Goal: Task Accomplishment & Management: Manage account settings

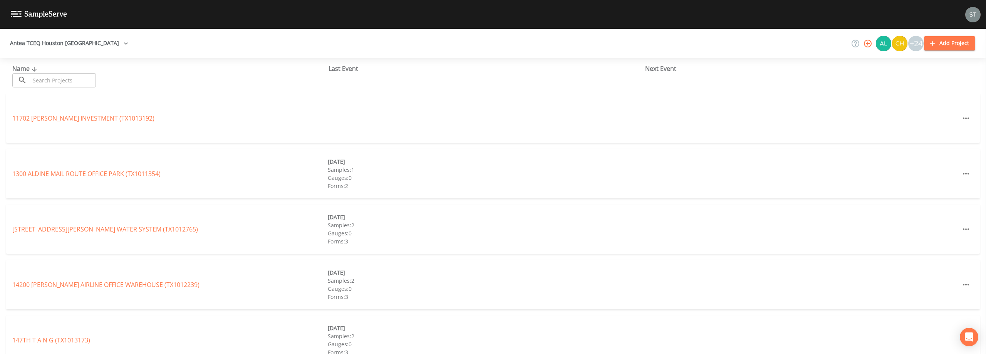
click at [86, 79] on input "text" at bounding box center [63, 80] width 66 height 14
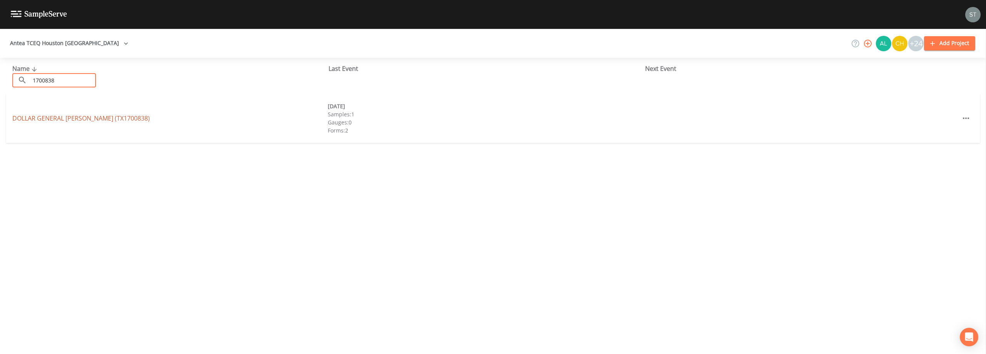
type input "1700838"
click at [76, 115] on link "DOLLAR GENERAL [PERSON_NAME] (TX1700838)" at bounding box center [80, 118] width 137 height 8
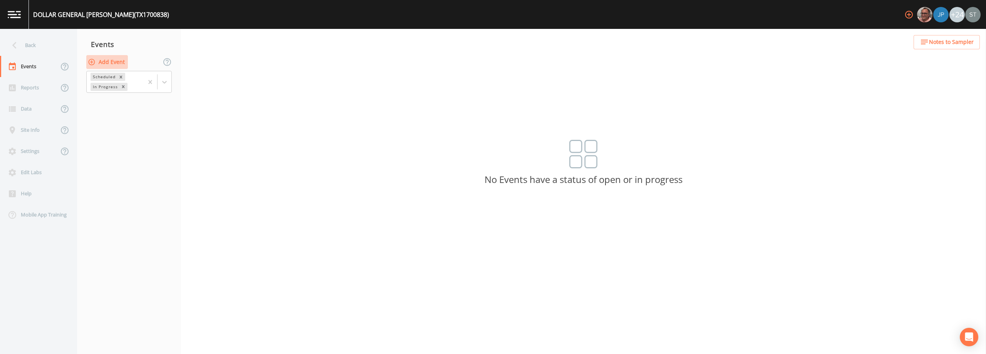
click at [112, 60] on button "Add Event" at bounding box center [107, 62] width 42 height 14
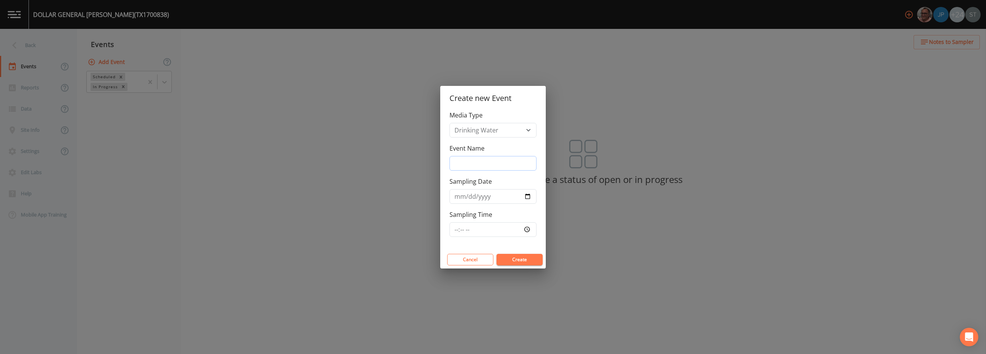
click at [486, 158] on input "Event Name" at bounding box center [492, 163] width 87 height 15
type input "3rd Qtr"
click at [492, 260] on button "Create" at bounding box center [519, 260] width 46 height 12
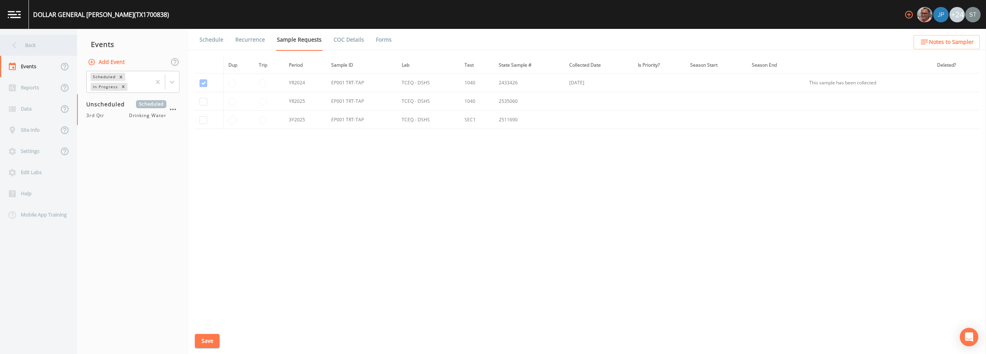
click at [32, 44] on div "Back" at bounding box center [34, 45] width 69 height 21
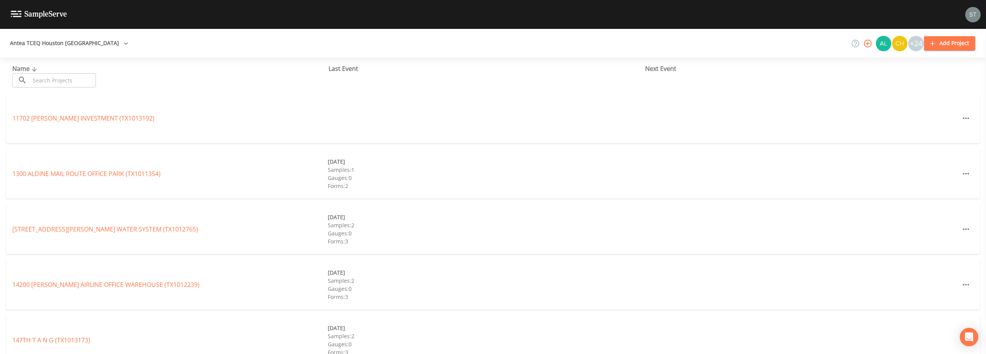
click at [60, 79] on input "text" at bounding box center [63, 80] width 66 height 14
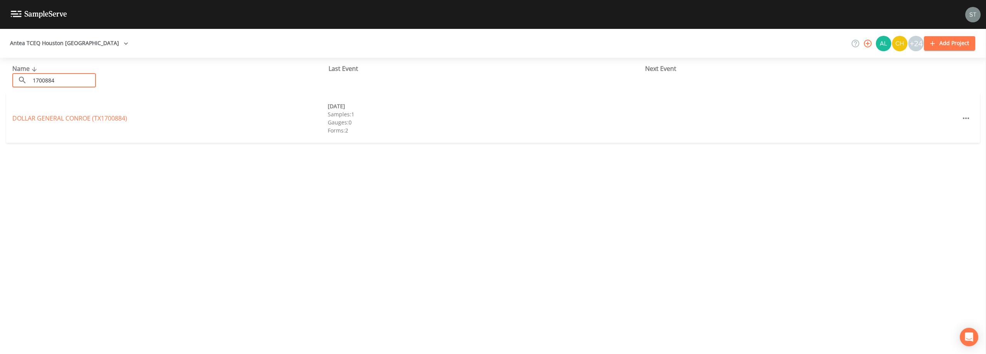
type input "1700884"
click at [73, 115] on link "DOLLAR GENERAL CONROE (TX1700884)" at bounding box center [69, 118] width 115 height 8
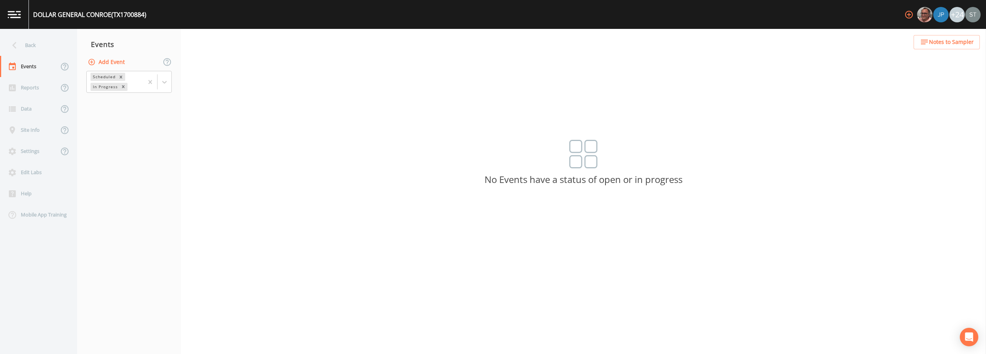
click at [108, 61] on button "Add Event" at bounding box center [107, 62] width 42 height 14
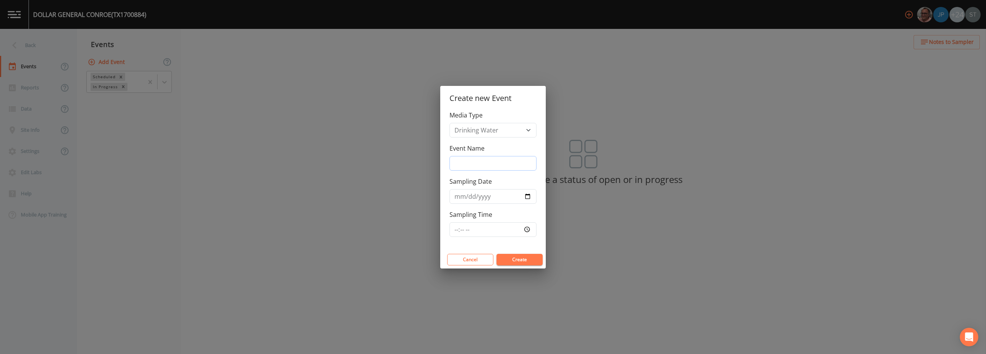
click at [482, 160] on input "Event Name" at bounding box center [492, 163] width 87 height 15
type input "3rd Qtr"
click at [492, 257] on button "Create" at bounding box center [519, 260] width 46 height 12
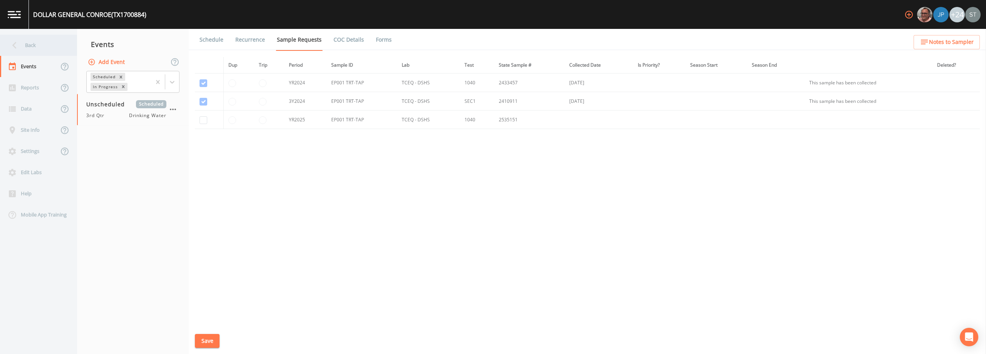
click at [38, 45] on div "Back" at bounding box center [34, 45] width 69 height 21
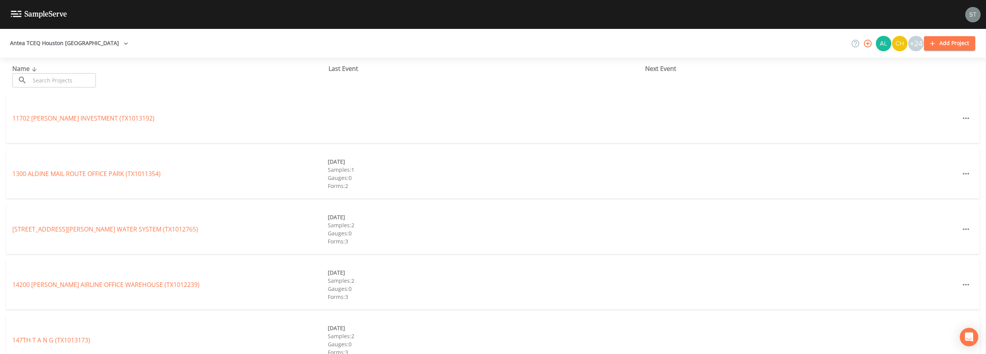
click at [57, 80] on input "text" at bounding box center [63, 80] width 66 height 14
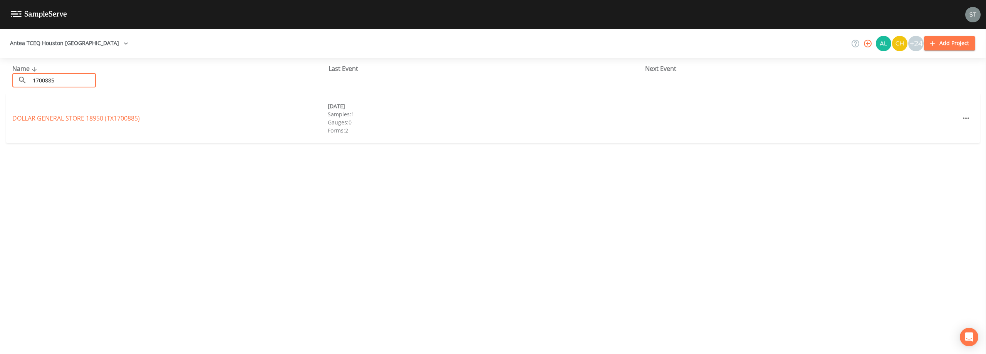
type input "1700885"
click at [88, 116] on link "DOLLAR GENERAL STORE 18950 (TX1700885)" at bounding box center [75, 118] width 127 height 8
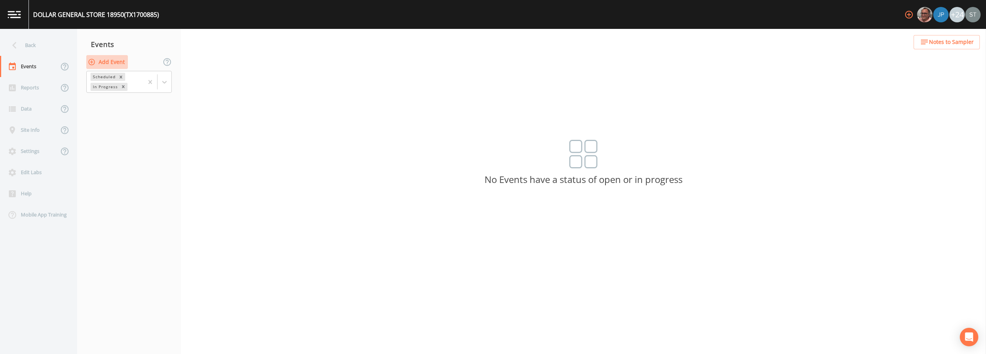
click at [112, 63] on button "Add Event" at bounding box center [107, 62] width 42 height 14
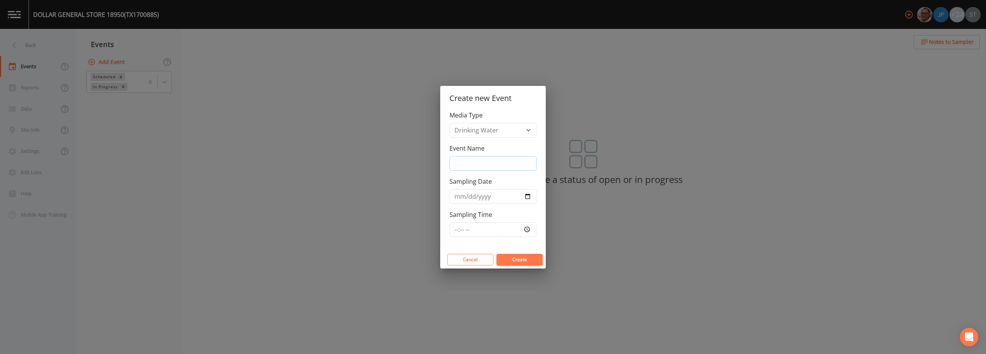
click at [489, 159] on input "Event Name" at bounding box center [492, 163] width 87 height 15
type input "3rd Qtr"
click at [492, 261] on button "Create" at bounding box center [519, 260] width 46 height 12
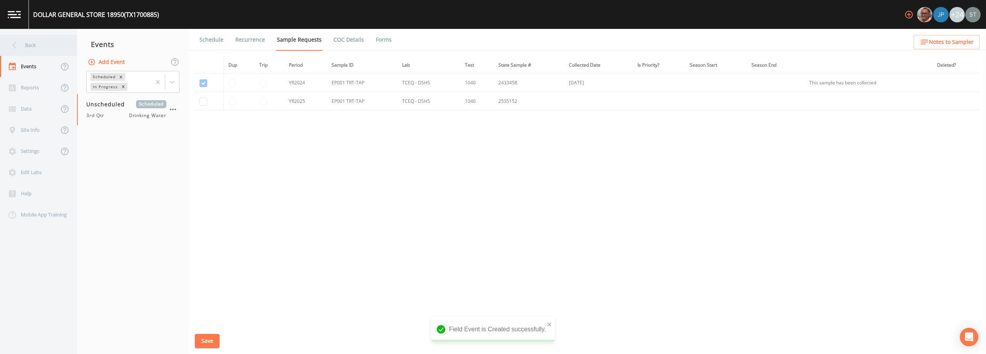
click at [42, 45] on div "Back" at bounding box center [34, 45] width 69 height 21
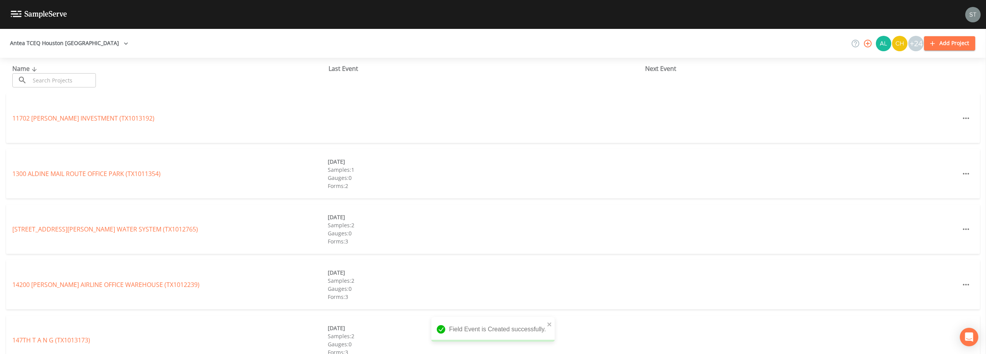
click at [50, 77] on input "text" at bounding box center [63, 80] width 66 height 14
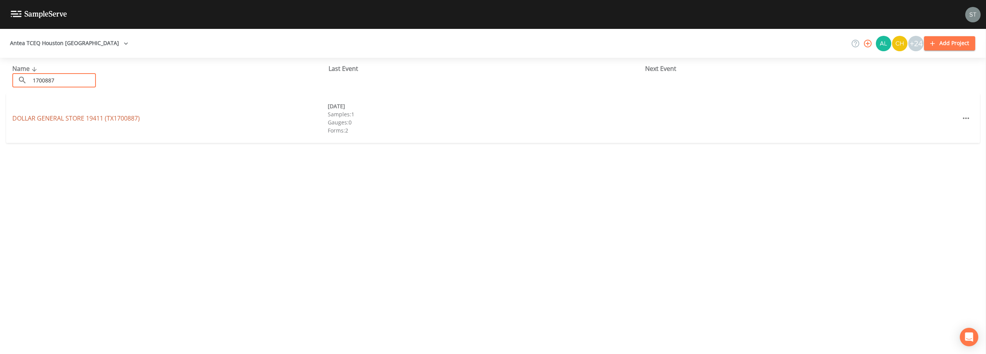
type input "1700887"
click at [105, 114] on link "DOLLAR GENERAL STORE 19411 (TX1700887)" at bounding box center [75, 118] width 127 height 8
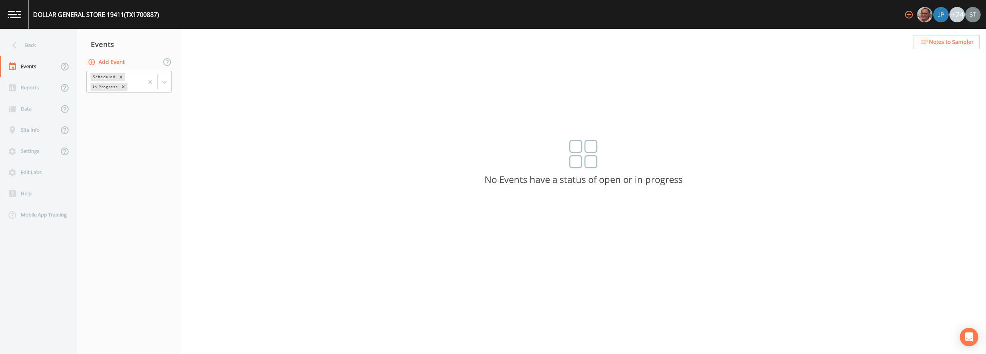
click at [115, 64] on button "Add Event" at bounding box center [107, 62] width 42 height 14
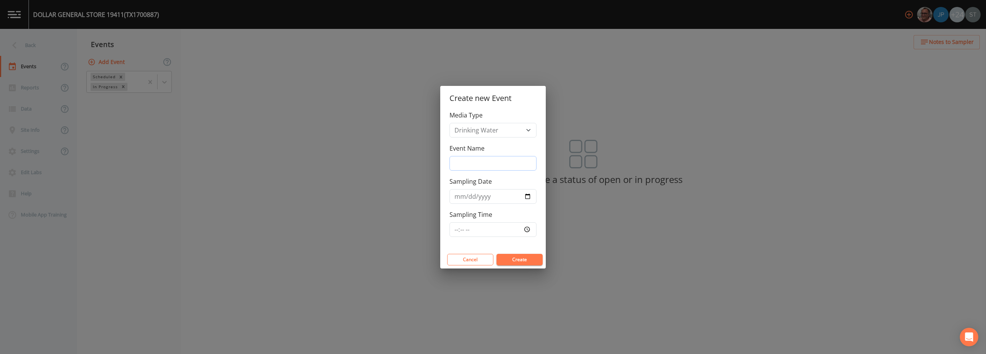
click at [478, 162] on input "Event Name" at bounding box center [492, 163] width 87 height 15
type input "3rd Qtr"
click at [492, 257] on button "Create" at bounding box center [519, 260] width 46 height 12
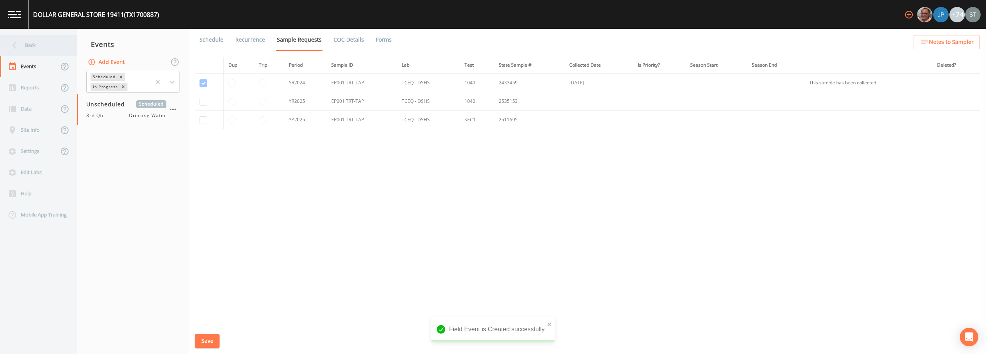
click at [25, 47] on div "Back" at bounding box center [34, 45] width 69 height 21
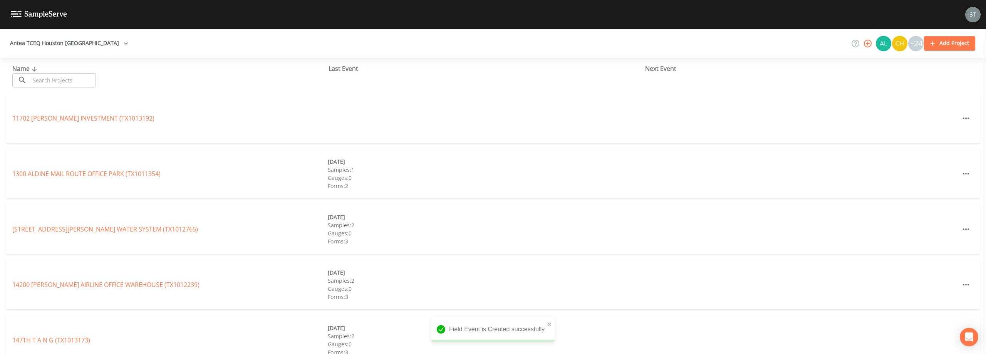
click at [49, 78] on input "text" at bounding box center [63, 80] width 66 height 14
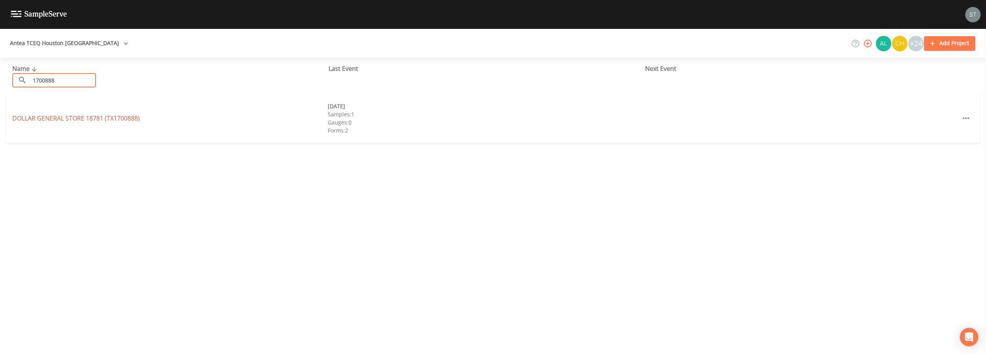
type input "1700888"
click at [80, 118] on link "DOLLAR GENERAL STORE 18781 (TX1700888)" at bounding box center [75, 118] width 127 height 8
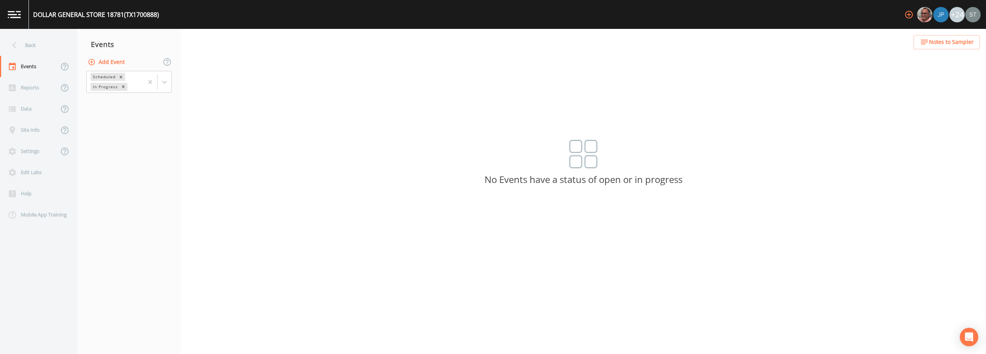
click at [117, 63] on button "Add Event" at bounding box center [107, 62] width 42 height 14
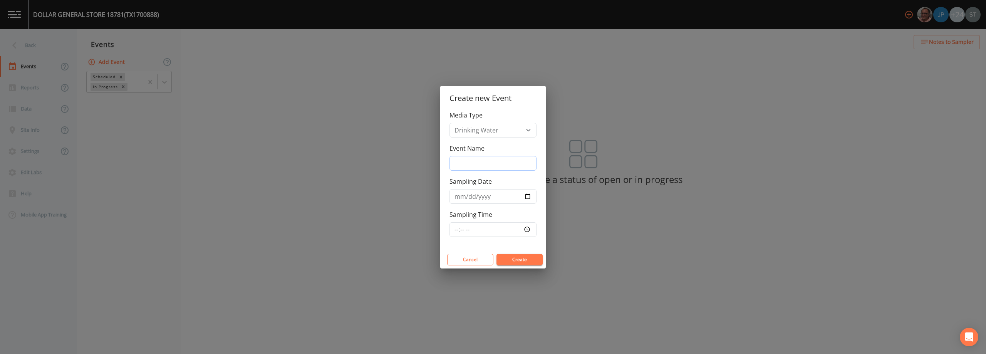
click at [480, 161] on input "Event Name" at bounding box center [492, 163] width 87 height 15
type input "3rd Qtr"
click at [492, 258] on button "Create" at bounding box center [519, 260] width 46 height 12
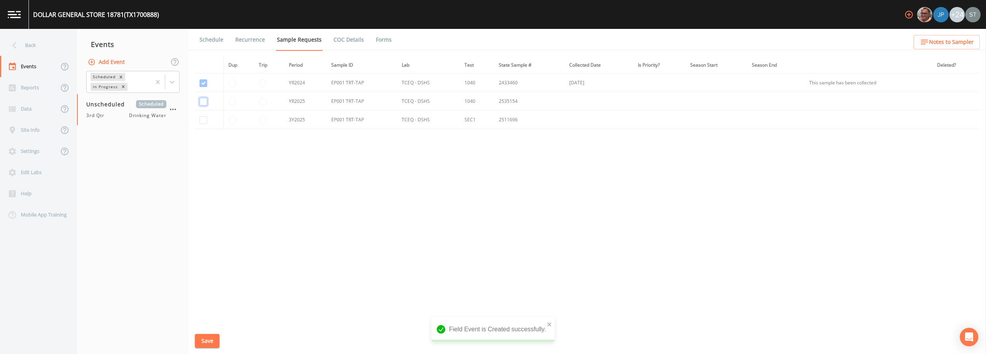
click at [203, 87] on input "checkbox" at bounding box center [203, 83] width 8 height 8
checkbox input "true"
click at [204, 120] on input "checkbox" at bounding box center [203, 120] width 8 height 8
checkbox input "true"
click at [213, 337] on button "Save" at bounding box center [207, 341] width 25 height 14
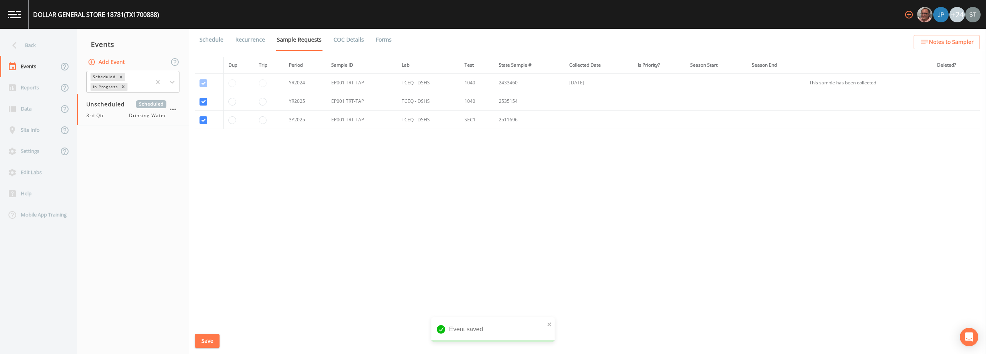
click at [219, 42] on link "Schedule" at bounding box center [211, 40] width 26 height 22
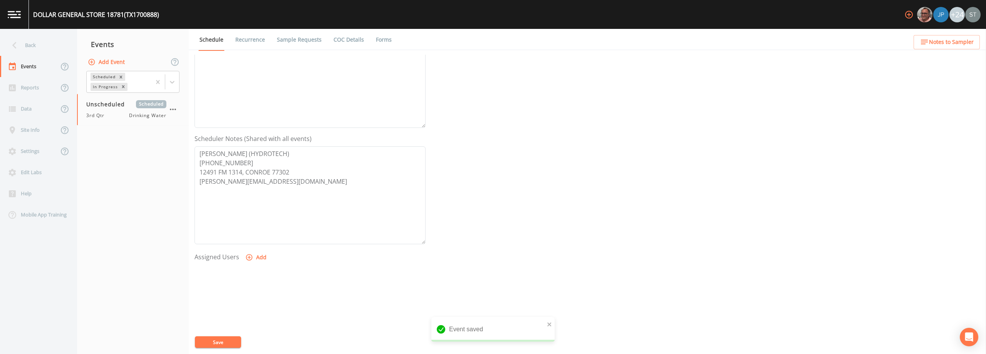
scroll to position [154, 0]
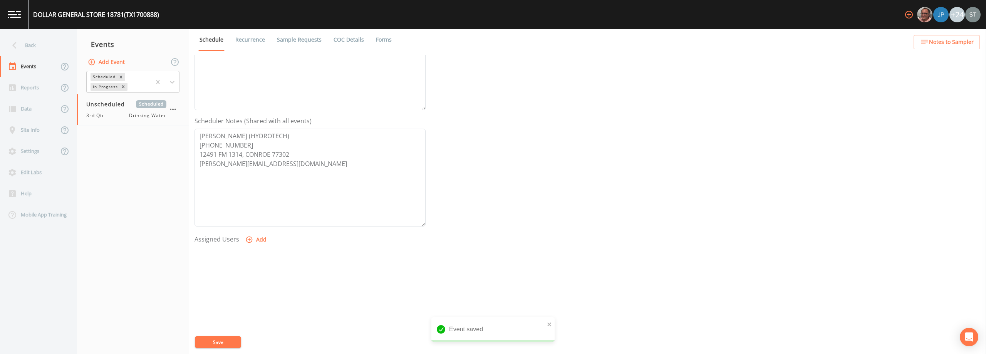
click at [255, 241] on button "Add" at bounding box center [257, 240] width 26 height 14
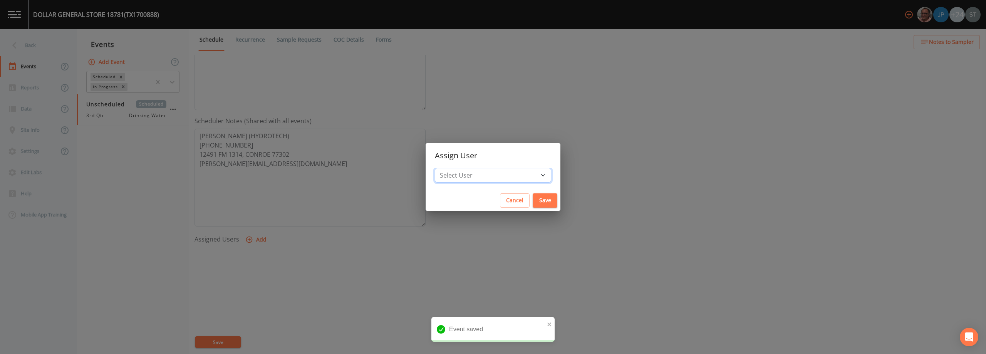
click at [492, 179] on select "Select User [PERSON_NAME] [PERSON_NAME] [PERSON_NAME] [PERSON_NAME] [PERSON_NAM…" at bounding box center [493, 175] width 116 height 15
select select "3585e269-5d1f-4d98-ab9d-4913da50343a"
click at [452, 168] on select "Select User [PERSON_NAME] [PERSON_NAME] [PERSON_NAME] [PERSON_NAME] [PERSON_NAM…" at bounding box center [493, 175] width 116 height 15
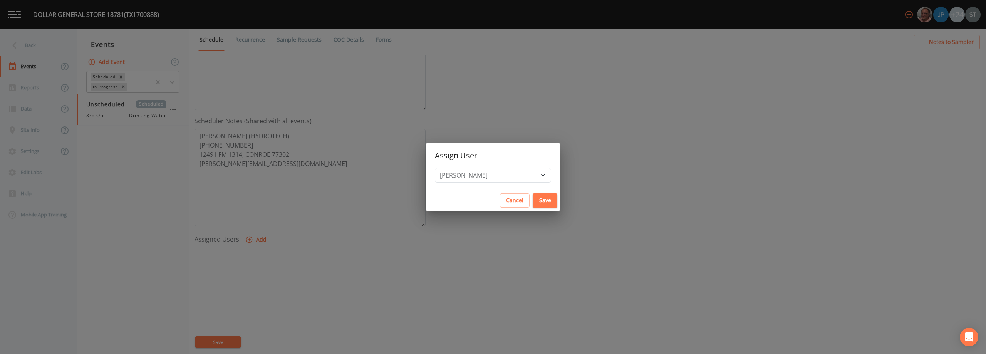
click at [492, 200] on button "Save" at bounding box center [545, 200] width 25 height 14
select select
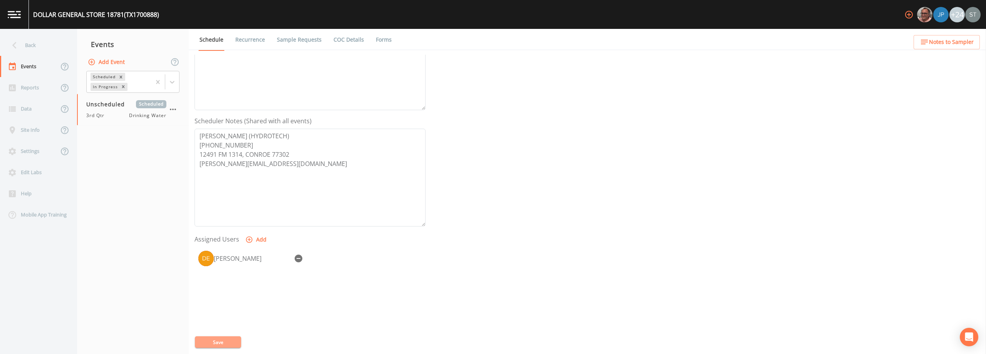
click at [222, 344] on button "Save" at bounding box center [218, 342] width 46 height 12
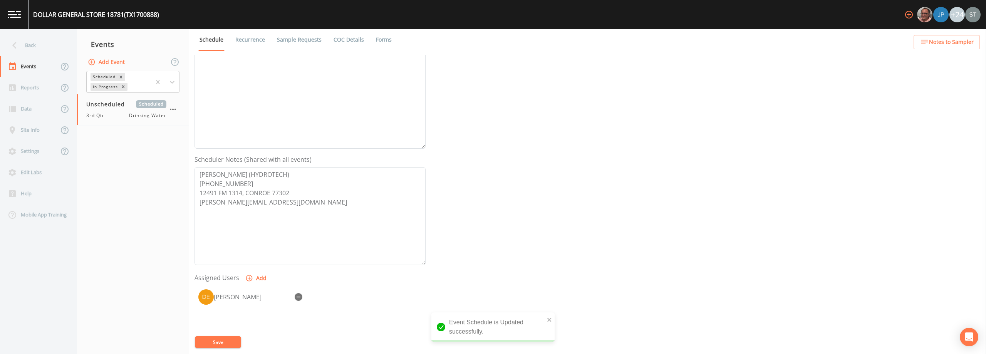
scroll to position [0, 0]
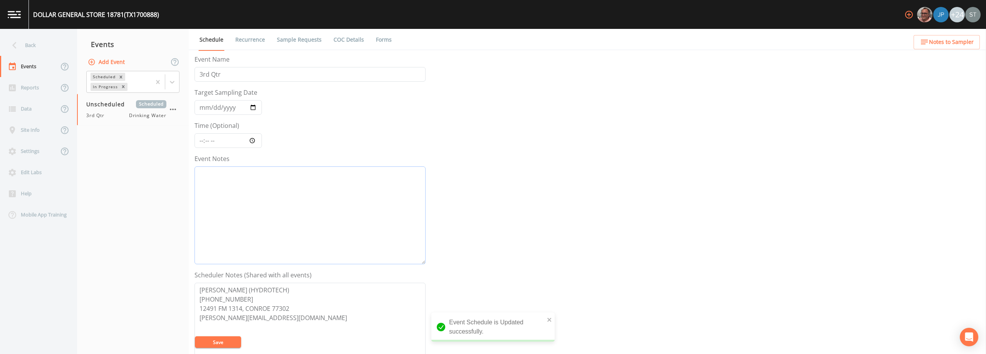
click at [260, 208] on textarea "Event Notes" at bounding box center [309, 215] width 231 height 98
click at [201, 106] on input "Target Sampling Date" at bounding box center [227, 107] width 67 height 15
type input "[DATE]"
click at [223, 193] on textarea "Event Notes" at bounding box center [309, 215] width 231 height 98
type textarea "GO BY"
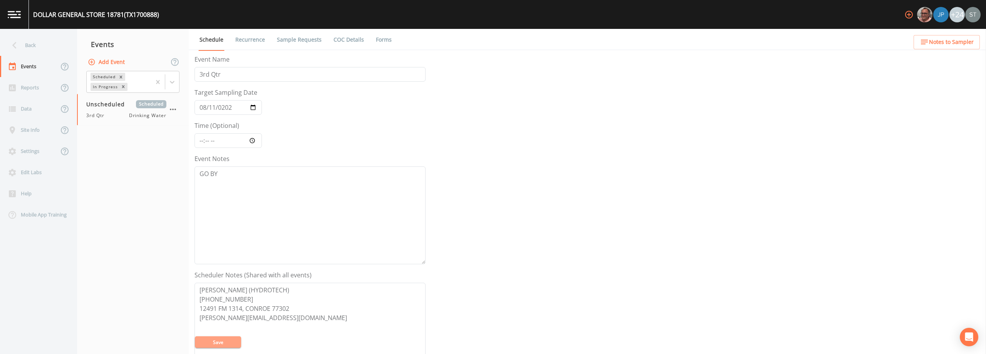
click at [216, 342] on button "Save" at bounding box center [218, 342] width 46 height 12
click at [492, 44] on span "Notes to Sampler" at bounding box center [951, 42] width 45 height 10
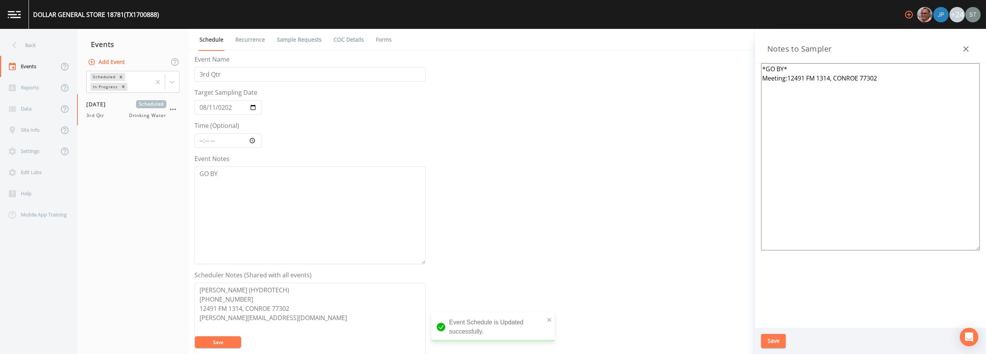
click at [492, 47] on button "button" at bounding box center [965, 48] width 15 height 15
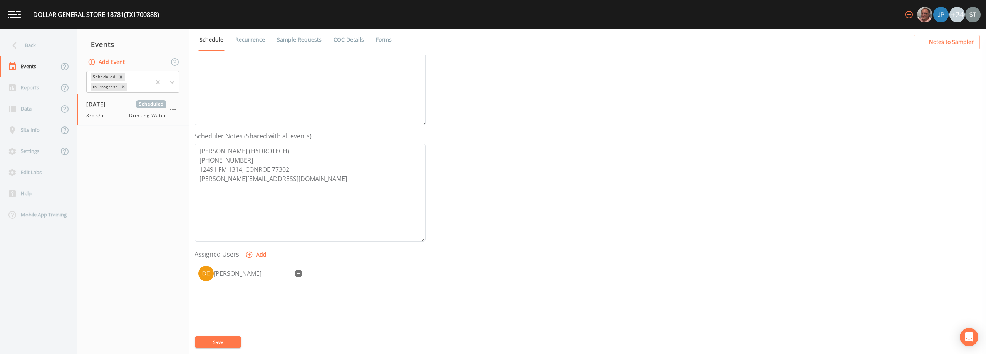
scroll to position [35, 0]
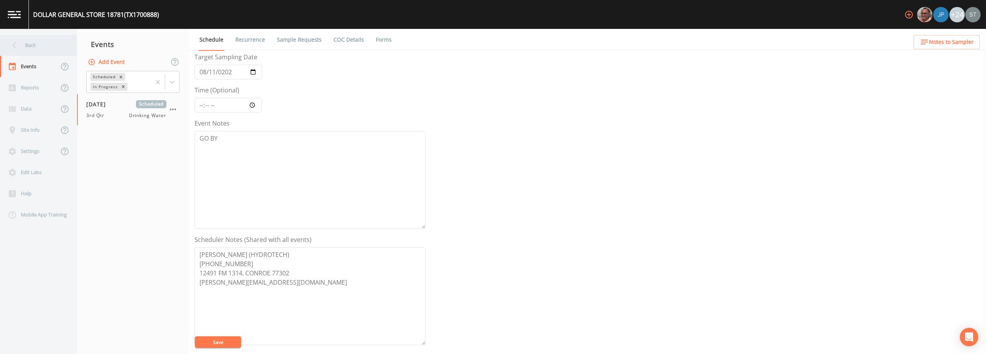
click at [32, 47] on div "Back" at bounding box center [34, 45] width 69 height 21
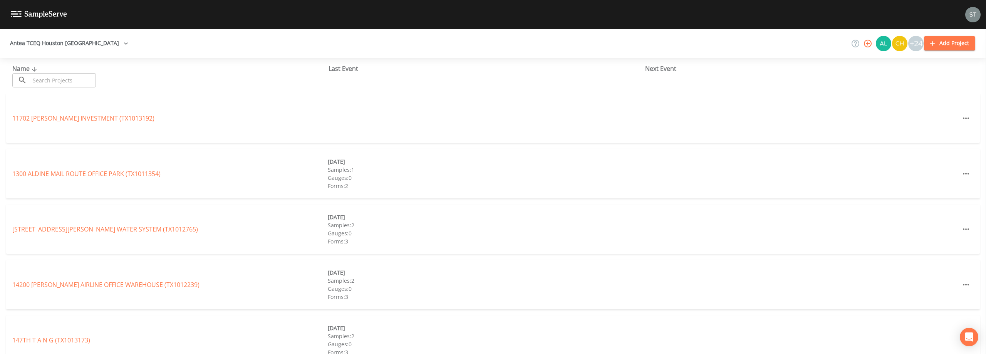
click at [60, 82] on input "text" at bounding box center [63, 80] width 66 height 14
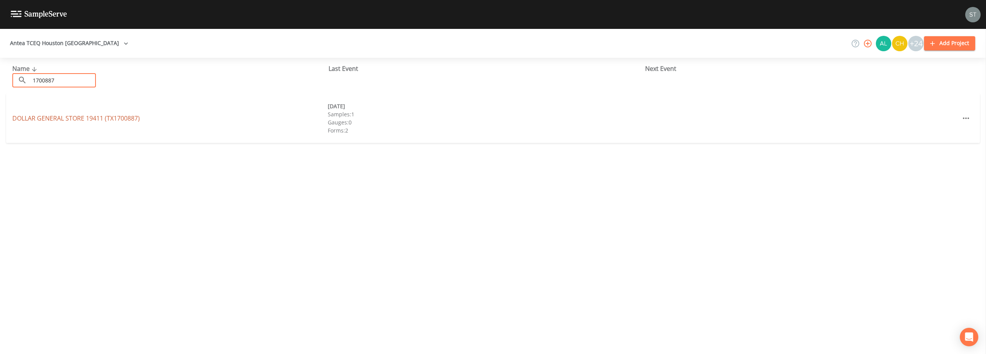
type input "1700887"
click at [132, 116] on link "DOLLAR GENERAL STORE 19411 (TX1700887)" at bounding box center [75, 118] width 127 height 8
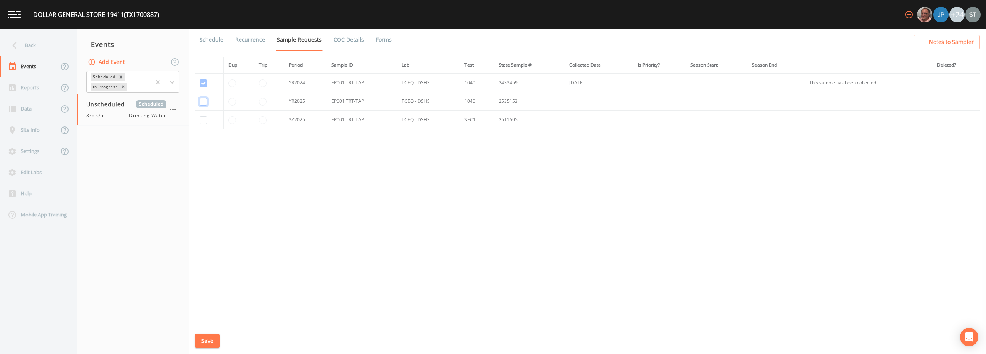
click at [204, 87] on input "checkbox" at bounding box center [203, 83] width 8 height 8
checkbox input "true"
drag, startPoint x: 205, startPoint y: 118, endPoint x: 204, endPoint y: 162, distance: 44.3
click at [204, 117] on input "checkbox" at bounding box center [203, 120] width 8 height 8
checkbox input "true"
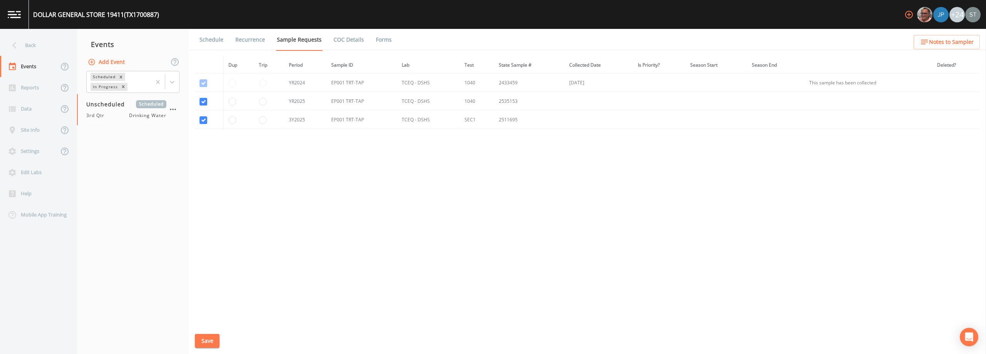
click at [210, 339] on button "Save" at bounding box center [207, 341] width 25 height 14
click at [210, 42] on link "Schedule" at bounding box center [211, 40] width 26 height 22
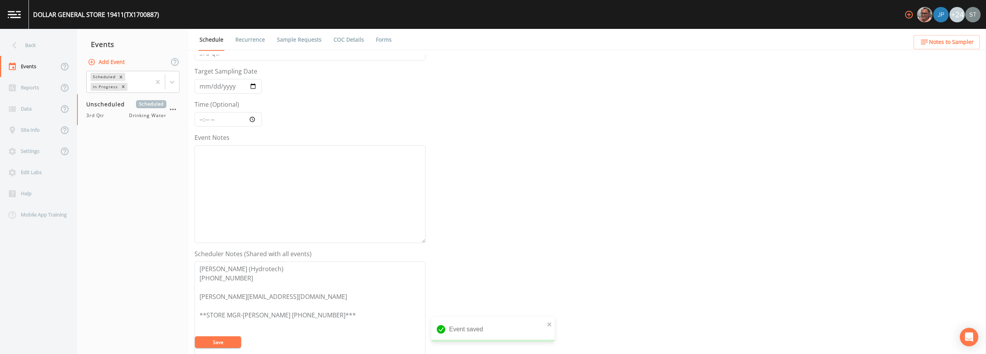
scroll to position [39, 0]
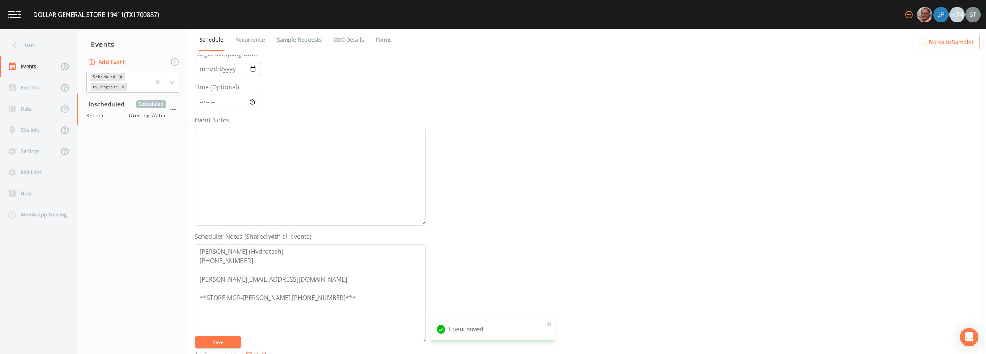
click at [203, 70] on input "Target Sampling Date" at bounding box center [227, 69] width 67 height 15
type input "[DATE]"
click at [233, 178] on textarea "Event Notes" at bounding box center [309, 177] width 231 height 98
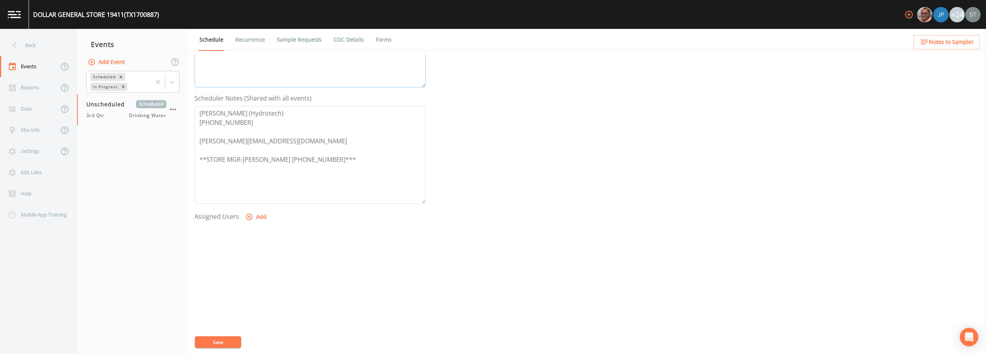
scroll to position [189, 0]
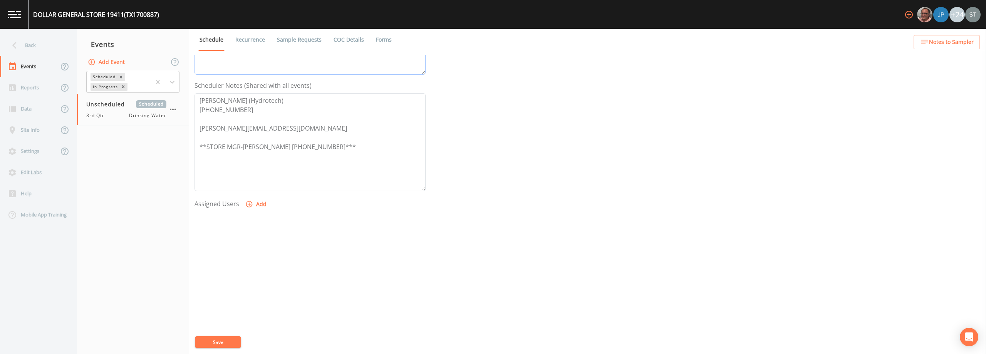
type textarea "GO-BY"
click at [251, 204] on icon "button" at bounding box center [249, 204] width 7 height 7
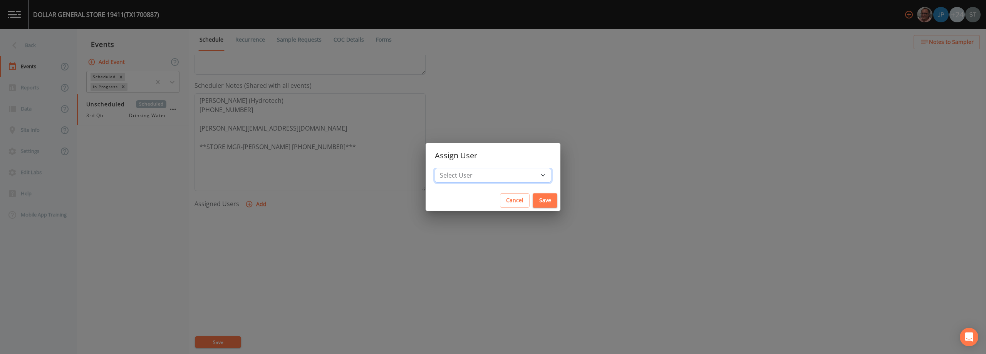
click at [492, 176] on select "Select User [PERSON_NAME] [PERSON_NAME] [PERSON_NAME] [PERSON_NAME] [PERSON_NAM…" at bounding box center [493, 175] width 116 height 15
select select "3585e269-5d1f-4d98-ab9d-4913da50343a"
click at [452, 168] on select "Select User [PERSON_NAME] [PERSON_NAME] [PERSON_NAME] [PERSON_NAME] [PERSON_NAM…" at bounding box center [493, 175] width 116 height 15
click at [492, 203] on button "Save" at bounding box center [545, 200] width 25 height 14
select select
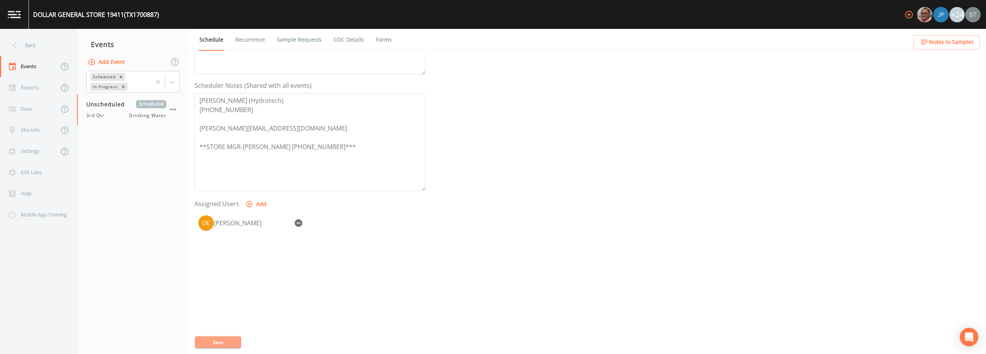
click at [226, 340] on button "Save" at bounding box center [218, 342] width 46 height 12
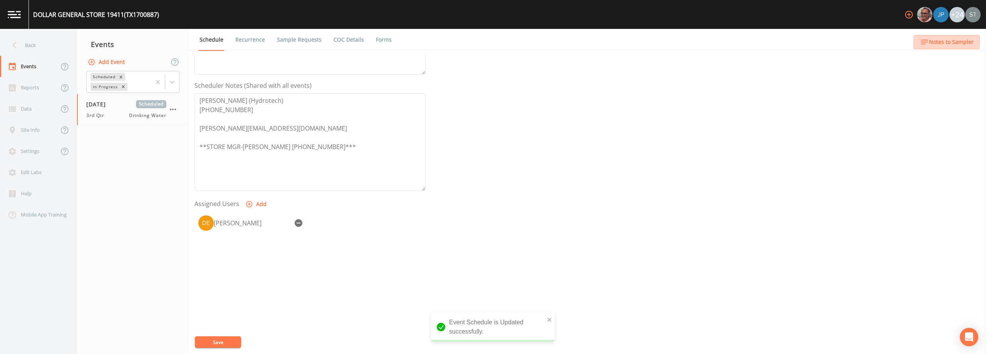
click at [492, 39] on span "Notes to Sampler" at bounding box center [951, 42] width 45 height 10
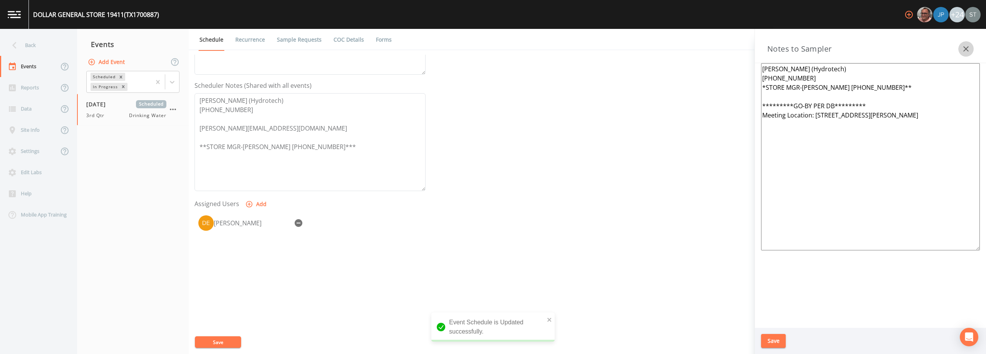
click at [492, 49] on button "button" at bounding box center [965, 48] width 15 height 15
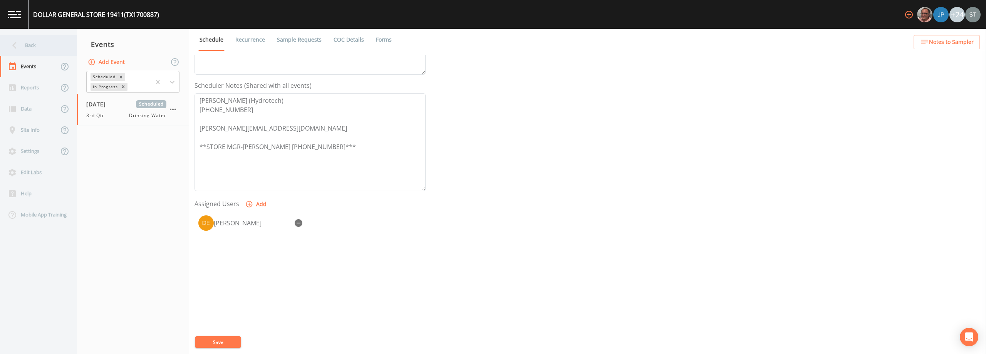
click at [28, 42] on div "Back" at bounding box center [34, 45] width 69 height 21
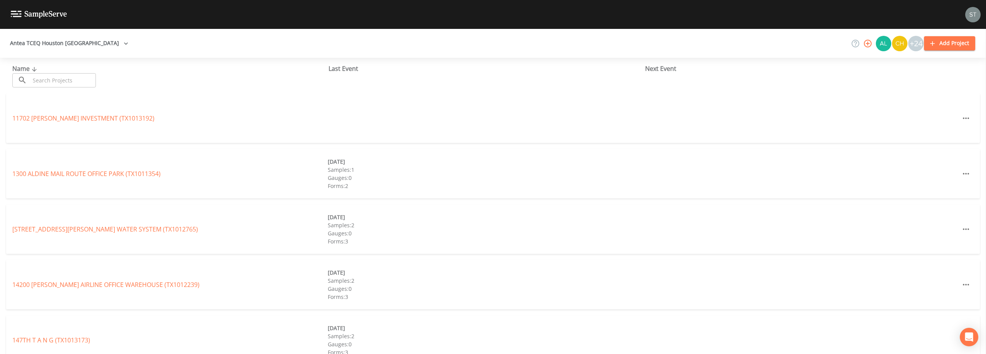
click at [52, 81] on input "text" at bounding box center [63, 80] width 66 height 14
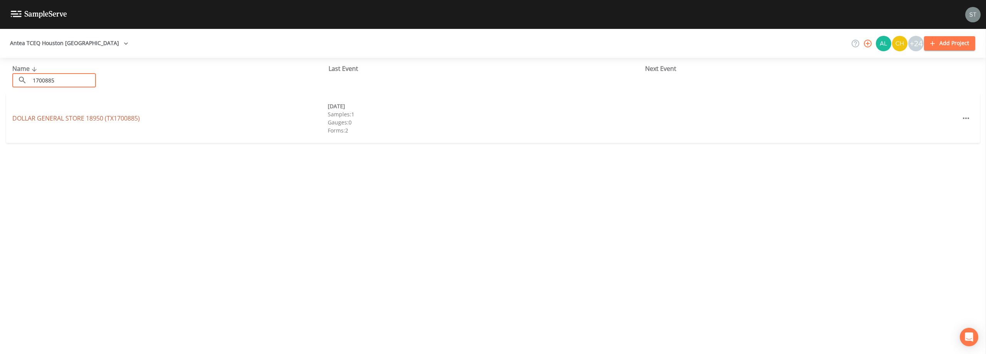
type input "1700885"
click at [133, 121] on link "DOLLAR GENERAL STORE 18950 (TX1700885)" at bounding box center [75, 118] width 127 height 8
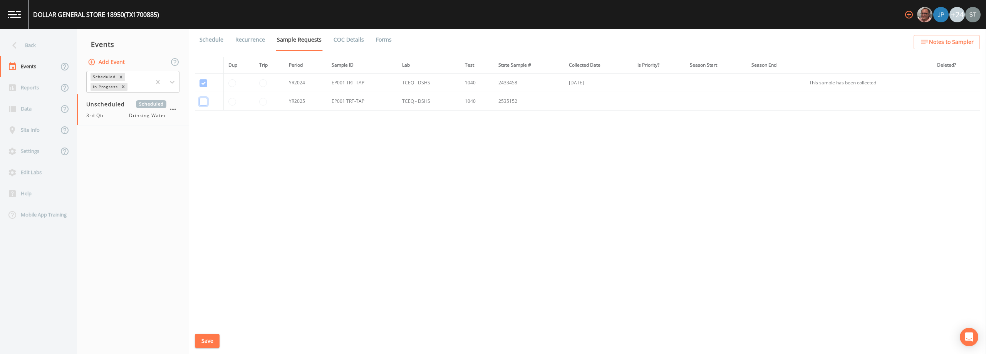
click at [205, 87] on input "checkbox" at bounding box center [203, 83] width 8 height 8
checkbox input "true"
click at [212, 337] on button "Save" at bounding box center [207, 341] width 25 height 14
click at [209, 41] on link "Schedule" at bounding box center [211, 40] width 26 height 22
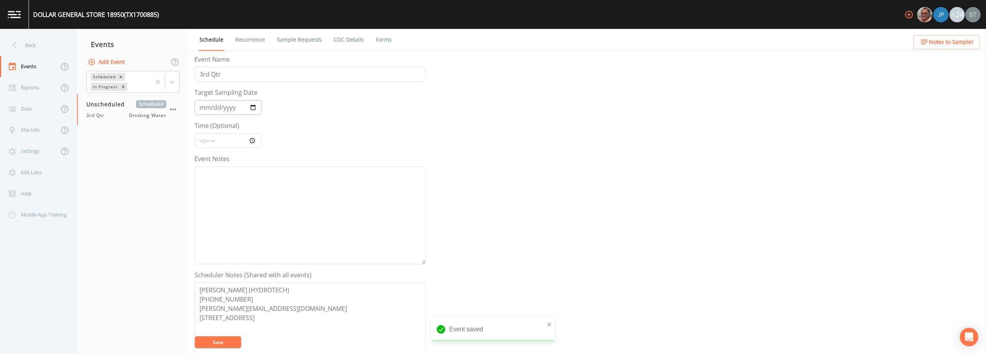
click at [203, 111] on input "Target Sampling Date" at bounding box center [227, 107] width 67 height 15
type input "[DATE]"
click at [255, 204] on textarea "Event Notes" at bounding box center [309, 215] width 231 height 98
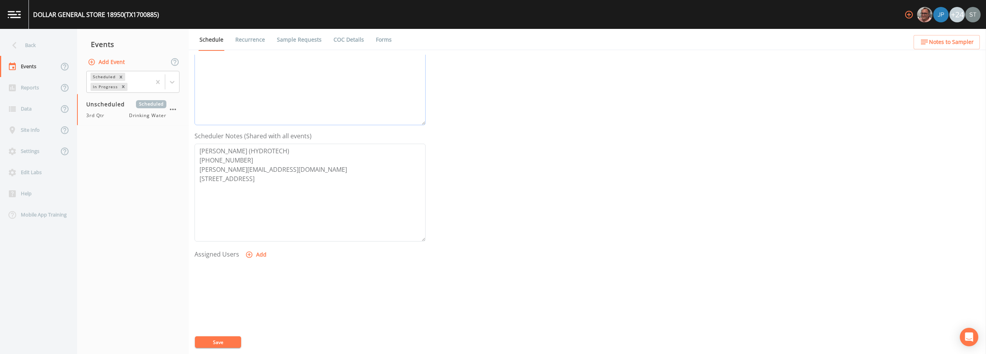
scroll to position [154, 0]
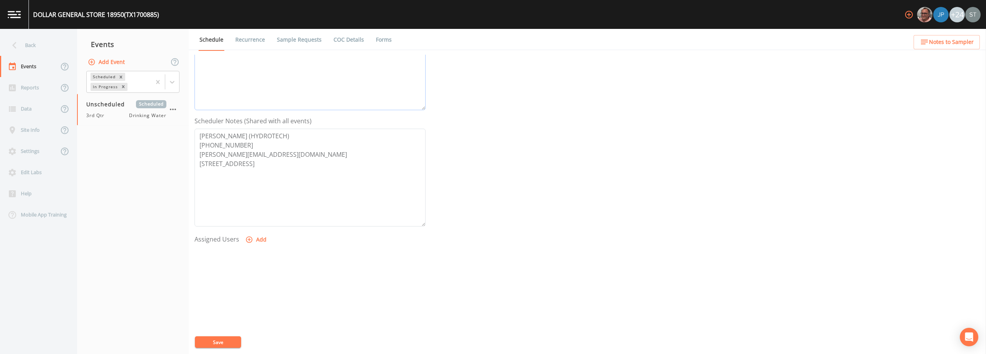
type textarea "GO-BY"
click at [260, 241] on button "Add" at bounding box center [257, 240] width 26 height 14
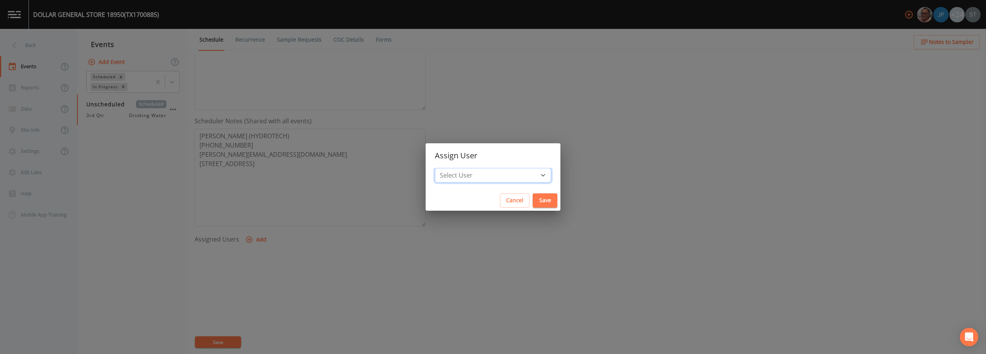
click at [486, 173] on select "Select User [PERSON_NAME] [PERSON_NAME] [PERSON_NAME] [PERSON_NAME] [PERSON_NAM…" at bounding box center [493, 175] width 116 height 15
select select "3585e269-5d1f-4d98-ab9d-4913da50343a"
click at [452, 168] on select "Select User [PERSON_NAME] [PERSON_NAME] [PERSON_NAME] [PERSON_NAME] [PERSON_NAM…" at bounding box center [493, 175] width 116 height 15
drag, startPoint x: 529, startPoint y: 200, endPoint x: 402, endPoint y: 265, distance: 142.4
click at [492, 200] on button "Save" at bounding box center [545, 200] width 25 height 14
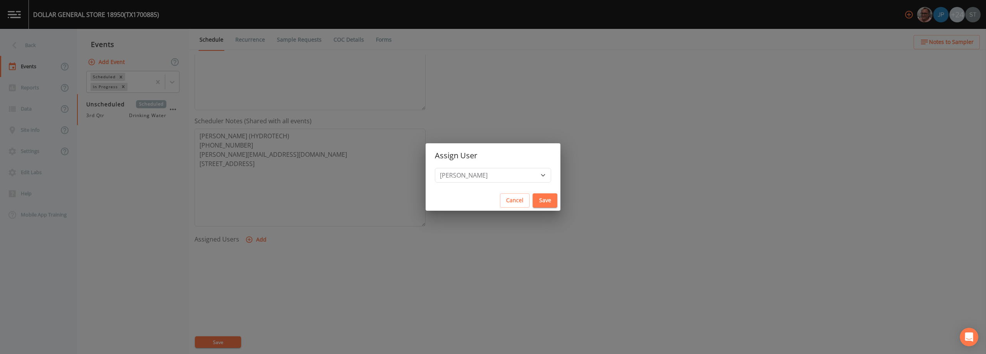
select select
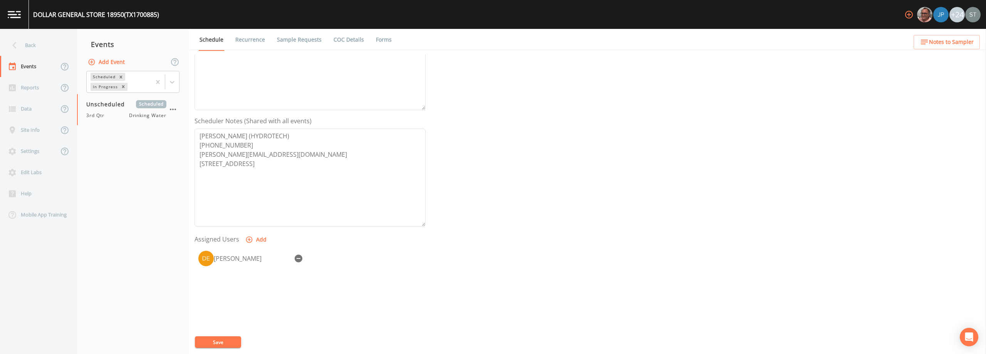
click at [226, 341] on button "Save" at bounding box center [218, 342] width 46 height 12
click at [492, 42] on span "Notes to Sampler" at bounding box center [951, 42] width 45 height 10
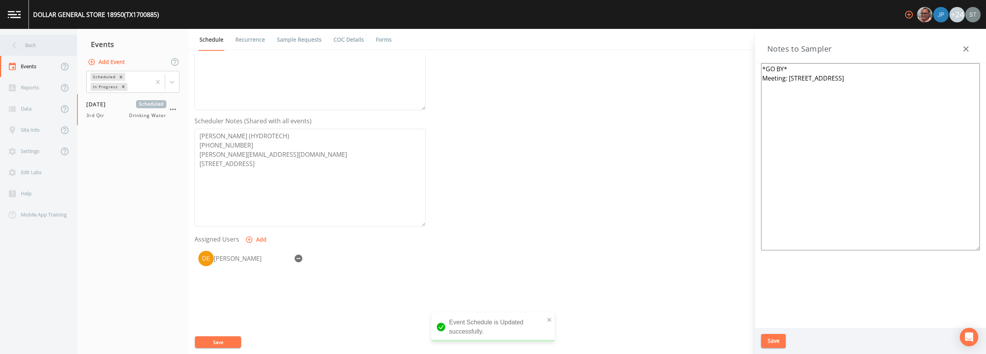
click at [35, 46] on div "Back" at bounding box center [34, 45] width 69 height 21
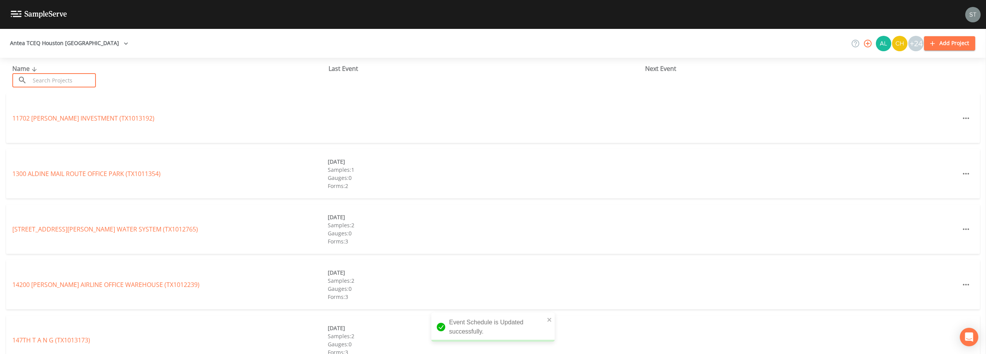
drag, startPoint x: 66, startPoint y: 77, endPoint x: 70, endPoint y: 69, distance: 9.3
click at [68, 74] on input "text" at bounding box center [63, 80] width 66 height 14
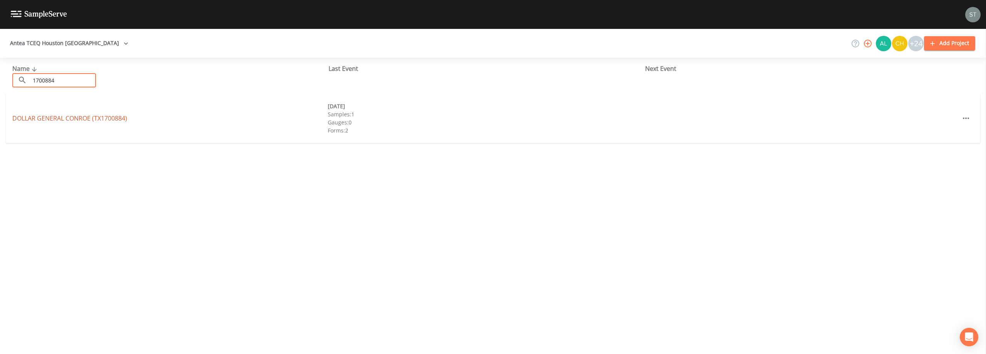
type input "1700884"
click at [98, 117] on link "DOLLAR GENERAL CONROE (TX1700884)" at bounding box center [69, 118] width 115 height 8
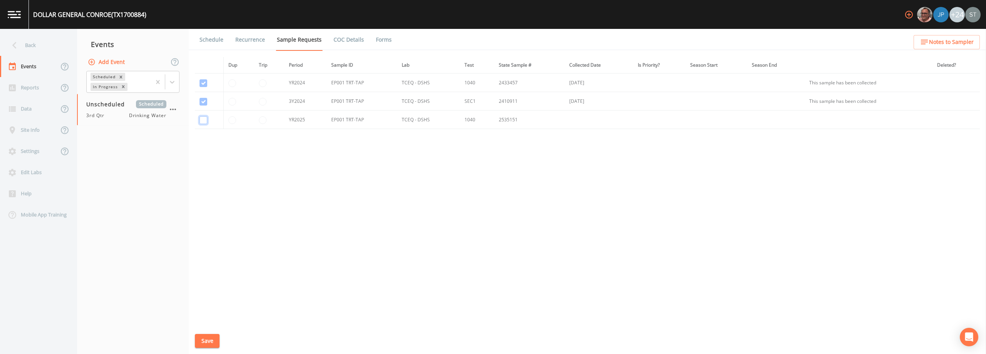
click at [203, 87] on input "checkbox" at bounding box center [203, 83] width 8 height 8
checkbox input "true"
click at [211, 344] on button "Save" at bounding box center [207, 341] width 25 height 14
click at [211, 41] on link "Schedule" at bounding box center [211, 40] width 26 height 22
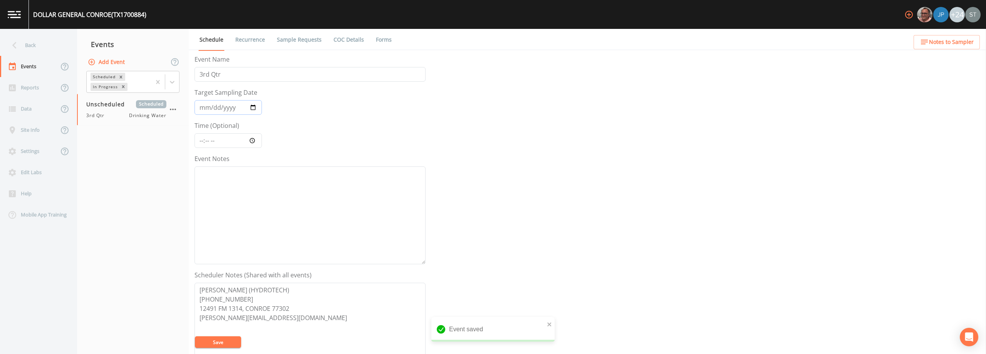
click at [203, 106] on input "Target Sampling Date" at bounding box center [227, 107] width 67 height 15
type input "[DATE]"
click at [281, 223] on textarea "Event Notes" at bounding box center [309, 215] width 231 height 98
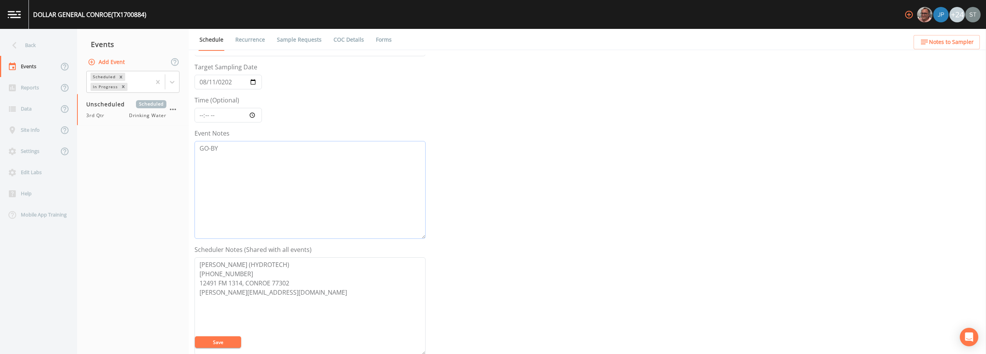
scroll to position [116, 0]
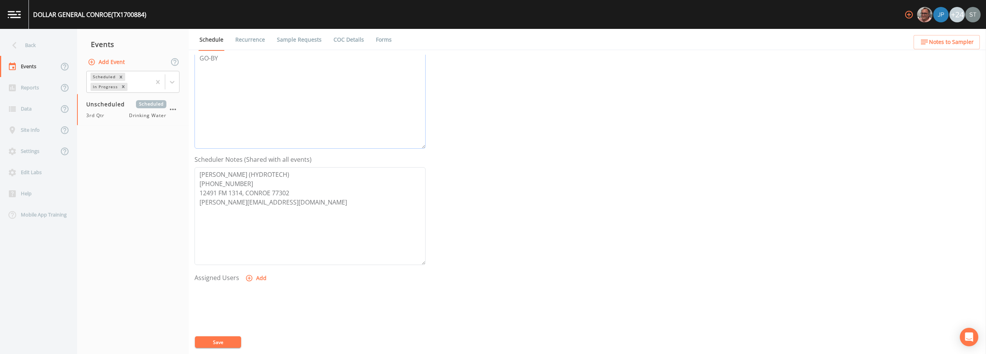
type textarea "GO-BY"
click at [260, 279] on button "Add" at bounding box center [257, 278] width 26 height 14
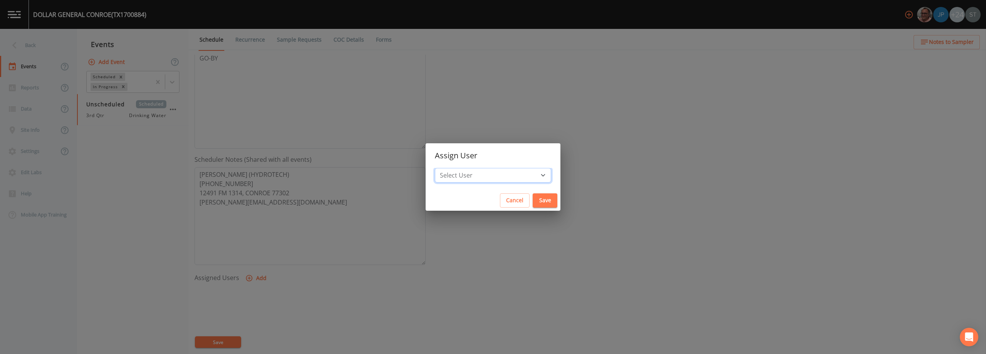
click at [490, 175] on select "Select User [PERSON_NAME] [PERSON_NAME] [PERSON_NAME] [PERSON_NAME] [PERSON_NAM…" at bounding box center [493, 175] width 116 height 15
select select "3585e269-5d1f-4d98-ab9d-4913da50343a"
click at [452, 168] on select "Select User [PERSON_NAME] [PERSON_NAME] [PERSON_NAME] [PERSON_NAME] [PERSON_NAM…" at bounding box center [493, 175] width 116 height 15
click at [492, 201] on button "Save" at bounding box center [545, 200] width 25 height 14
select select
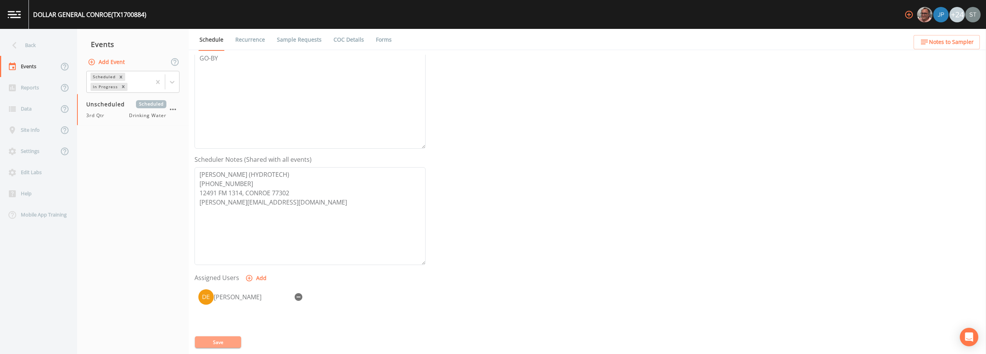
click at [222, 343] on button "Save" at bounding box center [218, 342] width 46 height 12
click at [492, 37] on span "Notes to Sampler" at bounding box center [951, 42] width 45 height 10
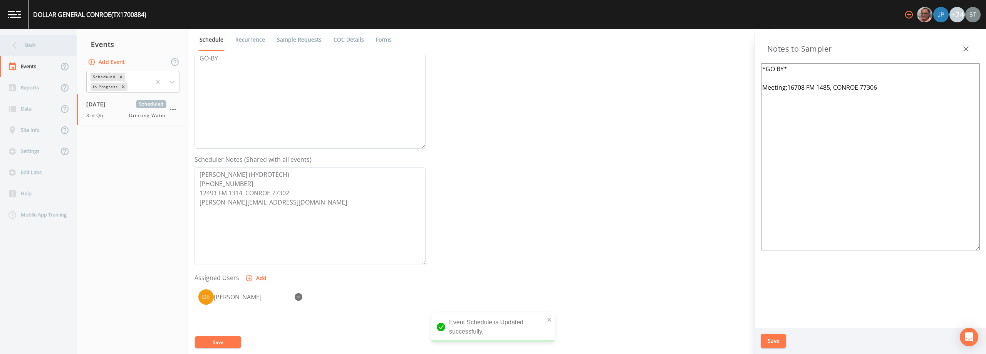
click at [34, 39] on div "Back" at bounding box center [34, 45] width 69 height 21
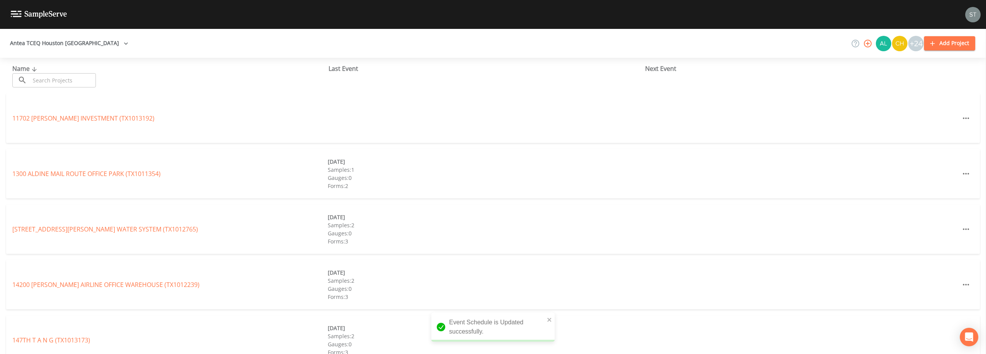
click at [67, 77] on input "text" at bounding box center [63, 80] width 66 height 14
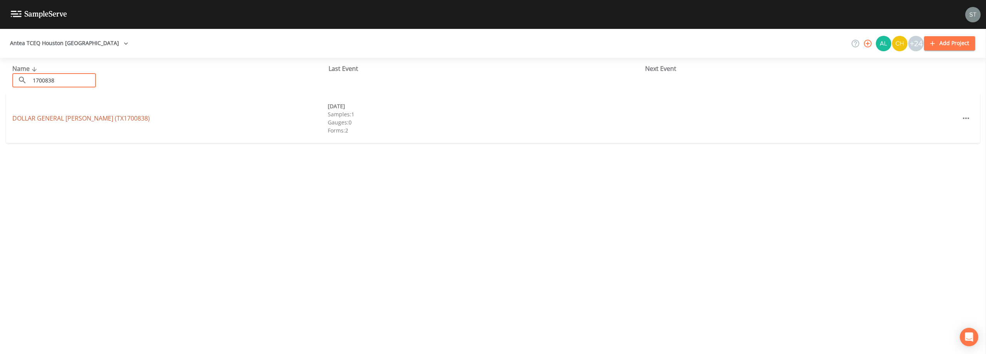
type input "1700838"
click at [109, 121] on link "DOLLAR GENERAL [PERSON_NAME] (TX1700838)" at bounding box center [80, 118] width 137 height 8
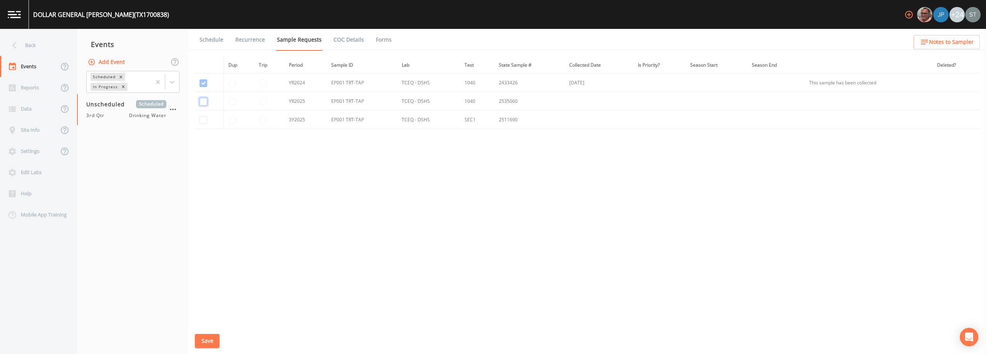
click at [203, 87] on input "checkbox" at bounding box center [203, 83] width 8 height 8
checkbox input "true"
click at [203, 120] on input "checkbox" at bounding box center [203, 120] width 8 height 8
checkbox input "true"
click at [209, 339] on button "Save" at bounding box center [207, 341] width 25 height 14
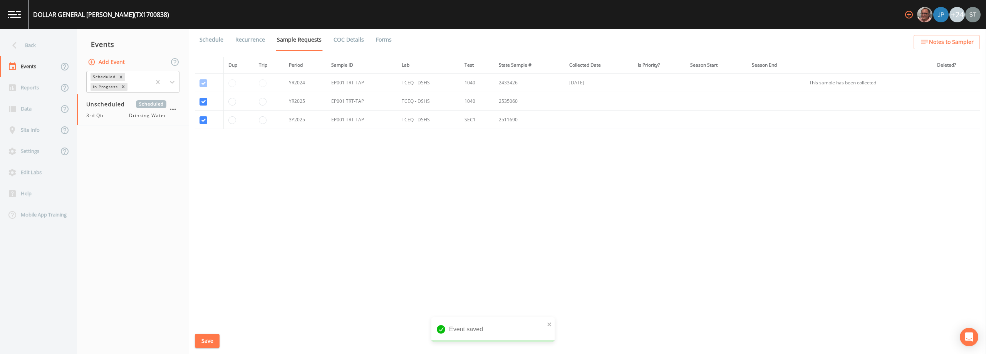
click at [211, 39] on link "Schedule" at bounding box center [211, 40] width 26 height 22
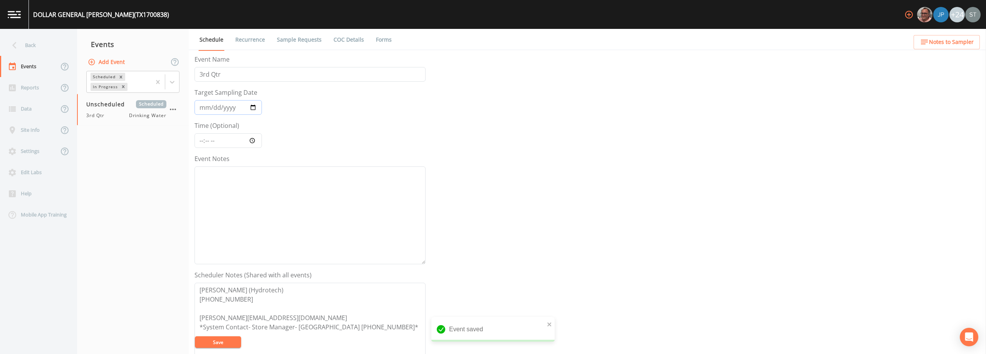
click at [204, 107] on input "Target Sampling Date" at bounding box center [227, 107] width 67 height 15
type input "[DATE]"
click at [256, 198] on textarea "Event Notes" at bounding box center [309, 215] width 231 height 98
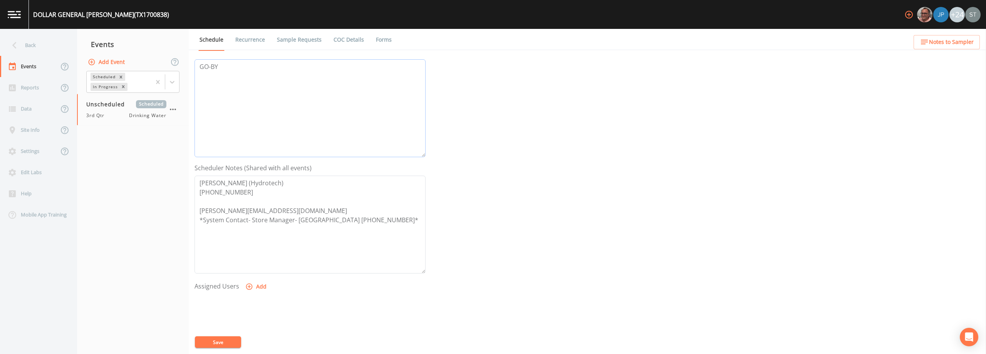
scroll to position [116, 0]
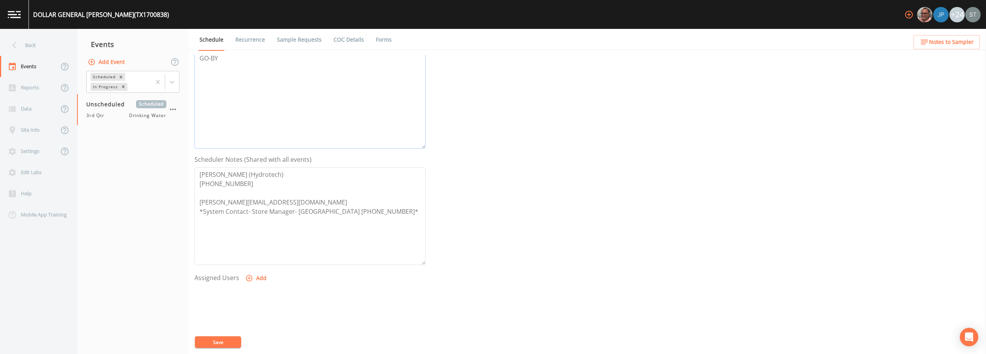
type textarea "GO-BY"
click at [255, 276] on button "Add" at bounding box center [257, 278] width 26 height 14
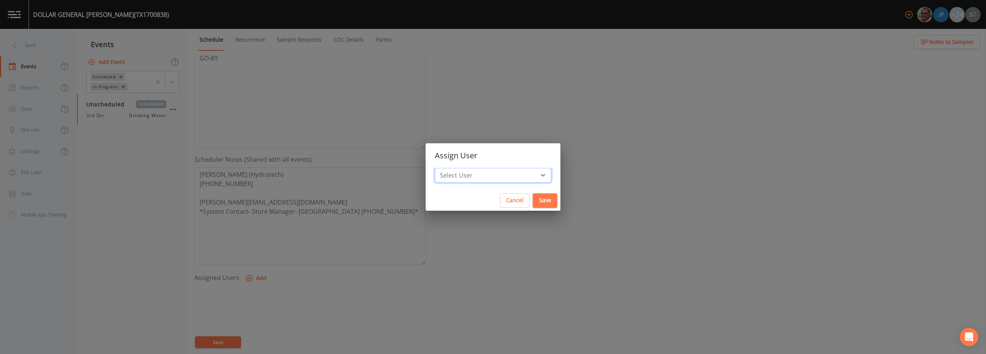
click at [488, 180] on select "Select User [PERSON_NAME] [PERSON_NAME] [PERSON_NAME] [PERSON_NAME] [PERSON_NAM…" at bounding box center [493, 175] width 116 height 15
select select "3585e269-5d1f-4d98-ab9d-4913da50343a"
click at [452, 168] on select "Select User [PERSON_NAME] [PERSON_NAME] [PERSON_NAME] [PERSON_NAME] [PERSON_NAM…" at bounding box center [493, 175] width 116 height 15
click at [492, 200] on button "Save" at bounding box center [545, 200] width 25 height 14
select select
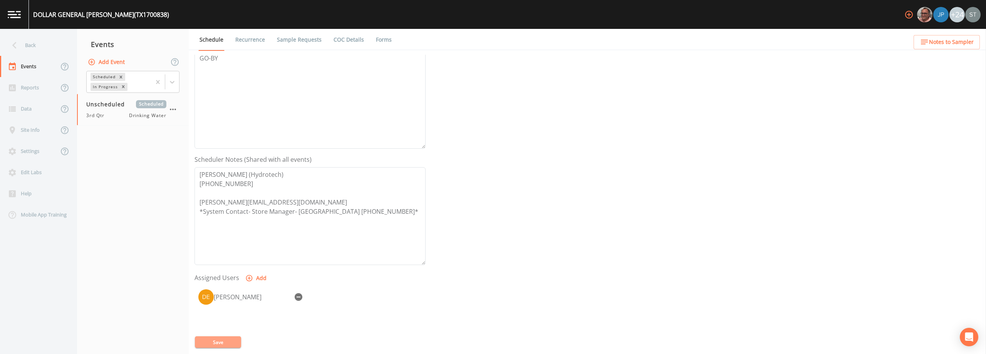
click at [217, 343] on button "Save" at bounding box center [218, 342] width 46 height 12
click at [492, 44] on button "Notes to Sampler" at bounding box center [946, 42] width 66 height 14
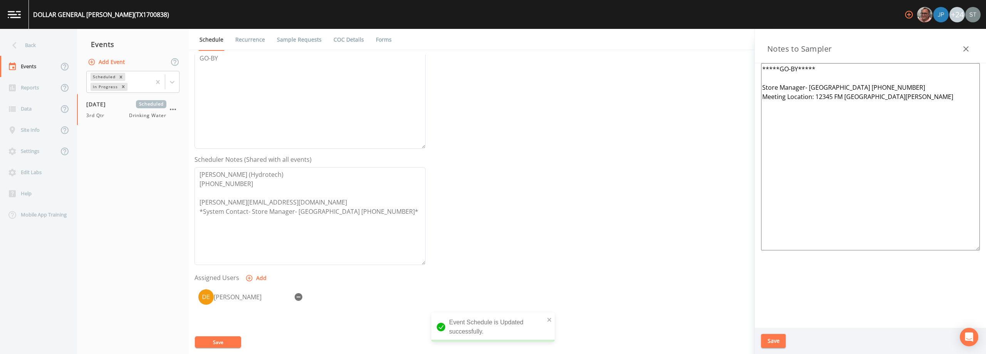
click at [492, 43] on button "button" at bounding box center [965, 48] width 15 height 15
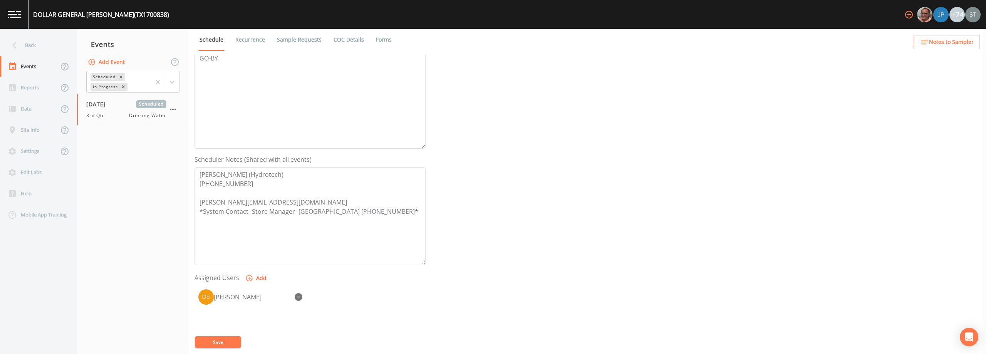
click at [221, 345] on button "Save" at bounding box center [218, 342] width 46 height 12
click at [39, 42] on div "Back" at bounding box center [34, 45] width 69 height 21
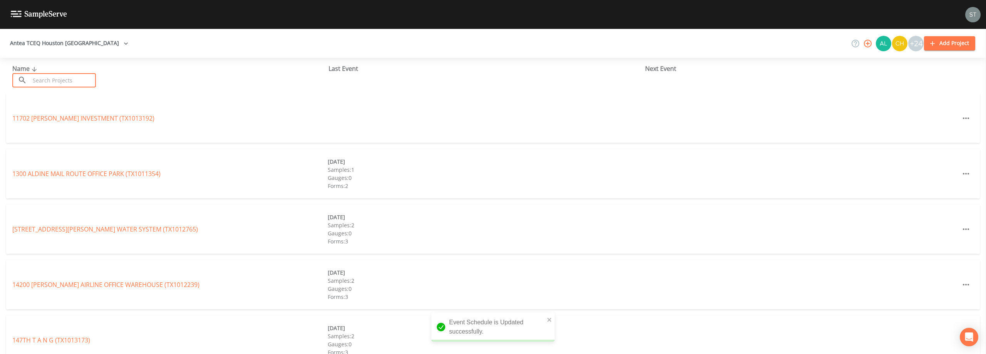
click at [52, 75] on input "text" at bounding box center [63, 80] width 66 height 14
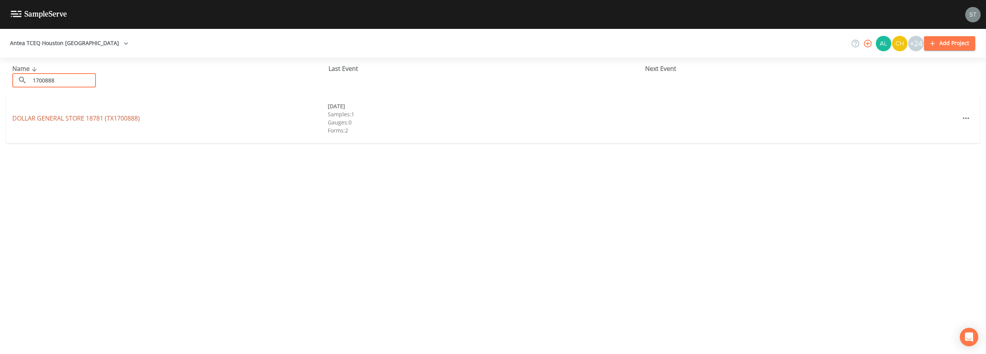
type input "1700888"
click at [113, 117] on link "DOLLAR GENERAL STORE 18781 (TX1700888)" at bounding box center [75, 118] width 127 height 8
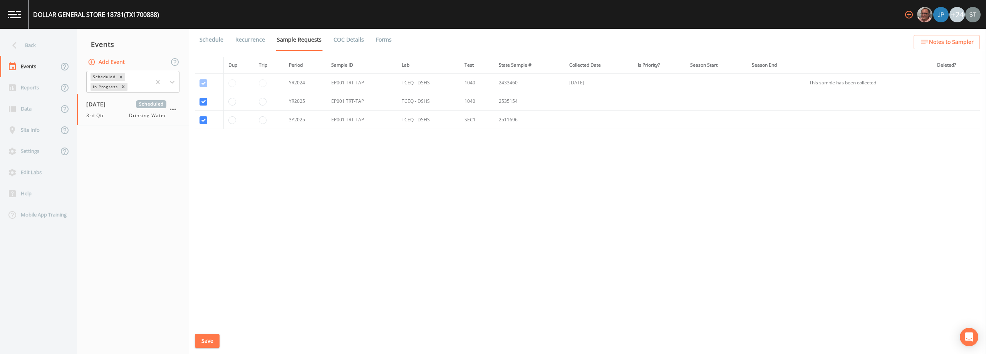
click at [214, 40] on link "Schedule" at bounding box center [211, 40] width 26 height 22
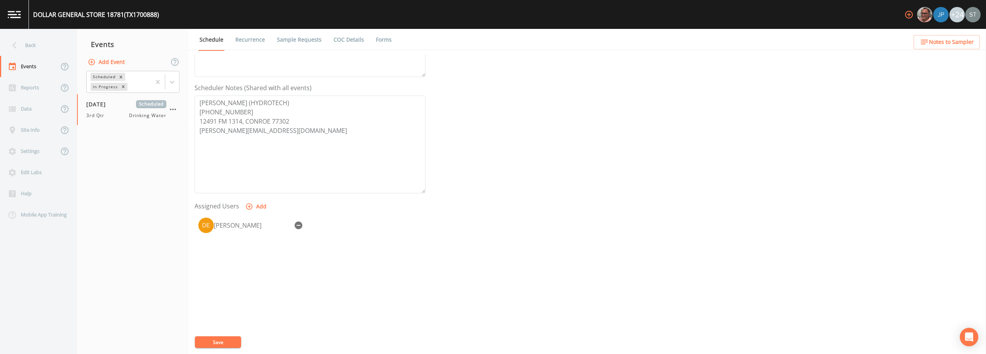
scroll to position [189, 0]
click at [27, 46] on div "Back" at bounding box center [34, 45] width 69 height 21
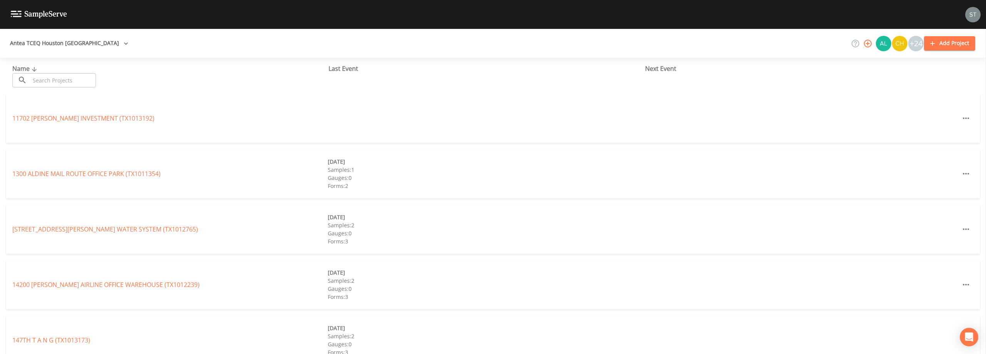
click at [62, 79] on input "text" at bounding box center [63, 80] width 66 height 14
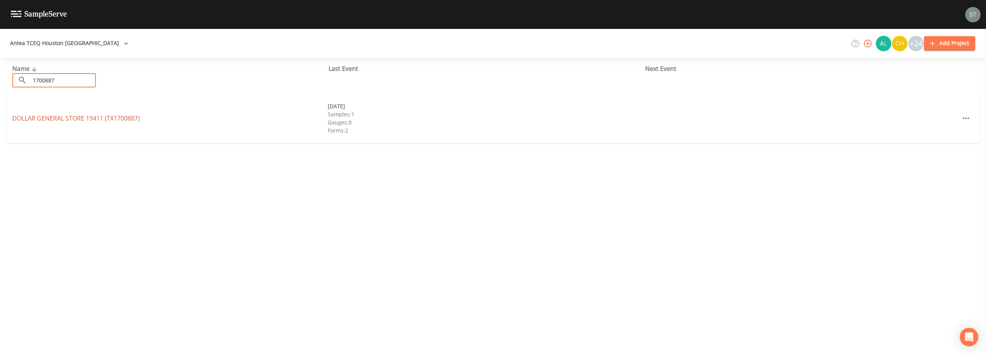
type input "1700887"
click at [109, 119] on link "DOLLAR GENERAL STORE 19411 (TX1700887)" at bounding box center [75, 118] width 127 height 8
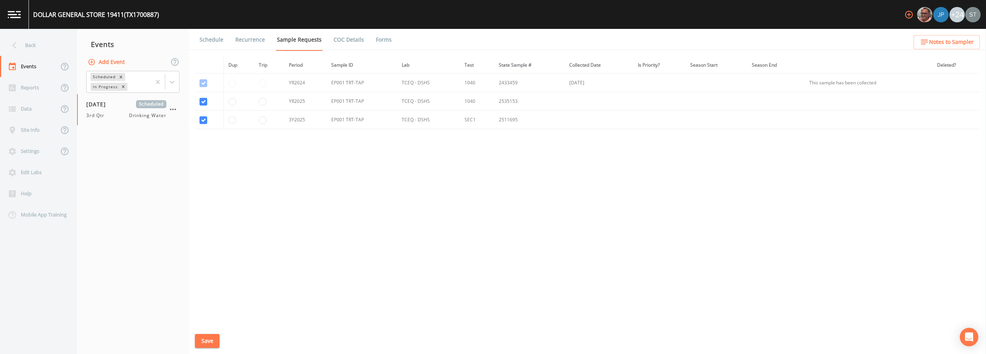
drag, startPoint x: 213, startPoint y: 339, endPoint x: 242, endPoint y: 165, distance: 176.9
click at [213, 339] on button "Save" at bounding box center [207, 341] width 25 height 14
click at [209, 40] on link "Schedule" at bounding box center [211, 40] width 26 height 22
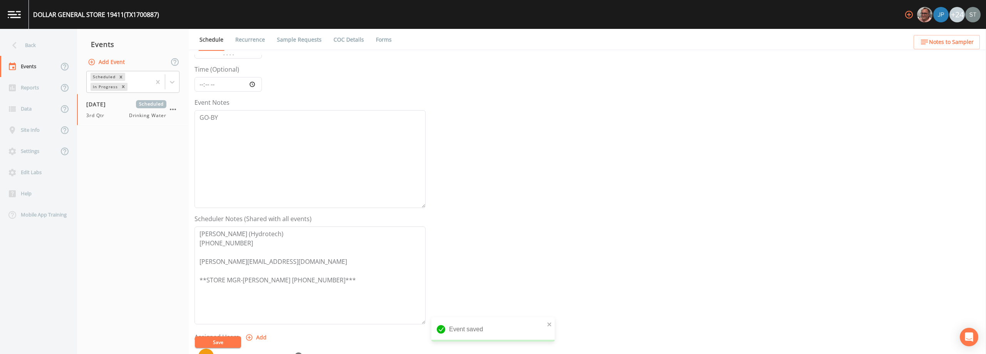
scroll to position [116, 0]
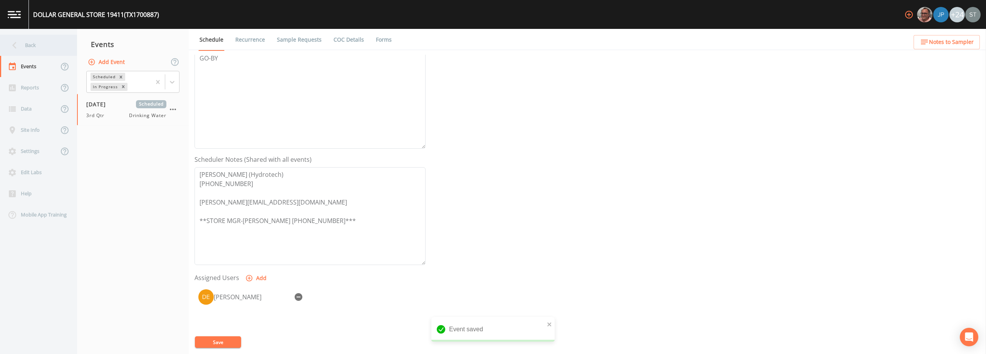
click at [35, 47] on div "Back" at bounding box center [34, 45] width 69 height 21
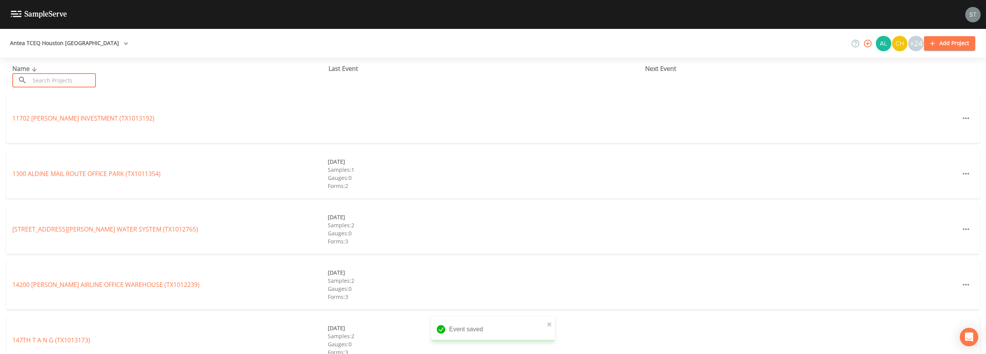
click at [55, 80] on input "text" at bounding box center [63, 80] width 66 height 14
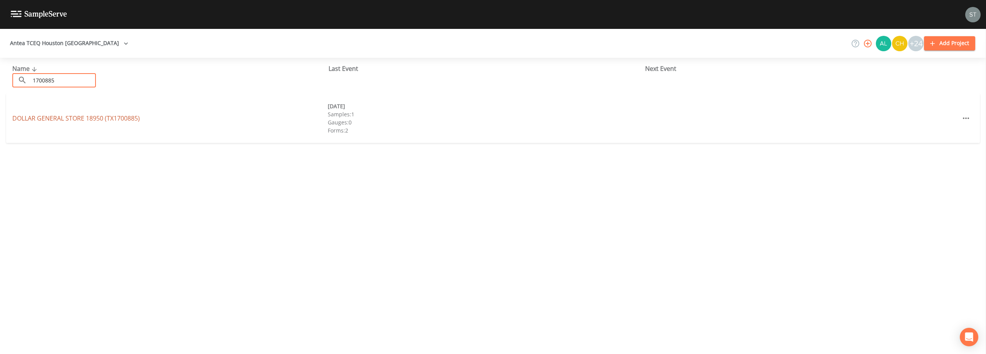
type input "1700885"
click at [108, 116] on link "DOLLAR GENERAL STORE 18950 (TX1700885)" at bounding box center [75, 118] width 127 height 8
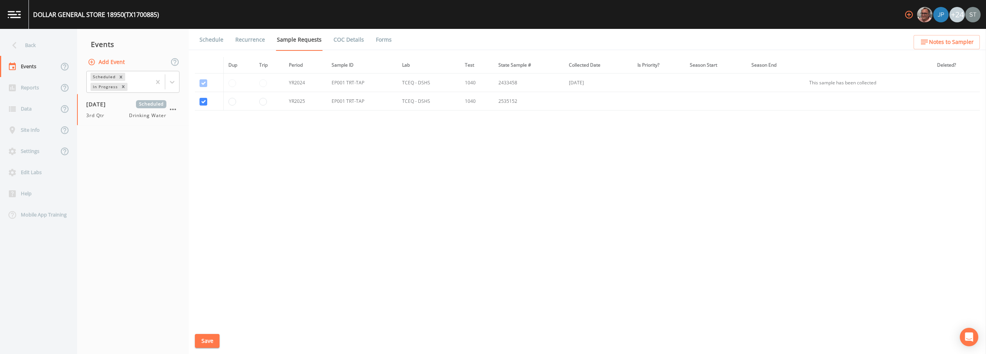
click at [218, 39] on link "Schedule" at bounding box center [211, 40] width 26 height 22
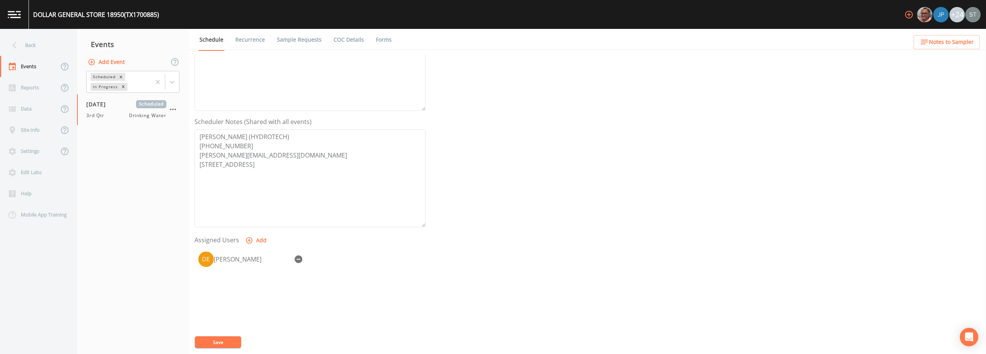
scroll to position [154, 0]
click at [298, 40] on link "Sample Requests" at bounding box center [299, 40] width 47 height 22
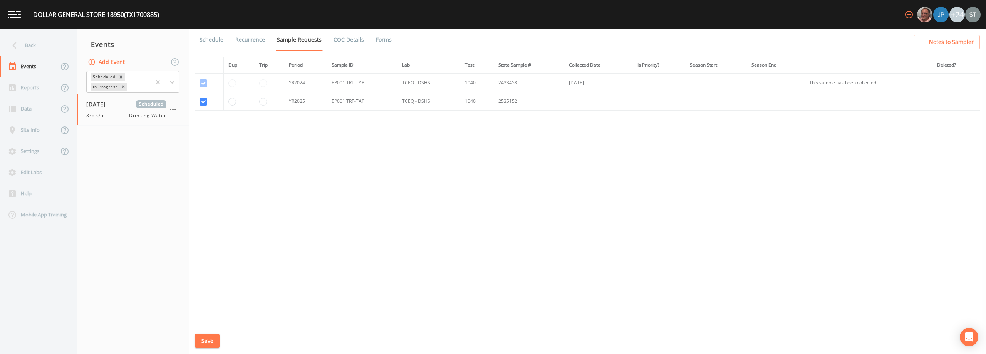
click at [25, 44] on div "Back" at bounding box center [34, 45] width 69 height 21
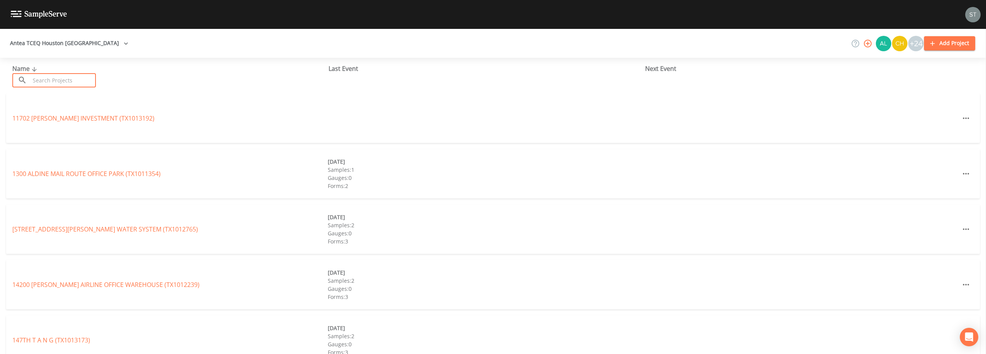
click at [52, 79] on input "text" at bounding box center [63, 80] width 66 height 14
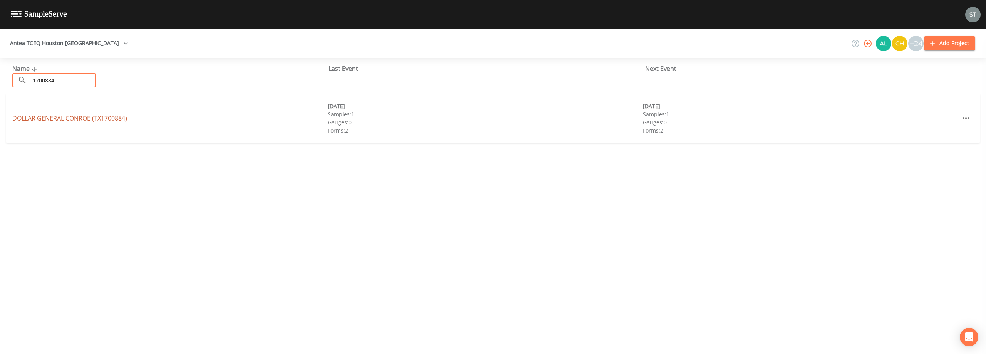
type input "1700884"
click at [122, 118] on link "DOLLAR GENERAL CONROE (TX1700884)" at bounding box center [69, 118] width 115 height 8
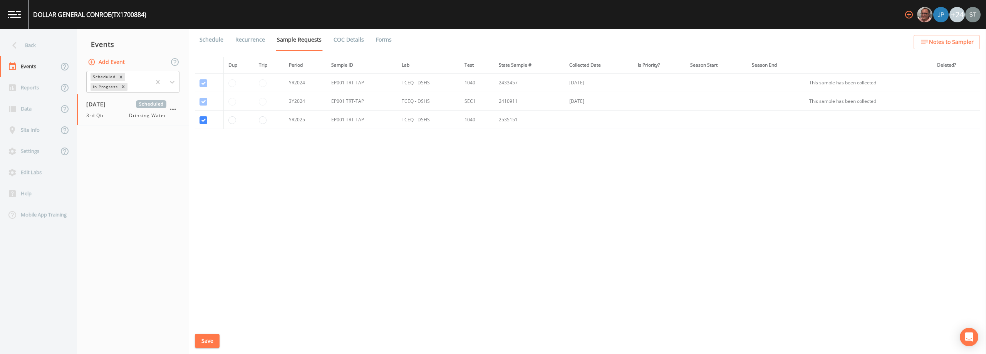
click at [211, 41] on link "Schedule" at bounding box center [211, 40] width 26 height 22
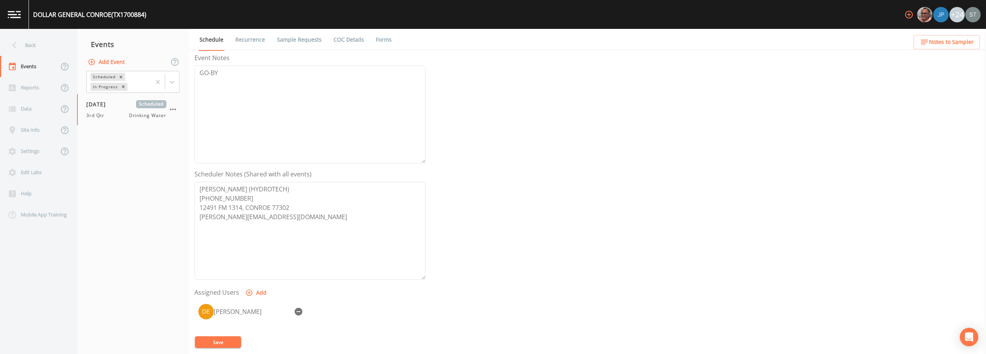
scroll to position [116, 0]
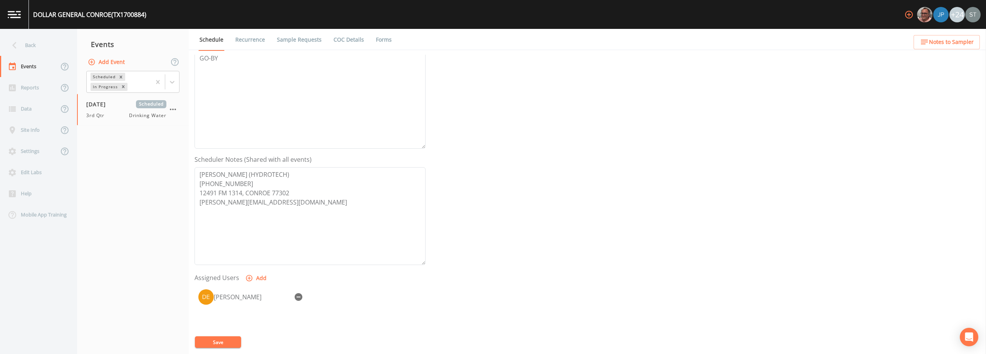
click at [492, 43] on span "Notes to Sampler" at bounding box center [951, 42] width 45 height 10
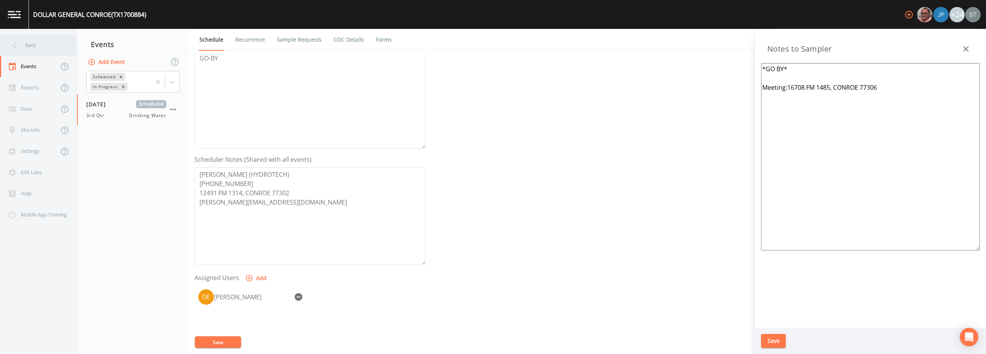
click at [39, 46] on div "Back" at bounding box center [34, 45] width 69 height 21
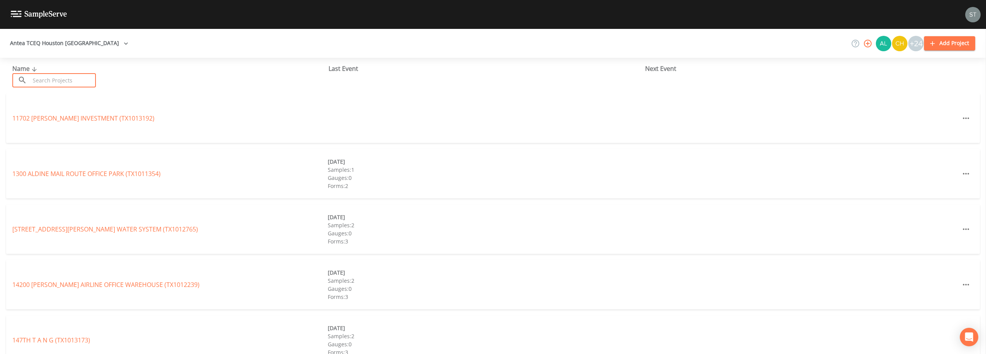
click at [50, 76] on input "text" at bounding box center [63, 80] width 66 height 14
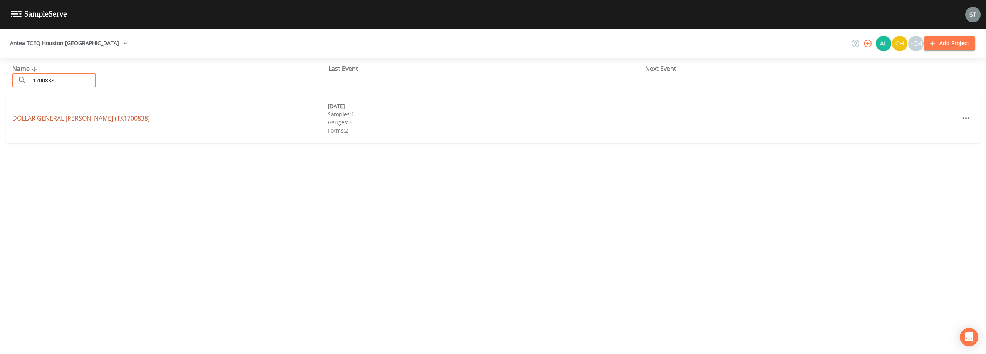
type input "1700838"
click at [110, 118] on link "DOLLAR GENERAL [PERSON_NAME] (TX1700838)" at bounding box center [80, 118] width 137 height 8
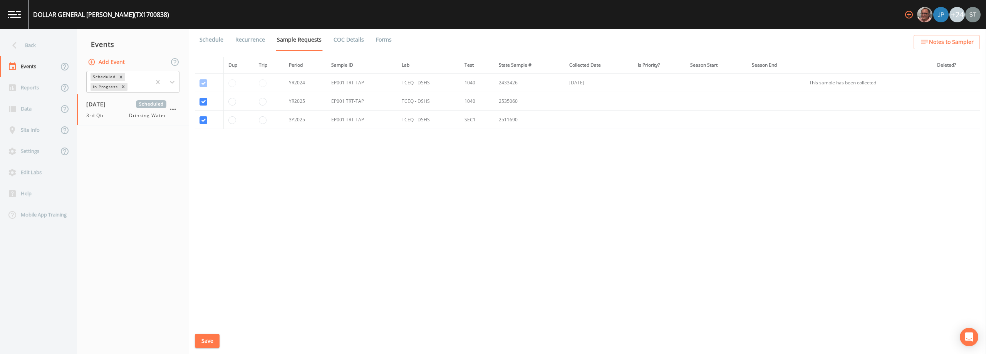
click at [211, 43] on link "Schedule" at bounding box center [211, 40] width 26 height 22
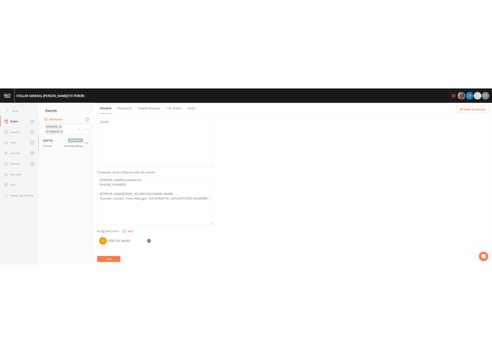
scroll to position [116, 0]
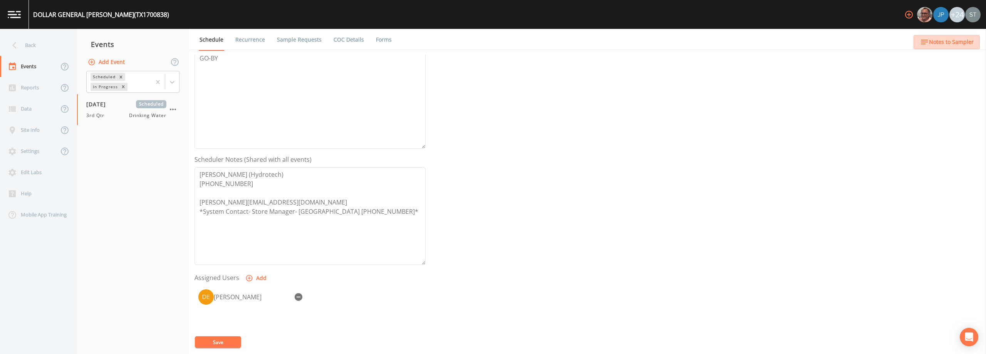
click at [492, 42] on span "Notes to Sampler" at bounding box center [951, 42] width 45 height 10
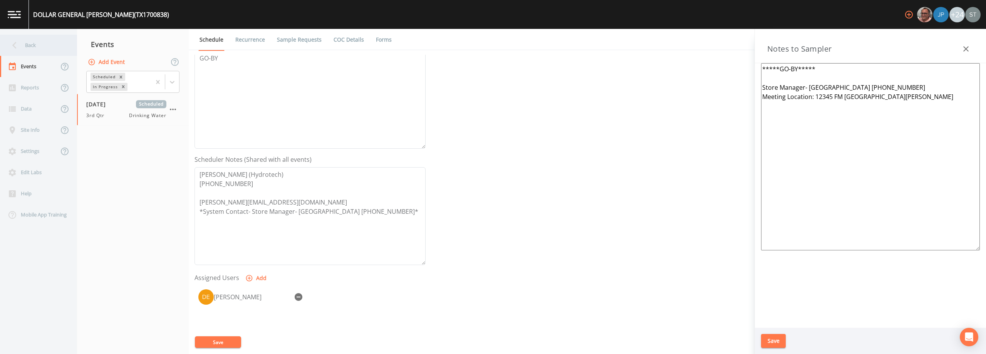
click at [32, 45] on div "Back" at bounding box center [34, 45] width 69 height 21
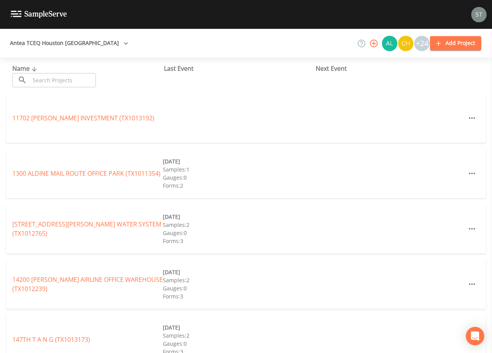
click at [75, 80] on input "text" at bounding box center [63, 80] width 66 height 14
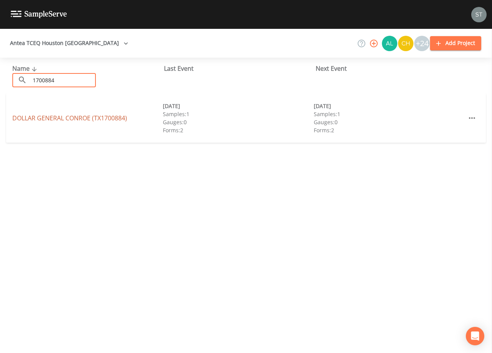
type input "1700884"
click at [115, 117] on link "DOLLAR GENERAL CONROE (TX1700884)" at bounding box center [69, 118] width 115 height 8
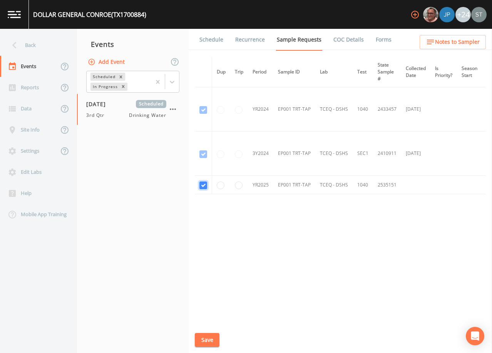
click at [200, 114] on input "checkbox" at bounding box center [203, 110] width 8 height 8
checkbox input "false"
click at [208, 340] on button "Save" at bounding box center [207, 340] width 25 height 14
click at [203, 35] on link "Schedule" at bounding box center [211, 40] width 26 height 22
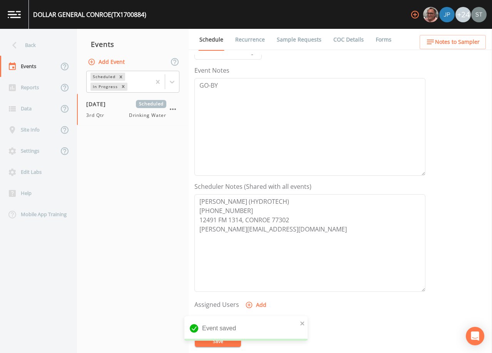
scroll to position [116, 0]
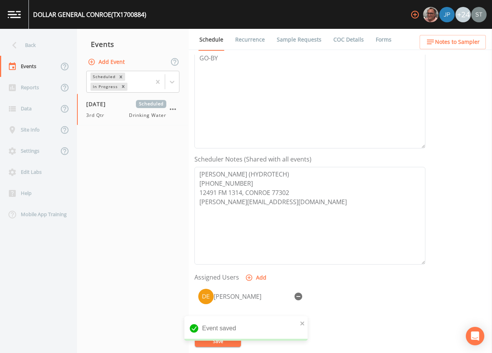
click at [299, 295] on icon "button" at bounding box center [299, 297] width 8 height 8
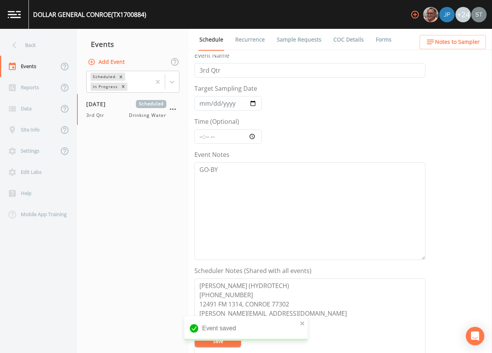
scroll to position [0, 0]
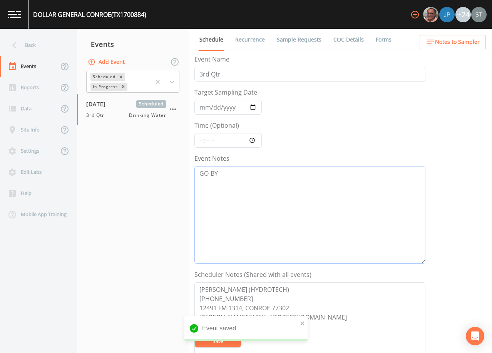
drag, startPoint x: 262, startPoint y: 174, endPoint x: 176, endPoint y: 170, distance: 85.6
click at [176, 170] on div "Back Events Reports Data Site Info Settings Edit Labs Help Mobile App Training …" at bounding box center [246, 191] width 492 height 325
click at [240, 107] on input "[DATE]" at bounding box center [227, 107] width 67 height 15
click at [249, 74] on input "3rd Qtr" at bounding box center [309, 74] width 231 height 15
type input "3"
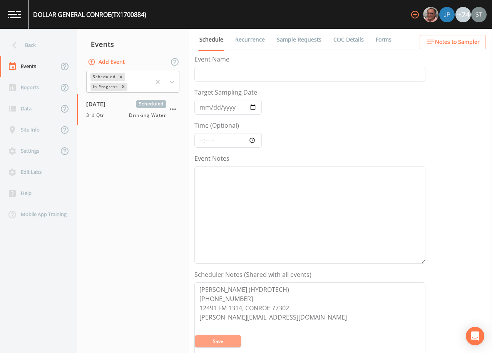
click at [228, 339] on button "Save" at bounding box center [218, 342] width 46 height 12
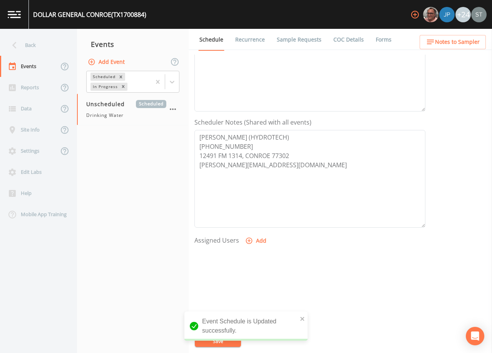
scroll to position [154, 0]
click at [293, 40] on link "Sample Requests" at bounding box center [299, 40] width 47 height 22
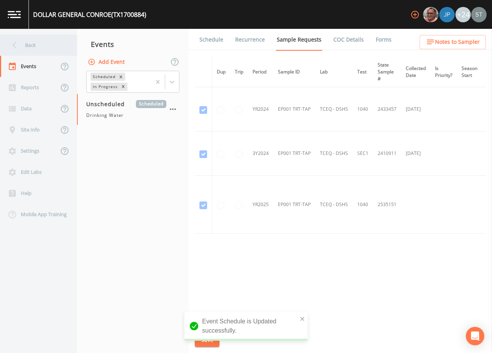
click at [31, 44] on div "Back" at bounding box center [34, 45] width 69 height 21
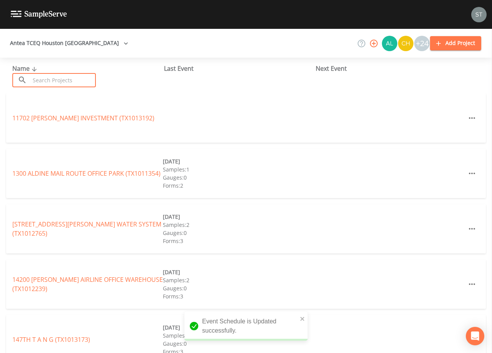
click at [56, 79] on input "text" at bounding box center [63, 80] width 66 height 14
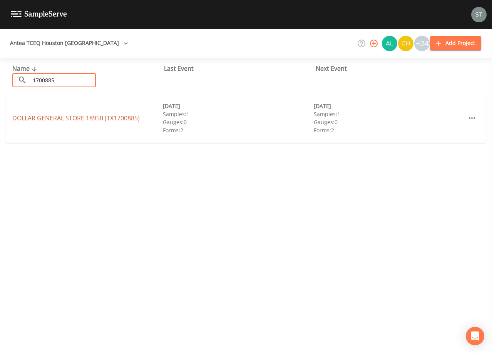
type input "1700885"
click at [105, 120] on link "DOLLAR GENERAL STORE 18950 (TX1700885)" at bounding box center [75, 118] width 127 height 8
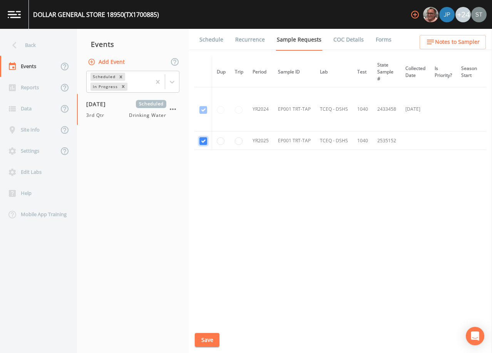
click at [204, 114] on input "checkbox" at bounding box center [203, 110] width 8 height 8
checkbox input "false"
click at [210, 340] on button "Save" at bounding box center [207, 340] width 25 height 14
click at [212, 40] on link "Schedule" at bounding box center [211, 40] width 26 height 22
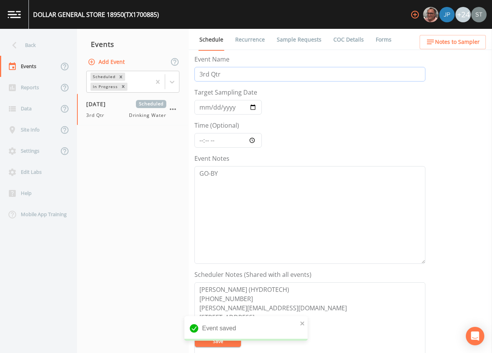
click at [199, 76] on input "3rd Qtr" at bounding box center [309, 74] width 231 height 15
type input "r"
click at [201, 107] on input "[DATE]" at bounding box center [227, 107] width 67 height 15
click at [211, 107] on input "Target Sampling Date" at bounding box center [227, 107] width 67 height 15
click at [217, 107] on input "Target Sampling Date" at bounding box center [227, 107] width 67 height 15
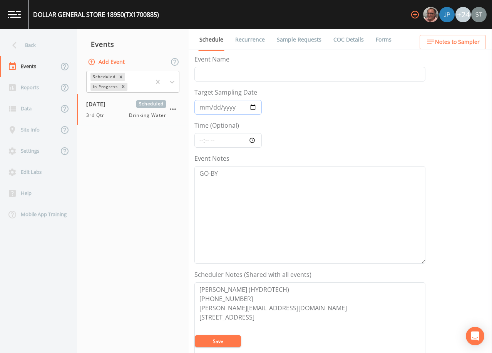
click at [226, 106] on input "Target Sampling Date" at bounding box center [227, 107] width 67 height 15
drag, startPoint x: 227, startPoint y: 177, endPoint x: 185, endPoint y: 176, distance: 42.0
click at [185, 176] on div "Back Events Reports Data Site Info Settings Edit Labs Help Mobile App Training …" at bounding box center [246, 191] width 492 height 325
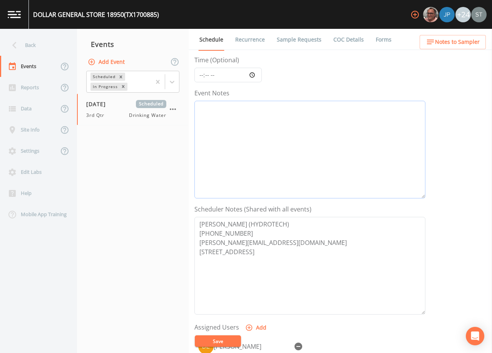
scroll to position [116, 0]
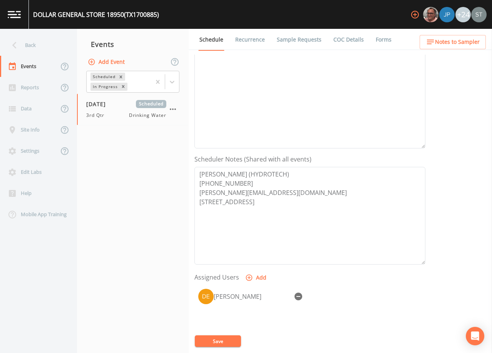
click at [299, 295] on icon "button" at bounding box center [299, 297] width 8 height 8
click at [224, 342] on button "Save" at bounding box center [218, 342] width 46 height 12
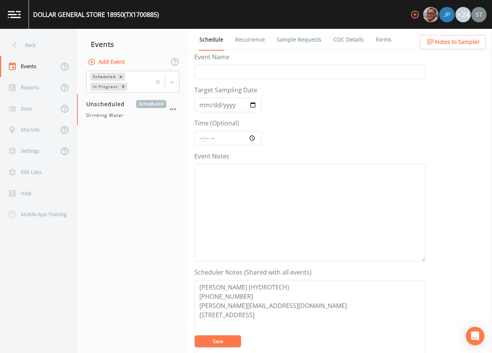
scroll to position [0, 0]
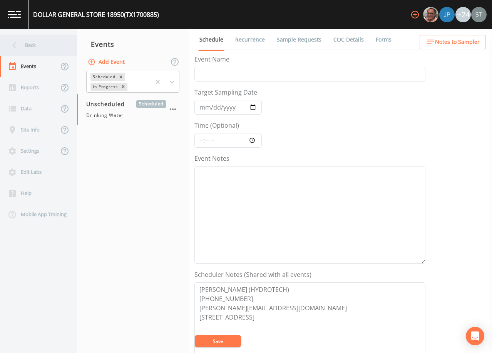
click at [45, 46] on div "Back" at bounding box center [34, 45] width 69 height 21
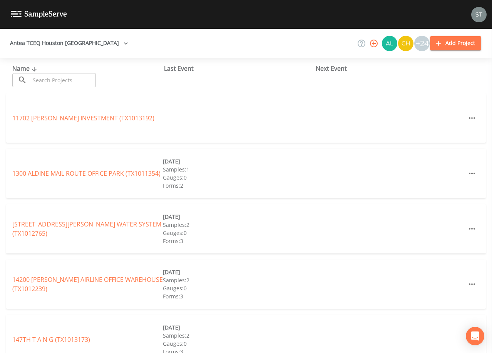
click at [88, 78] on input "text" at bounding box center [63, 80] width 66 height 14
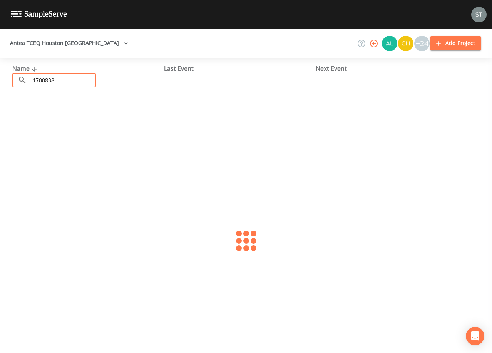
type input "1700838"
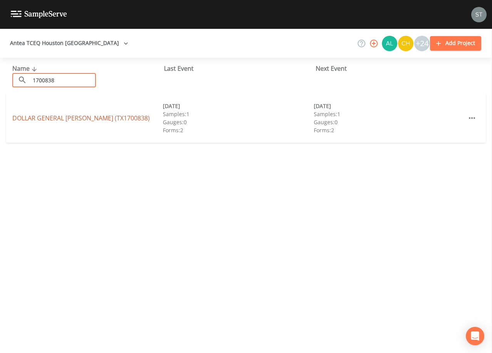
click at [89, 116] on link "DOLLAR GENERAL [PERSON_NAME] (TX1700838)" at bounding box center [80, 118] width 137 height 8
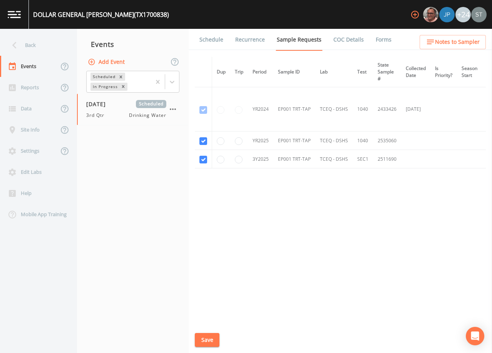
click at [217, 43] on link "Schedule" at bounding box center [211, 40] width 26 height 22
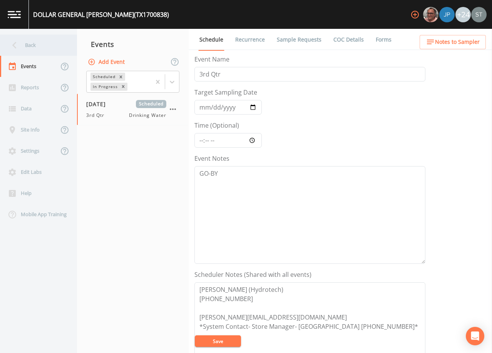
click at [31, 49] on div "Back" at bounding box center [34, 45] width 69 height 21
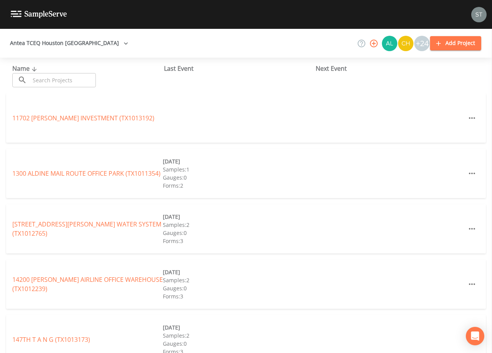
click at [85, 75] on input "text" at bounding box center [63, 80] width 66 height 14
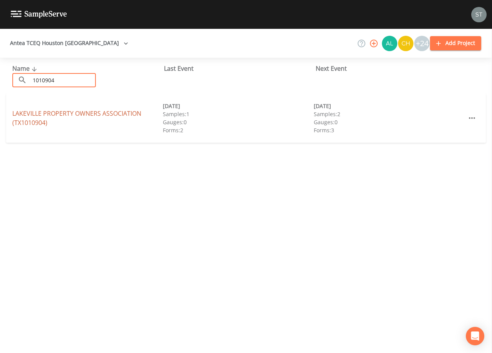
type input "1010904"
click at [72, 117] on link "LAKEVILLE PROPERTY OWNERS ASSOCIATION (TX1010904)" at bounding box center [76, 118] width 129 height 18
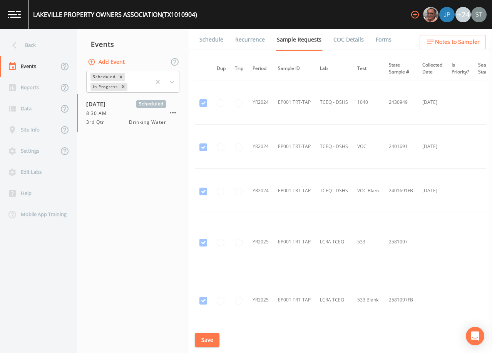
click at [209, 42] on link "Schedule" at bounding box center [211, 40] width 26 height 22
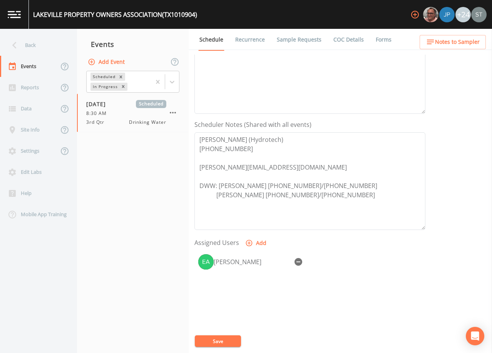
scroll to position [154, 0]
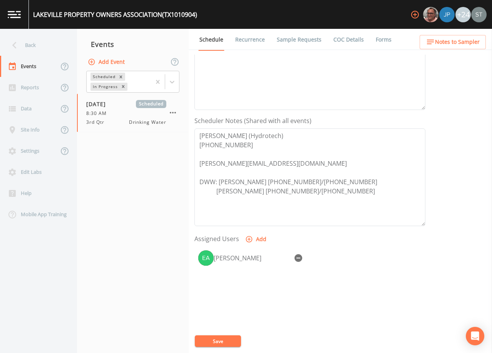
click at [280, 42] on link "Sample Requests" at bounding box center [299, 40] width 47 height 22
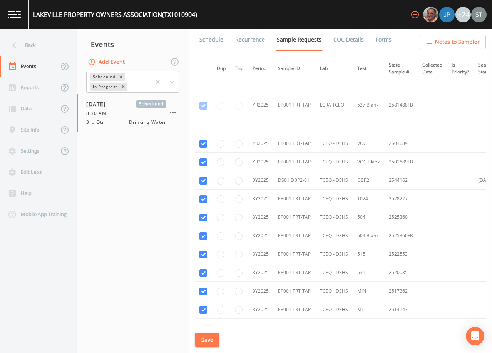
scroll to position [347, 0]
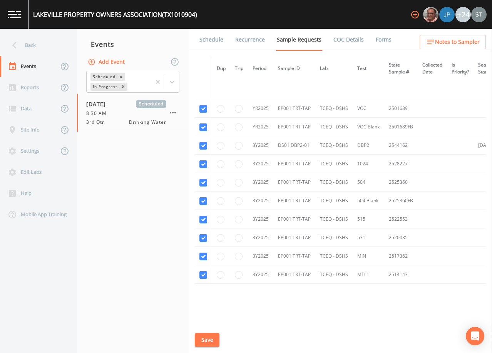
click at [207, 39] on link "Schedule" at bounding box center [211, 40] width 26 height 22
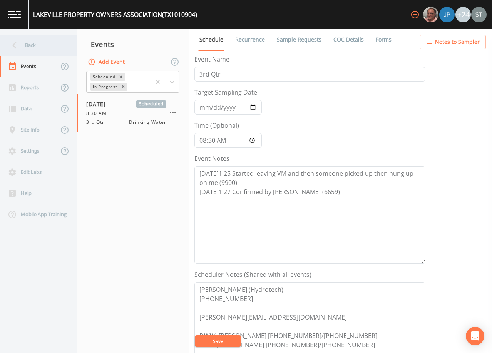
click at [36, 50] on div "Back" at bounding box center [34, 45] width 69 height 21
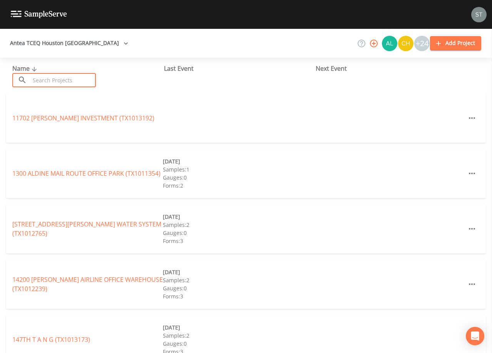
click at [84, 77] on input "text" at bounding box center [63, 80] width 66 height 14
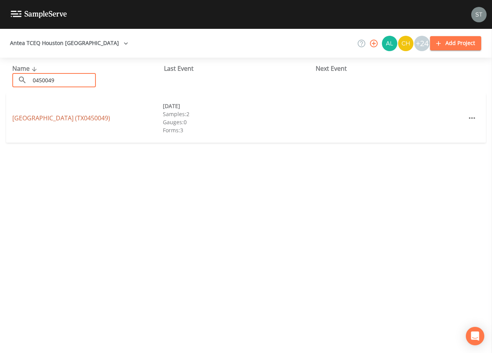
type input "0450049"
click at [103, 119] on link "[GEOGRAPHIC_DATA] (TX0450049)" at bounding box center [61, 118] width 98 height 8
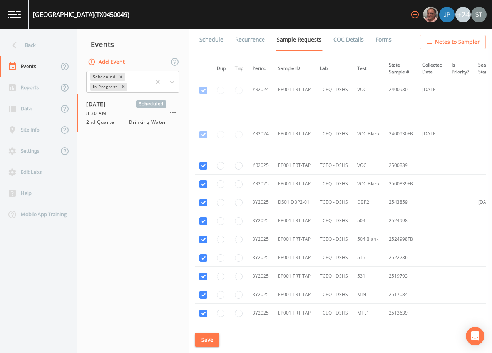
scroll to position [154, 0]
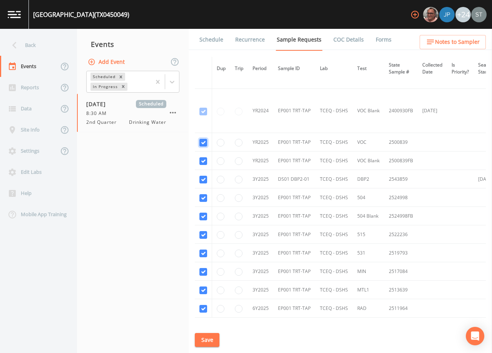
click at [205, 71] on input "checkbox" at bounding box center [203, 68] width 8 height 8
checkbox input "false"
click at [206, 116] on input "checkbox" at bounding box center [203, 112] width 8 height 8
checkbox input "false"
click at [203, 182] on input "checkbox" at bounding box center [203, 180] width 8 height 8
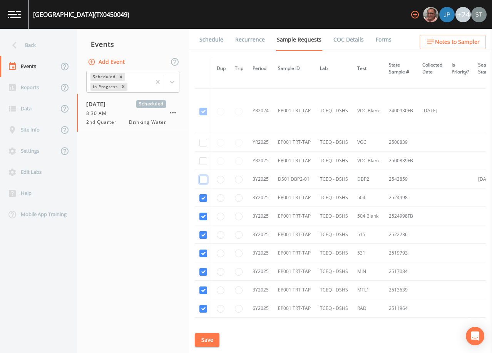
checkbox input "false"
click at [203, 196] on input "checkbox" at bounding box center [203, 198] width 8 height 8
checkbox input "false"
click at [203, 216] on input "checkbox" at bounding box center [203, 217] width 8 height 8
checkbox input "false"
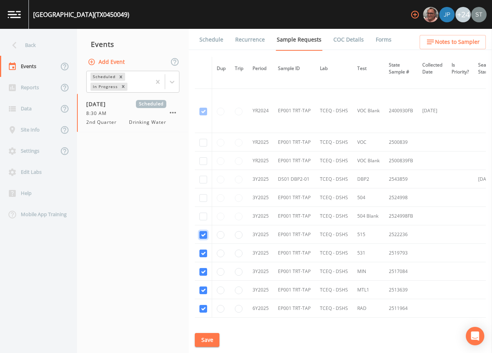
click at [203, 234] on input "checkbox" at bounding box center [203, 235] width 8 height 8
checkbox input "false"
click at [204, 252] on input "checkbox" at bounding box center [203, 254] width 8 height 8
checkbox input "false"
click at [203, 273] on input "checkbox" at bounding box center [203, 272] width 8 height 8
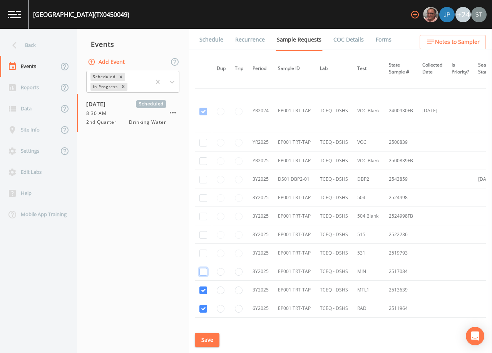
checkbox input "false"
click at [203, 290] on input "checkbox" at bounding box center [203, 291] width 8 height 8
checkbox input "false"
drag, startPoint x: 202, startPoint y: 311, endPoint x: 208, endPoint y: 282, distance: 29.0
click at [201, 309] on input "checkbox" at bounding box center [203, 309] width 8 height 8
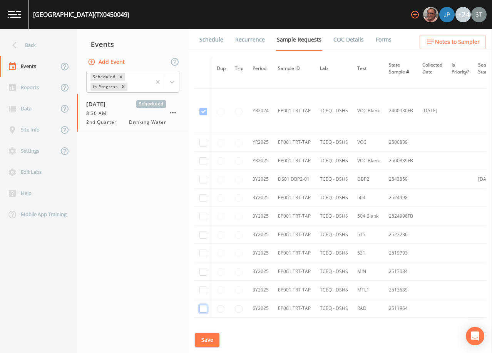
checkbox input "false"
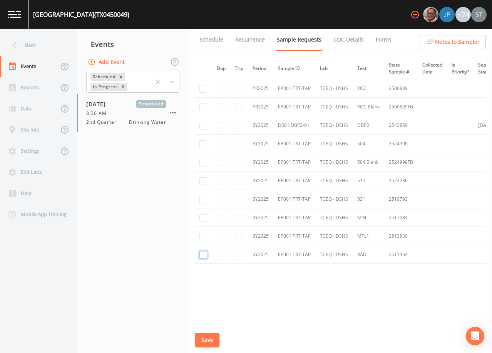
scroll to position [213, 0]
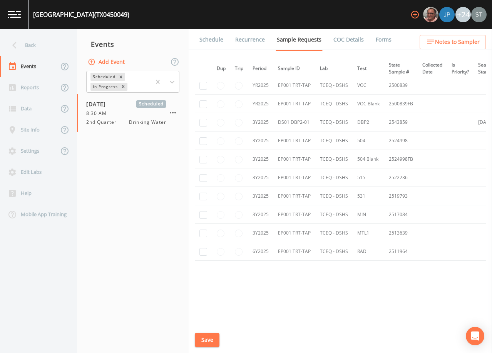
click at [208, 339] on button "Save" at bounding box center [207, 340] width 25 height 14
click at [206, 42] on link "Schedule" at bounding box center [211, 40] width 26 height 22
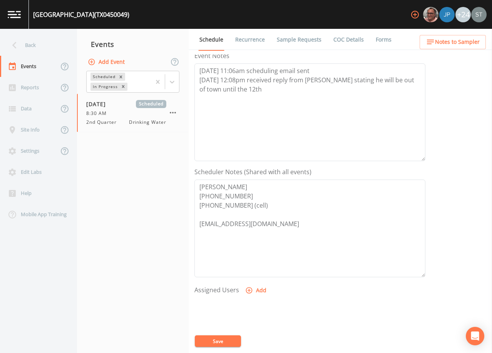
scroll to position [116, 0]
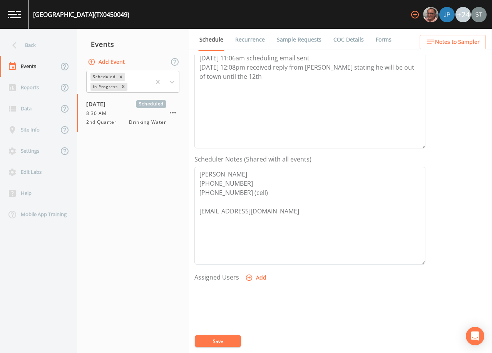
click at [113, 62] on button "Add Event" at bounding box center [107, 62] width 42 height 14
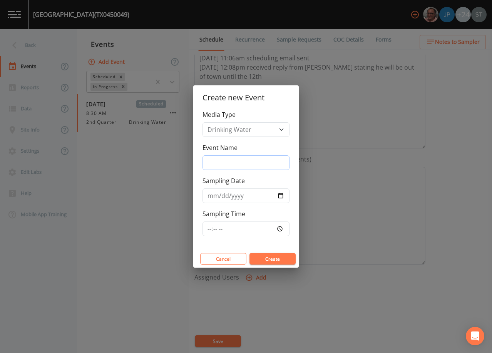
click at [227, 164] on input "Event Name" at bounding box center [246, 163] width 87 height 15
type input "3rd Qtr"
click at [213, 196] on input "Sampling Date" at bounding box center [246, 196] width 87 height 15
click at [270, 259] on button "Create" at bounding box center [273, 259] width 46 height 12
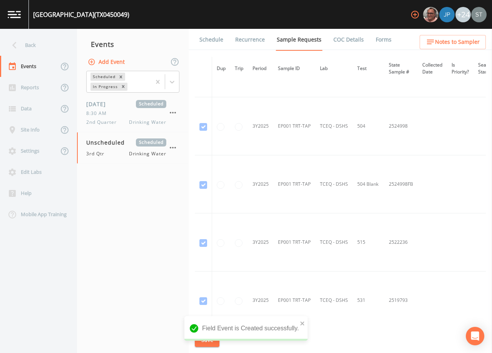
scroll to position [385, 0]
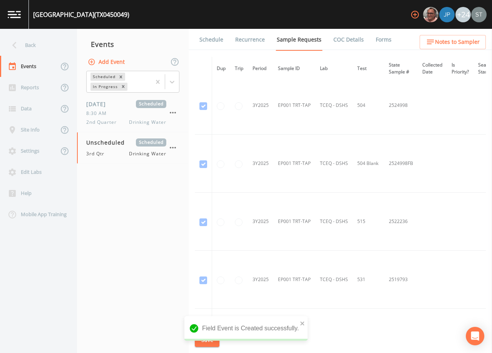
click at [214, 40] on link "Schedule" at bounding box center [211, 40] width 26 height 22
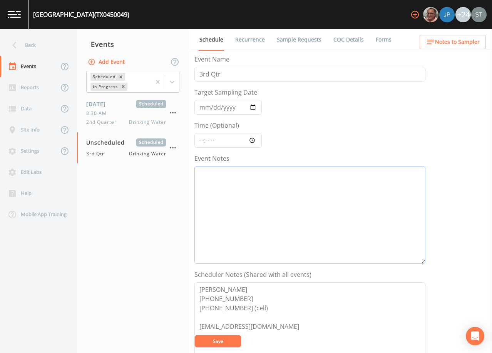
click at [268, 211] on textarea "Event Notes" at bounding box center [309, 215] width 231 height 98
type textarea "[DATE]8:55 (7076)"
click at [204, 108] on input "Target Sampling Date" at bounding box center [227, 107] width 67 height 15
type input "[DATE]"
type input "08:00"
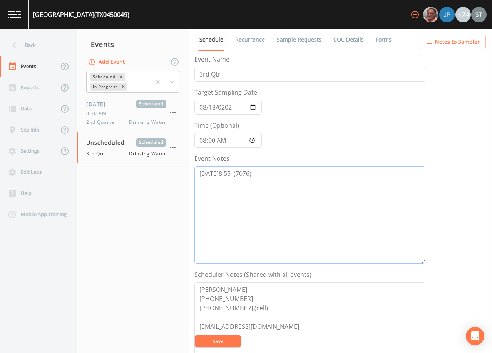
click at [231, 173] on textarea "[DATE]8:55 (7076)" at bounding box center [309, 215] width 231 height 98
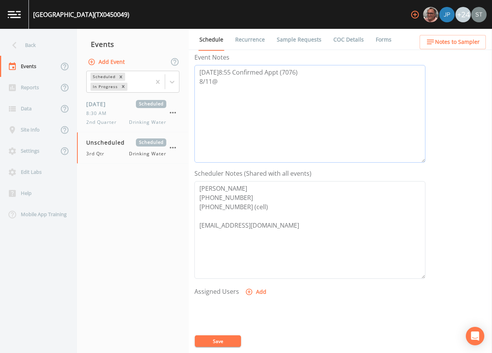
scroll to position [116, 0]
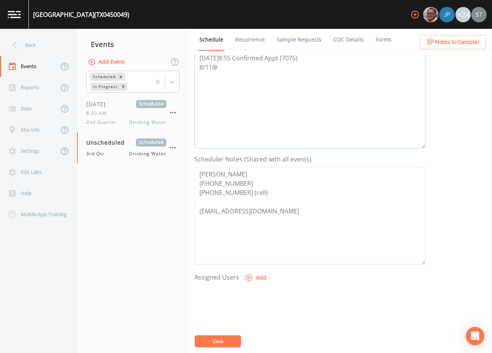
type textarea "[DATE]8:55 Confirmed Appt (7076) 8/11@"
click at [252, 277] on icon "button" at bounding box center [249, 278] width 8 height 8
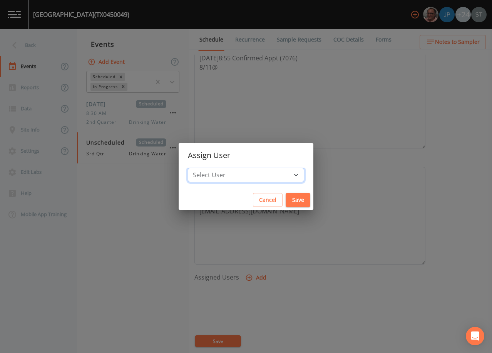
click at [249, 178] on select "Select User [PERSON_NAME] [PERSON_NAME] [PERSON_NAME] [PERSON_NAME] [PERSON_NAM…" at bounding box center [246, 175] width 116 height 15
select select "3585e269-5d1f-4d98-ab9d-4913da50343a"
click at [205, 168] on select "Select User [PERSON_NAME] [PERSON_NAME] [PERSON_NAME] [PERSON_NAME] [PERSON_NAM…" at bounding box center [246, 175] width 116 height 15
click at [286, 197] on button "Save" at bounding box center [298, 200] width 25 height 14
select select
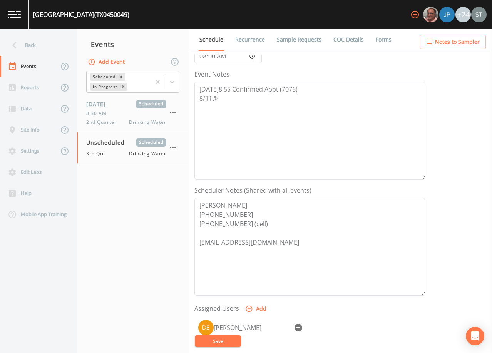
scroll to position [39, 0]
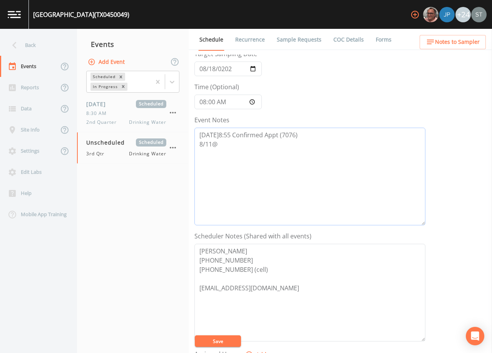
click at [251, 149] on textarea "[DATE]8:55 Confirmed Appt (7076) 8/11@" at bounding box center [309, 177] width 231 height 98
type textarea "[DATE]8:55 Confirmed Appt (7076) [DATE]9:10 Confirmation Email Sent"
click at [214, 338] on button "Save" at bounding box center [218, 342] width 46 height 12
click at [222, 340] on button "Save" at bounding box center [218, 342] width 46 height 12
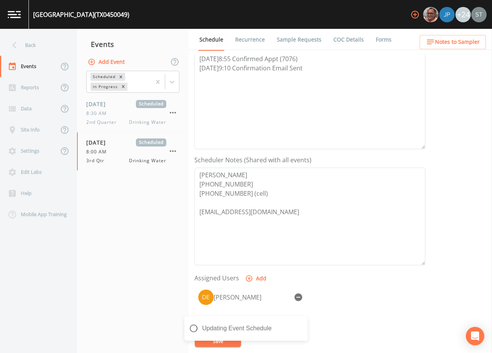
scroll to position [116, 0]
click at [297, 92] on textarea "[DATE]8:55 Confirmed Appt (7076) [DATE]9:10 Confirmation Email Sent" at bounding box center [309, 100] width 231 height 98
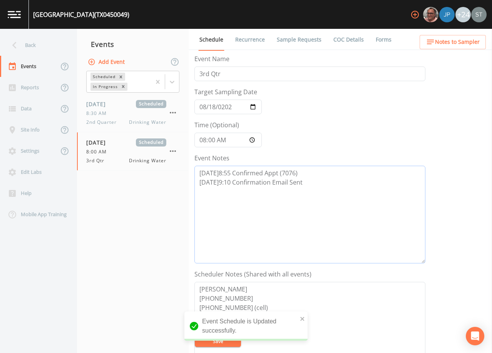
scroll to position [0, 0]
drag, startPoint x: 322, startPoint y: 186, endPoint x: 154, endPoint y: 172, distance: 168.5
click at [154, 172] on div "Back Events Reports Data Site Info Settings Edit Labs Help Mobile App Training …" at bounding box center [246, 191] width 492 height 325
drag, startPoint x: 320, startPoint y: 195, endPoint x: 312, endPoint y: 233, distance: 39.0
click at [320, 195] on textarea "[DATE]8:55 Confirmed Appt (7076) [DATE]9:10 Confirmation Email Sent" at bounding box center [309, 215] width 231 height 98
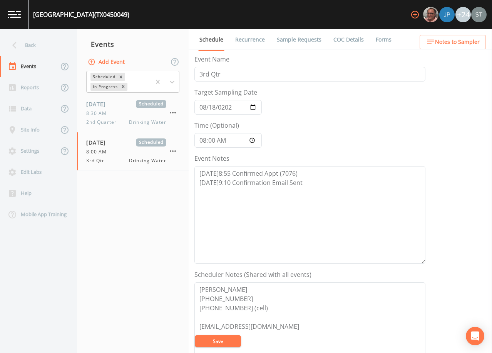
click at [224, 341] on button "Save" at bounding box center [218, 342] width 46 height 12
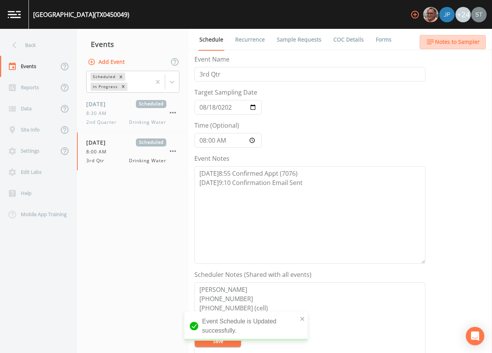
click at [462, 45] on span "Notes to Sampler" at bounding box center [457, 42] width 45 height 10
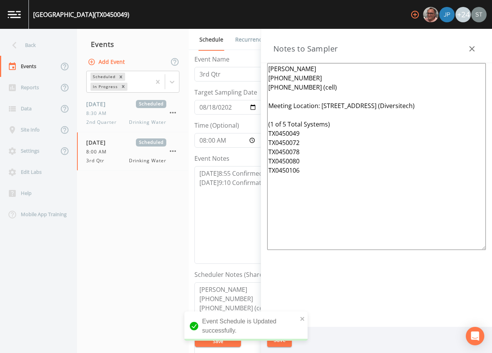
drag, startPoint x: 453, startPoint y: 108, endPoint x: 323, endPoint y: 106, distance: 130.2
click at [323, 106] on textarea "[PERSON_NAME] [PHONE_NUMBER] [PHONE_NUMBER] (cell) Meeting Location: [STREET_AD…" at bounding box center [376, 156] width 219 height 187
click at [308, 137] on textarea "[PERSON_NAME] [PHONE_NUMBER] [PHONE_NUMBER] (cell) Meeting Location: (1 of 5 To…" at bounding box center [376, 156] width 219 height 187
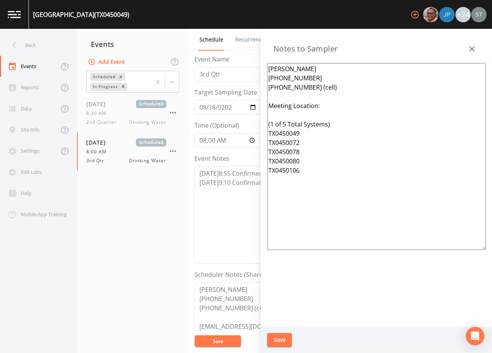
click at [305, 144] on textarea "[PERSON_NAME] [PHONE_NUMBER] [PHONE_NUMBER] (cell) Meeting Location: (1 of 5 To…" at bounding box center [376, 156] width 219 height 187
click at [304, 171] on textarea "[PERSON_NAME] [PHONE_NUMBER] [PHONE_NUMBER] (cell) Meeting Location: (1 of 5 To…" at bounding box center [376, 156] width 219 height 187
drag, startPoint x: 280, startPoint y: 172, endPoint x: 248, endPoint y: 127, distance: 54.2
click at [248, 127] on div "Back Events Reports Data Site Info Settings Edit Labs Help Mobile App Training …" at bounding box center [246, 191] width 492 height 325
type textarea "[PERSON_NAME] [PHONE_NUMBER] [PHONE_NUMBER] (cell) Meeting Location: (1 of 5 To…"
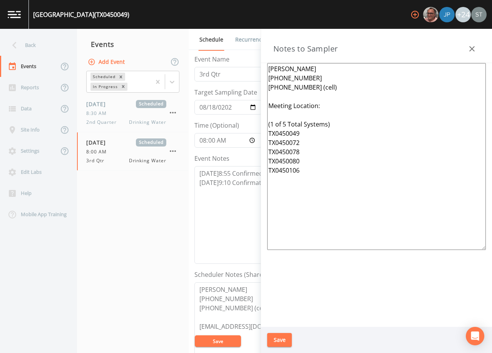
click at [473, 49] on icon "button" at bounding box center [471, 48] width 5 height 5
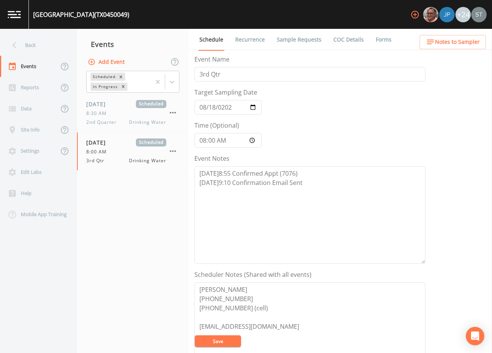
click at [476, 44] on span "Notes to Sampler" at bounding box center [457, 42] width 45 height 10
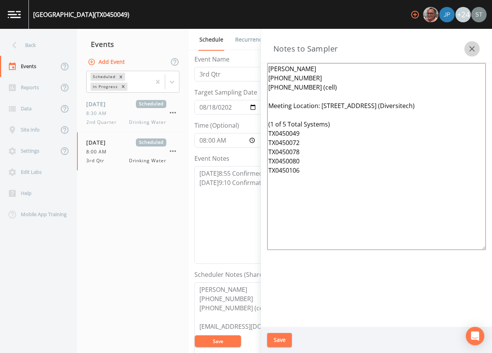
click at [476, 44] on button "button" at bounding box center [471, 48] width 15 height 15
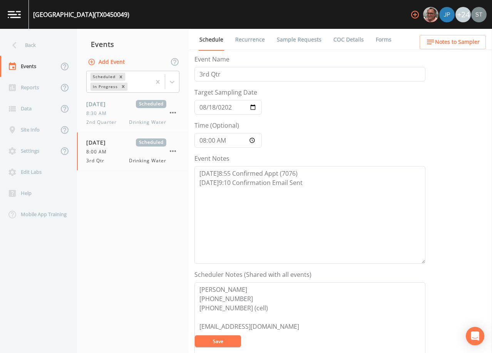
drag, startPoint x: 233, startPoint y: 342, endPoint x: 260, endPoint y: 241, distance: 104.4
click at [233, 341] on button "Save" at bounding box center [218, 342] width 46 height 12
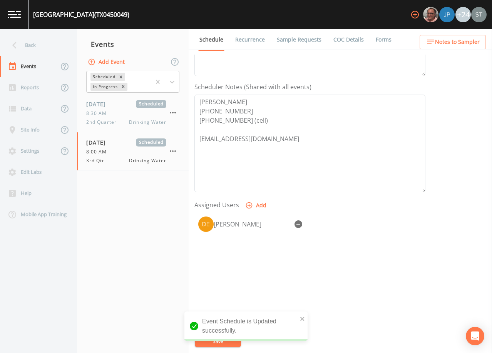
scroll to position [190, 0]
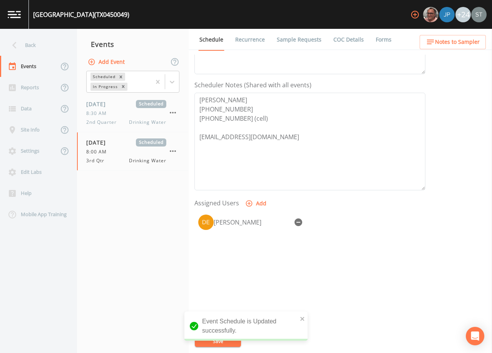
click at [298, 43] on link "Sample Requests" at bounding box center [299, 40] width 47 height 22
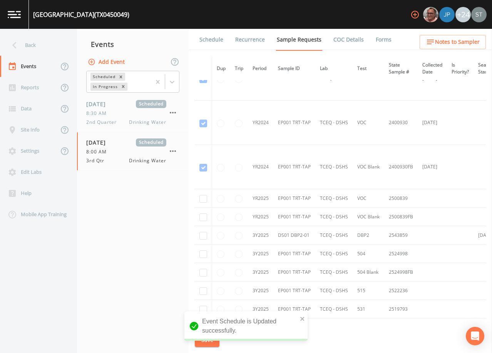
scroll to position [116, 0]
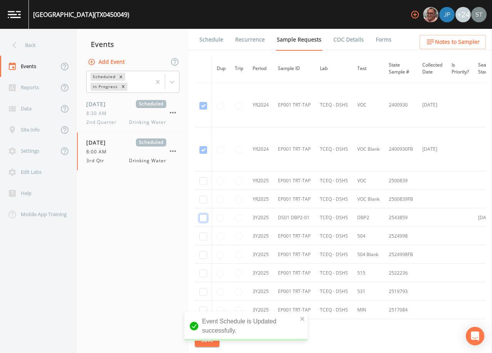
click at [204, 219] on input "checkbox" at bounding box center [203, 218] width 8 height 8
checkbox input "true"
click at [204, 110] on input "checkbox" at bounding box center [203, 106] width 8 height 8
checkbox input "true"
click at [203, 154] on input "checkbox" at bounding box center [203, 150] width 8 height 8
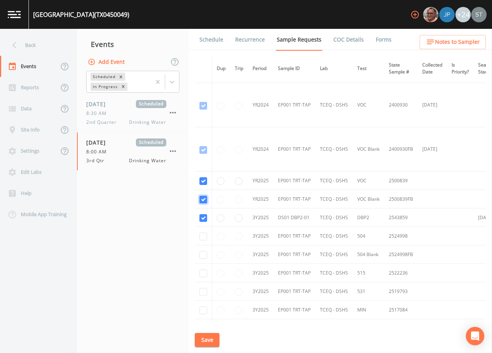
checkbox input "true"
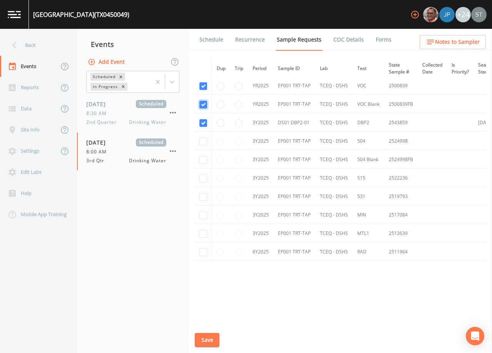
scroll to position [213, 0]
click at [203, 212] on input "checkbox" at bounding box center [203, 215] width 8 height 8
checkbox input "true"
click at [203, 233] on input "checkbox" at bounding box center [203, 234] width 8 height 8
checkbox input "true"
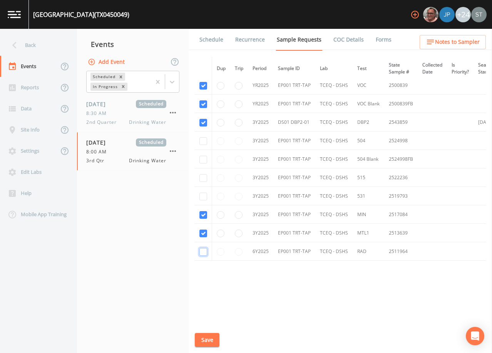
click at [200, 251] on input "checkbox" at bounding box center [203, 252] width 8 height 8
checkbox input "true"
click at [205, 139] on input "checkbox" at bounding box center [203, 141] width 8 height 8
checkbox input "true"
click at [203, 159] on input "checkbox" at bounding box center [203, 160] width 8 height 8
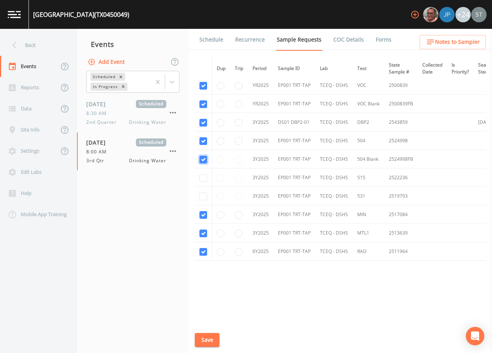
checkbox input "true"
click at [203, 175] on input "checkbox" at bounding box center [203, 178] width 8 height 8
checkbox input "true"
click at [205, 195] on input "checkbox" at bounding box center [203, 197] width 8 height 8
checkbox input "true"
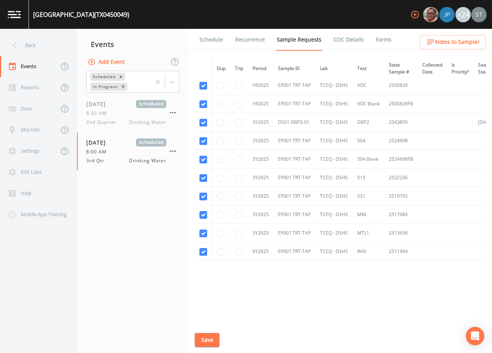
click at [209, 341] on button "Save" at bounding box center [207, 340] width 25 height 14
click at [211, 337] on button "Save" at bounding box center [207, 340] width 25 height 14
click at [208, 37] on link "Schedule" at bounding box center [211, 40] width 26 height 22
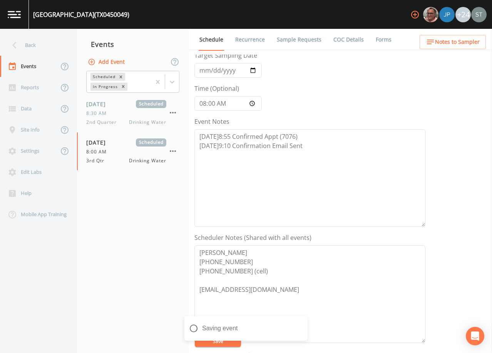
scroll to position [190, 0]
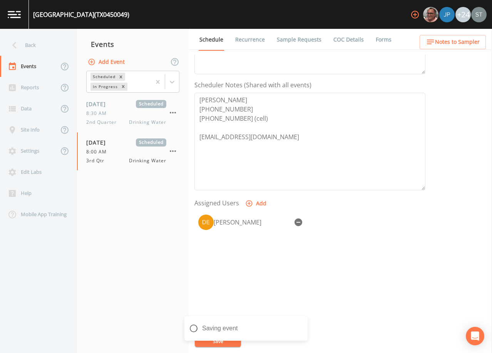
click at [466, 42] on span "Notes to Sampler" at bounding box center [457, 42] width 45 height 10
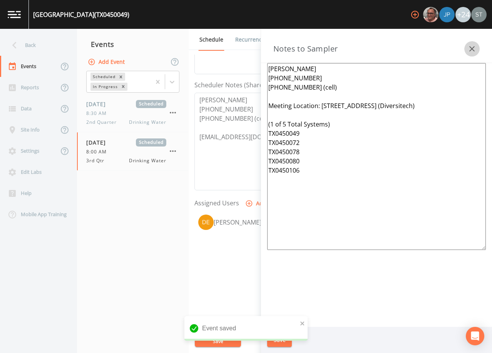
click at [474, 45] on icon "button" at bounding box center [471, 48] width 9 height 9
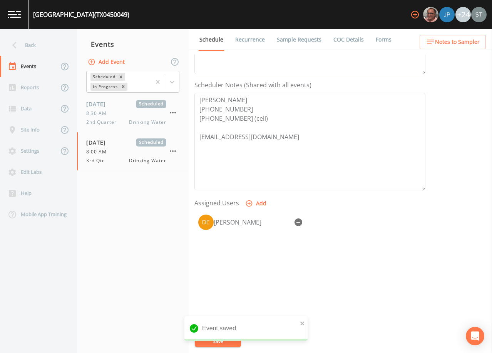
click at [291, 40] on link "Sample Requests" at bounding box center [299, 40] width 47 height 22
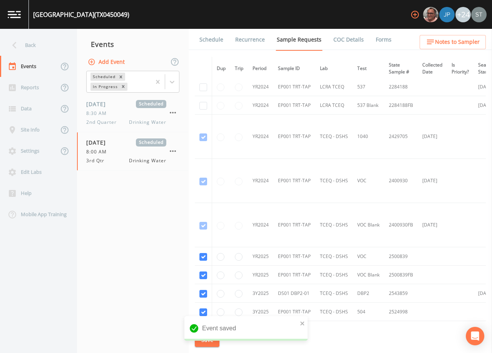
scroll to position [116, 0]
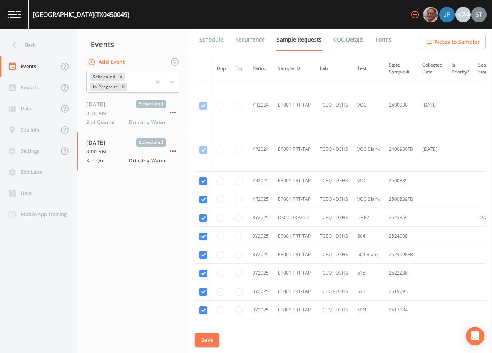
click at [213, 42] on link "Schedule" at bounding box center [211, 40] width 26 height 22
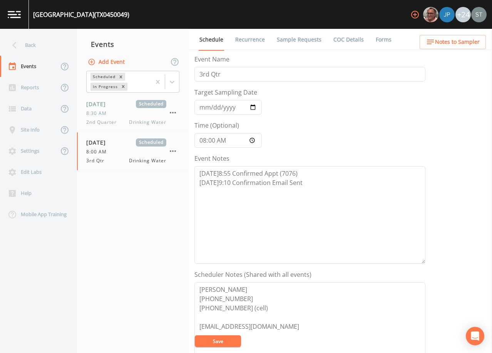
click at [291, 40] on link "Sample Requests" at bounding box center [299, 40] width 47 height 22
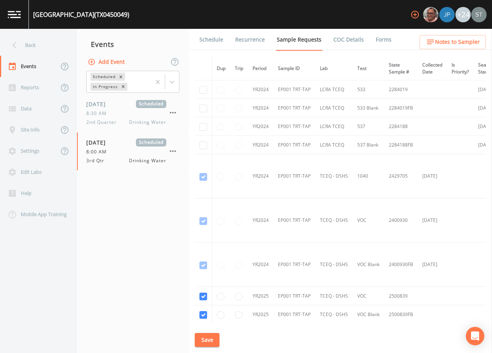
click at [208, 43] on link "Schedule" at bounding box center [211, 40] width 26 height 22
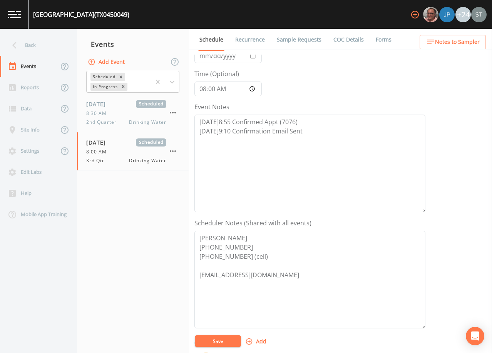
scroll to position [77, 0]
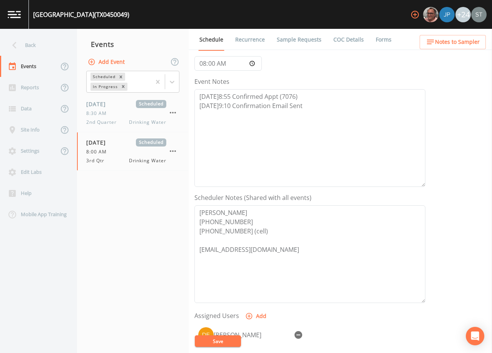
click at [291, 38] on link "Sample Requests" at bounding box center [299, 40] width 47 height 22
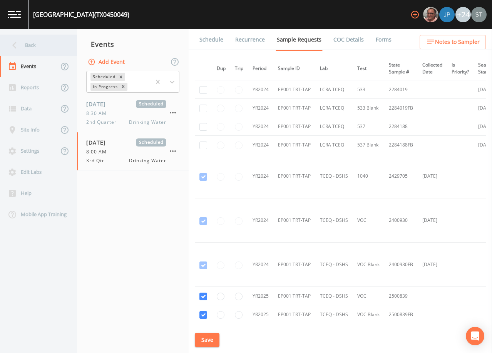
click at [36, 47] on div "Back" at bounding box center [34, 45] width 69 height 21
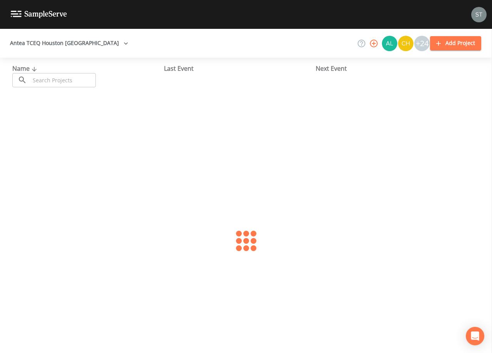
click at [63, 79] on input "text" at bounding box center [63, 80] width 66 height 14
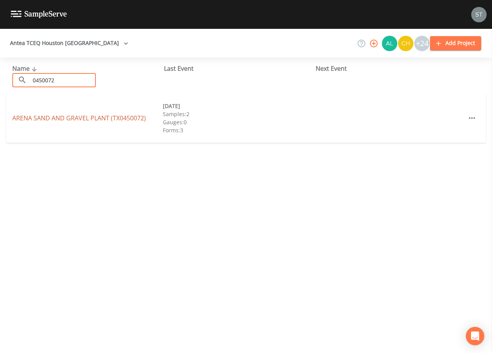
type input "0450072"
click at [95, 118] on link "ARENA SAND AND GRAVEL PLANT (TX0450072)" at bounding box center [79, 118] width 134 height 8
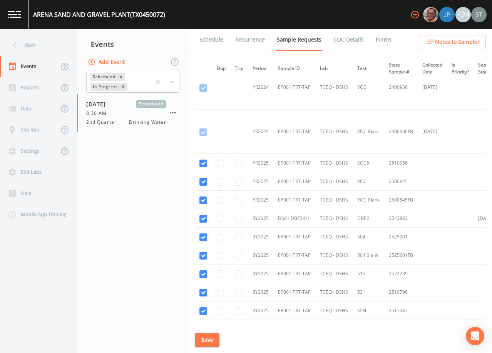
scroll to position [193, 0]
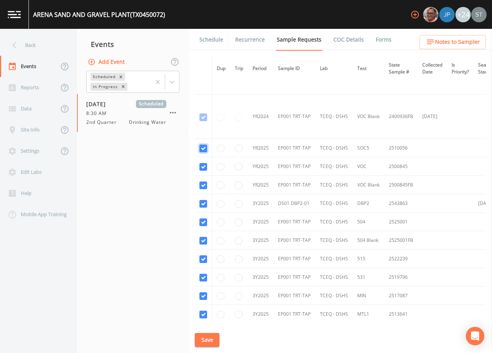
click at [205, 33] on input "checkbox" at bounding box center [203, 29] width 8 height 8
checkbox input "false"
click at [204, 77] on input "checkbox" at bounding box center [203, 73] width 8 height 8
checkbox input "false"
click at [204, 121] on input "checkbox" at bounding box center [203, 118] width 8 height 8
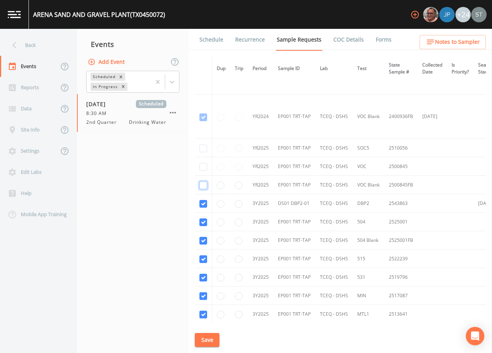
checkbox input "false"
click at [203, 206] on input "checkbox" at bounding box center [203, 204] width 8 height 8
checkbox input "false"
click at [203, 224] on input "checkbox" at bounding box center [203, 223] width 8 height 8
checkbox input "false"
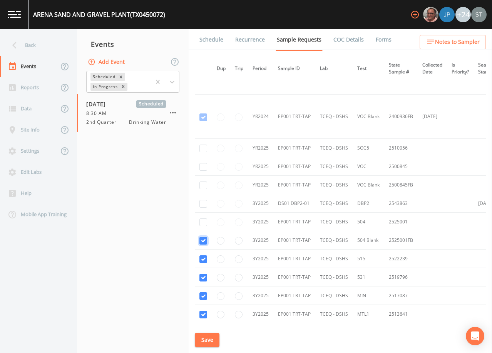
click at [202, 242] on input "checkbox" at bounding box center [203, 241] width 8 height 8
checkbox input "false"
click at [203, 261] on input "checkbox" at bounding box center [203, 260] width 8 height 8
checkbox input "false"
click at [201, 280] on input "checkbox" at bounding box center [203, 278] width 8 height 8
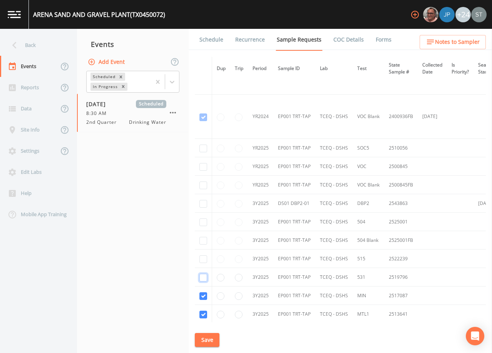
checkbox input "false"
click at [202, 296] on input "checkbox" at bounding box center [203, 297] width 8 height 8
checkbox input "false"
click at [202, 315] on input "checkbox" at bounding box center [203, 315] width 8 height 8
checkbox input "false"
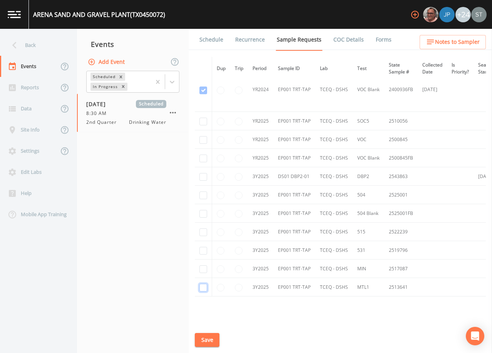
scroll to position [257, 0]
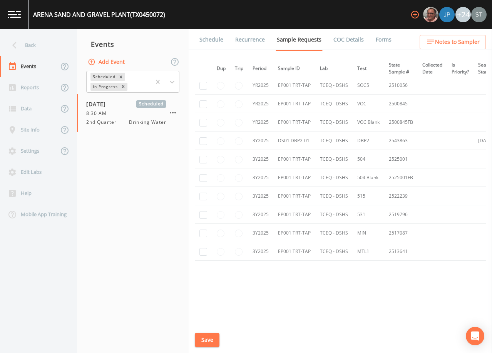
click at [213, 337] on button "Save" at bounding box center [207, 340] width 25 height 14
click at [211, 45] on link "Schedule" at bounding box center [211, 40] width 26 height 22
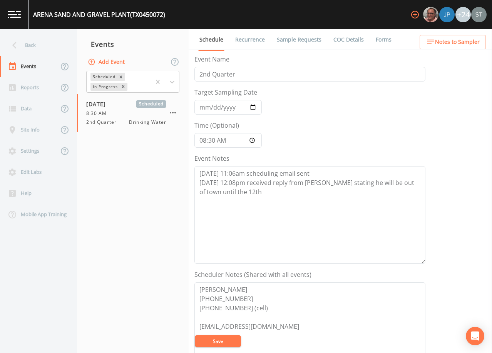
click at [106, 62] on button "Add Event" at bounding box center [107, 62] width 42 height 14
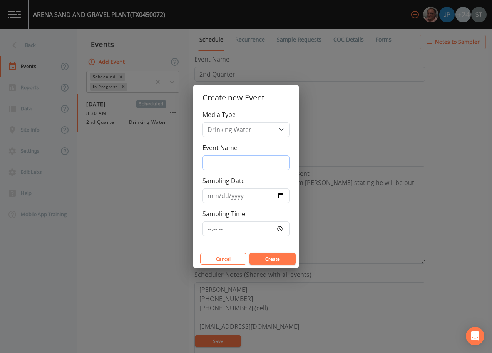
drag, startPoint x: 242, startPoint y: 160, endPoint x: 248, endPoint y: 162, distance: 5.9
click at [242, 160] on input "Event Name" at bounding box center [246, 163] width 87 height 15
type input "3rd Qtr"
click at [211, 196] on input "Sampling Date" at bounding box center [246, 196] width 87 height 15
type input "[DATE]"
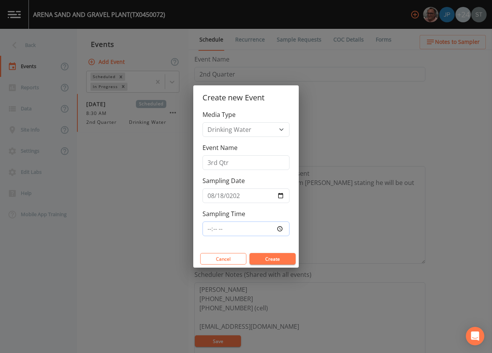
type input "08:00"
click at [279, 259] on button "Create" at bounding box center [273, 259] width 46 height 12
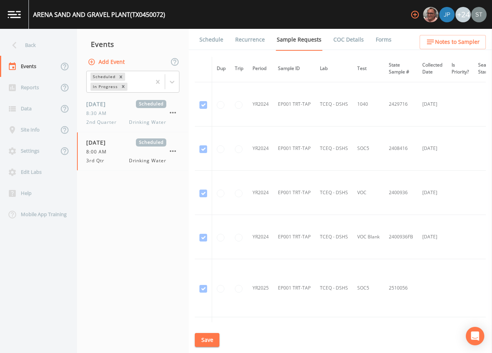
scroll to position [77, 0]
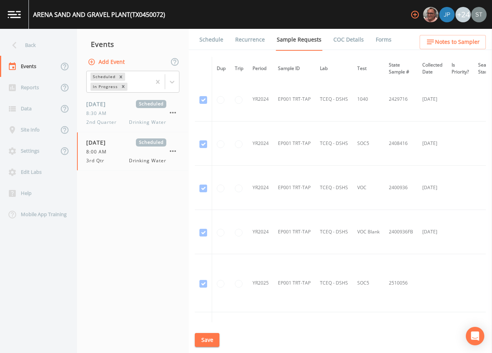
click at [207, 37] on link "Schedule" at bounding box center [211, 40] width 26 height 22
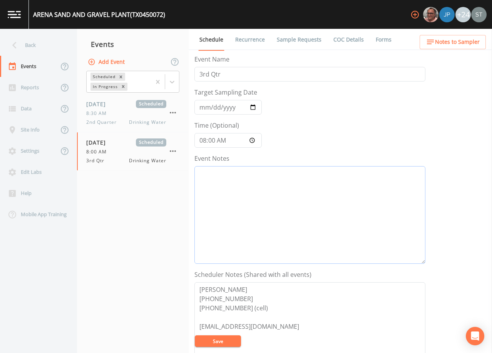
click at [279, 194] on textarea "Event Notes" at bounding box center [309, 215] width 231 height 98
click at [286, 199] on textarea "Event Notes" at bounding box center [309, 215] width 231 height 98
paste textarea "[DATE]8:55 Confirmed Appt (7076) [DATE]9:10 Confirmation Email Sent"
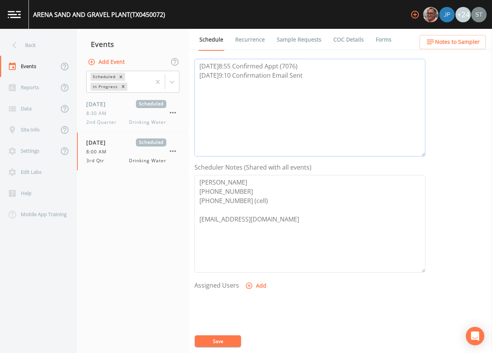
scroll to position [116, 0]
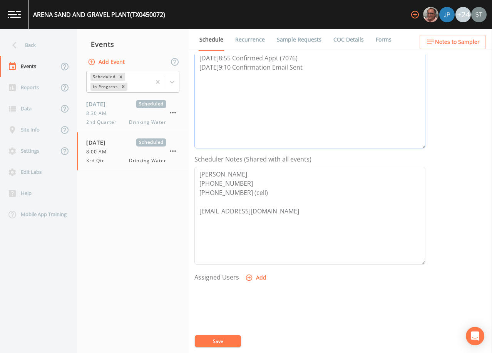
type textarea "[DATE]8:55 Confirmed Appt (7076) [DATE]9:10 Confirmation Email Sent"
click at [255, 279] on button "Add" at bounding box center [257, 278] width 26 height 14
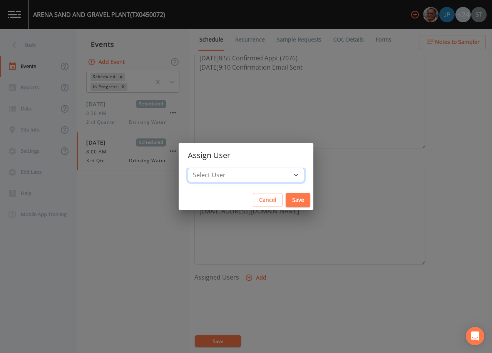
click at [253, 175] on select "Select User [PERSON_NAME] [PERSON_NAME] [PERSON_NAME] [PERSON_NAME] [PERSON_NAM…" at bounding box center [246, 175] width 116 height 15
select select "3585e269-5d1f-4d98-ab9d-4913da50343a"
click at [205, 168] on select "Select User [PERSON_NAME] [PERSON_NAME] [PERSON_NAME] [PERSON_NAME] [PERSON_NAM…" at bounding box center [246, 175] width 116 height 15
click at [286, 197] on button "Save" at bounding box center [298, 200] width 25 height 14
select select
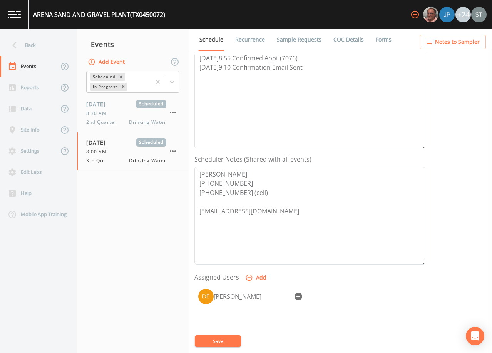
click at [223, 341] on button "Save" at bounding box center [218, 342] width 46 height 12
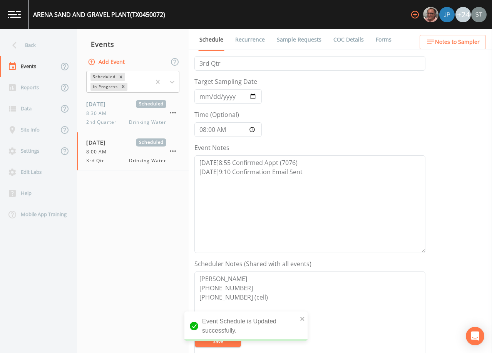
scroll to position [0, 0]
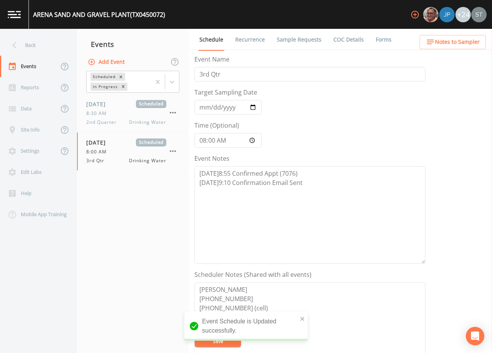
click at [466, 45] on span "Notes to Sampler" at bounding box center [457, 42] width 45 height 10
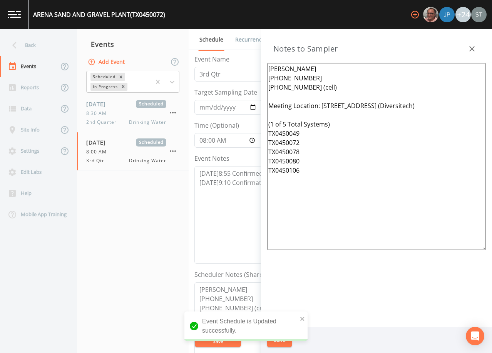
drag, startPoint x: 443, startPoint y: 109, endPoint x: 325, endPoint y: 105, distance: 118.6
click at [325, 105] on textarea "[PERSON_NAME] [PHONE_NUMBER] [PHONE_NUMBER] (cell) Meeting Location: [STREET_AD…" at bounding box center [376, 156] width 219 height 187
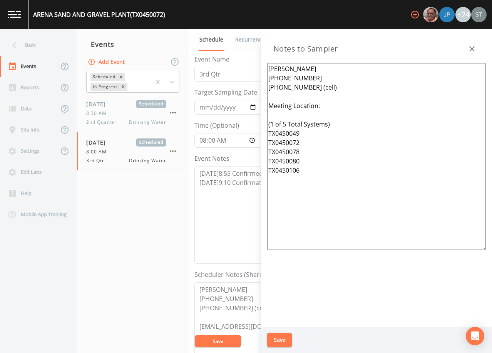
type textarea "[PERSON_NAME] [PHONE_NUMBER] [PHONE_NUMBER] (cell) Meeting Location: (1 of 5 To…"
click at [280, 340] on button "Save" at bounding box center [279, 340] width 25 height 14
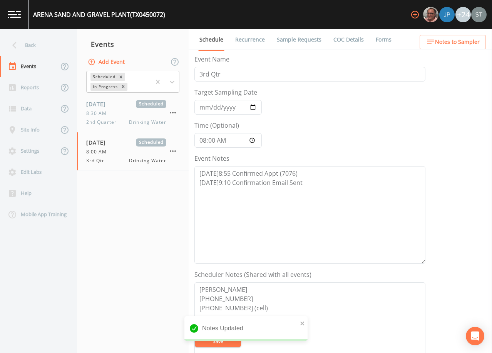
click at [293, 41] on link "Sample Requests" at bounding box center [299, 40] width 47 height 22
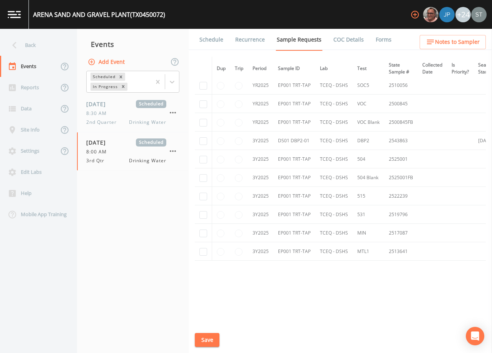
scroll to position [219, 0]
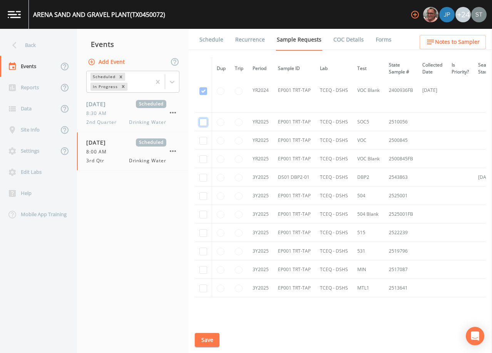
click at [203, 7] on input "checkbox" at bounding box center [203, 3] width 8 height 8
checkbox input "true"
click at [206, 51] on input "checkbox" at bounding box center [203, 47] width 8 height 8
checkbox input "true"
click at [203, 95] on input "checkbox" at bounding box center [203, 91] width 8 height 8
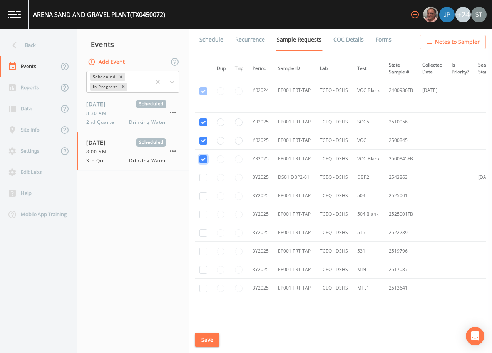
checkbox input "true"
click at [201, 178] on input "checkbox" at bounding box center [203, 178] width 8 height 8
checkbox input "true"
click at [205, 272] on input "checkbox" at bounding box center [203, 270] width 8 height 8
checkbox input "true"
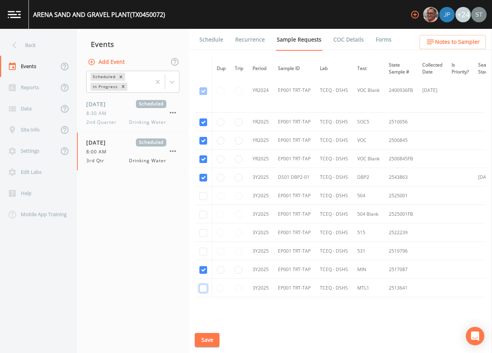
click at [202, 289] on input "checkbox" at bounding box center [203, 289] width 8 height 8
checkbox input "true"
click at [204, 194] on input "checkbox" at bounding box center [203, 197] width 8 height 8
checkbox input "true"
click at [203, 215] on input "checkbox" at bounding box center [203, 215] width 8 height 8
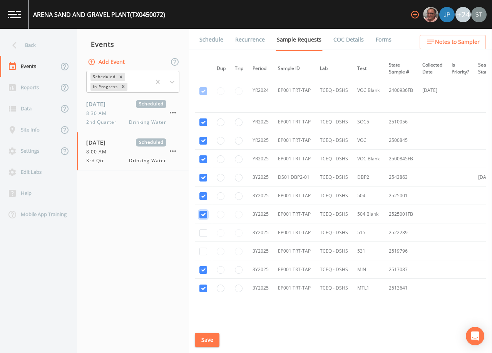
checkbox input "true"
click at [206, 233] on input "checkbox" at bounding box center [203, 233] width 8 height 8
checkbox input "true"
click at [206, 251] on input "checkbox" at bounding box center [203, 252] width 8 height 8
checkbox input "true"
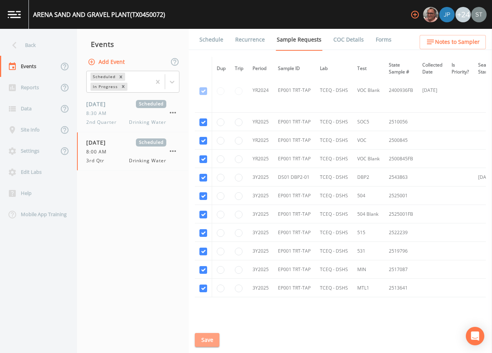
click at [207, 342] on button "Save" at bounding box center [207, 340] width 25 height 14
click at [211, 42] on link "Schedule" at bounding box center [211, 40] width 26 height 22
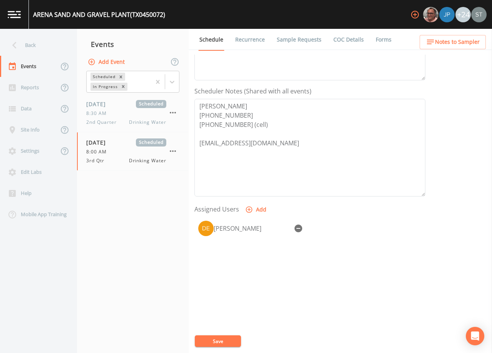
scroll to position [190, 0]
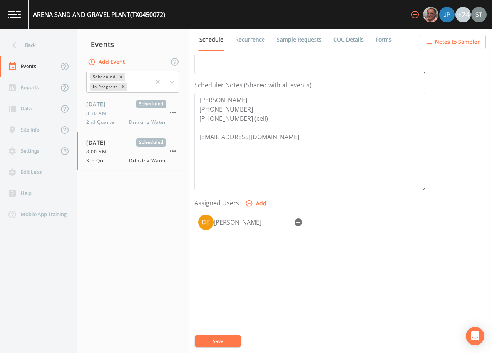
click at [291, 40] on link "Sample Requests" at bounding box center [299, 40] width 47 height 22
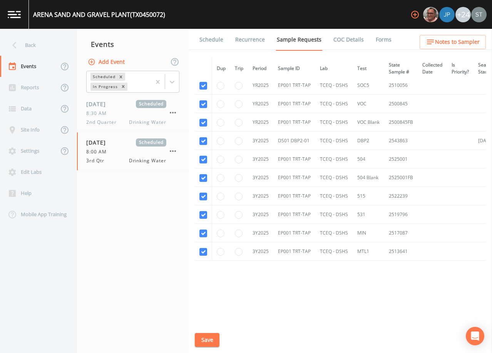
scroll to position [257, 0]
click at [210, 42] on link "Schedule" at bounding box center [211, 40] width 26 height 22
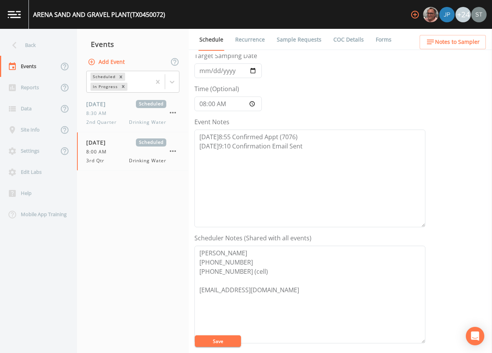
scroll to position [77, 0]
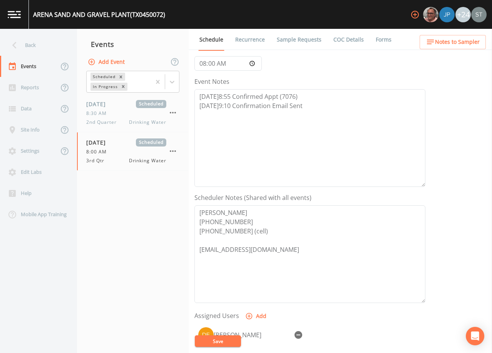
click at [296, 45] on link "Sample Requests" at bounding box center [299, 40] width 47 height 22
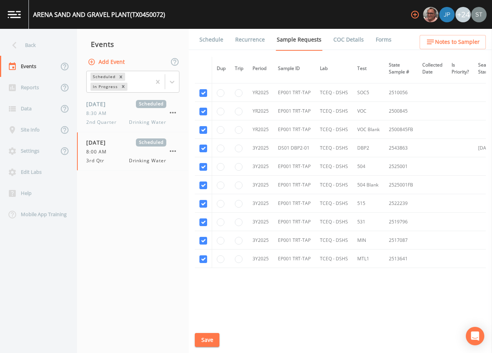
scroll to position [257, 0]
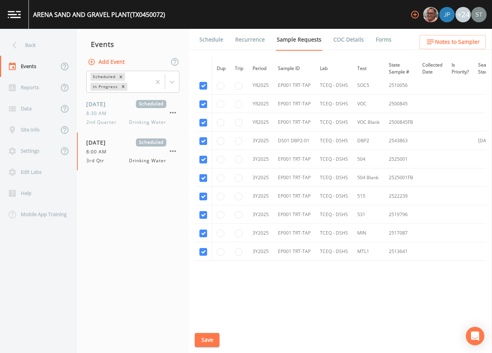
click at [477, 45] on span "Notes to Sampler" at bounding box center [457, 42] width 45 height 10
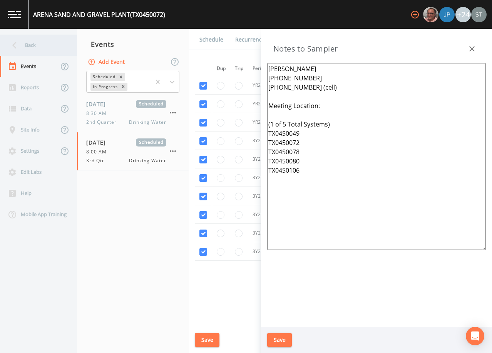
click at [29, 48] on div "Back" at bounding box center [34, 45] width 69 height 21
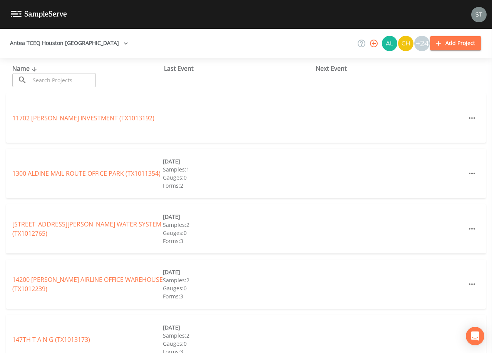
click at [64, 81] on input "text" at bounding box center [63, 80] width 66 height 14
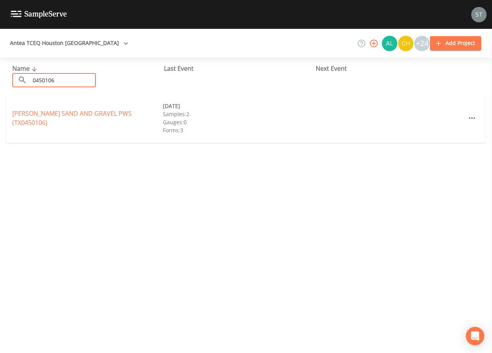
type input "0450106"
click at [78, 117] on link "[PERSON_NAME] SAND AND GRAVEL PWS (TX0450106)" at bounding box center [71, 118] width 119 height 18
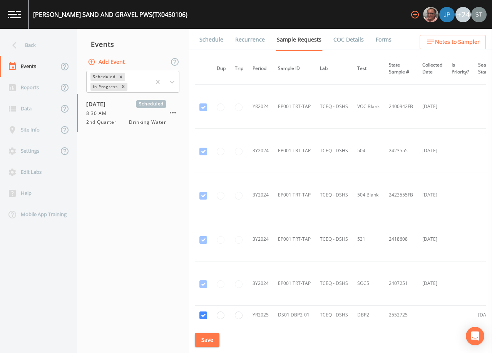
scroll to position [347, 0]
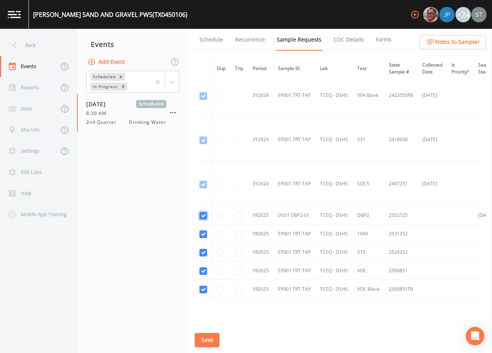
checkbox input "false"
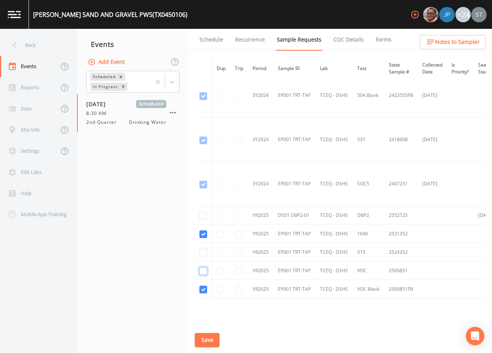
checkbox input "false"
click at [203, 12] on input "checkbox" at bounding box center [203, 8] width 8 height 8
checkbox input "false"
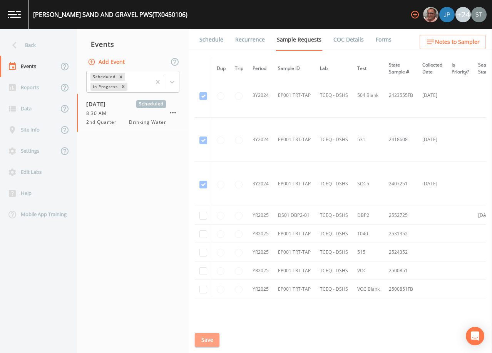
click at [212, 340] on button "Save" at bounding box center [207, 340] width 25 height 14
click at [111, 72] on div "Scheduled In Progress" at bounding box center [119, 81] width 64 height 21
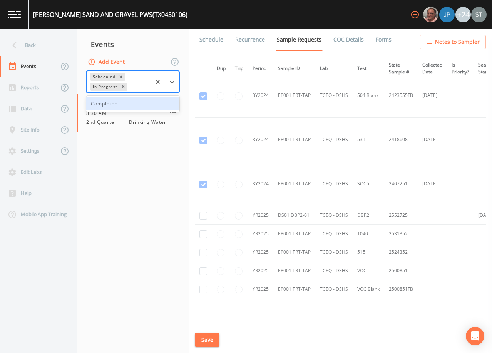
click at [112, 61] on button "Add Event" at bounding box center [107, 62] width 42 height 14
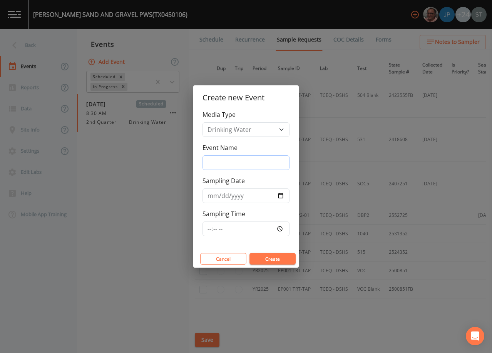
click at [225, 161] on input "Event Name" at bounding box center [246, 163] width 87 height 15
type input "3rd Qtr"
click at [212, 196] on input "Sampling Date" at bounding box center [246, 196] width 87 height 15
type input "[DATE]"
type input "08:00"
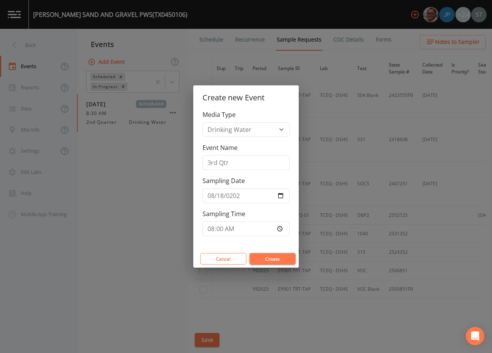
click at [261, 255] on button "Create" at bounding box center [273, 259] width 46 height 12
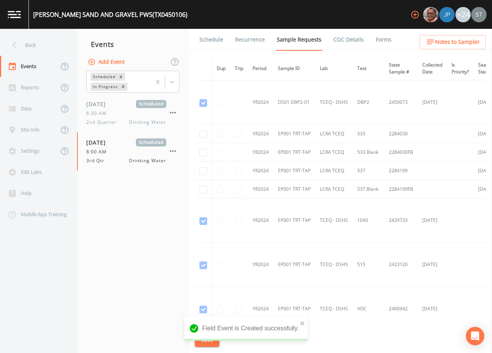
drag, startPoint x: 142, startPoint y: 206, endPoint x: 157, endPoint y: 192, distance: 20.2
click at [142, 206] on nav "Events Add Event Scheduled In Progress [DATE] Scheduled 8:30 AM 2nd Quarter Dri…" at bounding box center [133, 191] width 112 height 325
click at [211, 44] on link "Schedule" at bounding box center [211, 40] width 26 height 22
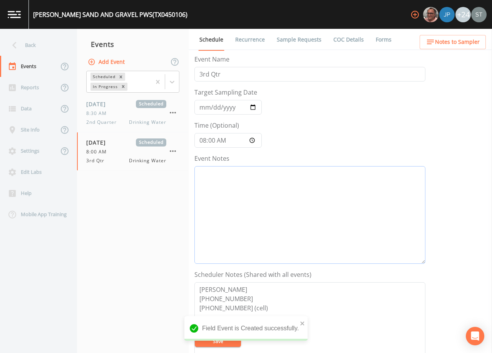
click at [291, 213] on textarea "Event Notes" at bounding box center [309, 215] width 231 height 98
paste textarea "[DATE]8:55 Confirmed Appt (7076) [DATE]9:10 Confirmation Email Sent"
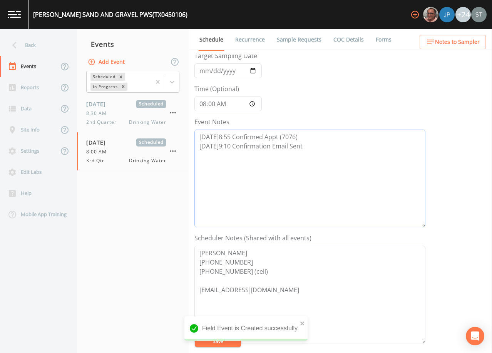
scroll to position [154, 0]
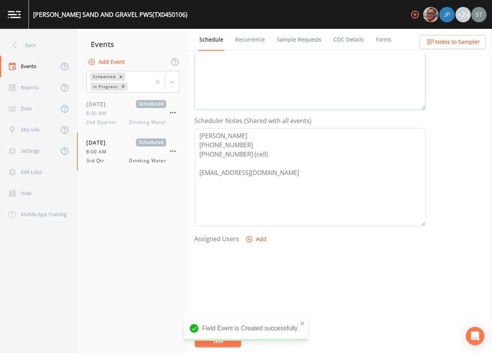
type textarea "[DATE]8:55 Confirmed Appt (7076) [DATE]9:10 Confirmation Email Sent"
click at [260, 242] on button "Add" at bounding box center [257, 240] width 26 height 14
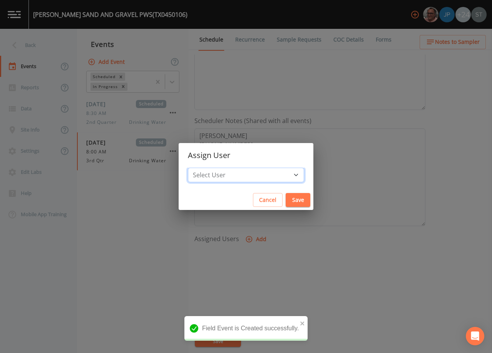
click at [251, 177] on select "Select User [PERSON_NAME] [PERSON_NAME] [PERSON_NAME] [PERSON_NAME] [PERSON_NAM…" at bounding box center [246, 175] width 116 height 15
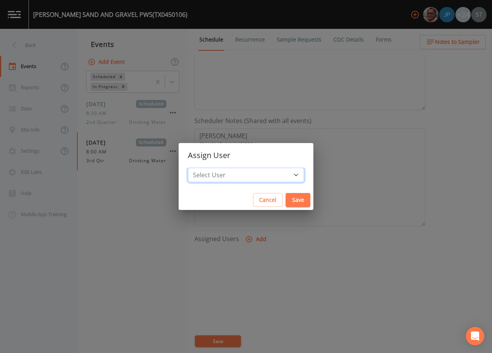
select select "3585e269-5d1f-4d98-ab9d-4913da50343a"
click at [205, 168] on select "Select User [PERSON_NAME] [PERSON_NAME] [PERSON_NAME] [PERSON_NAME] [PERSON_NAM…" at bounding box center [246, 175] width 116 height 15
click at [286, 201] on button "Save" at bounding box center [298, 200] width 25 height 14
select select
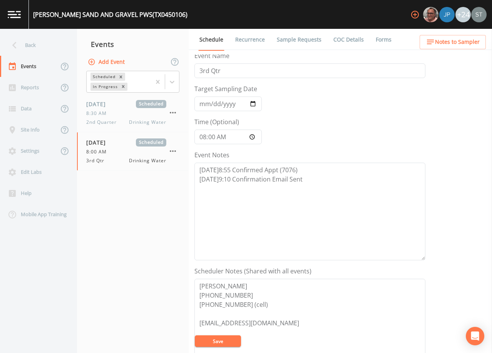
scroll to position [0, 0]
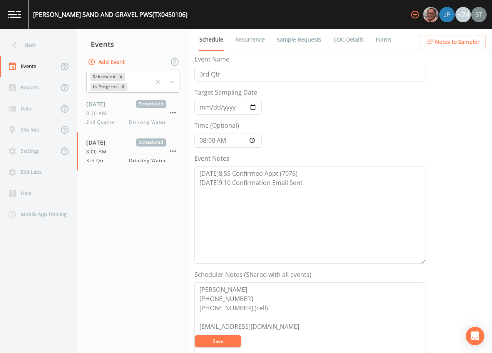
click at [230, 342] on button "Save" at bounding box center [218, 342] width 46 height 12
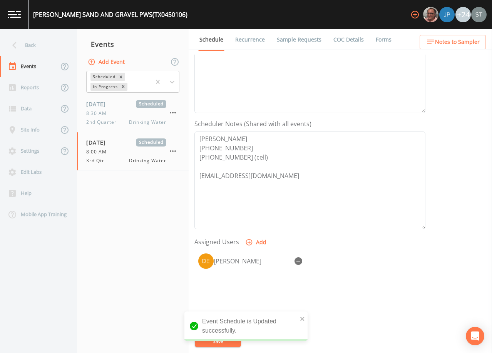
scroll to position [154, 0]
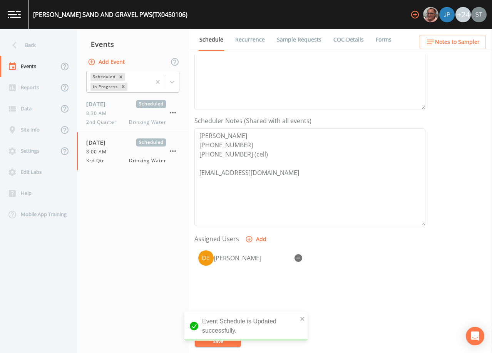
click at [466, 47] on button "Notes to Sampler" at bounding box center [453, 42] width 66 height 14
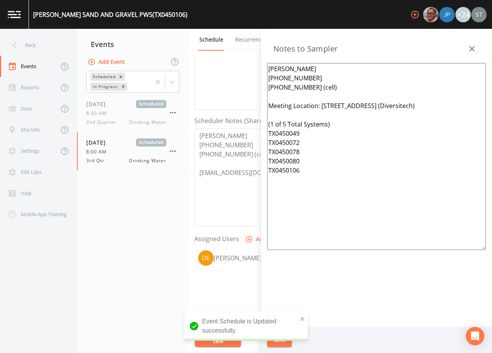
drag, startPoint x: 442, startPoint y: 107, endPoint x: 321, endPoint y: 105, distance: 121.3
click at [321, 105] on textarea "[PERSON_NAME] [PHONE_NUMBER] [PHONE_NUMBER] (cell) Meeting Location: [STREET_AD…" at bounding box center [376, 156] width 219 height 187
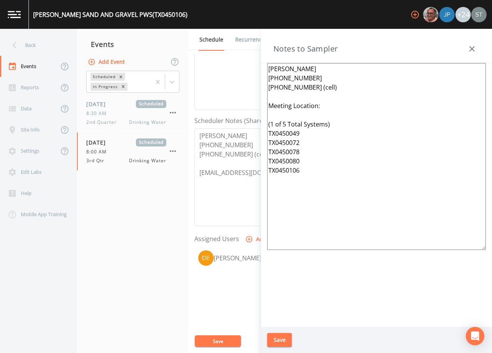
type textarea "[PERSON_NAME] [PHONE_NUMBER] [PHONE_NUMBER] (cell) Meeting Location: (1 of 5 To…"
click at [281, 340] on button "Save" at bounding box center [279, 340] width 25 height 14
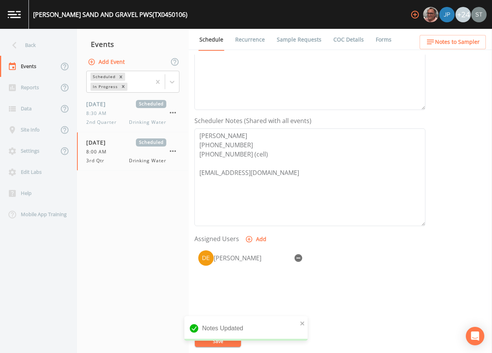
click at [286, 42] on link "Sample Requests" at bounding box center [299, 40] width 47 height 22
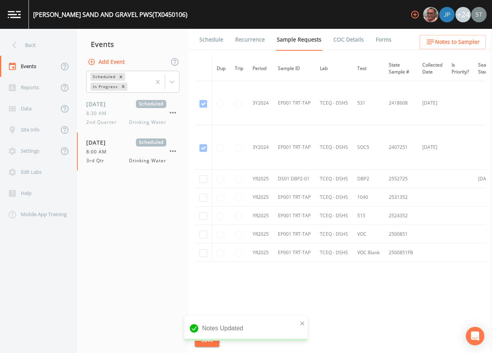
scroll to position [386, 0]
checkbox input "true"
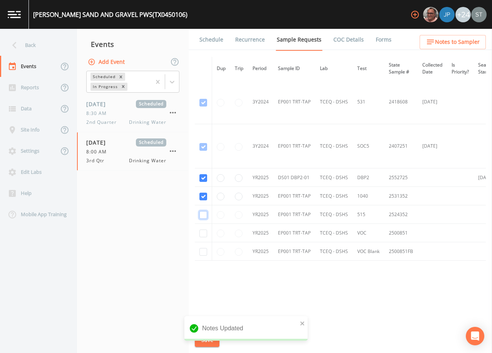
checkbox input "true"
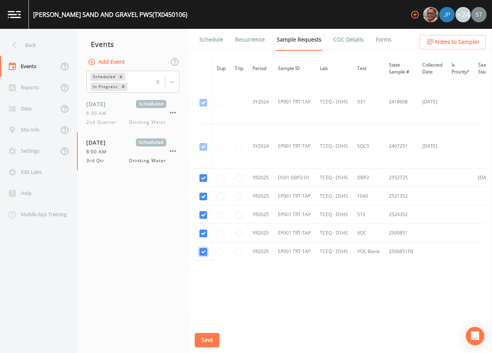
checkbox input "true"
click at [205, 343] on button "Save" at bounding box center [207, 340] width 25 height 14
click at [215, 45] on link "Schedule" at bounding box center [211, 40] width 26 height 22
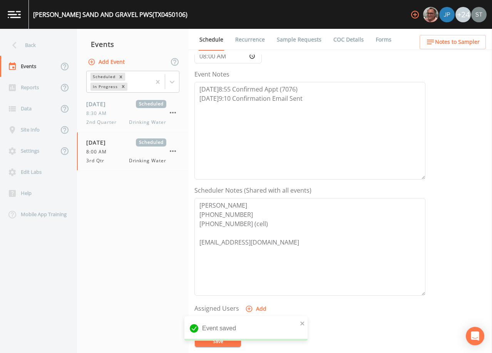
scroll to position [116, 0]
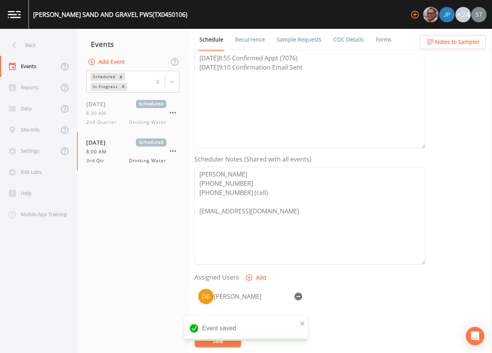
click at [466, 41] on span "Notes to Sampler" at bounding box center [457, 42] width 45 height 10
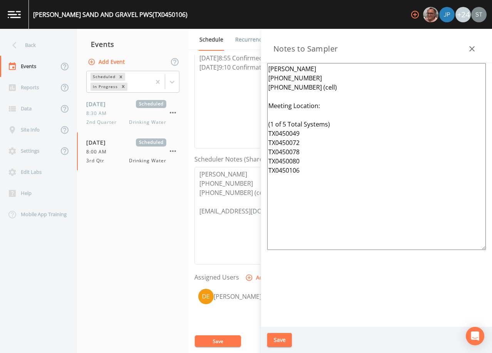
click at [472, 53] on icon "button" at bounding box center [471, 48] width 9 height 9
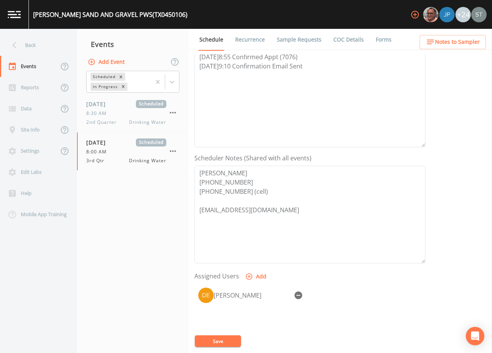
scroll to position [154, 0]
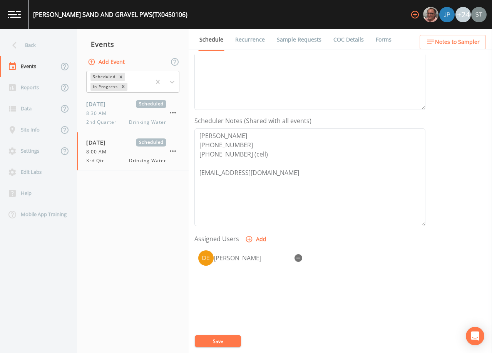
click at [253, 42] on link "Recurrence" at bounding box center [250, 40] width 32 height 22
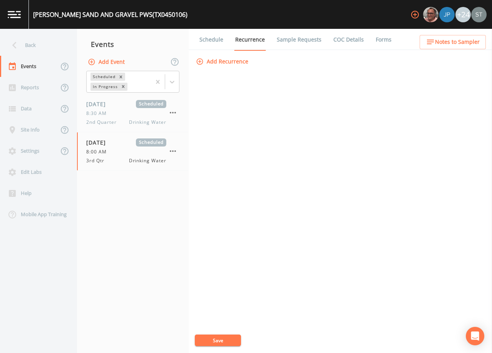
click at [219, 39] on link "Schedule" at bounding box center [211, 40] width 26 height 22
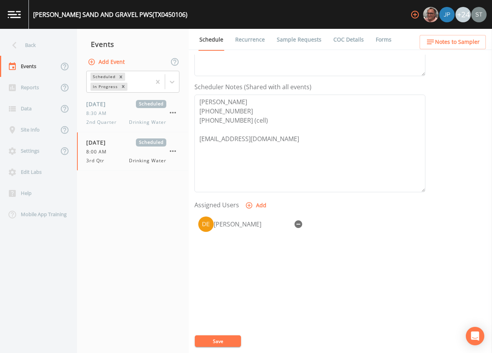
scroll to position [190, 0]
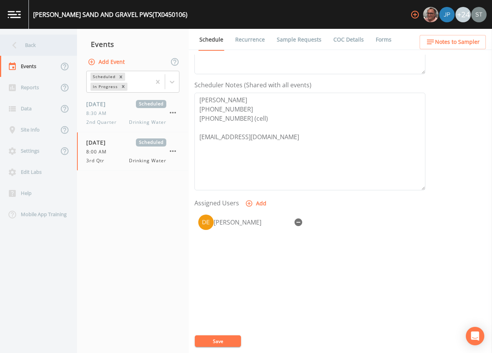
click at [40, 49] on div "Back" at bounding box center [34, 45] width 69 height 21
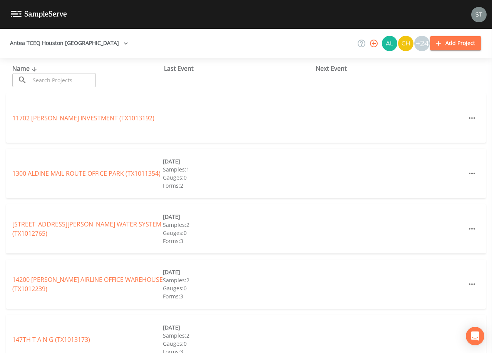
click at [82, 81] on input "text" at bounding box center [63, 80] width 66 height 14
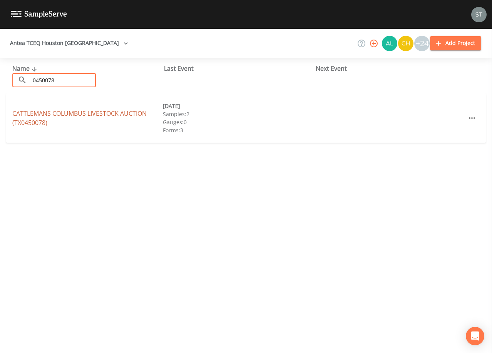
type input "0450078"
click at [124, 117] on link "CATTLEMANS COLUMBUS LIVESTOCK AUCTION (TX0450078)" at bounding box center [79, 118] width 134 height 18
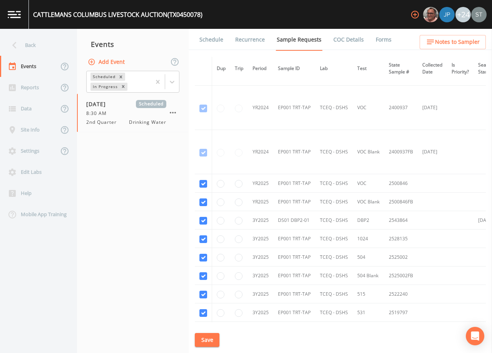
scroll to position [116, 0]
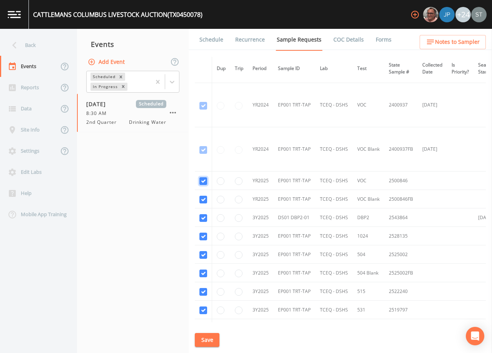
click at [203, 110] on input "checkbox" at bounding box center [203, 106] width 8 height 8
checkbox input "false"
click at [204, 154] on input "checkbox" at bounding box center [203, 150] width 8 height 8
checkbox input "false"
click at [203, 218] on input "checkbox" at bounding box center [203, 218] width 8 height 8
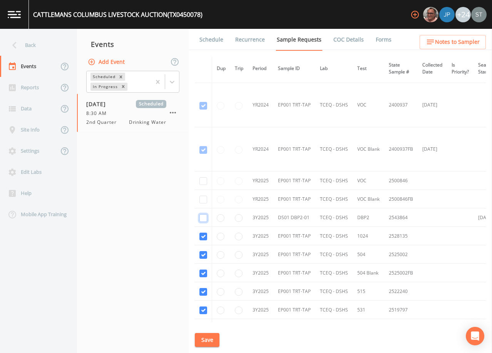
checkbox input "false"
click at [203, 235] on input "checkbox" at bounding box center [203, 237] width 8 height 8
checkbox input "false"
click at [204, 257] on input "checkbox" at bounding box center [203, 255] width 8 height 8
checkbox input "false"
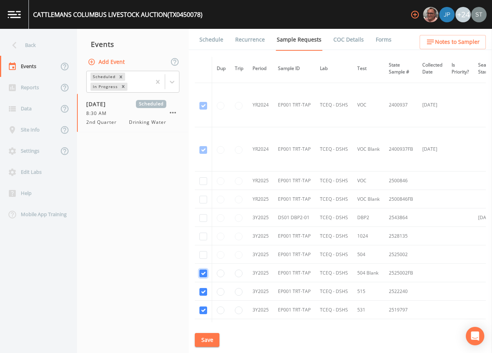
click at [203, 275] on input "checkbox" at bounding box center [203, 274] width 8 height 8
checkbox input "false"
drag, startPoint x: 204, startPoint y: 293, endPoint x: 204, endPoint y: 303, distance: 10.0
click at [204, 294] on input "checkbox" at bounding box center [203, 292] width 8 height 8
checkbox input "false"
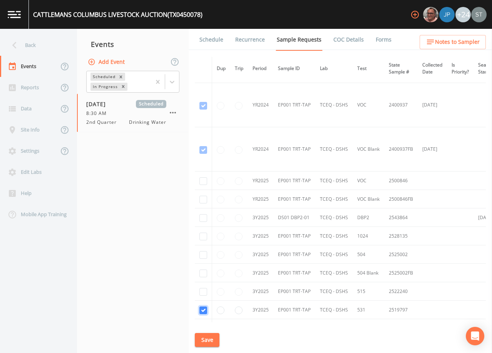
click at [203, 312] on input "checkbox" at bounding box center [203, 311] width 8 height 8
checkbox input "false"
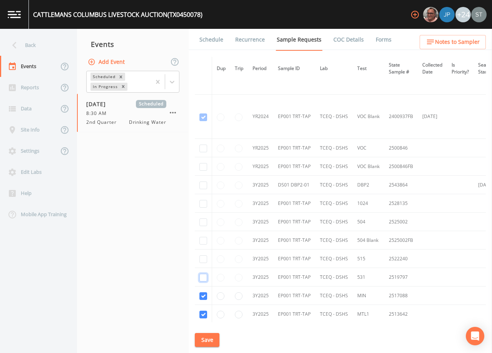
scroll to position [213, 0]
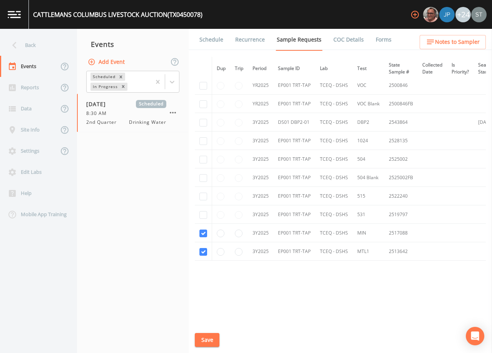
click at [206, 238] on td at bounding box center [203, 233] width 17 height 18
click at [205, 233] on input "checkbox" at bounding box center [203, 234] width 8 height 8
checkbox input "false"
click at [203, 251] on input "checkbox" at bounding box center [203, 252] width 8 height 8
checkbox input "false"
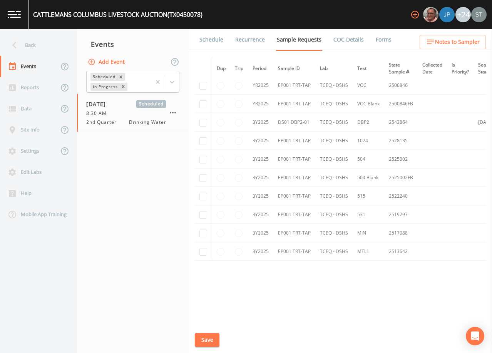
click at [211, 339] on button "Save" at bounding box center [207, 340] width 25 height 14
click at [206, 42] on link "Schedule" at bounding box center [211, 40] width 26 height 22
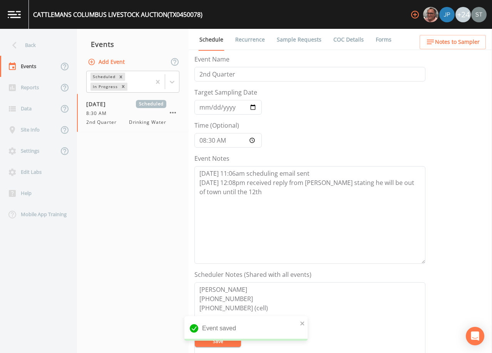
click at [114, 61] on button "Add Event" at bounding box center [107, 62] width 42 height 14
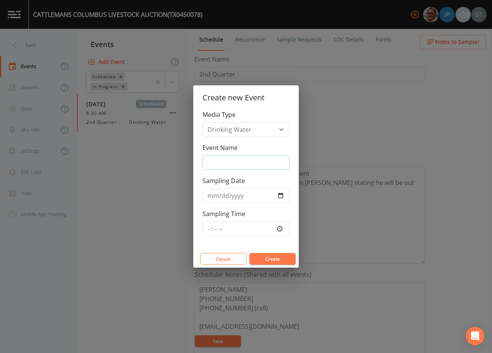
click at [237, 162] on input "Event Name" at bounding box center [246, 163] width 87 height 15
type input "3rd Qtr"
click at [211, 198] on input "Sampling Date" at bounding box center [246, 196] width 87 height 15
type input "[DATE]"
type input "08:00"
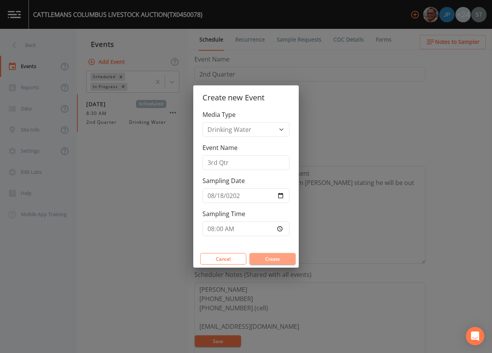
click at [263, 254] on button "Create" at bounding box center [273, 259] width 46 height 12
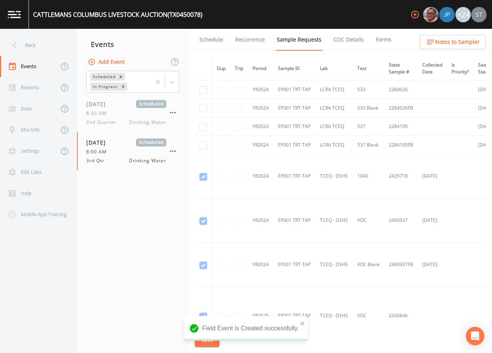
click at [209, 39] on link "Schedule" at bounding box center [211, 40] width 26 height 22
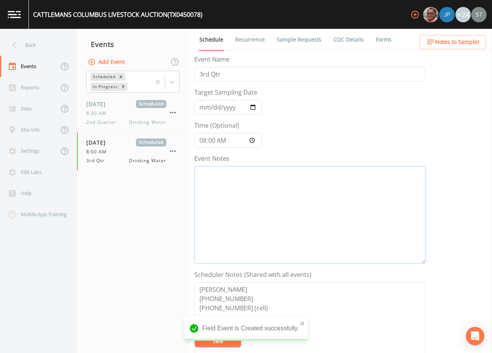
click at [260, 194] on textarea "Event Notes" at bounding box center [309, 215] width 231 height 98
paste textarea "[DATE]8:55 Confirmed Appt (7076) [DATE]9:10 Confirmation Email Sent"
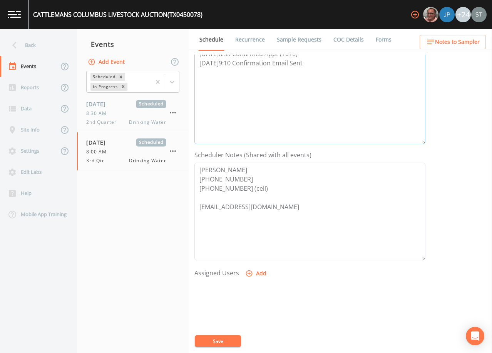
scroll to position [154, 0]
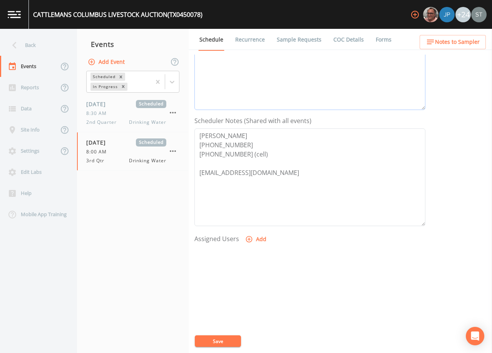
type textarea "[DATE]8:55 Confirmed Appt (7076) [DATE]9:10 Confirmation Email Sent"
click at [253, 242] on button "Add" at bounding box center [257, 240] width 26 height 14
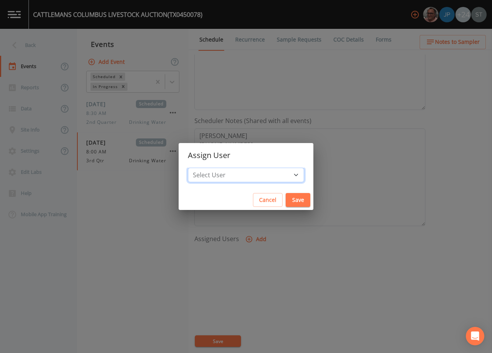
click at [244, 174] on select "Select User [PERSON_NAME] [PERSON_NAME] [PERSON_NAME] [PERSON_NAME] [PERSON_NAM…" at bounding box center [246, 175] width 116 height 15
select select "3585e269-5d1f-4d98-ab9d-4913da50343a"
click at [205, 168] on select "Select User [PERSON_NAME] [PERSON_NAME] [PERSON_NAME] [PERSON_NAME] [PERSON_NAM…" at bounding box center [246, 175] width 116 height 15
click at [286, 199] on button "Save" at bounding box center [298, 200] width 25 height 14
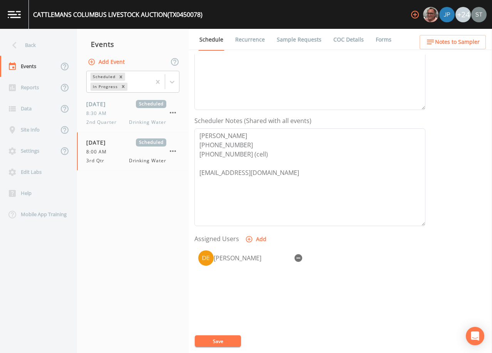
select select
click at [225, 341] on button "Save" at bounding box center [218, 342] width 46 height 12
click at [463, 49] on button "Notes to Sampler" at bounding box center [453, 42] width 66 height 14
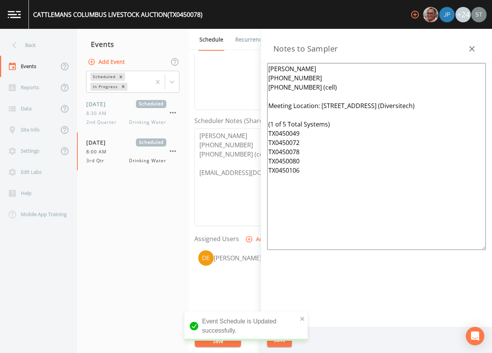
drag, startPoint x: 446, startPoint y: 106, endPoint x: 320, endPoint y: 102, distance: 126.0
click at [320, 102] on textarea "[PERSON_NAME] [PHONE_NUMBER] [PHONE_NUMBER] (cell) Meeting Location: [STREET_AD…" at bounding box center [376, 156] width 219 height 187
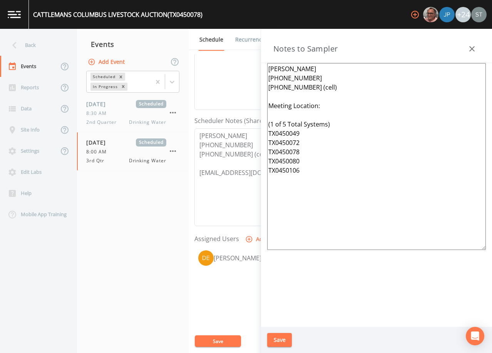
type textarea "[PERSON_NAME] [PHONE_NUMBER] [PHONE_NUMBER] (cell) Meeting Location: (1 of 5 To…"
click at [280, 340] on button "Save" at bounding box center [279, 340] width 25 height 14
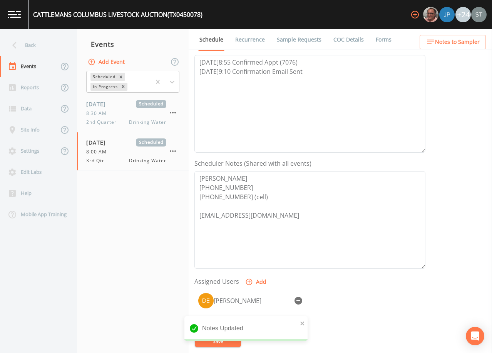
scroll to position [39, 0]
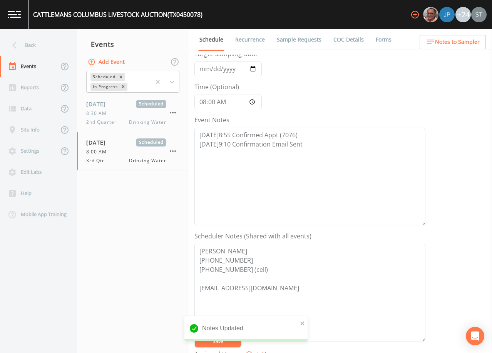
click at [293, 44] on link "Sample Requests" at bounding box center [299, 40] width 47 height 22
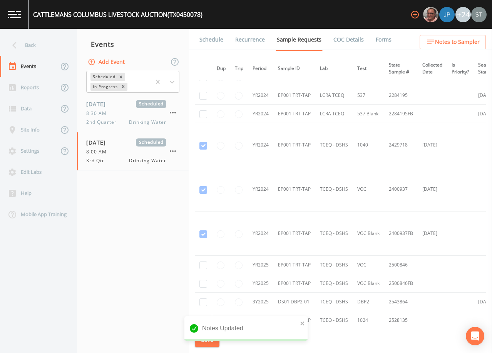
scroll to position [154, 0]
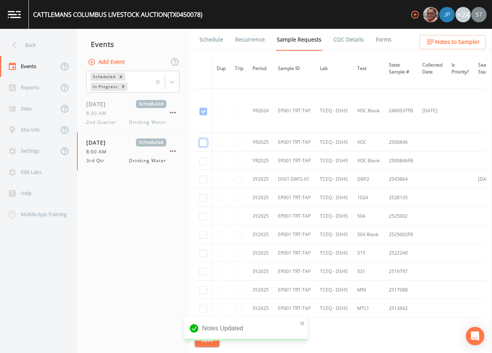
click at [205, 71] on input "checkbox" at bounding box center [203, 68] width 8 height 8
checkbox input "true"
click at [206, 116] on input "checkbox" at bounding box center [203, 112] width 8 height 8
checkbox input "true"
click at [204, 181] on input "checkbox" at bounding box center [203, 180] width 8 height 8
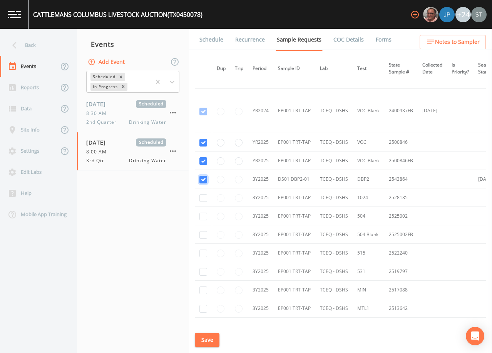
checkbox input "true"
click at [203, 199] on input "checkbox" at bounding box center [203, 198] width 8 height 8
checkbox input "true"
click at [204, 214] on input "checkbox" at bounding box center [203, 217] width 8 height 8
checkbox input "true"
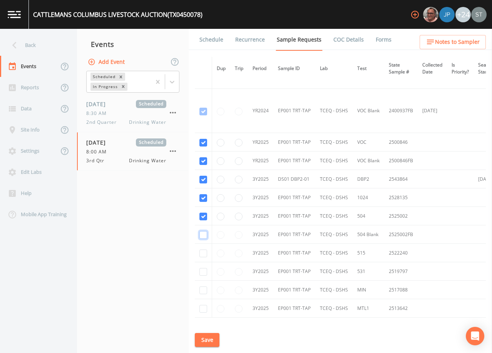
click at [205, 234] on input "checkbox" at bounding box center [203, 235] width 8 height 8
checkbox input "true"
click at [205, 253] on input "checkbox" at bounding box center [203, 254] width 8 height 8
checkbox input "true"
click at [205, 271] on input "checkbox" at bounding box center [203, 272] width 8 height 8
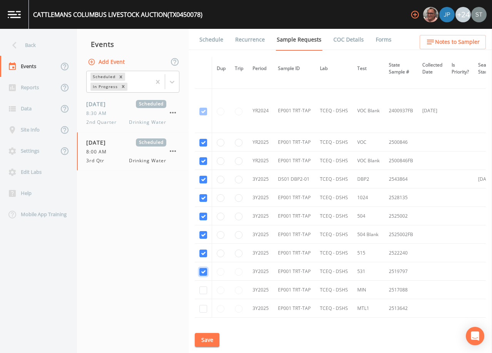
checkbox input "true"
click at [204, 290] on input "checkbox" at bounding box center [203, 291] width 8 height 8
checkbox input "true"
drag, startPoint x: 204, startPoint y: 311, endPoint x: 205, endPoint y: 307, distance: 4.1
click at [204, 310] on input "checkbox" at bounding box center [203, 309] width 8 height 8
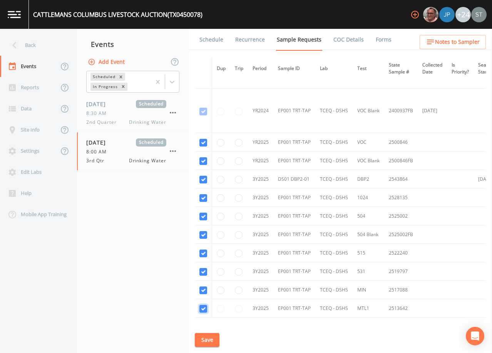
checkbox input "true"
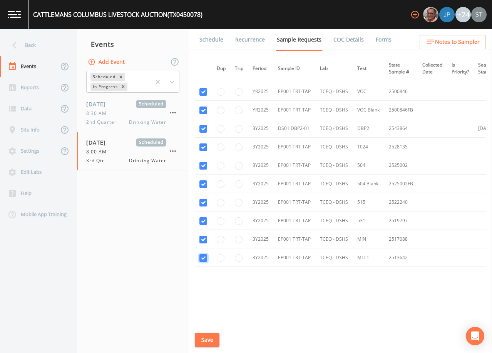
scroll to position [213, 0]
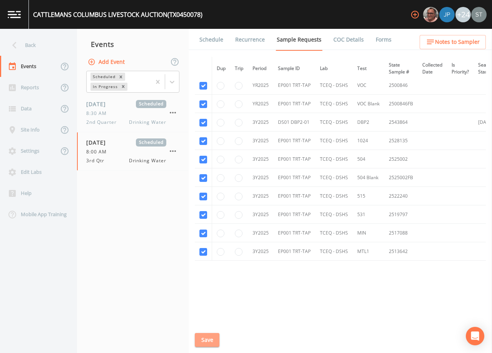
click at [211, 340] on button "Save" at bounding box center [207, 340] width 25 height 14
click at [212, 41] on link "Schedule" at bounding box center [211, 40] width 26 height 22
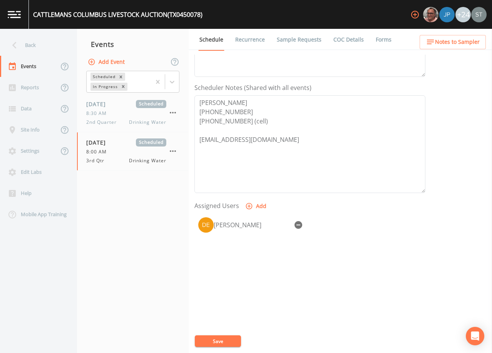
scroll to position [190, 0]
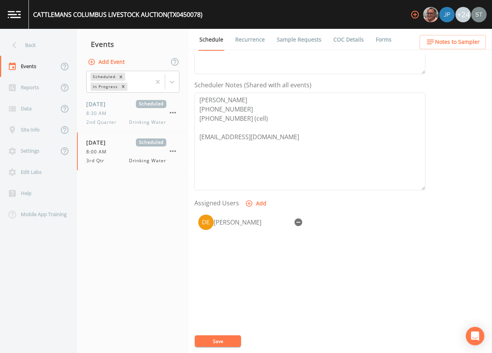
click at [305, 39] on link "Sample Requests" at bounding box center [299, 40] width 47 height 22
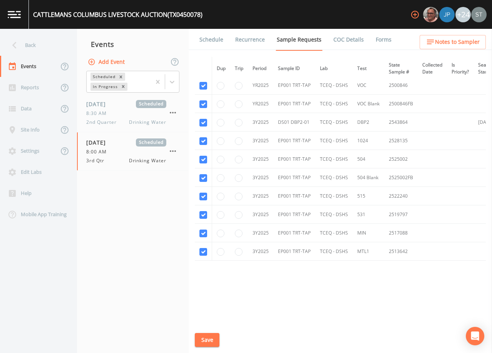
scroll to position [213, 0]
click at [466, 44] on span "Notes to Sampler" at bounding box center [457, 42] width 45 height 10
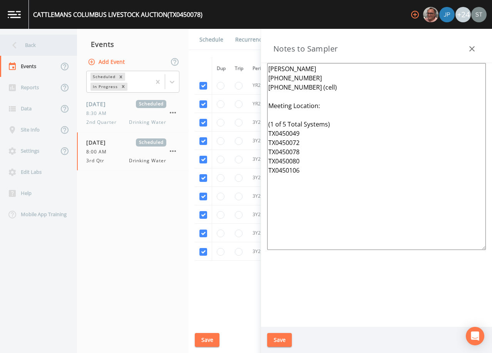
click at [42, 50] on div "Back" at bounding box center [34, 45] width 69 height 21
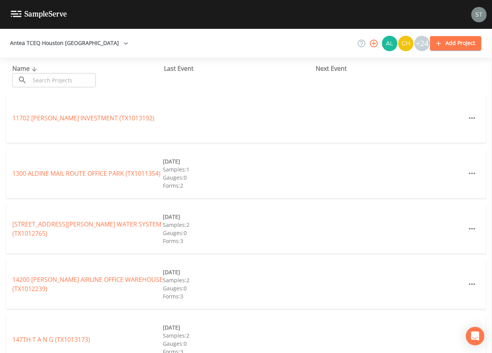
click at [80, 81] on input "text" at bounding box center [63, 80] width 66 height 14
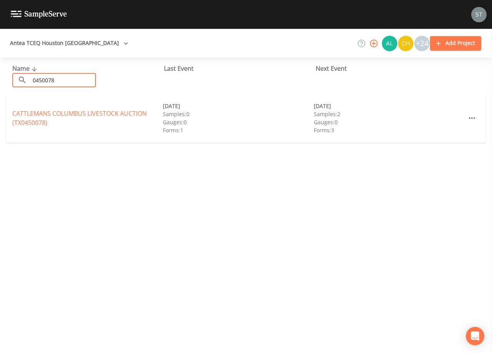
type input "0450078"
click at [106, 109] on div "CATTLEMANS COLUMBUS LIVESTOCK AUCTION (TX0450078)" at bounding box center [87, 118] width 151 height 18
click at [110, 112] on link "CATTLEMANS COLUMBUS LIVESTOCK AUCTION (TX0450078)" at bounding box center [79, 118] width 134 height 18
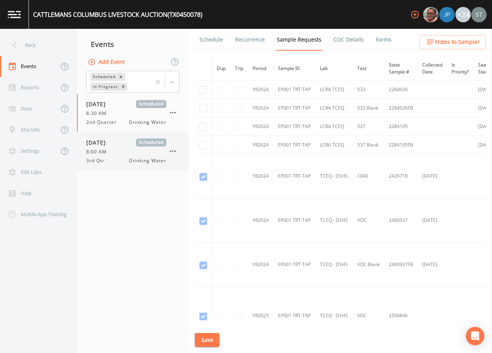
click at [120, 156] on div "[DATE] Scheduled 8:00 AM 3rd Qtr Drinking Water" at bounding box center [126, 152] width 80 height 26
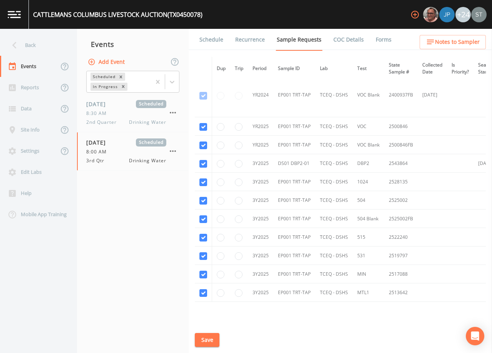
scroll to position [213, 0]
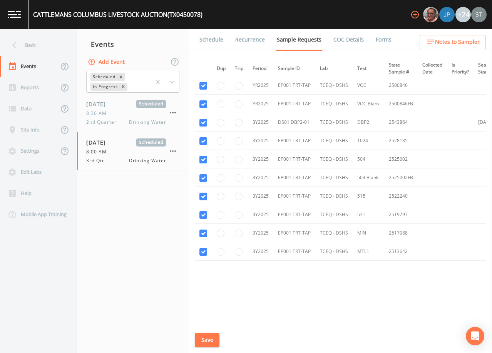
click at [208, 44] on link "Schedule" at bounding box center [211, 40] width 26 height 22
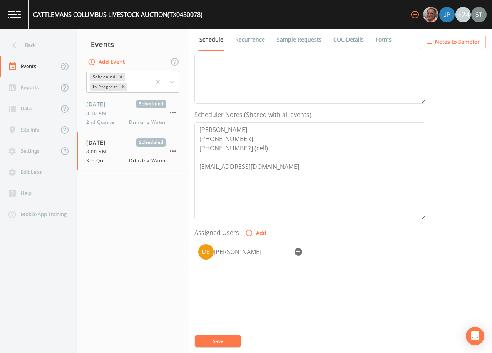
scroll to position [190, 0]
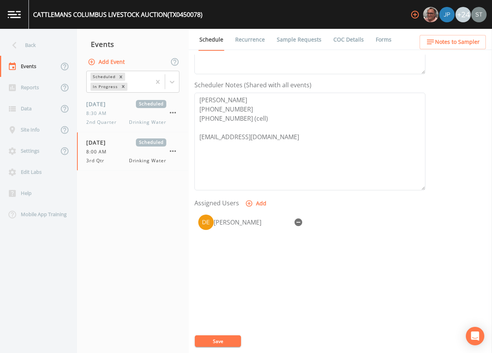
click at [450, 40] on span "Notes to Sampler" at bounding box center [457, 42] width 45 height 10
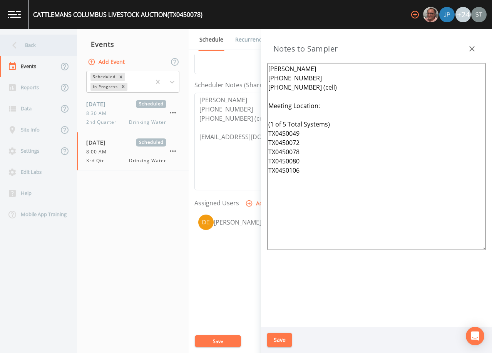
click at [43, 44] on div "Back" at bounding box center [34, 45] width 69 height 21
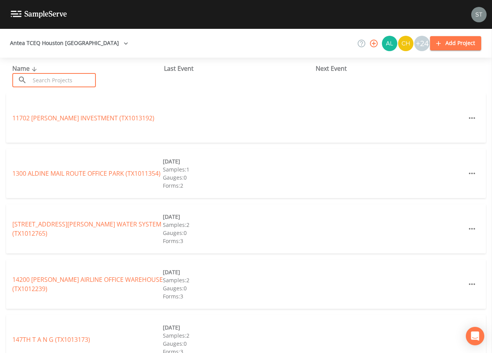
click at [79, 82] on input "text" at bounding box center [63, 80] width 66 height 14
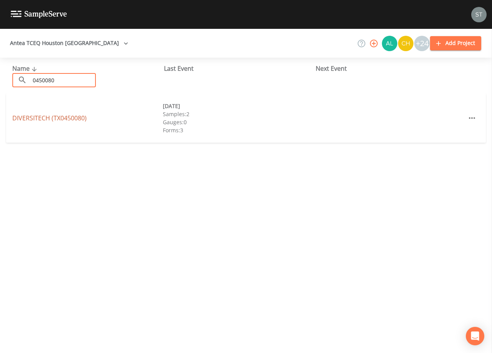
type input "0450080"
click at [34, 116] on link "DIVERSITECH (TX0450080)" at bounding box center [49, 118] width 74 height 8
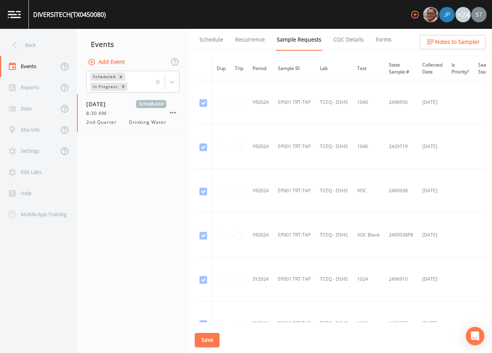
click at [203, 39] on link "Schedule" at bounding box center [211, 40] width 26 height 22
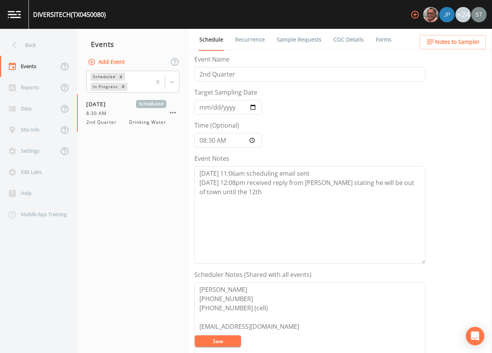
click at [297, 36] on link "Sample Requests" at bounding box center [299, 40] width 47 height 22
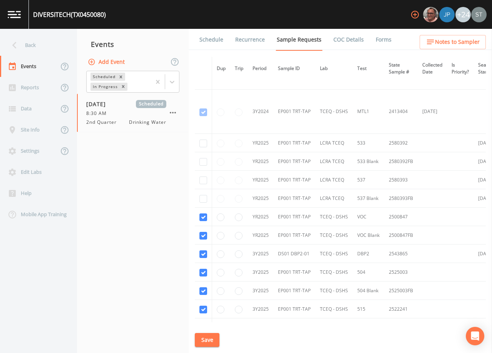
scroll to position [270, 0]
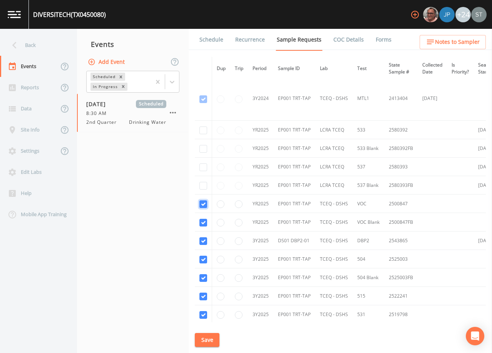
checkbox input "false"
click at [203, 241] on input "checkbox" at bounding box center [203, 242] width 8 height 8
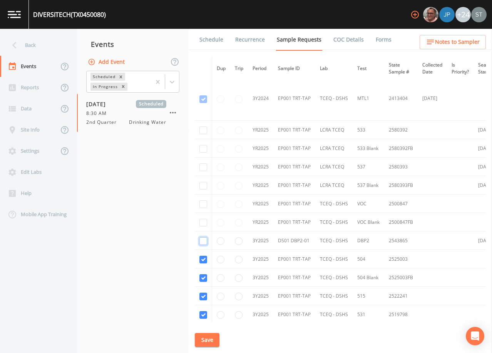
checkbox input "false"
click at [203, 259] on input "checkbox" at bounding box center [203, 260] width 8 height 8
checkbox input "false"
click at [203, 278] on input "checkbox" at bounding box center [203, 279] width 8 height 8
checkbox input "false"
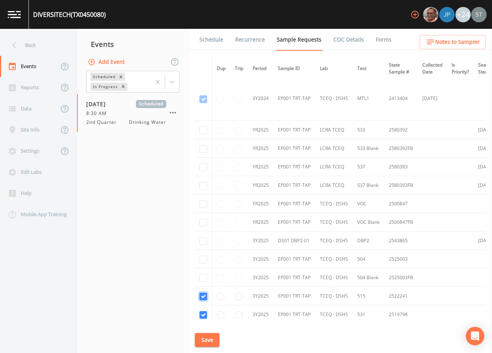
click at [203, 299] on input "checkbox" at bounding box center [203, 297] width 8 height 8
checkbox input "false"
drag, startPoint x: 204, startPoint y: 316, endPoint x: 209, endPoint y: 306, distance: 11.5
click at [204, 316] on input "checkbox" at bounding box center [203, 316] width 8 height 8
checkbox input "false"
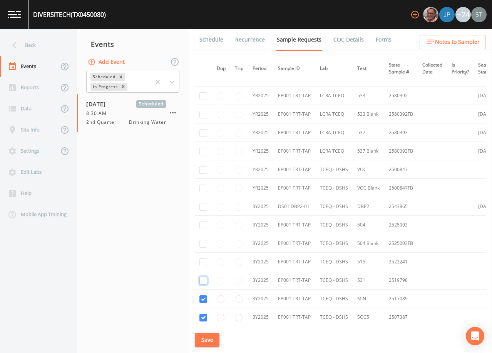
scroll to position [372, 0]
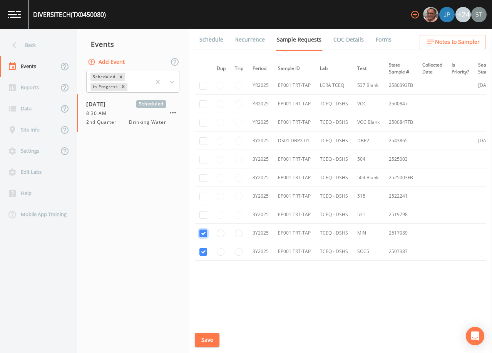
click at [203, 231] on input "checkbox" at bounding box center [203, 234] width 8 height 8
checkbox input "false"
click at [203, 251] on input "checkbox" at bounding box center [203, 252] width 8 height 8
checkbox input "false"
click at [206, 338] on button "Save" at bounding box center [207, 340] width 25 height 14
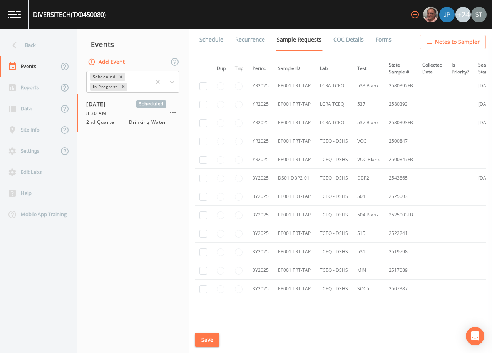
scroll to position [333, 0]
click at [209, 42] on link "Schedule" at bounding box center [211, 40] width 26 height 22
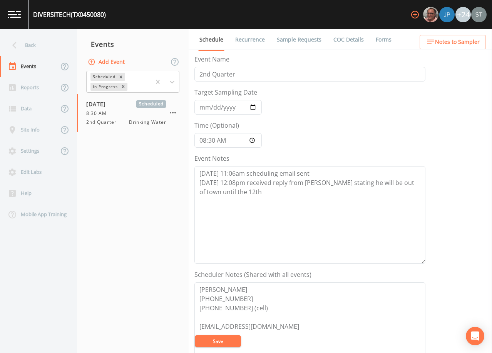
click at [110, 62] on button "Add Event" at bounding box center [107, 62] width 42 height 14
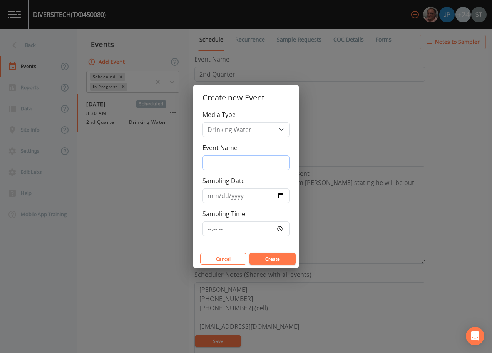
click at [238, 162] on input "Event Name" at bounding box center [246, 163] width 87 height 15
type input "3rd Qtr"
click at [212, 196] on input "Sampling Date" at bounding box center [246, 196] width 87 height 15
type input "[DATE]"
type input "08:00"
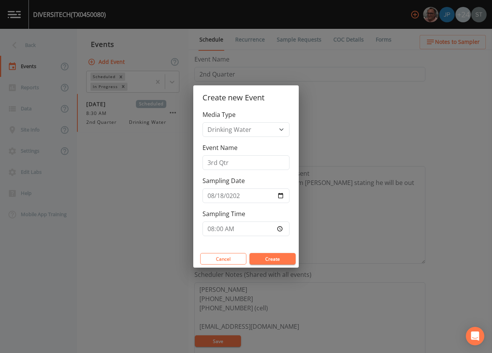
click at [266, 258] on button "Create" at bounding box center [273, 259] width 46 height 12
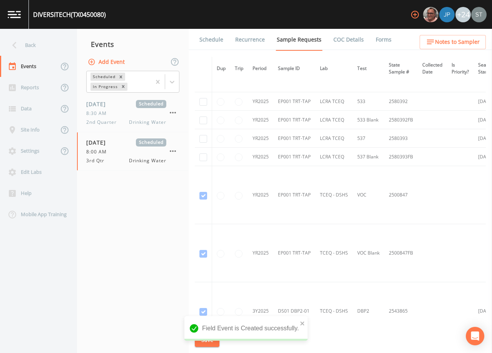
scroll to position [308, 0]
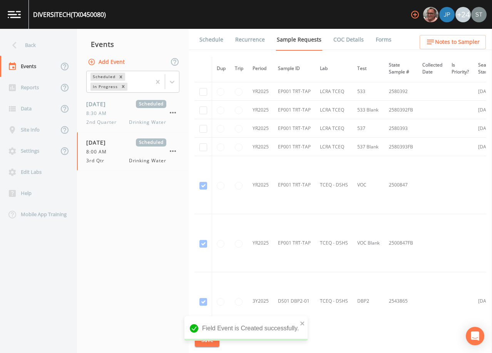
click at [211, 42] on link "Schedule" at bounding box center [211, 40] width 26 height 22
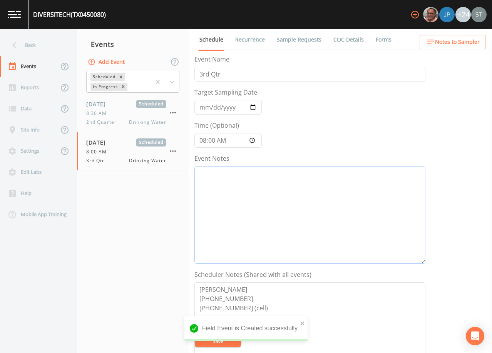
click at [261, 214] on textarea "Event Notes" at bounding box center [309, 215] width 231 height 98
paste textarea "[DATE]8:55 Confirmed Appt (7076) [DATE]9:10 Confirmation Email Sent"
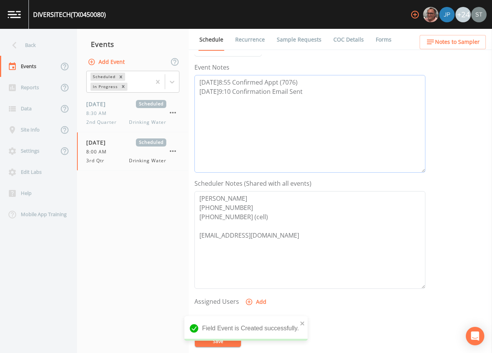
scroll to position [116, 0]
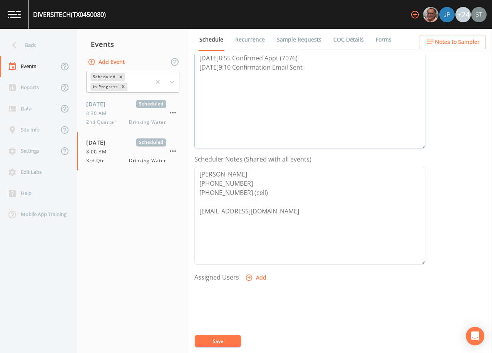
type textarea "[DATE]8:55 Confirmed Appt (7076) [DATE]9:10 Confirmation Email Sent"
click at [251, 276] on icon "button" at bounding box center [249, 278] width 7 height 7
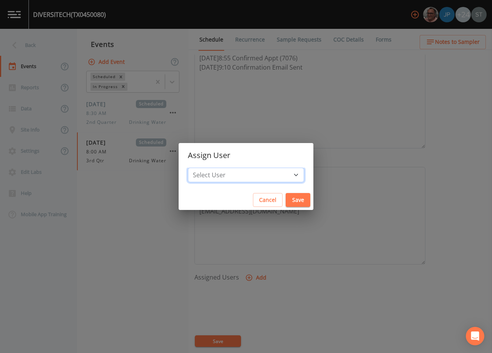
click at [242, 172] on select "Select User [PERSON_NAME] [PERSON_NAME] [PERSON_NAME] [PERSON_NAME] [PERSON_NAM…" at bounding box center [246, 175] width 116 height 15
select select "3585e269-5d1f-4d98-ab9d-4913da50343a"
click at [205, 168] on select "Select User [PERSON_NAME] [PERSON_NAME] [PERSON_NAME] [PERSON_NAME] [PERSON_NAM…" at bounding box center [246, 175] width 116 height 15
click at [286, 201] on button "Save" at bounding box center [298, 200] width 25 height 14
select select
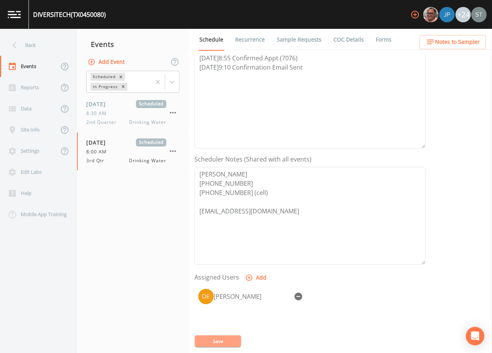
click at [224, 341] on button "Save" at bounding box center [218, 342] width 46 height 12
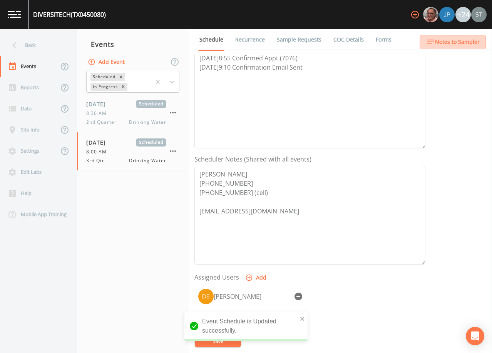
click at [464, 45] on span "Notes to Sampler" at bounding box center [457, 42] width 45 height 10
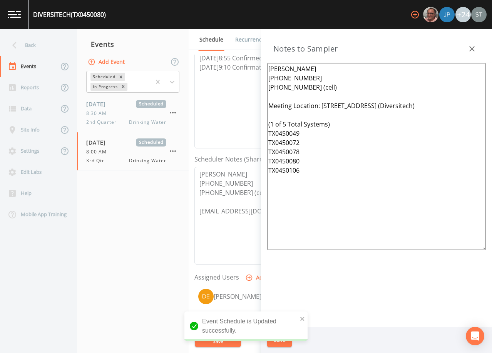
drag, startPoint x: 396, startPoint y: 105, endPoint x: 325, endPoint y: 105, distance: 71.2
click at [325, 105] on textarea "[PERSON_NAME] [PHONE_NUMBER] [PHONE_NUMBER] (cell) Meeting Location: [STREET_AD…" at bounding box center [376, 156] width 219 height 187
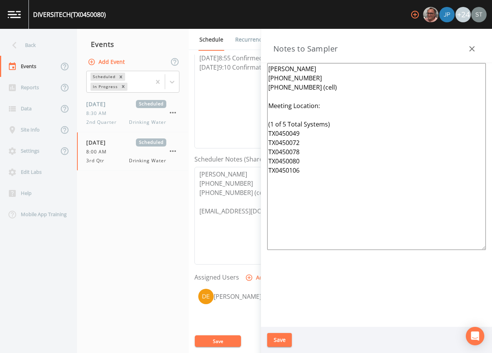
type textarea "[PERSON_NAME] [PHONE_NUMBER] [PHONE_NUMBER] (cell) Meeting Location: (1 of 5 To…"
click at [280, 343] on button "Save" at bounding box center [279, 340] width 25 height 14
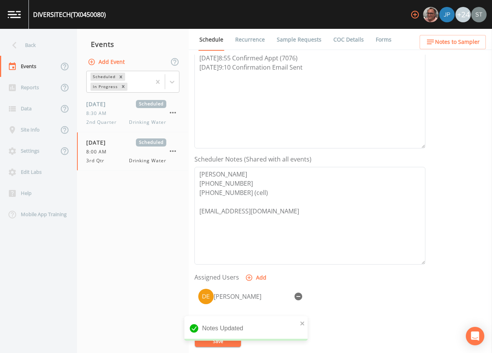
click at [293, 38] on link "Sample Requests" at bounding box center [299, 40] width 47 height 22
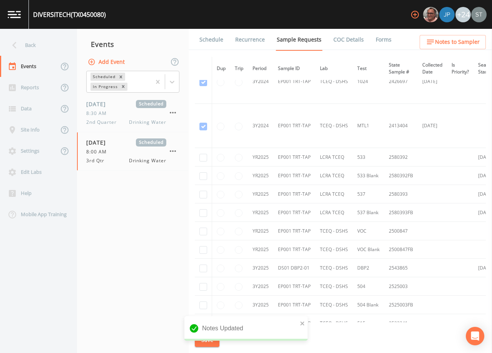
scroll to position [270, 0]
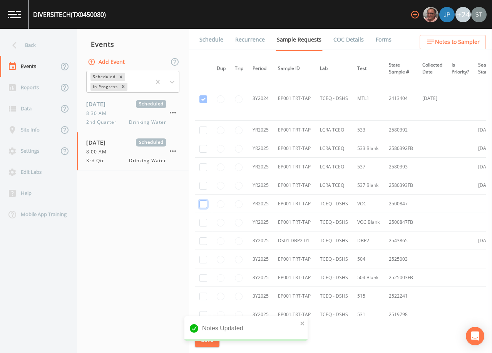
checkbox input "true"
click at [203, 242] on input "checkbox" at bounding box center [203, 242] width 8 height 8
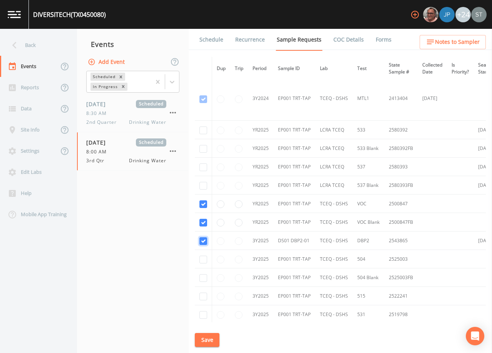
checkbox input "true"
click at [204, 259] on input "checkbox" at bounding box center [203, 260] width 8 height 8
checkbox input "true"
drag, startPoint x: 202, startPoint y: 280, endPoint x: 211, endPoint y: 256, distance: 24.9
click at [203, 279] on input "checkbox" at bounding box center [203, 279] width 8 height 8
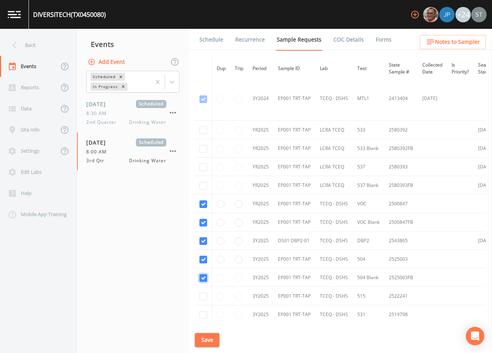
checkbox input "true"
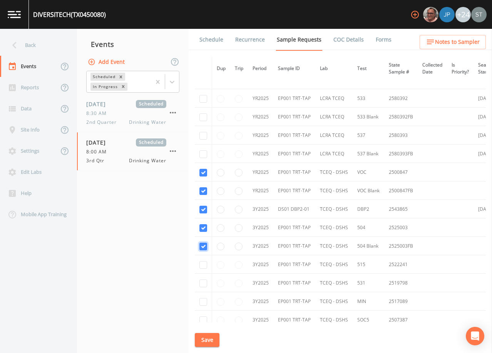
scroll to position [372, 0]
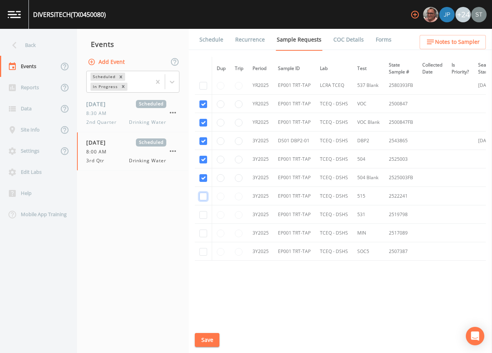
click at [203, 195] on input "checkbox" at bounding box center [203, 197] width 8 height 8
checkbox input "true"
click at [203, 214] on input "checkbox" at bounding box center [203, 215] width 8 height 8
checkbox input "true"
click at [202, 232] on input "checkbox" at bounding box center [203, 234] width 8 height 8
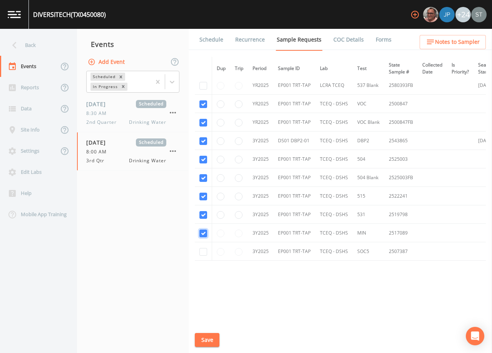
checkbox input "true"
click at [204, 251] on input "checkbox" at bounding box center [203, 252] width 8 height 8
checkbox input "true"
click at [208, 339] on button "Save" at bounding box center [207, 340] width 25 height 14
click at [207, 39] on link "Schedule" at bounding box center [211, 40] width 26 height 22
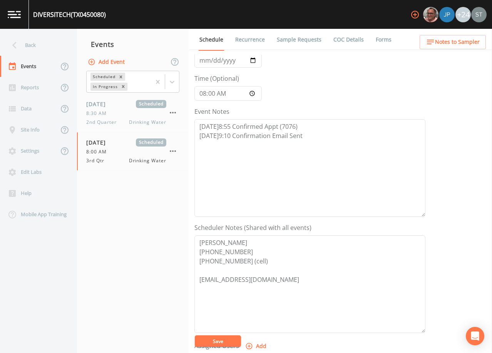
scroll to position [116, 0]
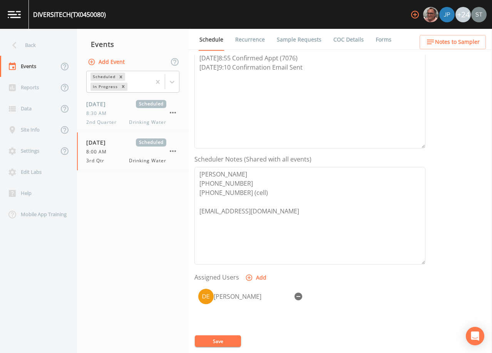
click at [291, 39] on link "Sample Requests" at bounding box center [299, 40] width 47 height 22
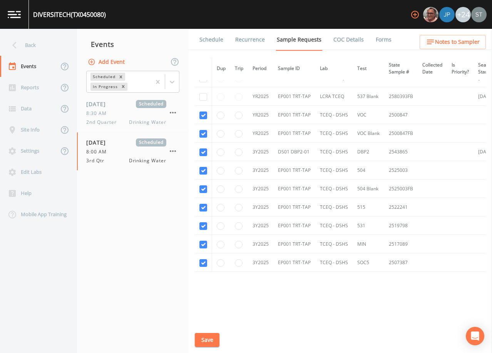
scroll to position [372, 0]
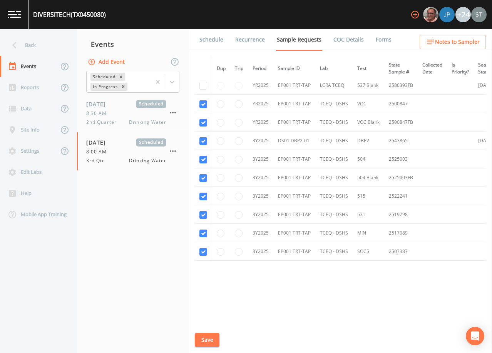
click at [455, 44] on span "Notes to Sampler" at bounding box center [457, 42] width 45 height 10
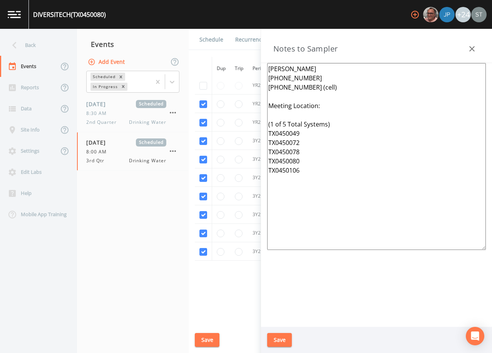
click at [471, 50] on icon "button" at bounding box center [471, 48] width 5 height 5
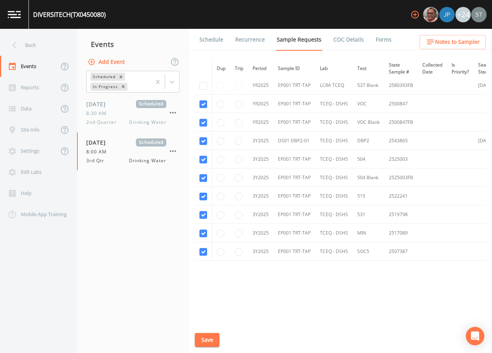
click at [209, 38] on link "Schedule" at bounding box center [211, 40] width 26 height 22
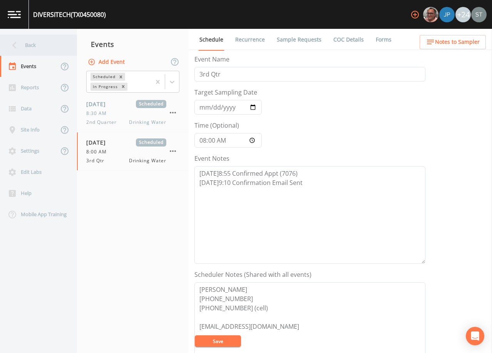
click at [20, 45] on icon at bounding box center [14, 45] width 13 height 13
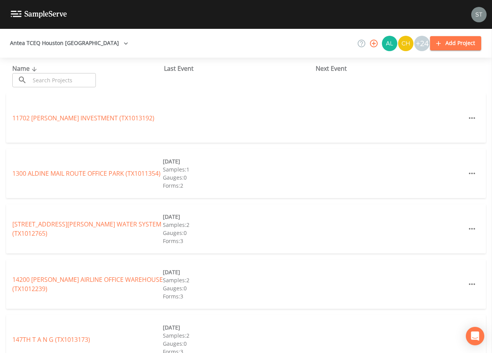
click at [81, 79] on input "text" at bounding box center [63, 80] width 66 height 14
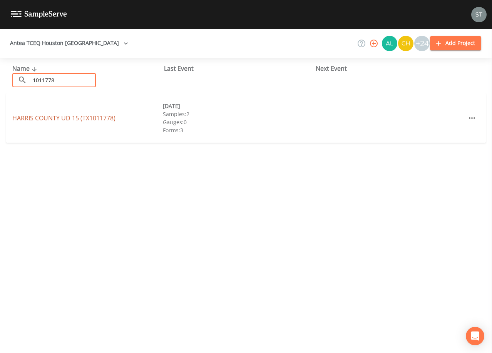
type input "1011778"
click at [88, 118] on link "[GEOGRAPHIC_DATA] UD 15 (TX1011778)" at bounding box center [63, 118] width 103 height 8
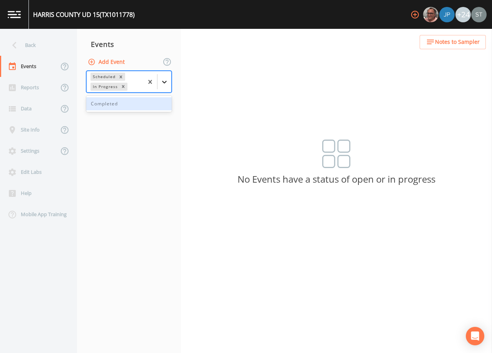
click at [169, 81] on div at bounding box center [164, 82] width 14 height 14
click at [139, 106] on div "Completed" at bounding box center [128, 103] width 85 height 13
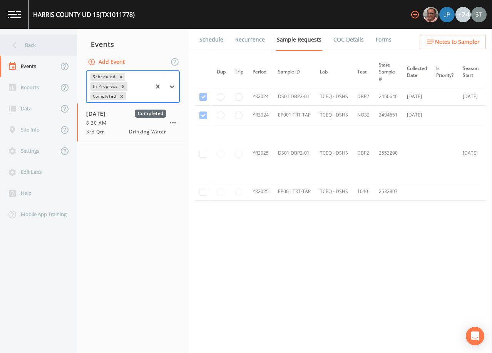
click at [38, 47] on div "Back" at bounding box center [34, 45] width 69 height 21
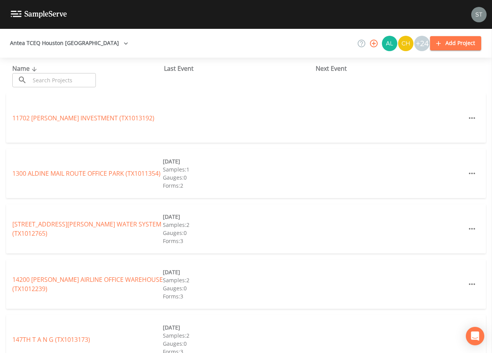
click at [55, 76] on input "text" at bounding box center [63, 80] width 66 height 14
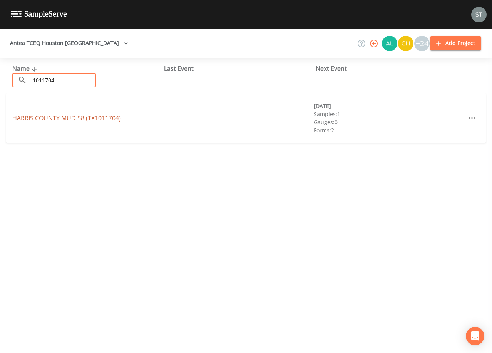
type input "1011704"
click at [65, 116] on link "[GEOGRAPHIC_DATA] 58 (TX1011704)" at bounding box center [66, 118] width 109 height 8
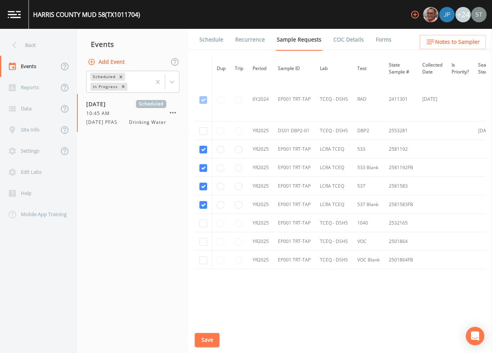
scroll to position [456, 0]
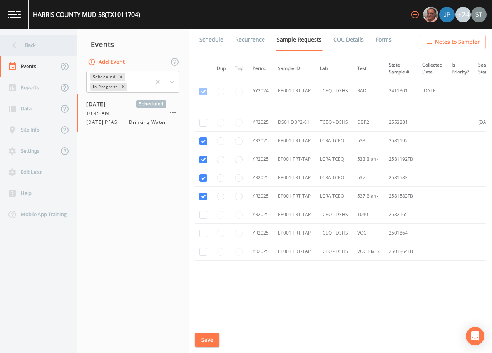
click at [30, 45] on div "Back" at bounding box center [34, 45] width 69 height 21
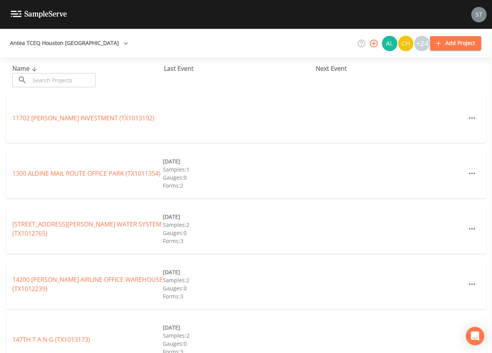
click at [58, 76] on input "text" at bounding box center [63, 80] width 66 height 14
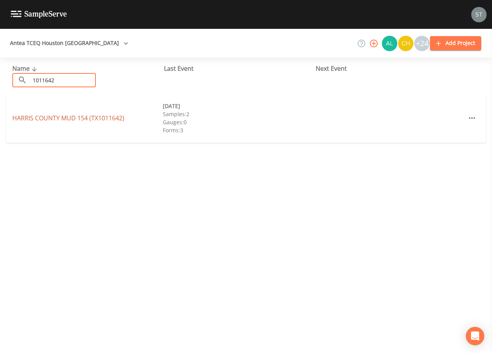
type input "1011642"
click at [83, 118] on link "[GEOGRAPHIC_DATA] 154 (TX1011642)" at bounding box center [68, 118] width 112 height 8
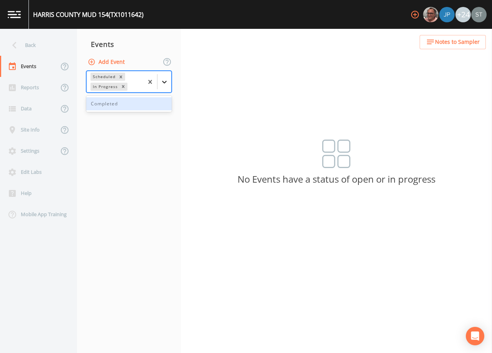
click at [165, 82] on icon at bounding box center [165, 82] width 8 height 8
click at [137, 107] on div "Completed" at bounding box center [128, 103] width 85 height 13
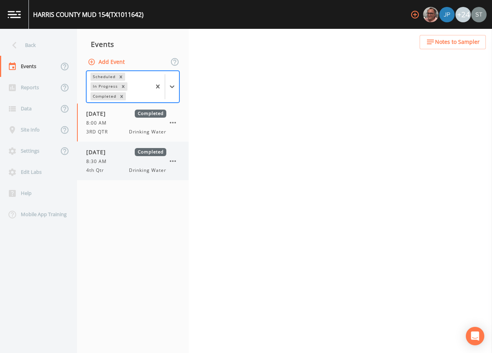
click at [121, 159] on div "8:30 AM" at bounding box center [126, 161] width 80 height 7
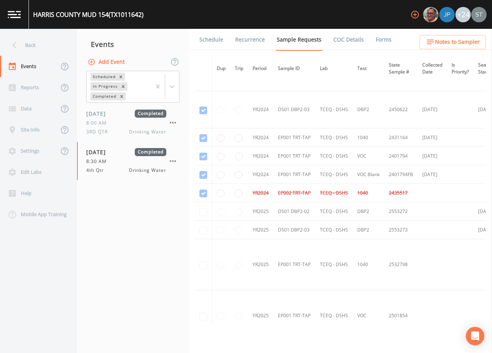
scroll to position [39, 0]
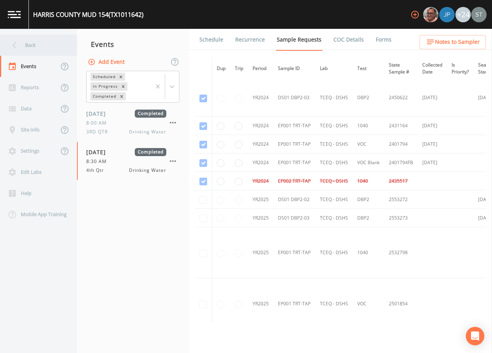
click at [35, 47] on div "Back" at bounding box center [34, 45] width 69 height 21
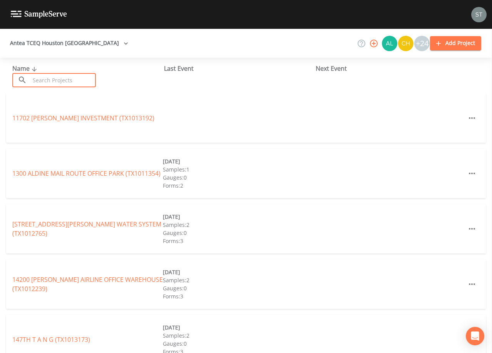
click at [52, 76] on input "text" at bounding box center [63, 80] width 66 height 14
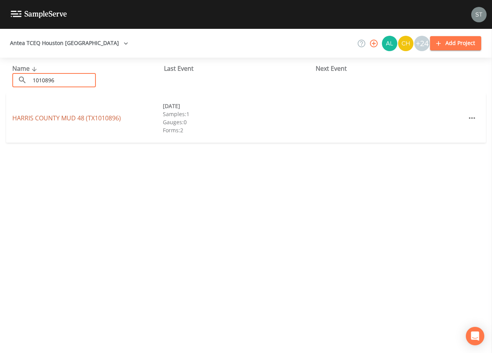
type input "1010896"
click at [99, 119] on link "[GEOGRAPHIC_DATA] 48 (TX1010896)" at bounding box center [66, 118] width 109 height 8
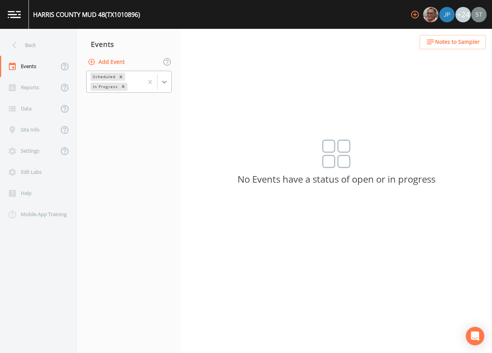
click at [164, 80] on icon at bounding box center [165, 82] width 8 height 8
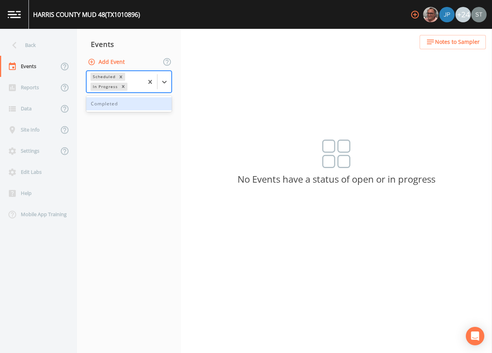
click at [130, 111] on div "Completed" at bounding box center [128, 104] width 85 height 16
click at [131, 107] on div "Completed" at bounding box center [128, 103] width 85 height 13
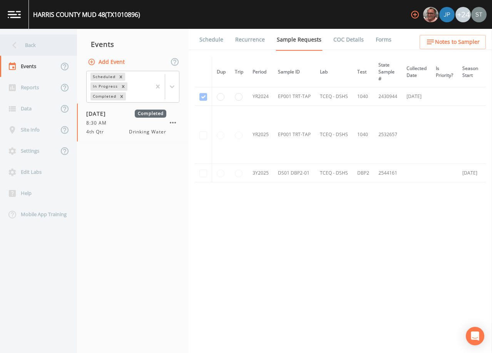
click at [38, 51] on div "Back" at bounding box center [34, 45] width 69 height 21
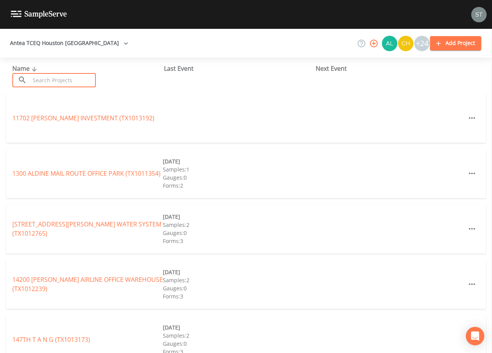
click at [54, 80] on input "text" at bounding box center [63, 80] width 66 height 14
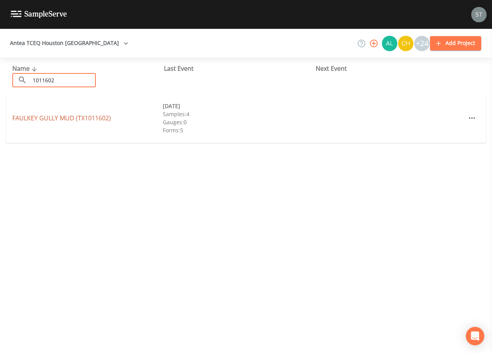
type input "1011602"
click at [90, 117] on link "FAULKEY GULLY MUD (TX1011602)" at bounding box center [61, 118] width 99 height 8
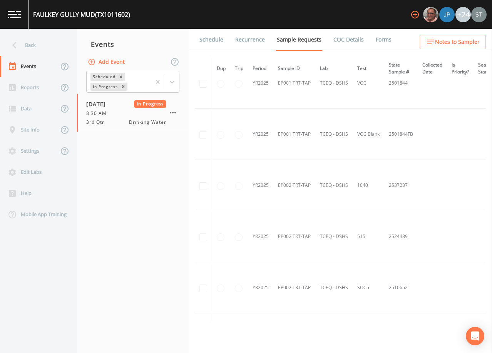
scroll to position [381, 0]
click at [39, 49] on div "Back" at bounding box center [34, 45] width 69 height 21
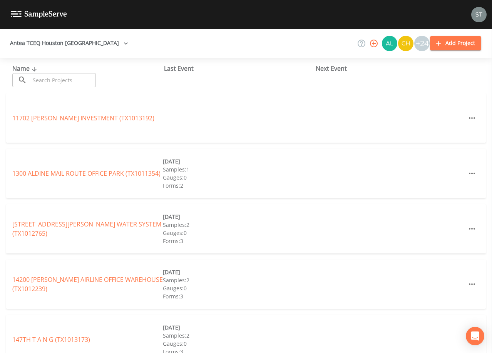
click at [65, 84] on input "text" at bounding box center [63, 80] width 66 height 14
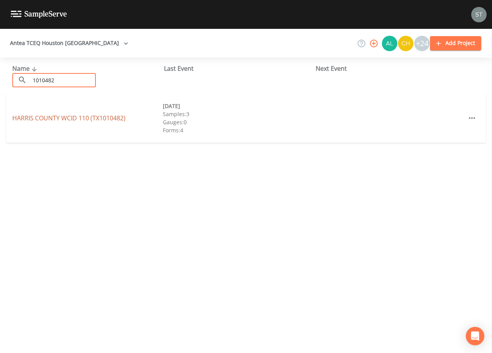
type input "1010482"
click at [87, 118] on link "[GEOGRAPHIC_DATA] 110 (TX1010482)" at bounding box center [68, 118] width 113 height 8
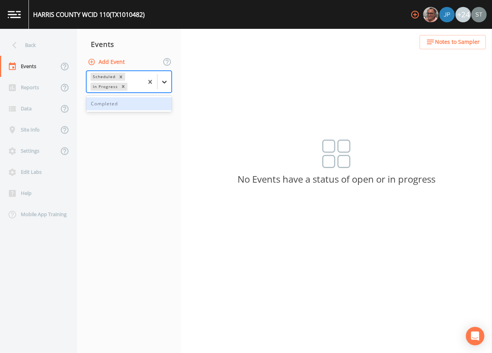
drag, startPoint x: 164, startPoint y: 82, endPoint x: 161, endPoint y: 91, distance: 10.2
click at [164, 82] on icon at bounding box center [165, 82] width 8 height 8
click at [147, 104] on div "Completed" at bounding box center [128, 103] width 85 height 13
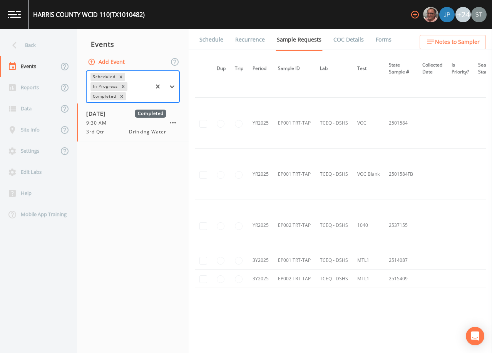
scroll to position [270, 0]
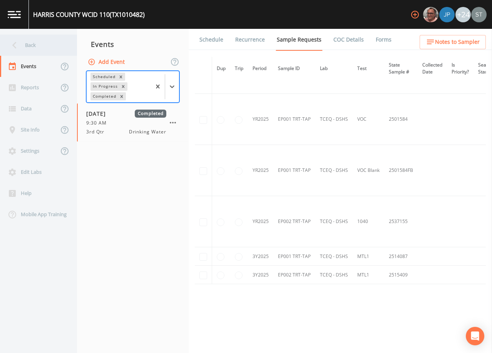
click at [36, 42] on div "Back" at bounding box center [34, 45] width 69 height 21
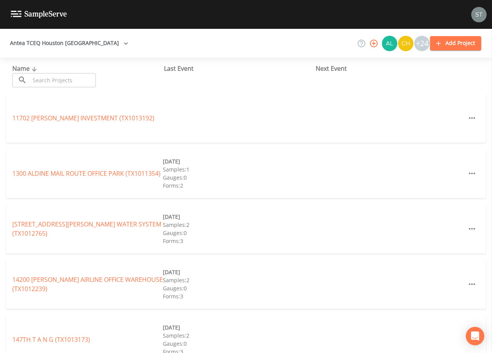
click at [89, 80] on input "text" at bounding box center [63, 80] width 66 height 14
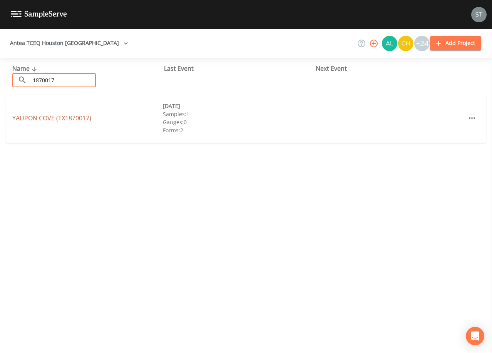
type input "1870017"
click at [82, 117] on link "[GEOGRAPHIC_DATA] (TX1870017)" at bounding box center [51, 118] width 79 height 8
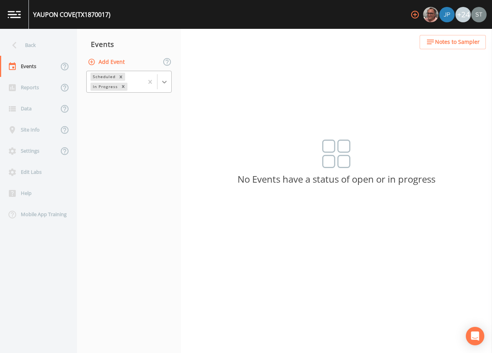
click at [167, 84] on icon at bounding box center [165, 82] width 8 height 8
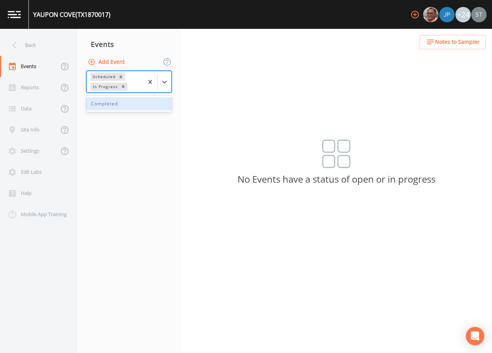
click at [143, 105] on div "Completed" at bounding box center [128, 103] width 85 height 13
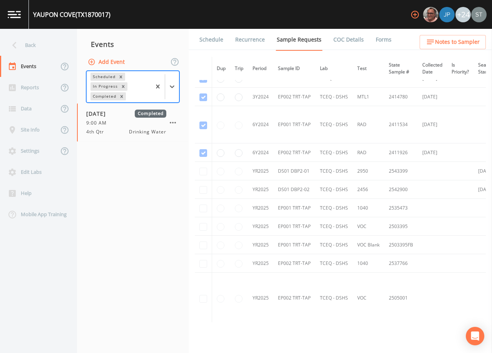
scroll to position [501, 0]
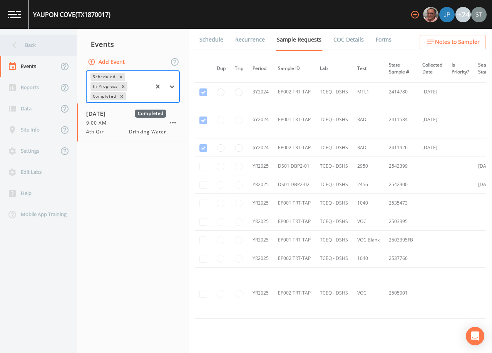
click at [50, 52] on div "Back" at bounding box center [34, 45] width 69 height 21
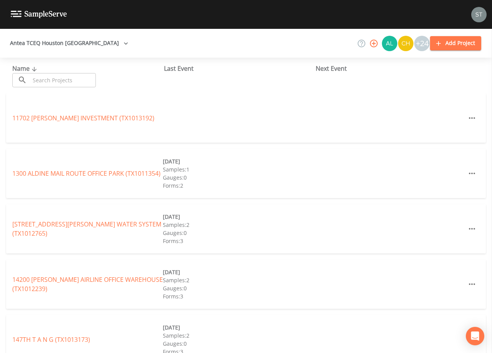
click at [57, 80] on input "text" at bounding box center [63, 80] width 66 height 14
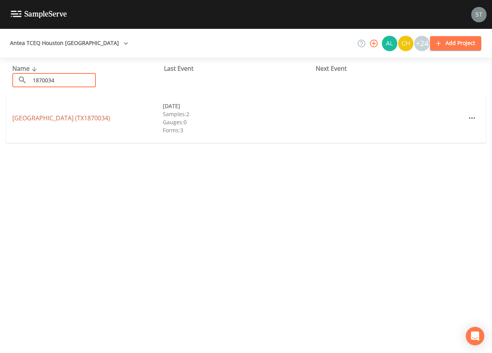
type input "1870034"
click at [84, 121] on link "[GEOGRAPHIC_DATA] (TX1870034)" at bounding box center [61, 118] width 98 height 8
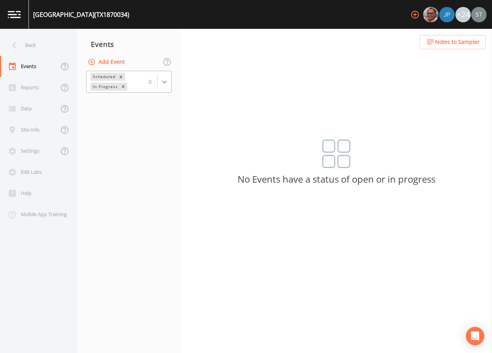
click at [167, 82] on icon at bounding box center [165, 82] width 8 height 8
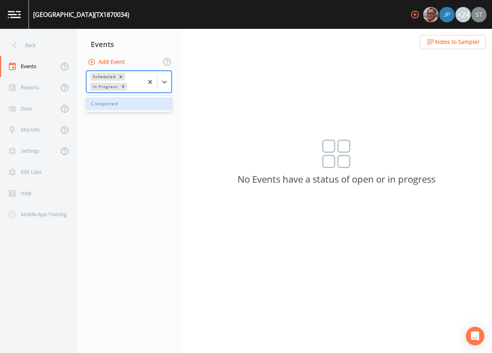
click at [138, 105] on div "Completed" at bounding box center [128, 103] width 85 height 13
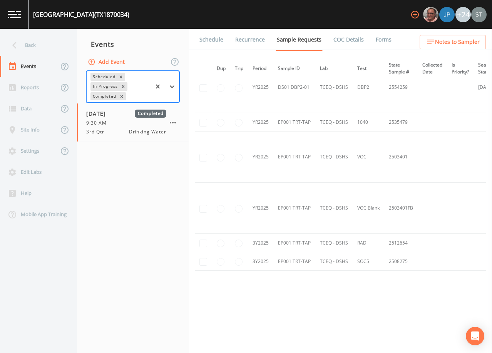
scroll to position [178, 0]
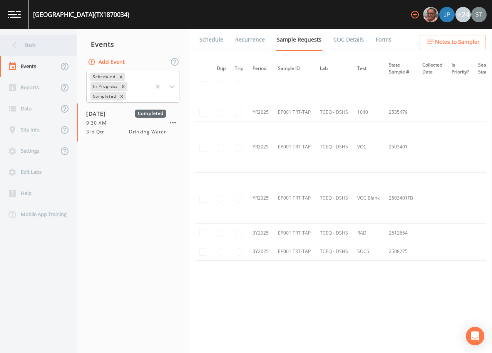
click at [29, 49] on div "Back" at bounding box center [34, 45] width 69 height 21
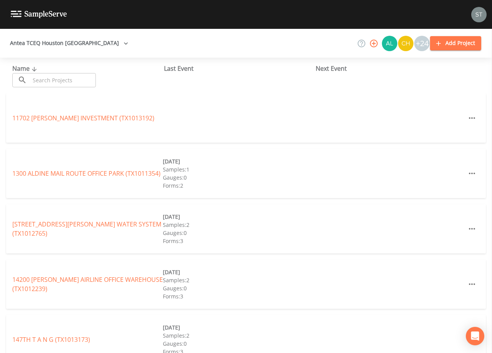
click at [49, 76] on input "text" at bounding box center [63, 80] width 66 height 14
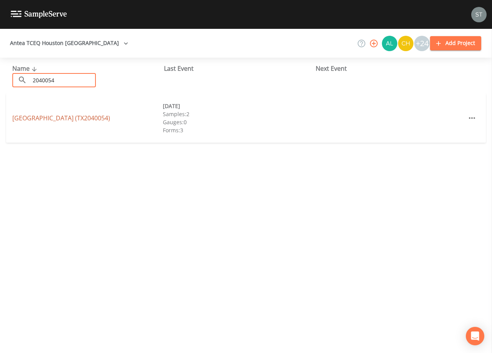
click at [35, 118] on link "[GEOGRAPHIC_DATA] (TX2040054)" at bounding box center [61, 118] width 98 height 8
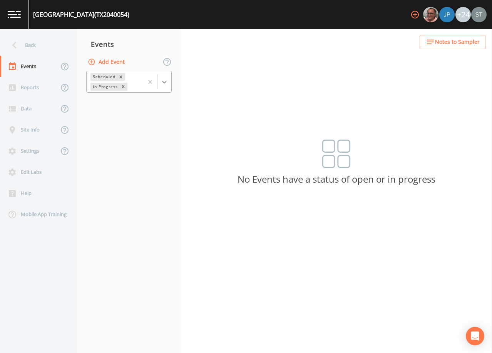
click at [166, 83] on icon at bounding box center [165, 82] width 8 height 8
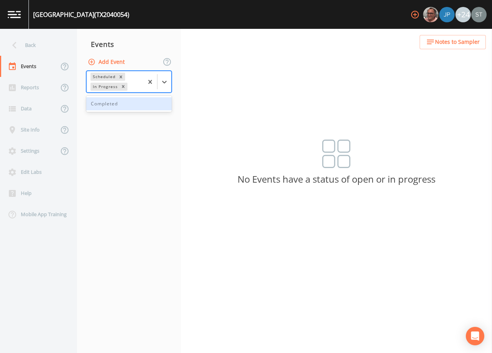
click at [144, 108] on div "Completed" at bounding box center [128, 103] width 85 height 13
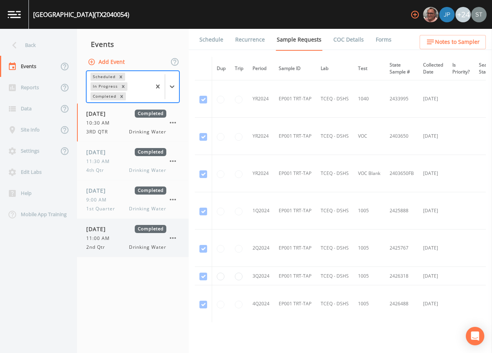
drag, startPoint x: 130, startPoint y: 234, endPoint x: 134, endPoint y: 231, distance: 5.6
click at [130, 234] on div "[DATE] Completed 11:00 AM 2nd Qtr Drinking Water" at bounding box center [126, 238] width 80 height 26
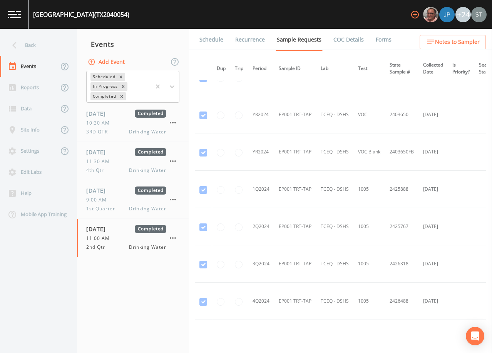
scroll to position [39, 0]
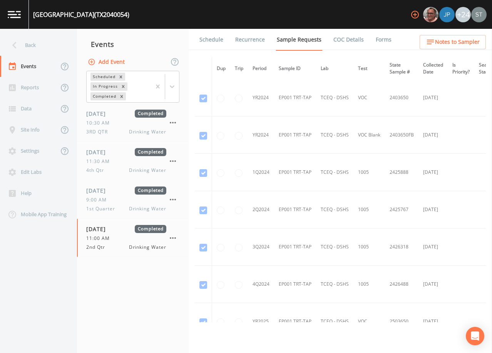
click at [206, 44] on link "Schedule" at bounding box center [211, 40] width 26 height 22
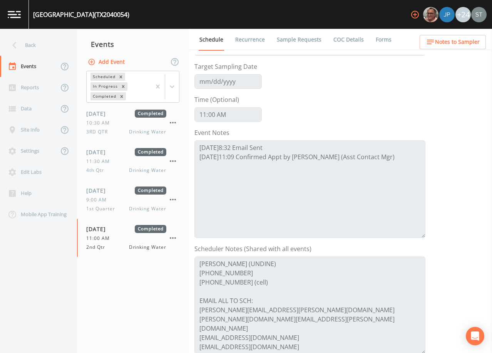
scroll to position [116, 0]
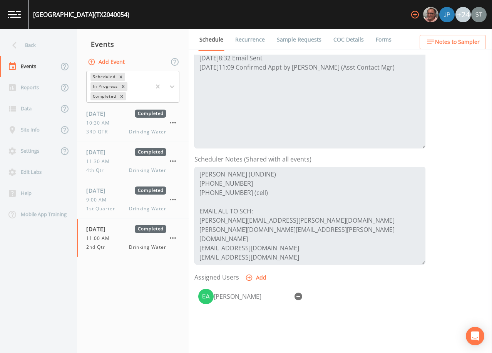
click at [290, 40] on link "Sample Requests" at bounding box center [299, 40] width 47 height 22
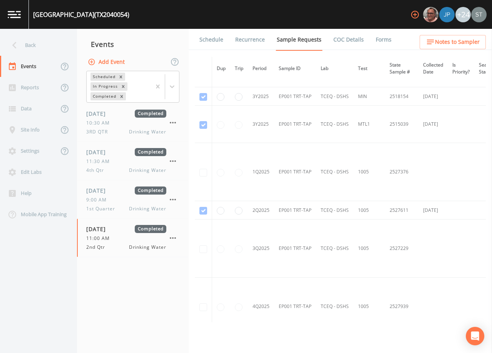
scroll to position [496, 0]
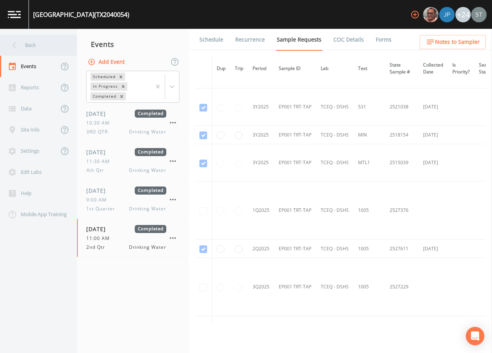
click at [27, 43] on div "Back" at bounding box center [34, 45] width 69 height 21
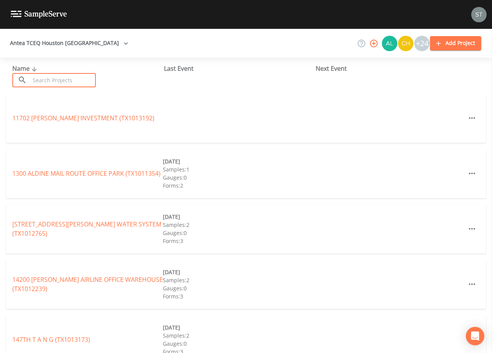
click at [48, 77] on input "text" at bounding box center [63, 80] width 66 height 14
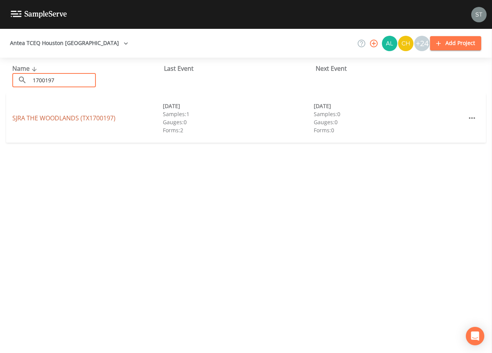
click at [80, 116] on link "SJRA THE WOODLANDS (TX1700197)" at bounding box center [63, 118] width 103 height 8
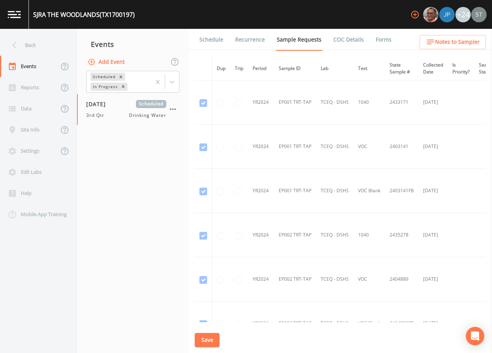
click at [206, 45] on link "Schedule" at bounding box center [211, 40] width 26 height 22
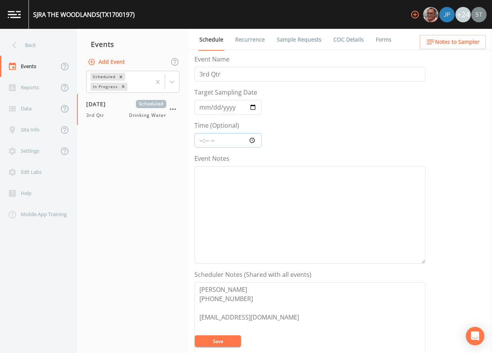
click at [199, 142] on input "Time (Optional)" at bounding box center [227, 140] width 67 height 15
click at [284, 208] on textarea "Event Notes" at bounding box center [309, 215] width 231 height 98
click at [470, 49] on button "Notes to Sampler" at bounding box center [453, 42] width 66 height 14
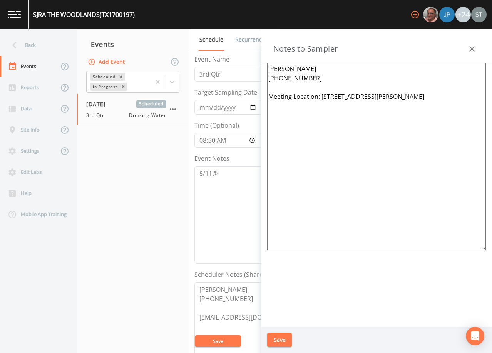
click at [469, 52] on icon "button" at bounding box center [471, 48] width 9 height 9
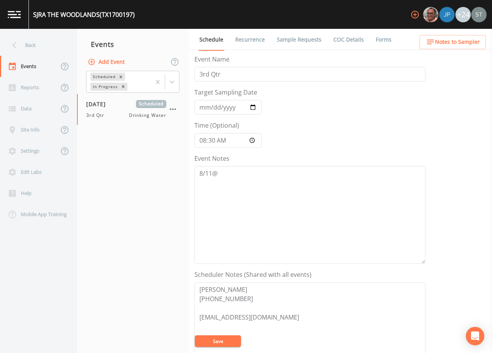
click at [453, 43] on span "Notes to Sampler" at bounding box center [457, 42] width 45 height 10
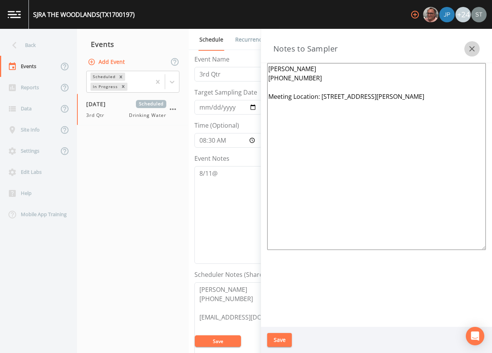
click at [470, 46] on icon "button" at bounding box center [471, 48] width 9 height 9
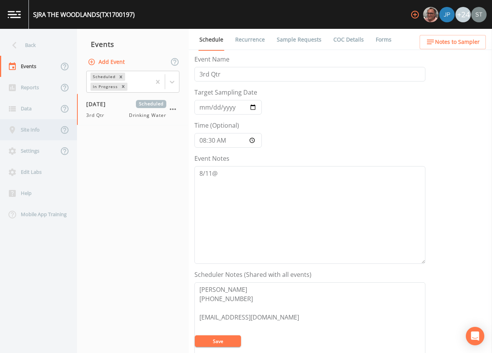
click at [33, 132] on div "Site Info" at bounding box center [29, 129] width 59 height 21
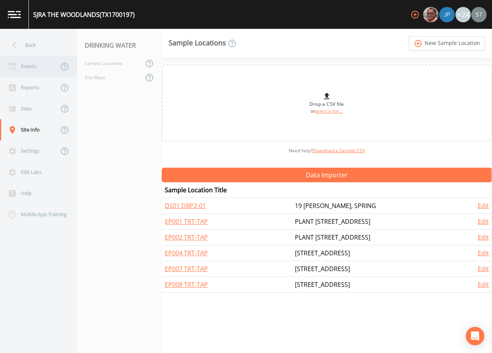
click at [32, 67] on div "Events" at bounding box center [29, 66] width 59 height 21
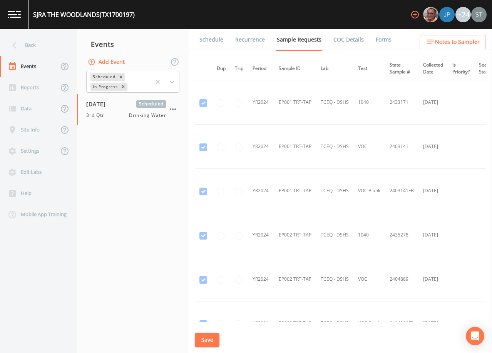
click at [209, 40] on link "Schedule" at bounding box center [211, 40] width 26 height 22
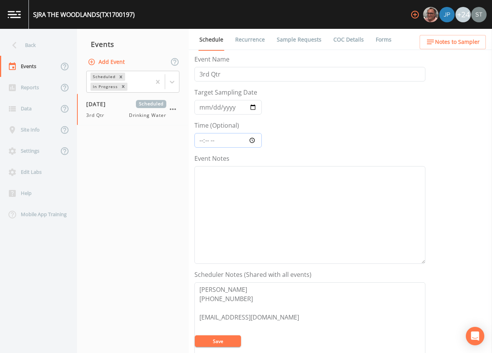
click at [199, 143] on input "Time (Optional)" at bounding box center [227, 140] width 67 height 15
click at [227, 340] on button "Save" at bounding box center [218, 342] width 46 height 12
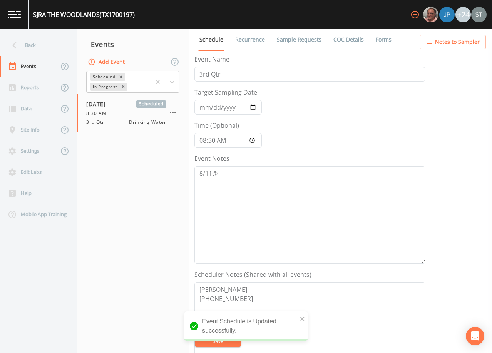
click at [463, 46] on span "Notes to Sampler" at bounding box center [457, 42] width 45 height 10
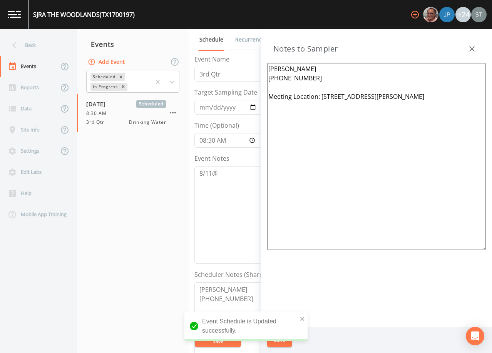
click at [464, 45] on div "Notes to Sampler" at bounding box center [376, 46] width 231 height 34
click at [290, 159] on textarea "[PERSON_NAME] [PHONE_NUMBER] Meeting Location: [STREET_ADDRESS][PERSON_NAME]" at bounding box center [376, 156] width 219 height 187
click at [467, 45] on button "button" at bounding box center [471, 48] width 15 height 15
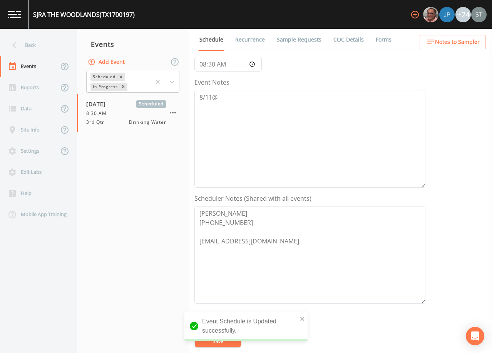
scroll to position [77, 0]
click at [271, 89] on div "Event Notes 8/11@" at bounding box center [309, 132] width 231 height 110
click at [246, 102] on textarea "8/11@" at bounding box center [309, 138] width 231 height 98
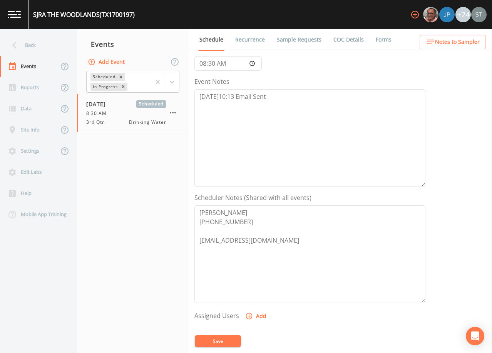
click at [228, 337] on button "Save" at bounding box center [218, 342] width 46 height 12
click at [219, 340] on button "Save" at bounding box center [218, 342] width 46 height 12
click at [296, 40] on link "Sample Requests" at bounding box center [299, 40] width 47 height 22
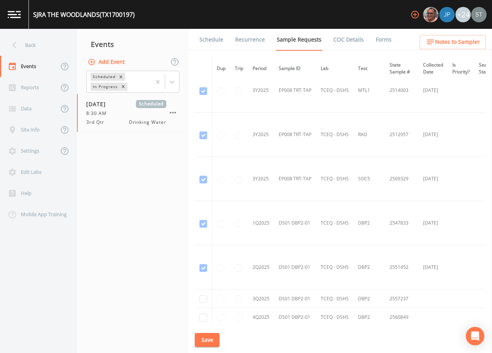
scroll to position [2648, 0]
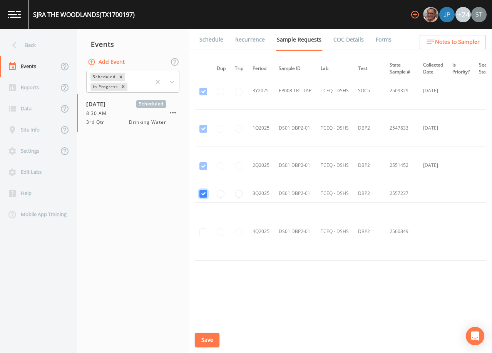
scroll to position [2236, 0]
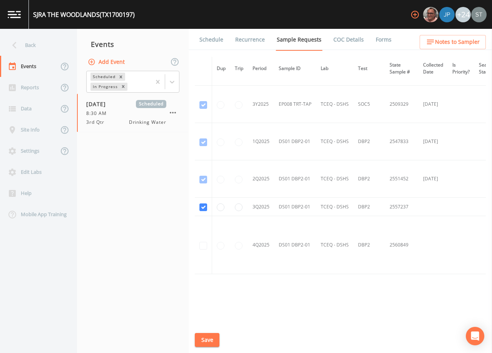
click at [208, 342] on button "Save" at bounding box center [207, 340] width 25 height 14
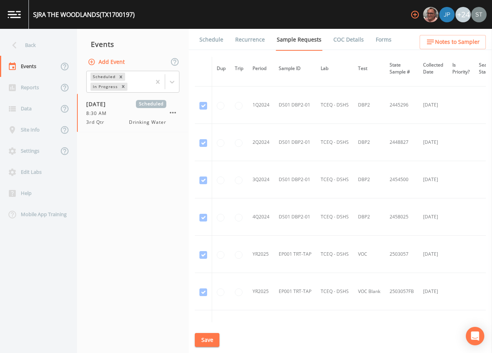
scroll to position [657, 0]
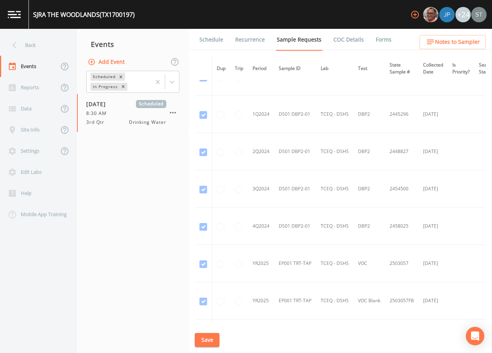
click at [207, 44] on link "Schedule" at bounding box center [211, 40] width 26 height 22
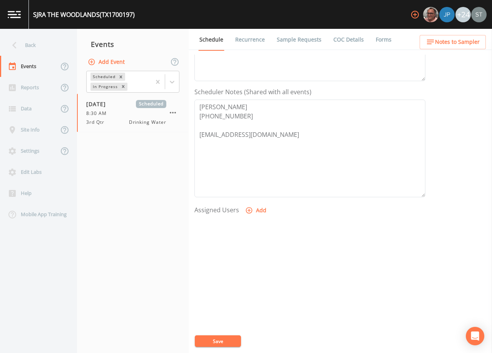
scroll to position [190, 0]
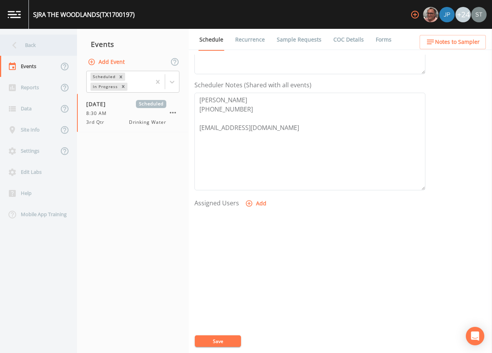
click at [34, 49] on div "Back" at bounding box center [34, 45] width 69 height 21
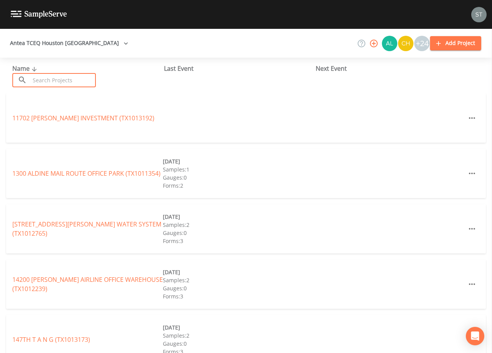
click at [66, 79] on input "text" at bounding box center [63, 80] width 66 height 14
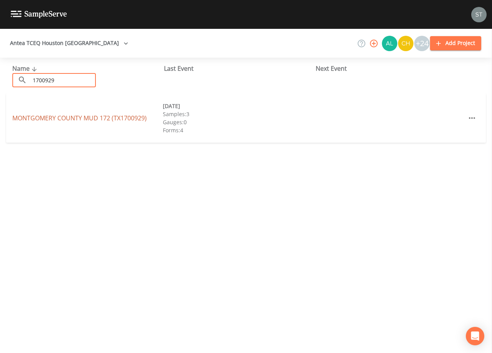
click at [77, 119] on link "[GEOGRAPHIC_DATA] 172 (TX1700929)" at bounding box center [79, 118] width 134 height 8
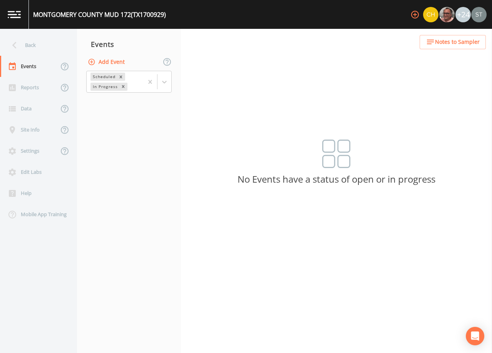
click at [112, 63] on button "Add Event" at bounding box center [107, 62] width 42 height 14
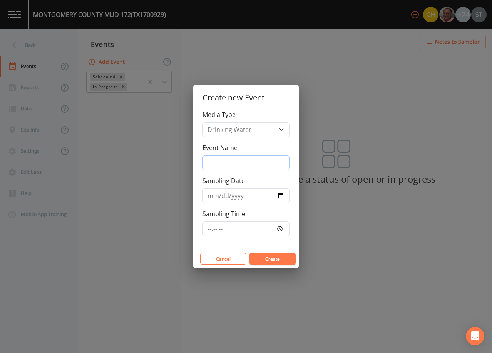
click at [239, 161] on input "Event Name" at bounding box center [246, 163] width 87 height 15
click at [212, 196] on input "Sampling Date" at bounding box center [246, 196] width 87 height 15
click at [270, 255] on button "Create" at bounding box center [273, 259] width 46 height 12
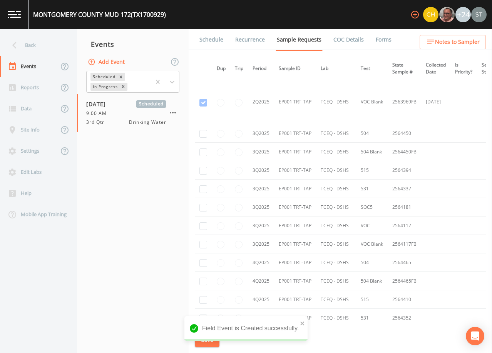
scroll to position [582, 0]
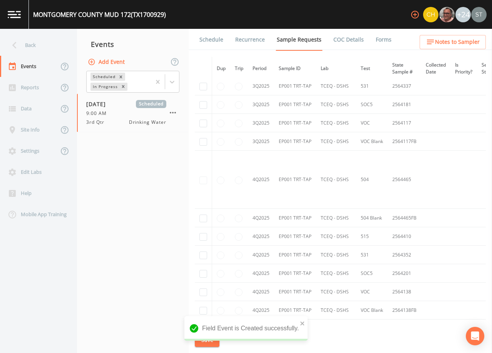
scroll to position [499, 0]
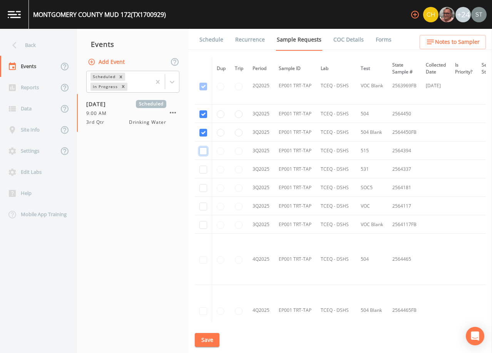
click at [202, 16] on input "checkbox" at bounding box center [203, 12] width 8 height 8
click at [204, 53] on input "checkbox" at bounding box center [203, 49] width 8 height 8
click at [202, 90] on input "checkbox" at bounding box center [203, 87] width 8 height 8
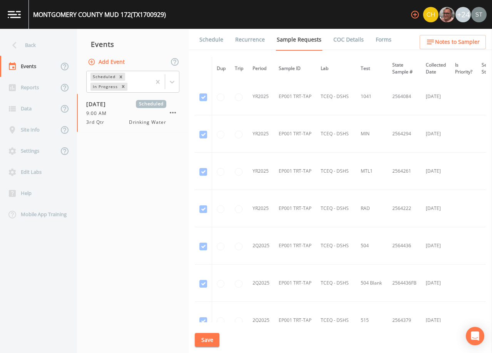
scroll to position [114, 0]
click at [212, 337] on button "Save" at bounding box center [207, 340] width 25 height 14
click at [207, 339] on button "Save" at bounding box center [207, 340] width 25 height 14
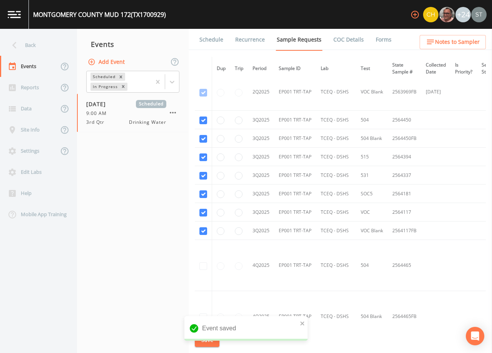
scroll to position [488, 0]
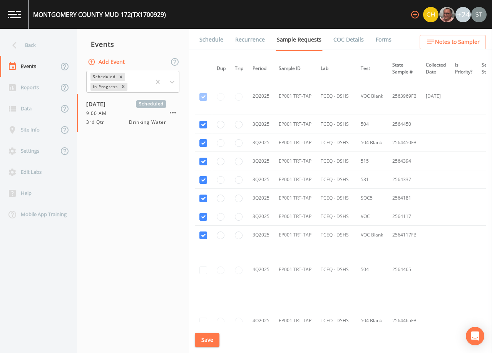
click at [214, 46] on link "Schedule" at bounding box center [211, 40] width 26 height 22
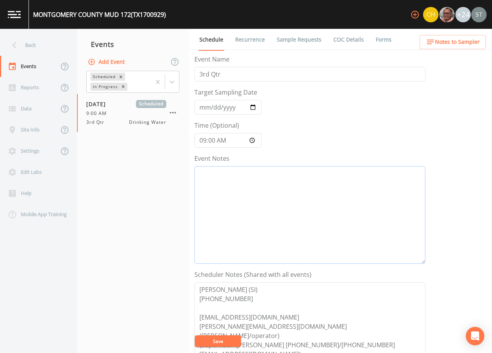
click at [288, 206] on textarea "Event Notes" at bounding box center [309, 215] width 231 height 98
click at [272, 173] on textarea "8/11@" at bounding box center [309, 215] width 231 height 98
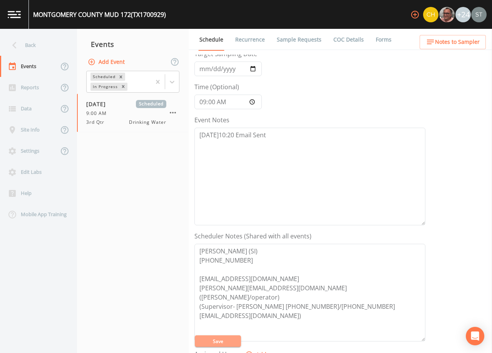
click at [219, 341] on button "Save" at bounding box center [218, 342] width 46 height 12
click at [223, 339] on button "Save" at bounding box center [218, 342] width 46 height 12
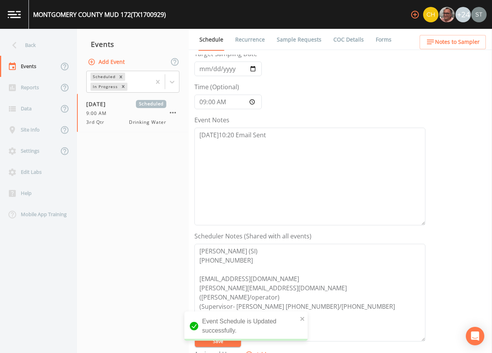
click at [297, 42] on link "Sample Requests" at bounding box center [299, 40] width 47 height 22
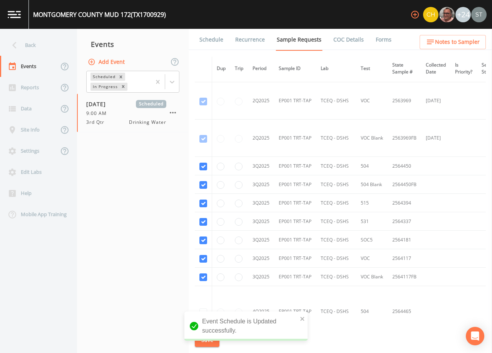
scroll to position [443, 0]
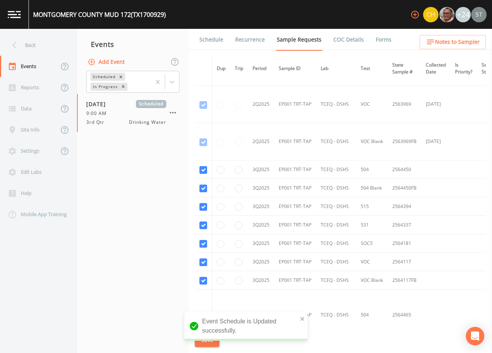
click at [208, 40] on link "Schedule" at bounding box center [211, 40] width 26 height 22
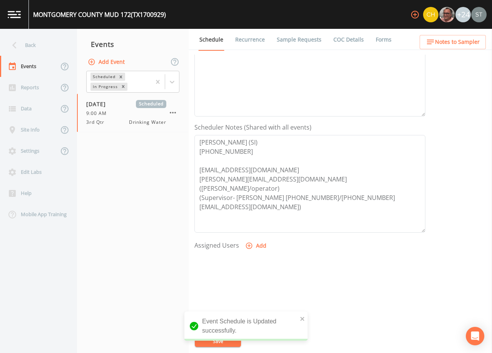
scroll to position [154, 0]
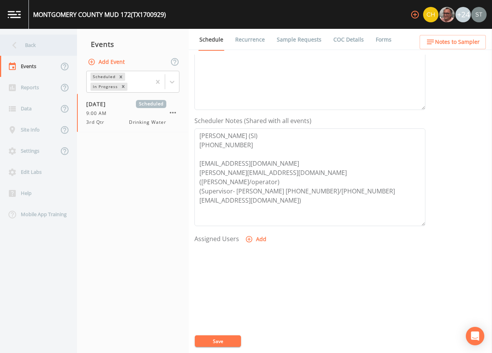
click at [29, 43] on div "Back" at bounding box center [34, 45] width 69 height 21
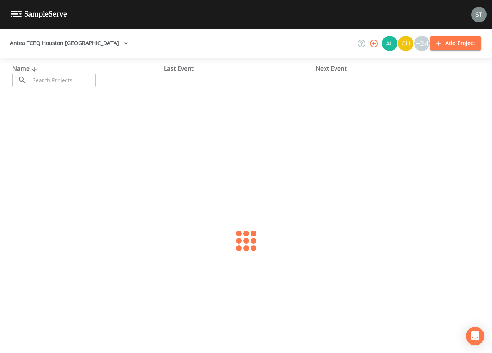
click at [69, 78] on input "text" at bounding box center [63, 80] width 66 height 14
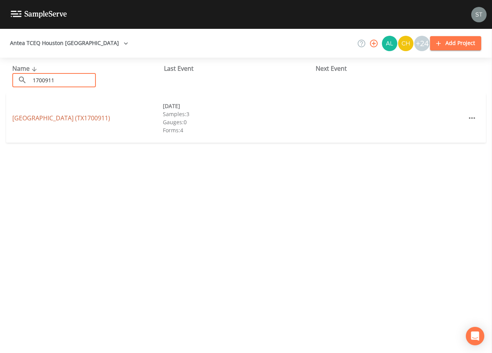
click at [99, 121] on link "[GEOGRAPHIC_DATA] (TX1700911)" at bounding box center [61, 118] width 98 height 8
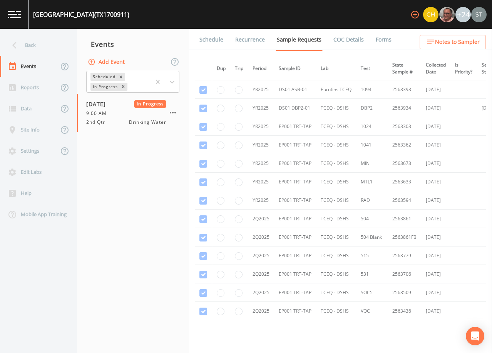
click at [382, 41] on link "Forms" at bounding box center [384, 40] width 18 height 22
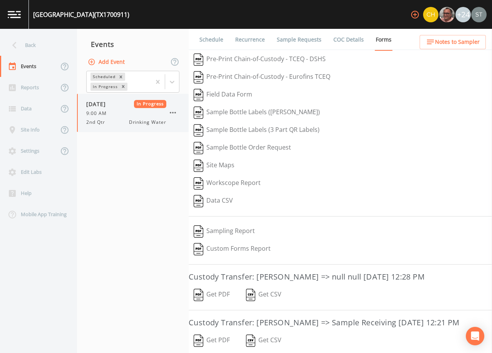
click at [175, 108] on icon "button" at bounding box center [172, 112] width 9 height 9
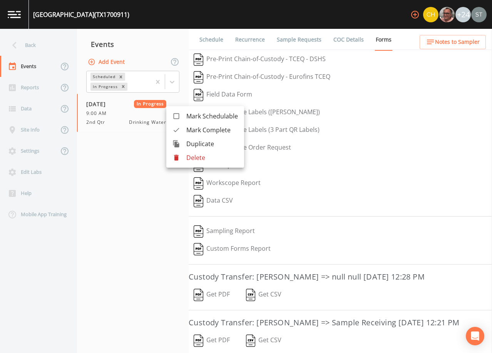
click at [197, 130] on span "Mark Complete" at bounding box center [212, 130] width 52 height 9
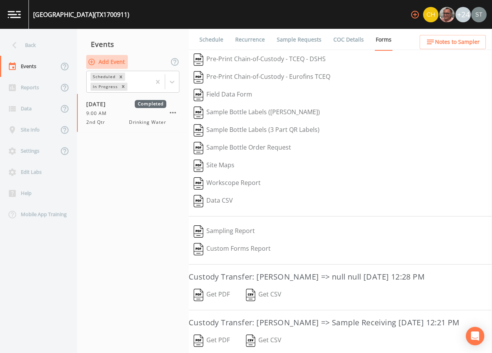
click at [120, 61] on button "Add Event" at bounding box center [107, 62] width 42 height 14
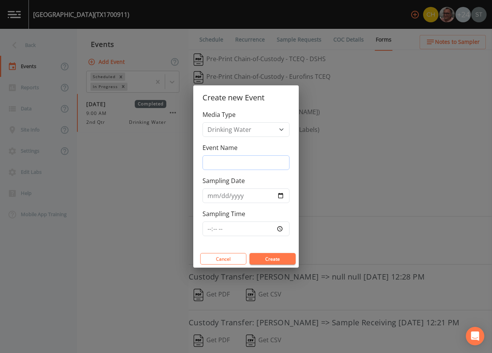
click at [241, 160] on input "Event Name" at bounding box center [246, 163] width 87 height 15
click at [208, 197] on input "Sampling Date" at bounding box center [246, 196] width 87 height 15
click at [269, 257] on button "Create" at bounding box center [273, 259] width 46 height 12
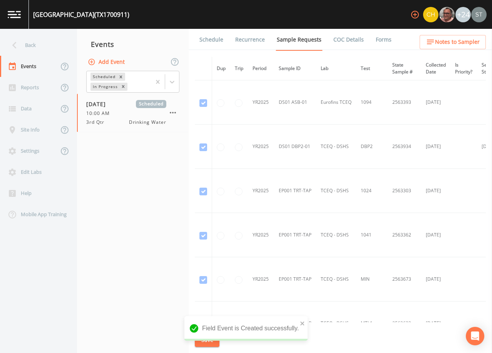
click at [207, 45] on link "Schedule" at bounding box center [211, 40] width 26 height 22
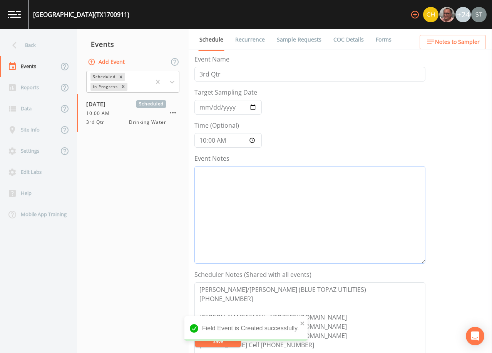
click at [289, 216] on textarea "Event Notes" at bounding box center [309, 215] width 231 height 98
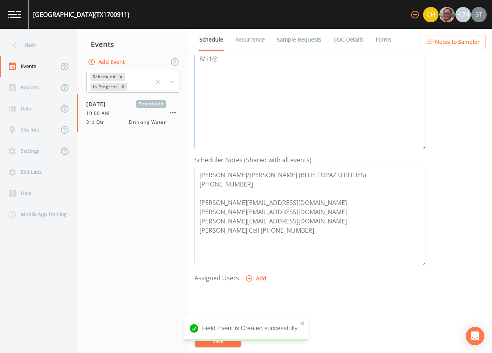
scroll to position [116, 0]
click at [230, 342] on button "Save" at bounding box center [218, 342] width 46 height 12
click at [293, 42] on link "Sample Requests" at bounding box center [299, 40] width 47 height 22
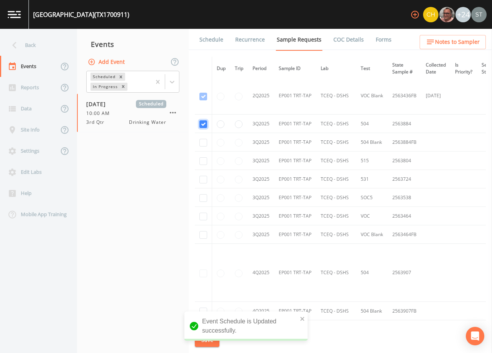
scroll to position [416, 0]
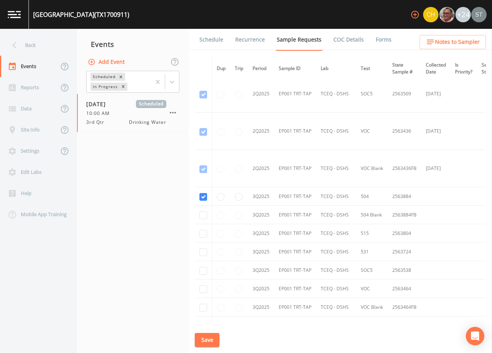
click at [203, 211] on td at bounding box center [203, 215] width 17 height 18
click at [202, 24] on input "checkbox" at bounding box center [203, 20] width 8 height 8
click at [203, 61] on input "checkbox" at bounding box center [203, 58] width 8 height 8
click at [203, 99] on input "checkbox" at bounding box center [203, 95] width 8 height 8
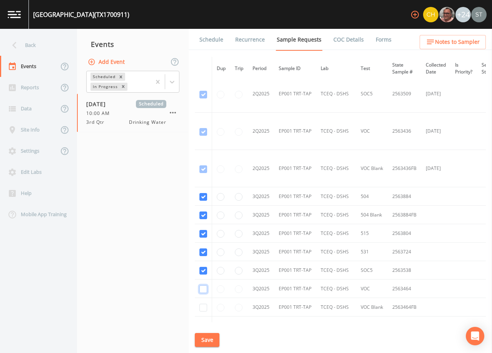
drag, startPoint x: 203, startPoint y: 288, endPoint x: 204, endPoint y: 298, distance: 9.7
click at [203, 136] on input "checkbox" at bounding box center [203, 132] width 8 height 8
drag, startPoint x: 203, startPoint y: 309, endPoint x: 274, endPoint y: 262, distance: 84.7
click at [204, 173] on input "checkbox" at bounding box center [203, 170] width 8 height 8
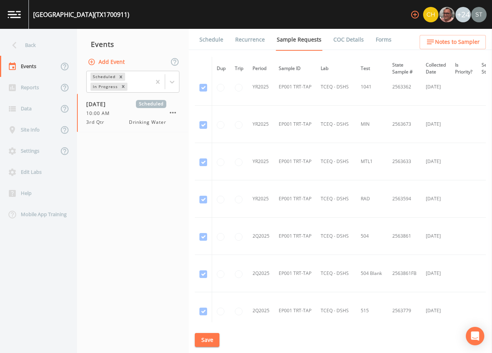
scroll to position [108, 0]
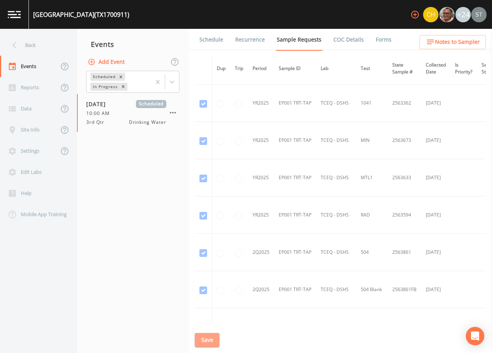
click at [210, 338] on button "Save" at bounding box center [207, 340] width 25 height 14
click at [208, 337] on button "Save" at bounding box center [207, 340] width 25 height 14
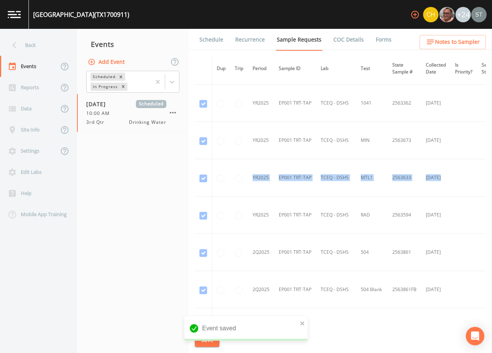
scroll to position [108, 97]
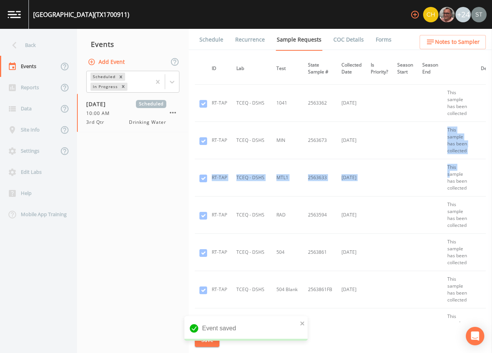
drag, startPoint x: 486, startPoint y: 137, endPoint x: 484, endPoint y: 169, distance: 32.4
click at [484, 172] on div "Schedule Recurrence Sample Requests COC Details Forms Dup Trip Period Sample ID…" at bounding box center [340, 191] width 303 height 325
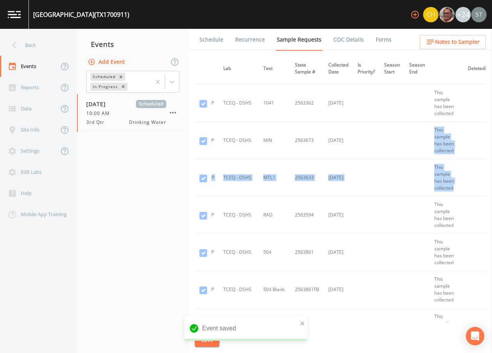
click at [413, 152] on td at bounding box center [417, 140] width 25 height 37
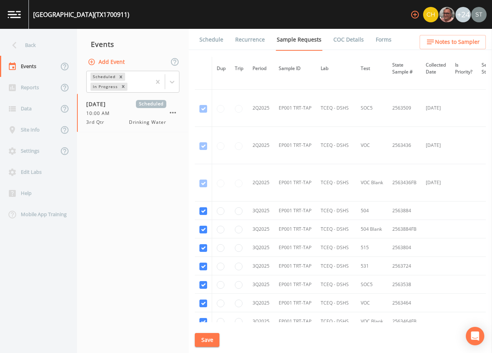
scroll to position [458, 0]
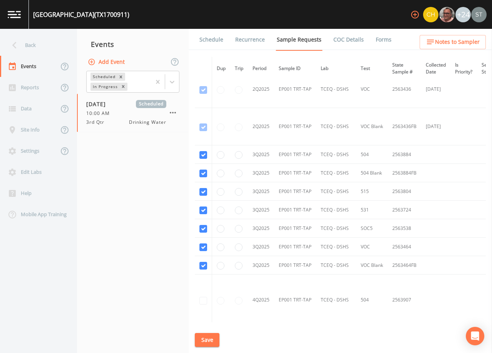
click at [204, 338] on button "Save" at bounding box center [207, 340] width 25 height 14
click at [215, 46] on link "Schedule" at bounding box center [211, 40] width 26 height 22
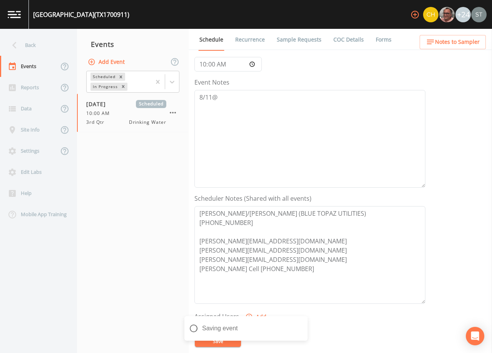
scroll to position [77, 0]
click at [474, 41] on span "Notes to Sampler" at bounding box center [457, 42] width 45 height 10
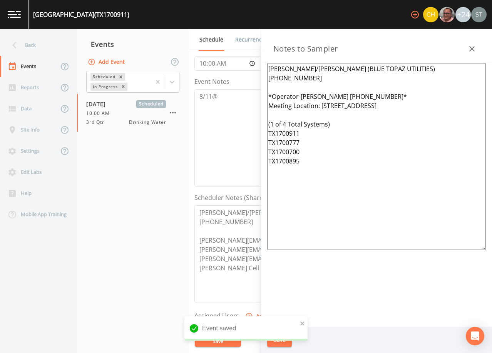
drag, startPoint x: 334, startPoint y: 173, endPoint x: 257, endPoint y: 123, distance: 91.3
click at [257, 123] on div "Back Events Reports Data Site Info Settings Edit Labs Help Mobile App Training …" at bounding box center [246, 191] width 492 height 325
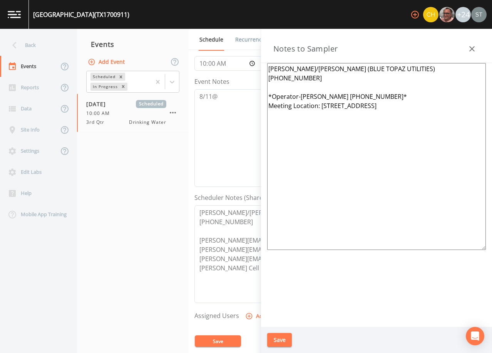
drag, startPoint x: 446, startPoint y: 107, endPoint x: 329, endPoint y: 102, distance: 116.4
click at [329, 102] on textarea "[PERSON_NAME]/[PERSON_NAME] (BLUE TOPAZ UTILITIES) [PHONE_NUMBER] *Operator-[PE…" at bounding box center [376, 156] width 219 height 187
drag, startPoint x: 394, startPoint y: 97, endPoint x: 310, endPoint y: 96, distance: 83.9
click at [310, 96] on textarea "[PERSON_NAME]/[PERSON_NAME] (BLUE TOPAZ UTILITIES) [PHONE_NUMBER] *Operator-[PE…" at bounding box center [376, 156] width 219 height 187
click at [328, 106] on textarea "[PERSON_NAME]/[PERSON_NAME] (BLUE TOPAZ UTILITIES) [PHONE_NUMBER] *Operator- Me…" at bounding box center [376, 156] width 219 height 187
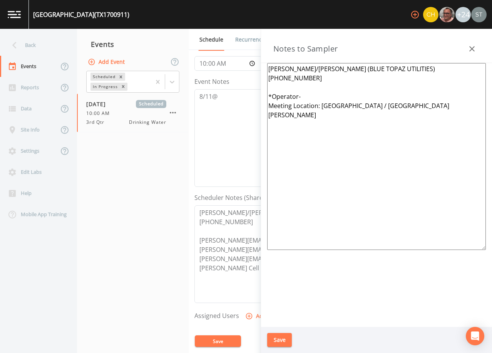
click at [282, 338] on button "Save" at bounding box center [279, 340] width 25 height 14
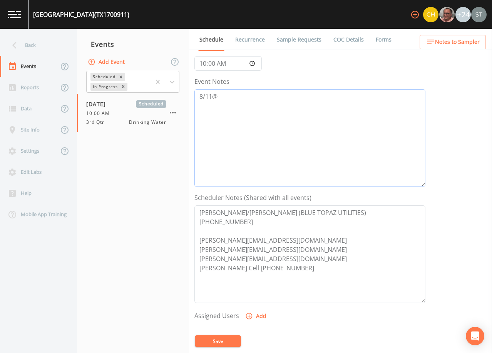
click at [273, 99] on textarea "8/11@" at bounding box center [309, 138] width 231 height 98
drag, startPoint x: 221, startPoint y: 340, endPoint x: 270, endPoint y: 246, distance: 106.8
click at [221, 340] on button "Save" at bounding box center [218, 342] width 46 height 12
click at [220, 340] on button "Save" at bounding box center [218, 342] width 46 height 12
drag, startPoint x: 291, startPoint y: 39, endPoint x: 244, endPoint y: 44, distance: 47.6
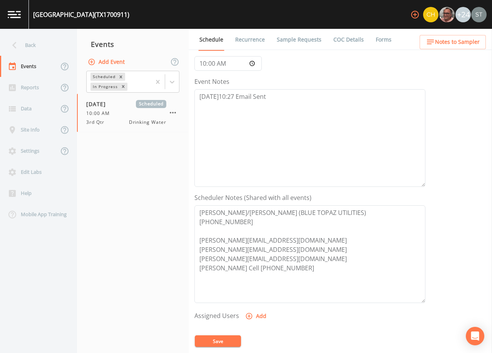
click at [291, 39] on link "Sample Requests" at bounding box center [299, 40] width 47 height 22
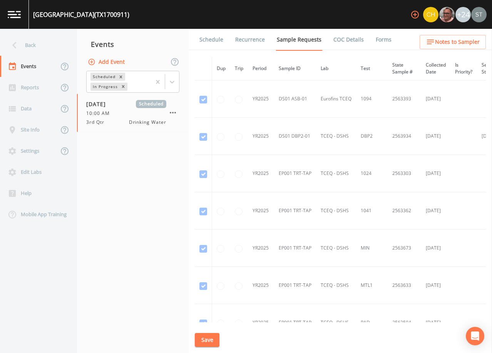
click at [211, 43] on link "Schedule" at bounding box center [211, 40] width 26 height 22
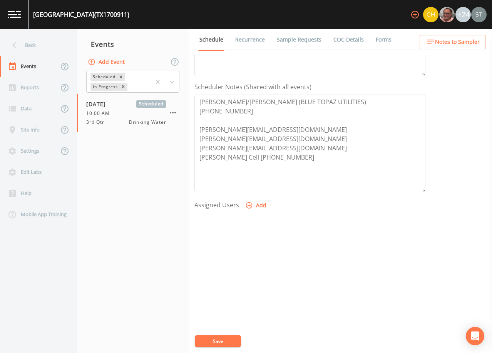
scroll to position [190, 0]
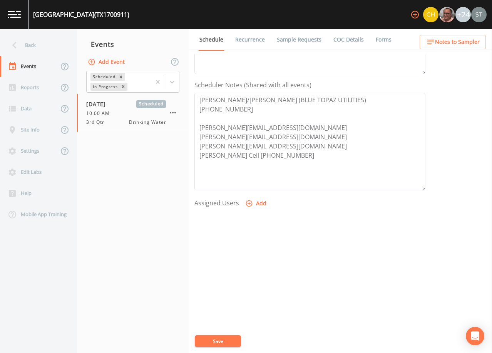
click at [287, 40] on link "Sample Requests" at bounding box center [299, 40] width 47 height 22
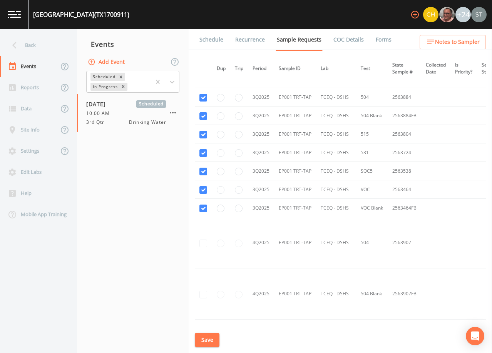
scroll to position [424, 0]
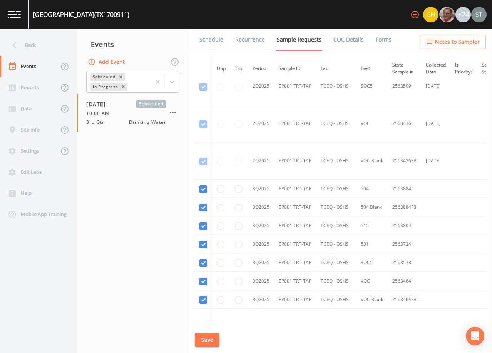
click at [214, 39] on link "Schedule" at bounding box center [211, 40] width 26 height 22
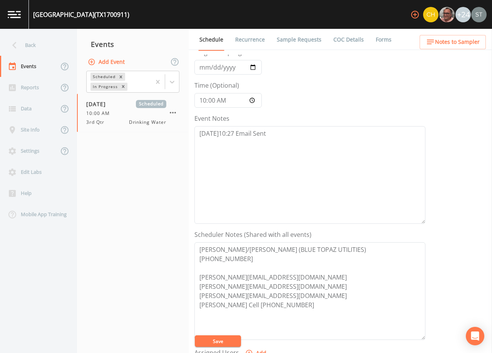
scroll to position [77, 0]
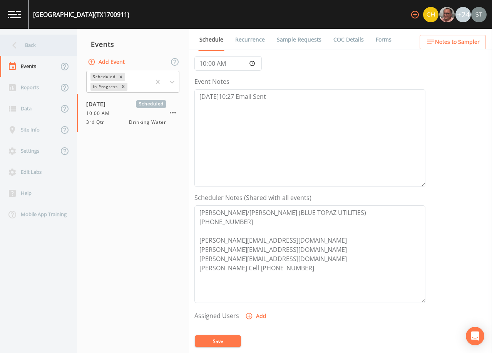
click at [25, 45] on div "Back" at bounding box center [34, 45] width 69 height 21
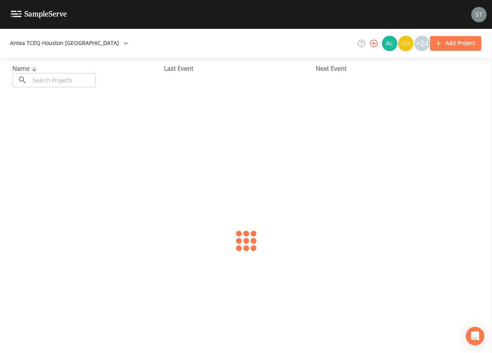
click at [59, 80] on input "text" at bounding box center [63, 80] width 66 height 14
click at [103, 119] on link "[GEOGRAPHIC_DATA] 100 (TX1700927)" at bounding box center [79, 118] width 134 height 8
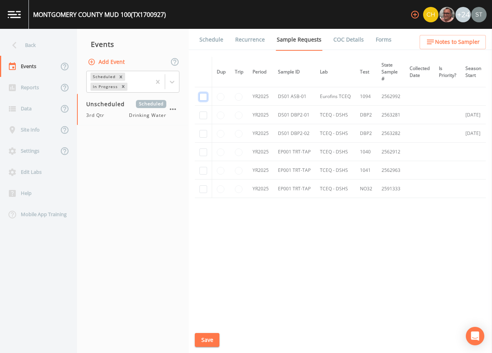
click at [204, 95] on input "checkbox" at bounding box center [203, 97] width 8 height 8
click at [203, 115] on input "checkbox" at bounding box center [203, 116] width 8 height 8
click at [202, 134] on input "checkbox" at bounding box center [203, 134] width 8 height 8
click at [205, 189] on input "checkbox" at bounding box center [203, 190] width 8 height 8
click at [209, 341] on button "Save" at bounding box center [207, 340] width 25 height 14
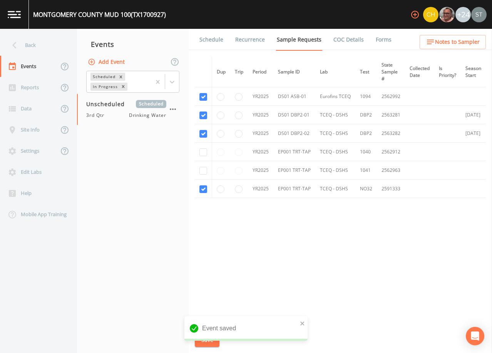
click at [206, 45] on link "Schedule" at bounding box center [211, 40] width 26 height 22
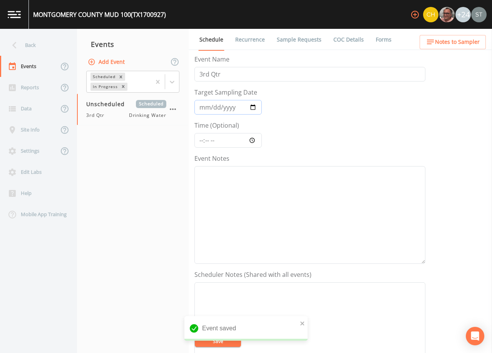
click at [206, 109] on input "Target Sampling Date" at bounding box center [227, 107] width 67 height 15
click at [239, 194] on textarea "Event Notes" at bounding box center [309, 215] width 231 height 98
click at [238, 296] on textarea "Event Notes" at bounding box center [309, 332] width 231 height 98
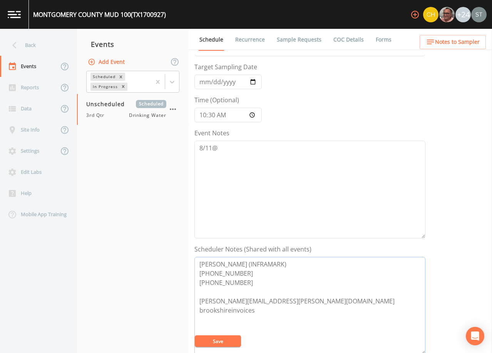
scroll to position [39, 0]
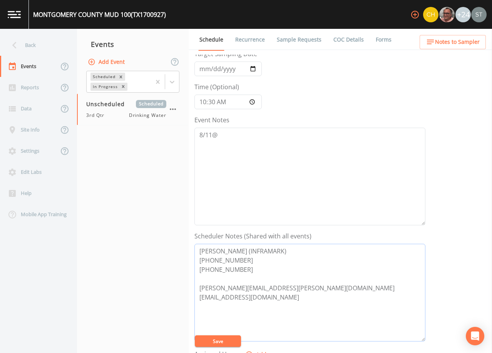
click at [253, 268] on textarea "[PERSON_NAME] (INFRAMARK) [PHONE_NUMBER] [PHONE_NUMBER] [PERSON_NAME][EMAIL_ADD…" at bounding box center [309, 293] width 231 height 98
click at [228, 335] on textarea "[PERSON_NAME] (INFRAMARK) [PHONE_NUMBER] [PHONE_NUMBER] (cell) [PERSON_NAME][EM…" at bounding box center [309, 293] width 231 height 98
click at [226, 340] on button "Save" at bounding box center [218, 342] width 46 height 12
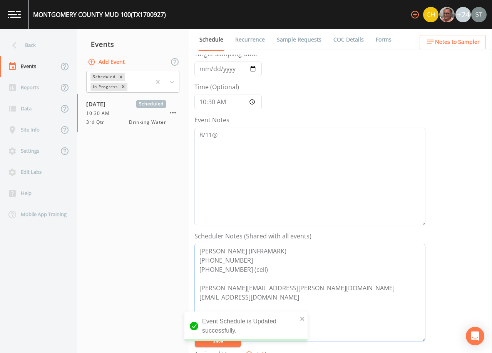
drag, startPoint x: 281, startPoint y: 274, endPoint x: 169, endPoint y: 241, distance: 117.5
click at [169, 242] on div "Back Events Reports Data Site Info Settings Edit Labs Help Mobile App Training …" at bounding box center [246, 191] width 492 height 325
click at [455, 36] on button "Notes to Sampler" at bounding box center [453, 42] width 66 height 14
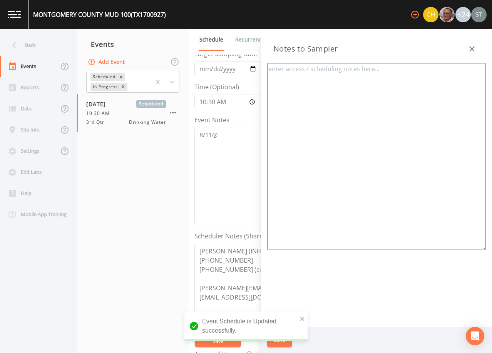
click at [368, 87] on textarea at bounding box center [376, 156] width 219 height 187
paste textarea "[PERSON_NAME] (INFRAMARK) [PHONE_NUMBER] [PHONE_NUMBER] (cell)"
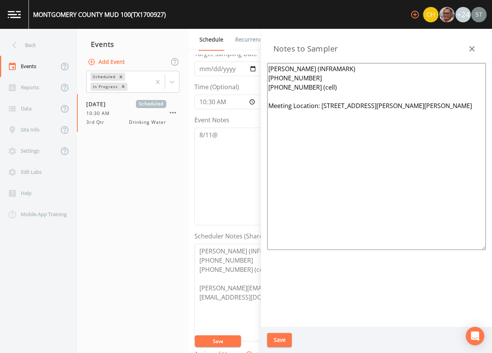
click at [282, 338] on button "Save" at bounding box center [279, 340] width 25 height 14
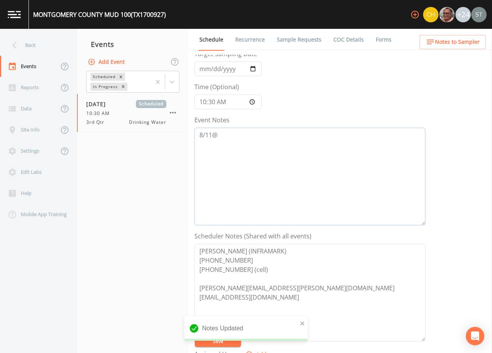
click at [238, 141] on textarea "8/11@" at bounding box center [309, 177] width 231 height 98
click at [261, 137] on textarea "8/11@" at bounding box center [309, 177] width 231 height 98
click at [226, 338] on button "Save" at bounding box center [218, 342] width 46 height 12
click at [226, 339] on button "Save" at bounding box center [218, 342] width 46 height 12
click at [295, 39] on link "Sample Requests" at bounding box center [299, 40] width 47 height 22
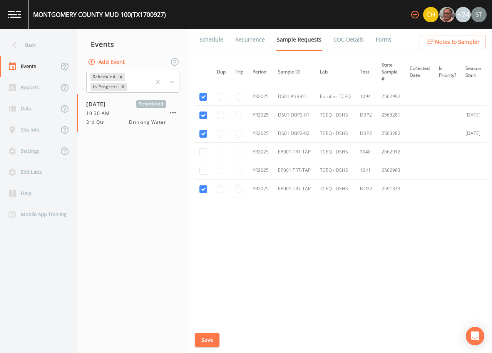
click at [213, 44] on link "Schedule" at bounding box center [211, 40] width 26 height 22
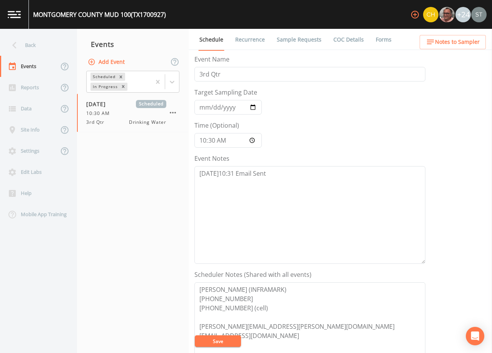
click at [260, 41] on link "Recurrence" at bounding box center [250, 40] width 32 height 22
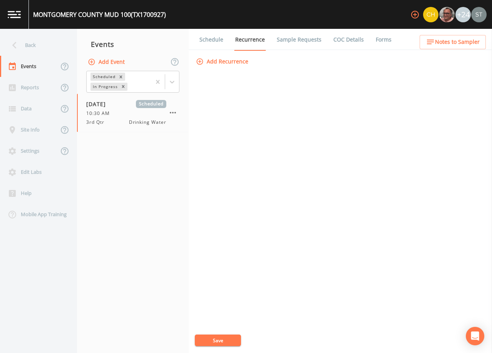
drag, startPoint x: 208, startPoint y: 42, endPoint x: 250, endPoint y: 50, distance: 43.2
click at [208, 42] on link "Schedule" at bounding box center [211, 40] width 26 height 22
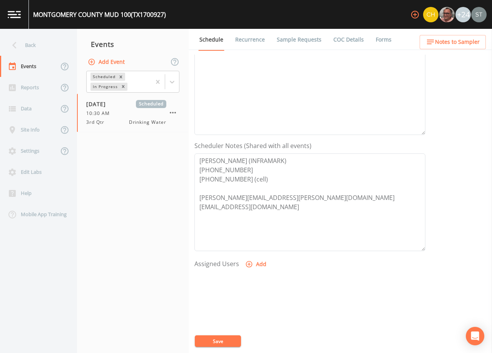
scroll to position [154, 0]
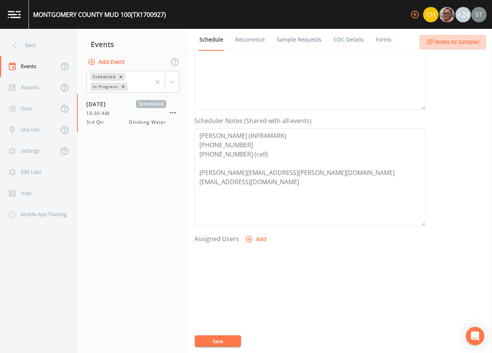
click at [456, 42] on span "Notes to Sampler" at bounding box center [457, 42] width 45 height 10
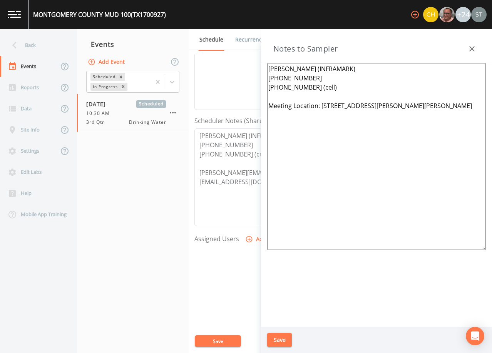
click at [472, 46] on icon "button" at bounding box center [471, 48] width 9 height 9
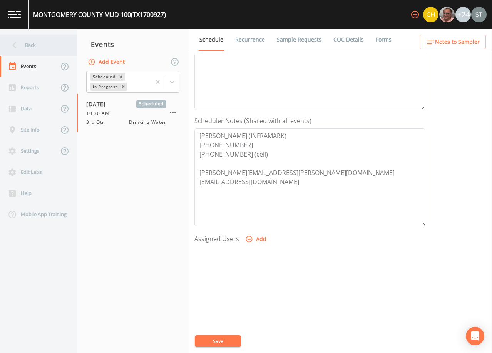
click at [30, 44] on div "Back" at bounding box center [34, 45] width 69 height 21
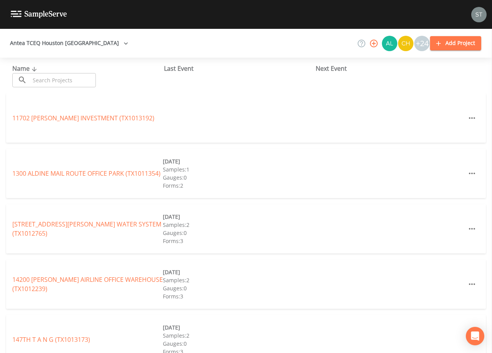
click at [63, 78] on input "text" at bounding box center [63, 80] width 66 height 14
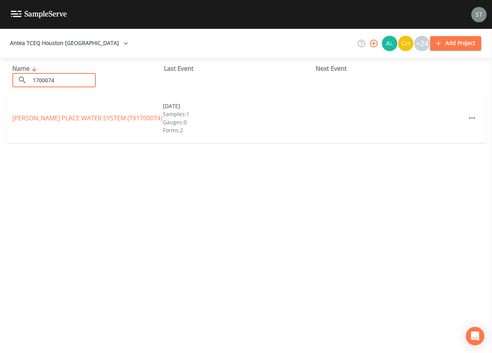
click at [100, 119] on link "[PERSON_NAME] PLACE WATER SYSTEM (TX1700074)" at bounding box center [87, 118] width 150 height 8
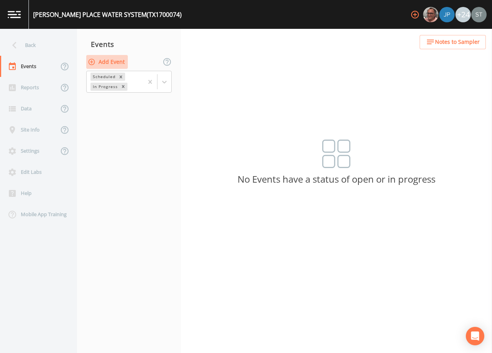
click at [116, 64] on button "Add Event" at bounding box center [107, 62] width 42 height 14
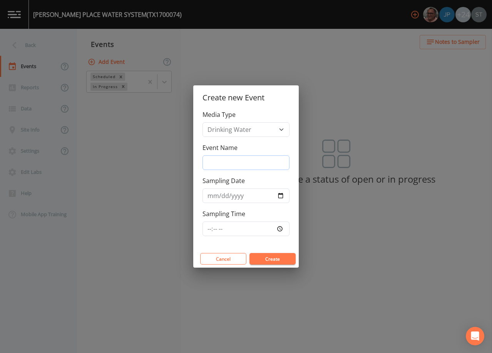
click at [244, 167] on input "Event Name" at bounding box center [246, 163] width 87 height 15
click at [213, 196] on input "Sampling Date" at bounding box center [246, 196] width 87 height 15
click at [274, 256] on button "Create" at bounding box center [273, 259] width 46 height 12
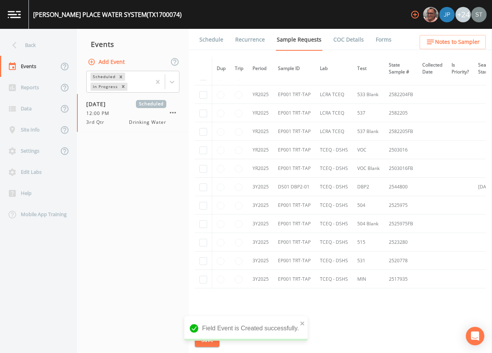
scroll to position [154, 0]
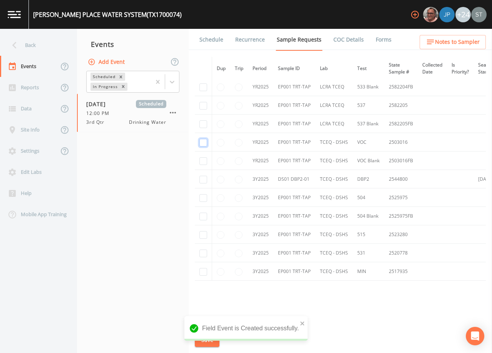
click at [202, 42] on input "checkbox" at bounding box center [203, 38] width 8 height 8
click at [200, 181] on input "checkbox" at bounding box center [203, 180] width 8 height 8
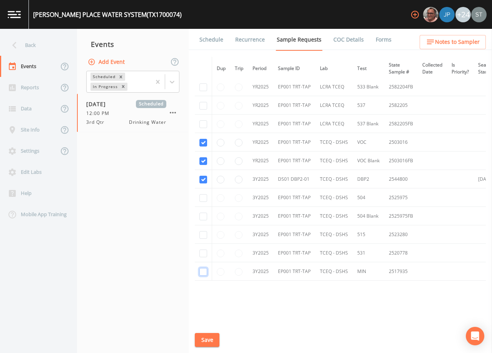
click at [203, 272] on input "checkbox" at bounding box center [203, 272] width 8 height 8
drag, startPoint x: 203, startPoint y: 198, endPoint x: 203, endPoint y: 202, distance: 4.6
click at [203, 198] on input "checkbox" at bounding box center [203, 198] width 8 height 8
click at [202, 216] on input "checkbox" at bounding box center [203, 217] width 8 height 8
click at [204, 233] on input "checkbox" at bounding box center [203, 235] width 8 height 8
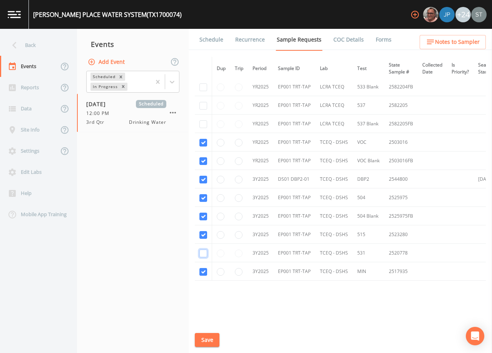
click at [203, 254] on input "checkbox" at bounding box center [203, 254] width 8 height 8
click at [209, 340] on button "Save" at bounding box center [207, 340] width 25 height 14
click at [207, 42] on link "Schedule" at bounding box center [211, 40] width 26 height 22
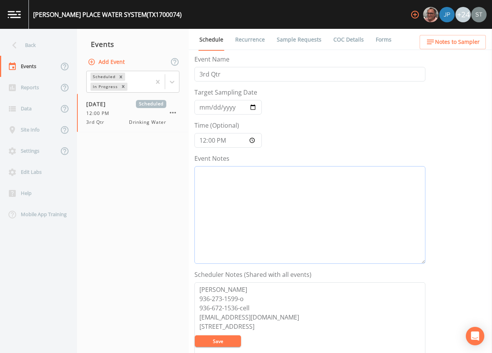
click at [265, 221] on textarea "Event Notes" at bounding box center [309, 215] width 231 height 98
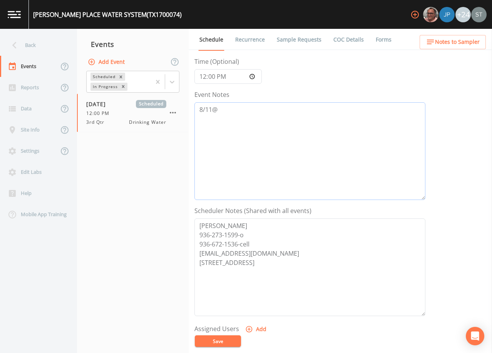
scroll to position [77, 0]
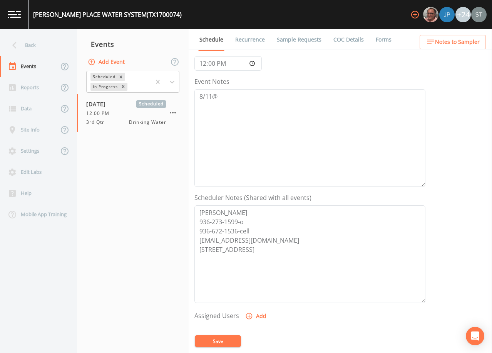
click at [462, 41] on span "Notes to Sampler" at bounding box center [457, 42] width 45 height 10
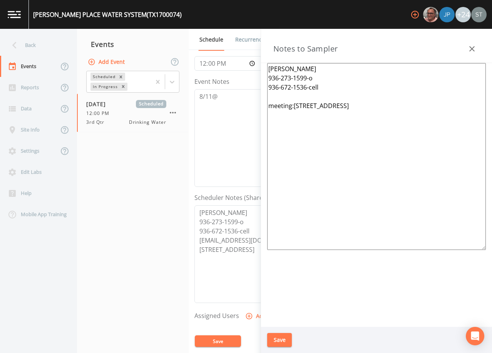
click at [474, 49] on icon "button" at bounding box center [471, 48] width 9 height 9
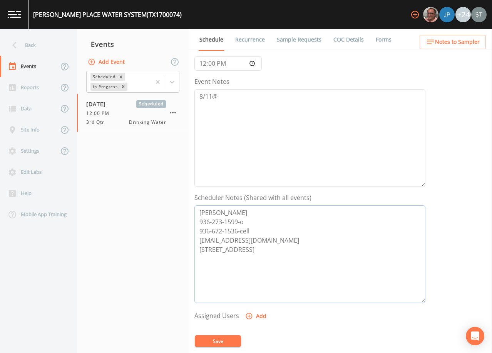
click at [256, 230] on textarea "[PERSON_NAME] 936-273-1599-o 936-672-1536-cell [EMAIL_ADDRESS][DOMAIN_NAME] [ST…" at bounding box center [309, 255] width 231 height 98
click at [200, 257] on textarea "[PERSON_NAME] 936-273-1599-o 936-672-1536-cell [EMAIL_ADDRESS][DOMAIN_NAME] [ST…" at bounding box center [309, 255] width 231 height 98
drag, startPoint x: 331, startPoint y: 257, endPoint x: 347, endPoint y: 260, distance: 16.7
click at [331, 257] on textarea "[PERSON_NAME] 936-273-1599-o 936-672-1536-cell [EMAIL_ADDRESS][DOMAIN_NAME] Mee…" at bounding box center [309, 255] width 231 height 98
click at [245, 220] on textarea "[PERSON_NAME] 936-273-1599-o 936-672-1536-cell [EMAIL_ADDRESS][DOMAIN_NAME] Mee…" at bounding box center [309, 255] width 231 height 98
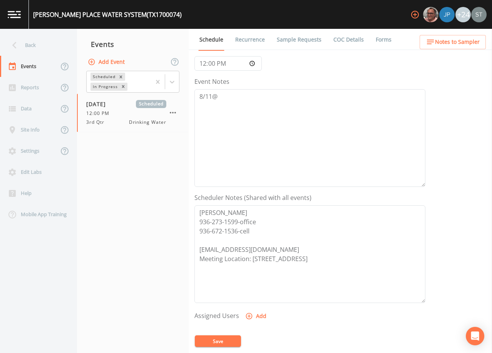
click at [215, 338] on button "Save" at bounding box center [218, 342] width 46 height 12
click at [173, 83] on icon at bounding box center [172, 82] width 5 height 3
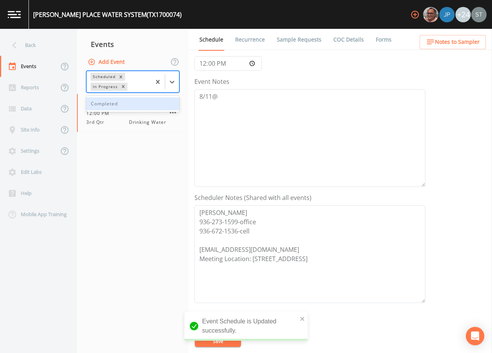
click at [144, 104] on div "Completed" at bounding box center [132, 103] width 93 height 13
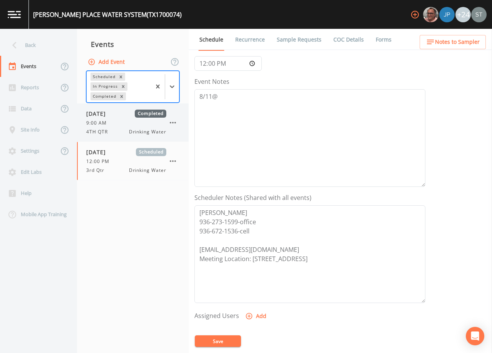
click at [125, 124] on div "9:00 AM" at bounding box center [126, 123] width 80 height 7
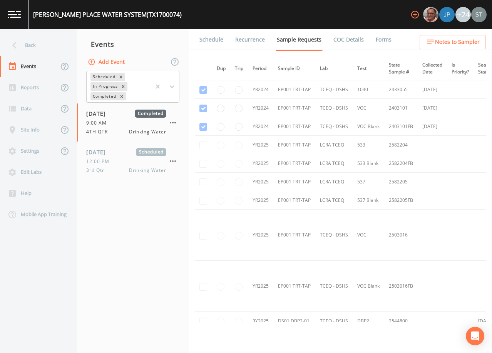
click at [204, 43] on link "Schedule" at bounding box center [211, 40] width 26 height 22
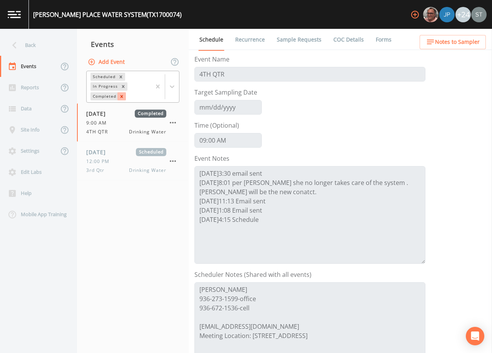
click at [118, 96] on div "Remove Completed" at bounding box center [121, 96] width 8 height 8
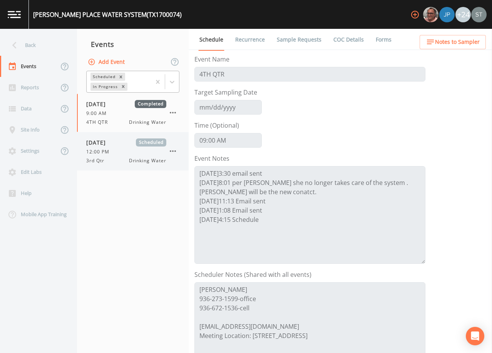
click at [107, 150] on span "12:00 PM" at bounding box center [100, 152] width 28 height 7
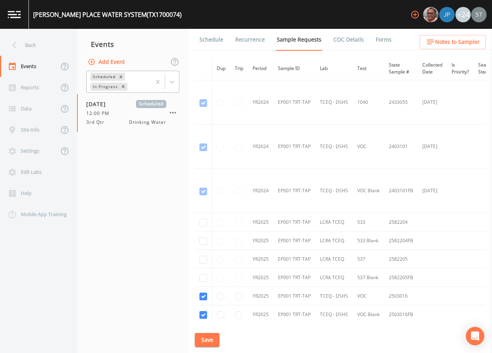
click at [205, 46] on link "Schedule" at bounding box center [211, 40] width 26 height 22
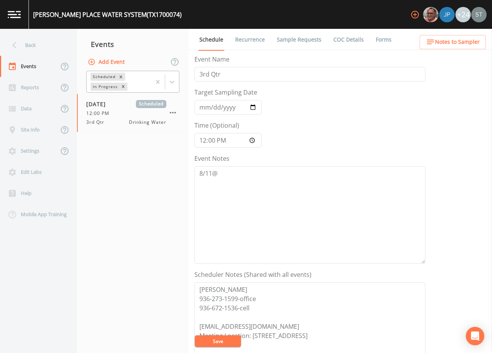
click at [229, 340] on button "Save" at bounding box center [218, 342] width 46 height 12
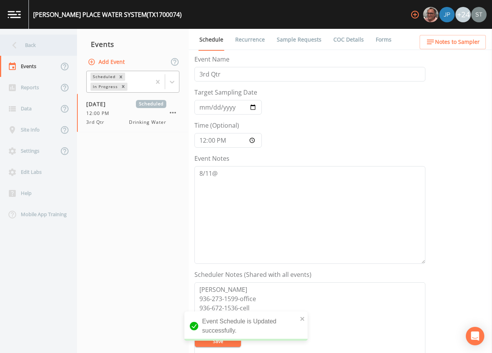
click at [33, 44] on div "Back" at bounding box center [34, 45] width 69 height 21
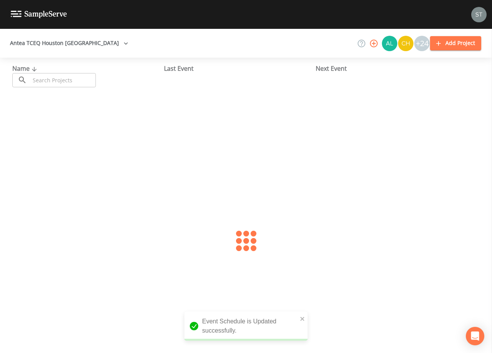
drag, startPoint x: 62, startPoint y: 81, endPoint x: 67, endPoint y: 78, distance: 6.2
click at [67, 78] on input "text" at bounding box center [63, 80] width 66 height 14
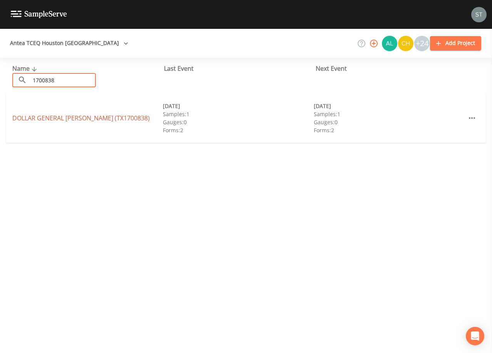
click at [69, 118] on link "DOLLAR GENERAL [PERSON_NAME] (TX1700838)" at bounding box center [80, 118] width 137 height 8
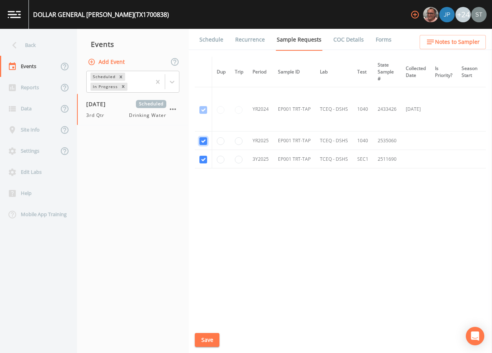
click at [206, 114] on input "checkbox" at bounding box center [203, 110] width 8 height 8
click at [203, 161] on input "checkbox" at bounding box center [203, 160] width 8 height 8
click at [211, 340] on button "Save" at bounding box center [207, 340] width 25 height 14
click at [206, 35] on link "Schedule" at bounding box center [211, 40] width 26 height 22
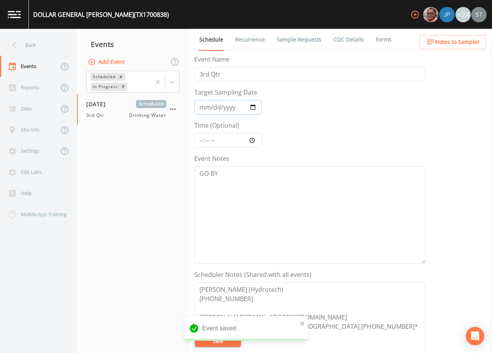
click at [203, 107] on input "[DATE]" at bounding box center [227, 107] width 67 height 15
drag, startPoint x: 216, startPoint y: 107, endPoint x: 223, endPoint y: 108, distance: 7.0
click at [217, 106] on input "Target Sampling Date" at bounding box center [227, 107] width 67 height 15
click at [232, 106] on input "Target Sampling Date" at bounding box center [227, 107] width 67 height 15
drag, startPoint x: 224, startPoint y: 179, endPoint x: 229, endPoint y: 178, distance: 5.9
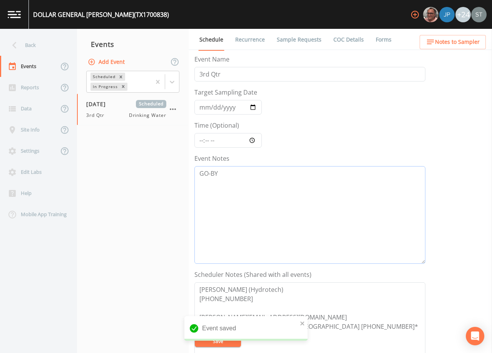
click at [225, 179] on textarea "GO-BY" at bounding box center [309, 215] width 231 height 98
drag, startPoint x: 229, startPoint y: 173, endPoint x: 174, endPoint y: 172, distance: 54.7
click at [174, 172] on div "Back Events Reports Data Site Info Settings Edit Labs Help Mobile App Training …" at bounding box center [246, 191] width 492 height 325
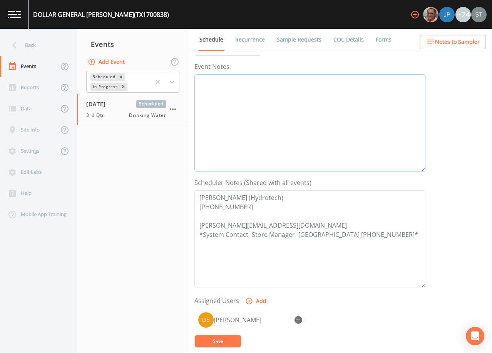
scroll to position [116, 0]
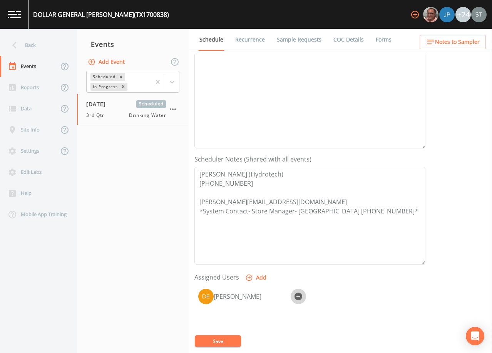
click at [298, 293] on icon "button" at bounding box center [299, 297] width 8 height 8
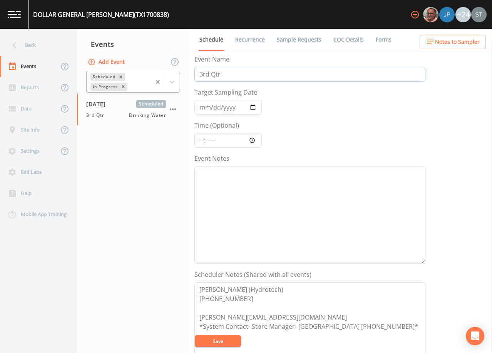
drag, startPoint x: 252, startPoint y: 77, endPoint x: 152, endPoint y: 77, distance: 100.1
click at [152, 77] on div "Back Events Reports Data Site Info Settings Edit Labs Help Mobile App Training …" at bounding box center [246, 191] width 492 height 325
click at [225, 341] on button "Save" at bounding box center [218, 342] width 46 height 12
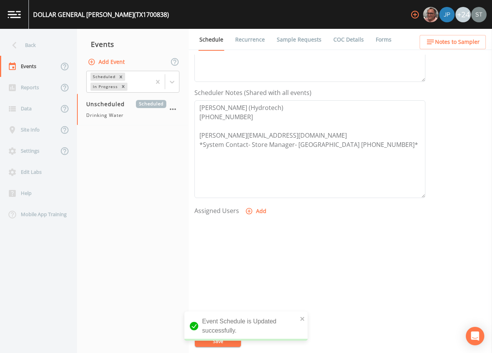
scroll to position [190, 0]
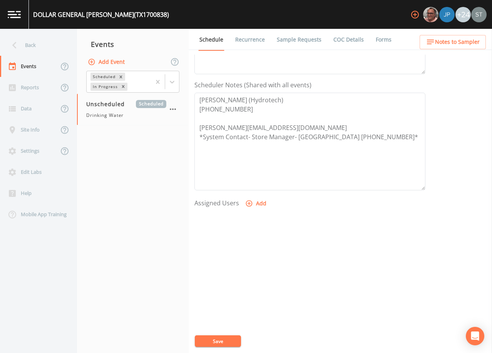
click at [238, 44] on link "Recurrence" at bounding box center [250, 40] width 32 height 22
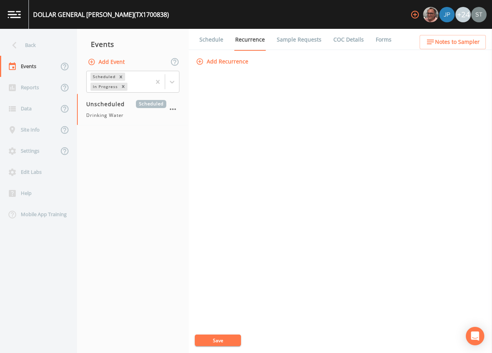
click at [295, 40] on link "Sample Requests" at bounding box center [299, 40] width 47 height 22
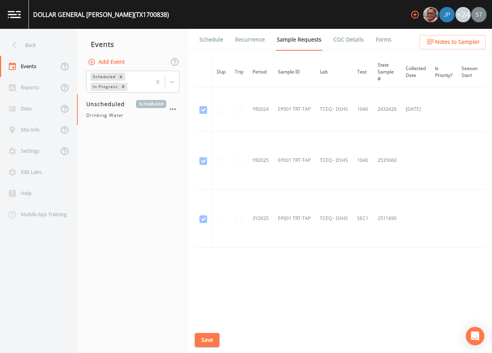
click at [204, 43] on link "Schedule" at bounding box center [211, 40] width 26 height 22
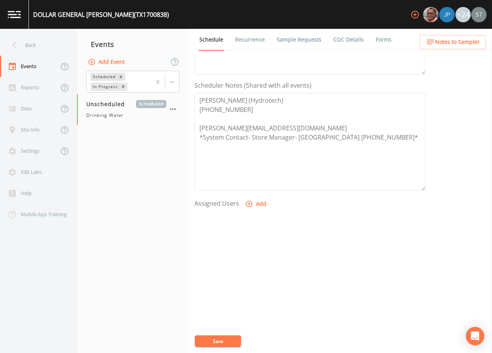
scroll to position [190, 0]
click at [292, 41] on link "Sample Requests" at bounding box center [299, 40] width 47 height 22
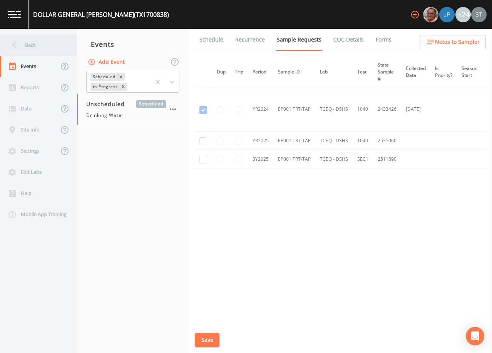
click at [34, 47] on div "Back" at bounding box center [34, 45] width 69 height 21
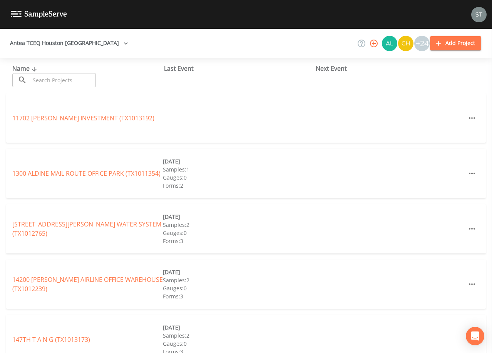
click at [59, 80] on input "text" at bounding box center [63, 80] width 66 height 14
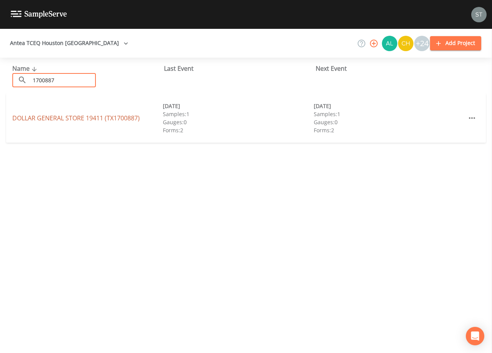
click at [89, 117] on link "DOLLAR GENERAL STORE 19411 (TX1700887)" at bounding box center [75, 118] width 127 height 8
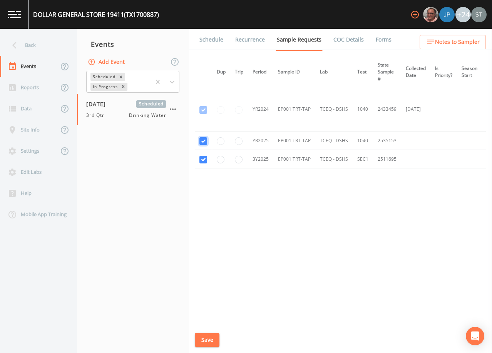
click at [205, 114] on input "checkbox" at bounding box center [203, 110] width 8 height 8
click at [204, 161] on input "checkbox" at bounding box center [203, 160] width 8 height 8
click at [211, 342] on button "Save" at bounding box center [207, 340] width 25 height 14
click at [204, 39] on link "Schedule" at bounding box center [211, 40] width 26 height 22
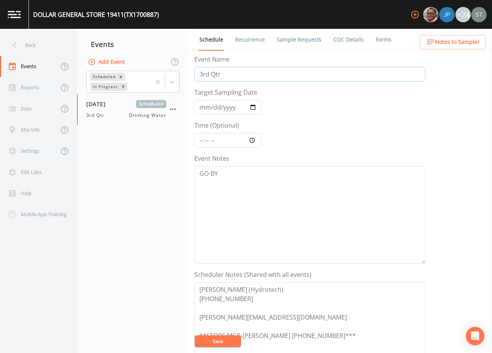
click at [201, 75] on input "3rd Qtr" at bounding box center [309, 74] width 231 height 15
drag, startPoint x: 246, startPoint y: 74, endPoint x: 173, endPoint y: 72, distance: 72.8
click at [173, 72] on div "Back Events Reports Data Site Info Settings Edit Labs Help Mobile App Training …" at bounding box center [246, 191] width 492 height 325
click at [205, 106] on input "[DATE]" at bounding box center [227, 107] width 67 height 15
click at [213, 106] on input "Target Sampling Date" at bounding box center [227, 107] width 67 height 15
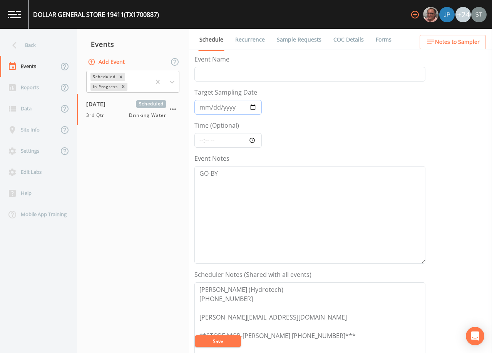
click at [229, 106] on input "Target Sampling Date" at bounding box center [227, 107] width 67 height 15
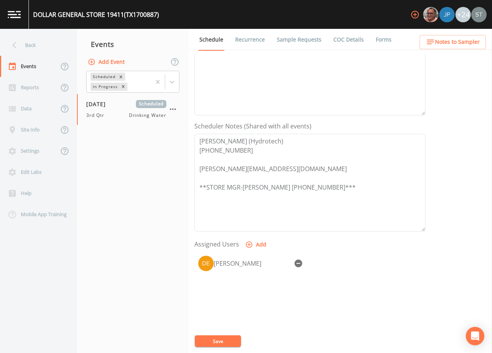
scroll to position [154, 0]
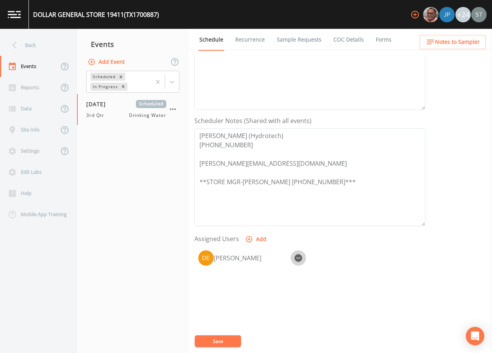
click at [296, 255] on icon "button" at bounding box center [299, 259] width 8 height 8
click at [224, 343] on button "Save" at bounding box center [218, 342] width 46 height 12
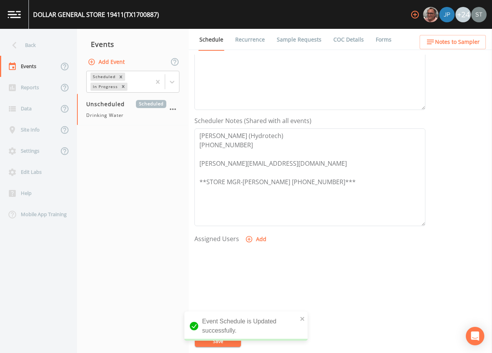
scroll to position [0, 0]
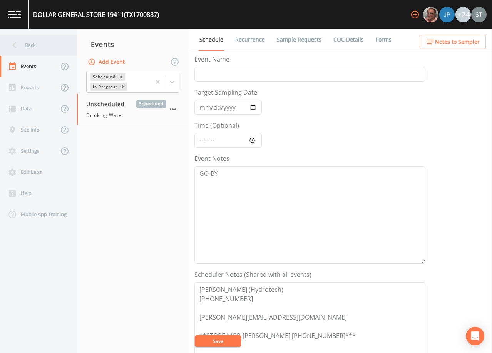
click at [36, 45] on div "Back" at bounding box center [34, 45] width 69 height 21
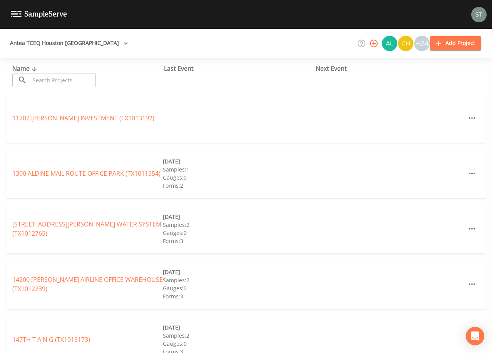
click at [83, 76] on input "text" at bounding box center [63, 80] width 66 height 14
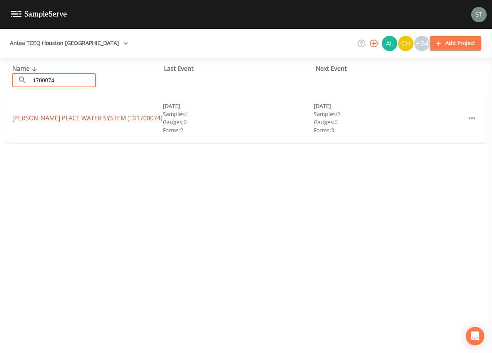
click at [97, 121] on link "[PERSON_NAME] PLACE WATER SYSTEM (TX1700074)" at bounding box center [87, 118] width 150 height 8
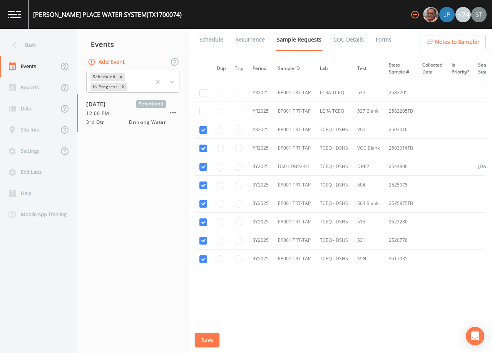
scroll to position [176, 0]
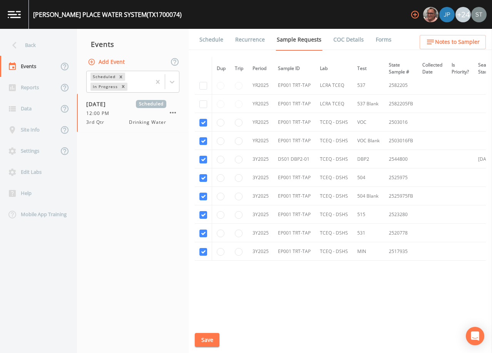
click at [210, 41] on link "Schedule" at bounding box center [211, 40] width 26 height 22
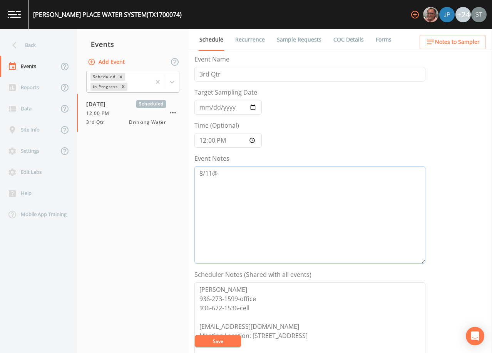
click at [263, 179] on textarea "8/11@" at bounding box center [309, 215] width 231 height 98
click at [225, 342] on button "Save" at bounding box center [218, 342] width 46 height 12
click at [235, 338] on button "Save" at bounding box center [218, 342] width 46 height 12
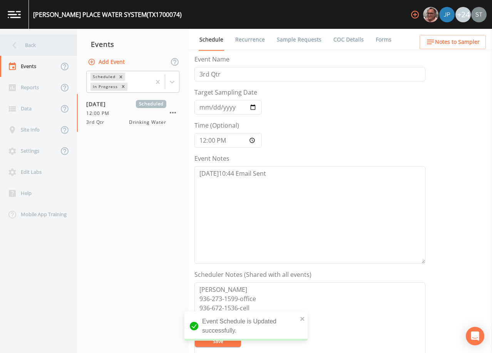
click at [32, 47] on div "Back" at bounding box center [34, 45] width 69 height 21
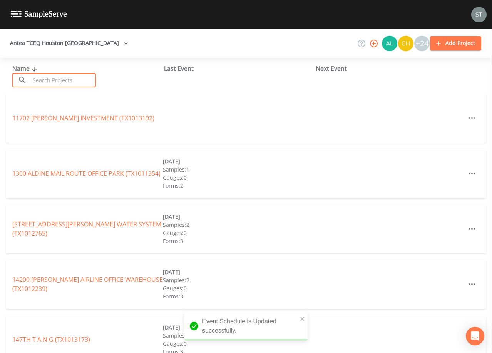
drag, startPoint x: 49, startPoint y: 80, endPoint x: 53, endPoint y: 80, distance: 3.9
click at [53, 80] on input "text" at bounding box center [63, 80] width 66 height 14
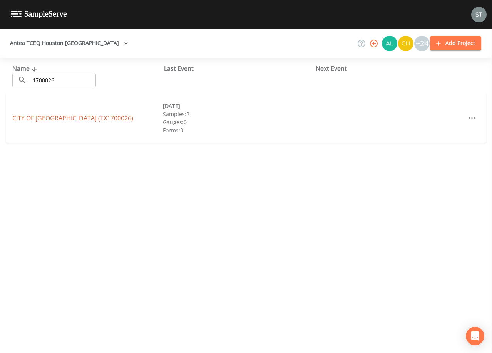
click at [87, 119] on link "CITY OF [GEOGRAPHIC_DATA] (TX1700026)" at bounding box center [72, 118] width 121 height 8
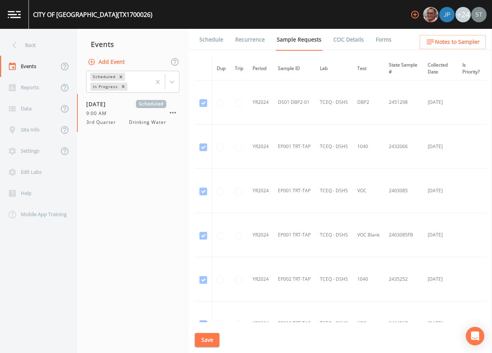
click at [208, 35] on link "Schedule" at bounding box center [211, 40] width 26 height 22
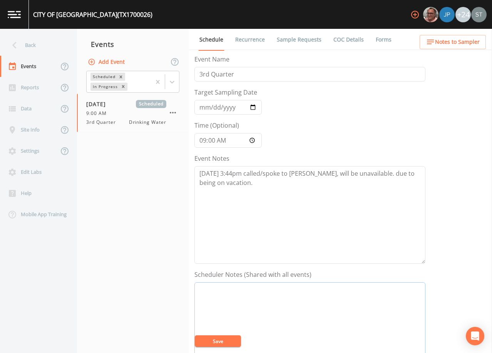
click at [294, 303] on textarea "Event Notes" at bounding box center [309, 332] width 231 height 98
click at [265, 198] on textarea "[DATE] 3:44pm called/spoke to [PERSON_NAME], will be unavailable. due to being …" at bounding box center [309, 215] width 231 height 98
drag, startPoint x: 203, startPoint y: 106, endPoint x: 209, endPoint y: 107, distance: 6.2
click at [209, 107] on input "[DATE]" at bounding box center [227, 107] width 67 height 15
click at [242, 193] on textarea "[DATE] 3:44pm called/spoke to [PERSON_NAME], will be unavailable. due to being …" at bounding box center [309, 215] width 231 height 98
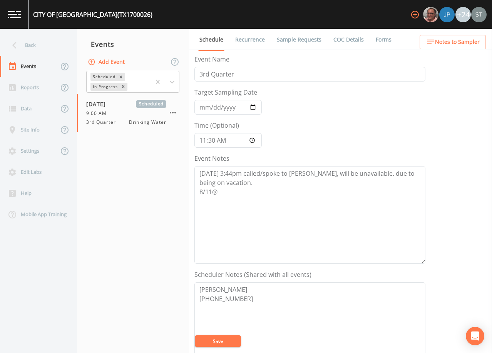
click at [233, 343] on button "Save" at bounding box center [218, 342] width 46 height 12
drag, startPoint x: 247, startPoint y: 300, endPoint x: 177, endPoint y: 281, distance: 72.7
click at [177, 281] on div "Back Events Reports Data Site Info Settings Edit Labs Help Mobile App Training …" at bounding box center [246, 191] width 492 height 325
click at [467, 44] on span "Notes to Sampler" at bounding box center [457, 42] width 45 height 10
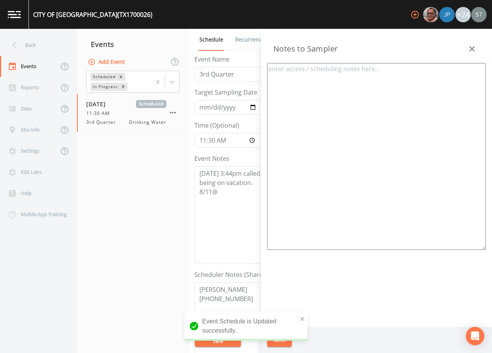
click at [359, 73] on textarea at bounding box center [376, 156] width 219 height 187
paste textarea "[PERSON_NAME] [PHONE_NUMBER]"
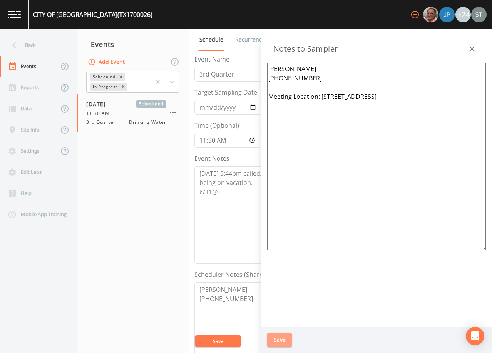
click at [285, 341] on button "Save" at bounding box center [279, 340] width 25 height 14
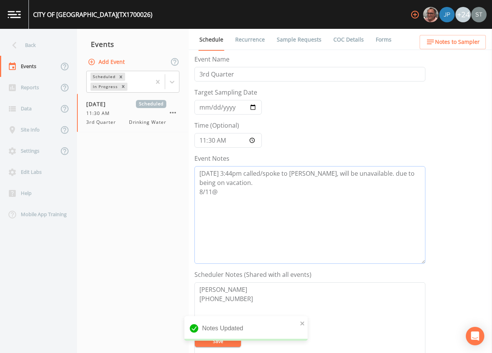
click at [248, 191] on textarea "[DATE] 3:44pm called/spoke to [PERSON_NAME], will be unavailable. due to being …" at bounding box center [309, 215] width 231 height 98
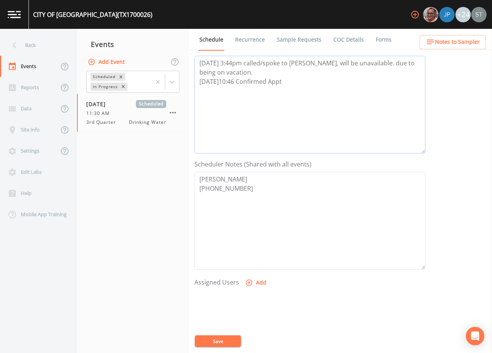
scroll to position [154, 0]
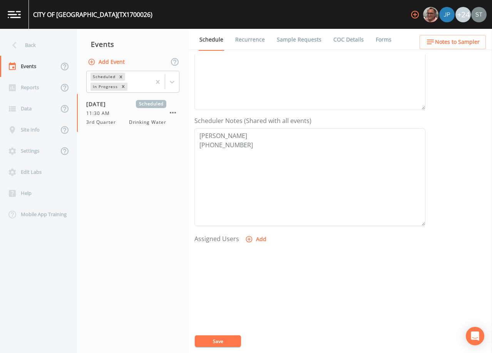
click at [262, 240] on button "Add" at bounding box center [257, 240] width 26 height 14
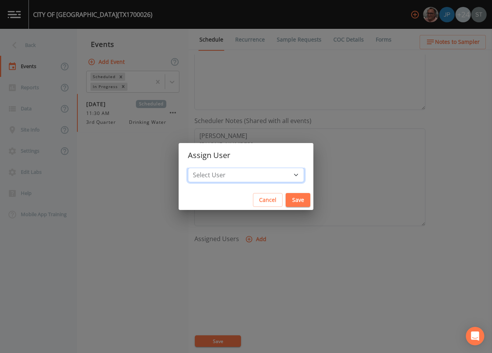
click at [255, 173] on select "Select User [PERSON_NAME] [PERSON_NAME] [PERSON_NAME] [PERSON_NAME] [PERSON_NAM…" at bounding box center [246, 175] width 116 height 15
click at [205, 168] on select "Select User [PERSON_NAME] [PERSON_NAME] [PERSON_NAME] [PERSON_NAME] [PERSON_NAM…" at bounding box center [246, 175] width 116 height 15
click at [286, 202] on button "Save" at bounding box center [298, 200] width 25 height 14
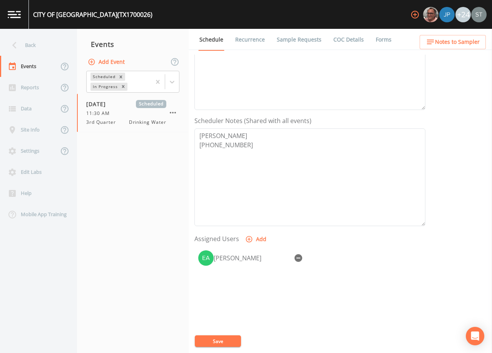
click at [223, 341] on button "Save" at bounding box center [218, 342] width 46 height 12
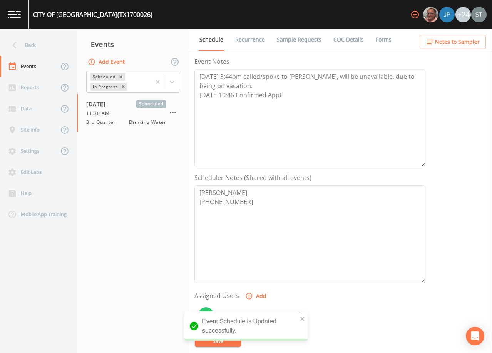
scroll to position [77, 0]
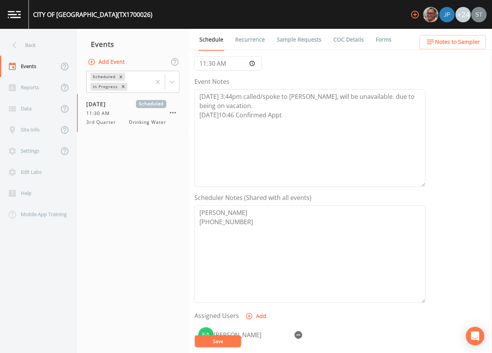
click at [225, 340] on button "Save" at bounding box center [218, 342] width 46 height 12
click at [303, 41] on link "Sample Requests" at bounding box center [299, 40] width 47 height 22
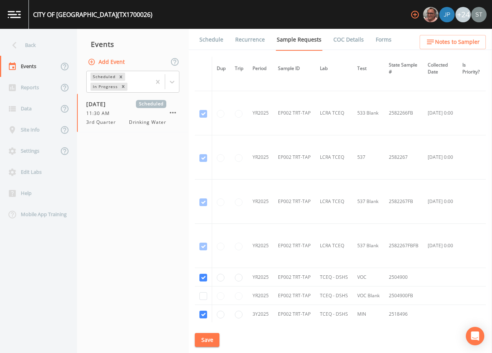
scroll to position [925, 0]
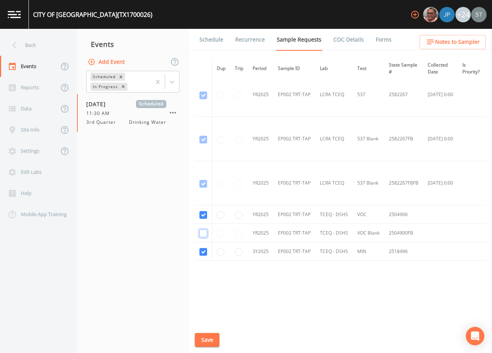
click at [209, 339] on button "Save" at bounding box center [207, 340] width 25 height 14
click at [214, 44] on link "Schedule" at bounding box center [211, 40] width 26 height 22
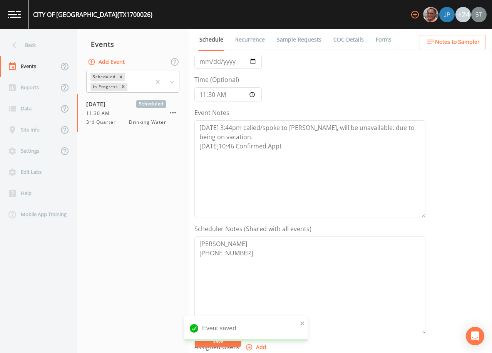
scroll to position [36, 0]
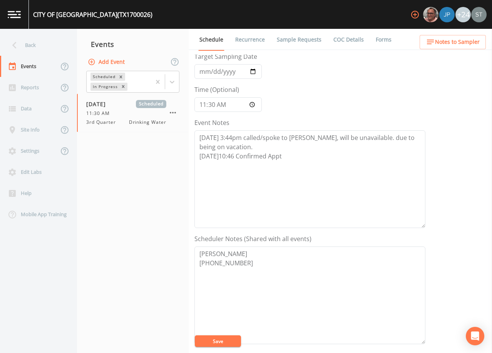
click at [306, 40] on link "Sample Requests" at bounding box center [299, 40] width 47 height 22
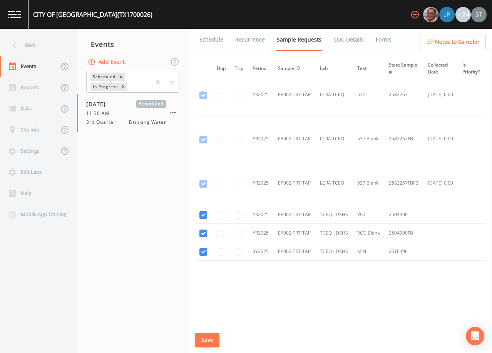
scroll to position [925, 0]
click at [215, 39] on link "Schedule" at bounding box center [211, 40] width 26 height 22
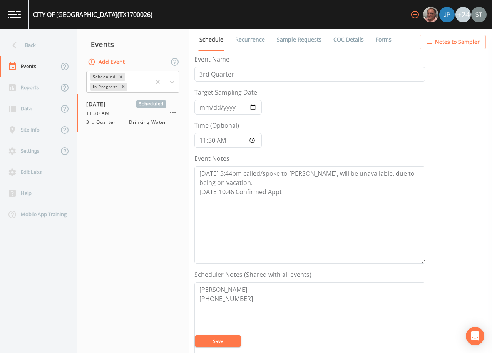
click at [33, 45] on div "Back" at bounding box center [34, 45] width 69 height 21
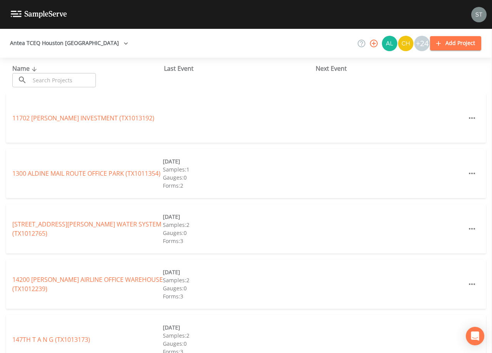
click at [65, 80] on input "text" at bounding box center [63, 80] width 66 height 14
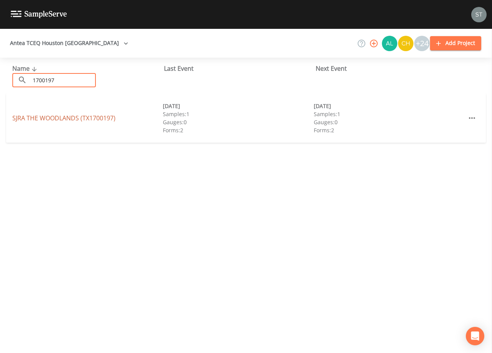
click at [52, 119] on link "SJRA THE WOODLANDS (TX1700197)" at bounding box center [63, 118] width 103 height 8
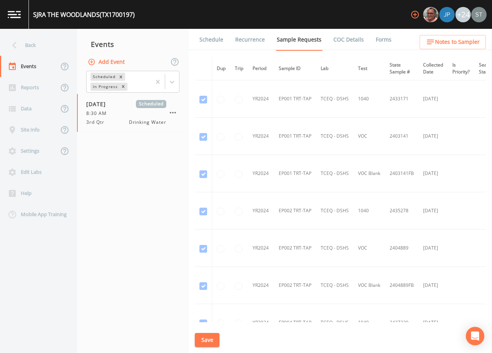
click at [213, 42] on link "Schedule" at bounding box center [211, 40] width 26 height 22
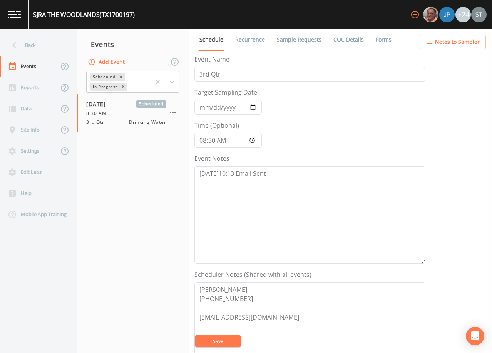
click at [291, 40] on link "Sample Requests" at bounding box center [299, 40] width 47 height 22
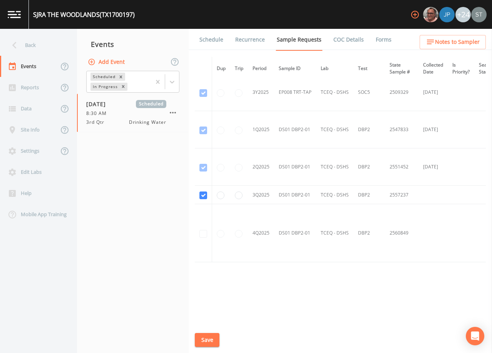
scroll to position [2251, 0]
click at [205, 36] on link "Schedule" at bounding box center [211, 40] width 26 height 22
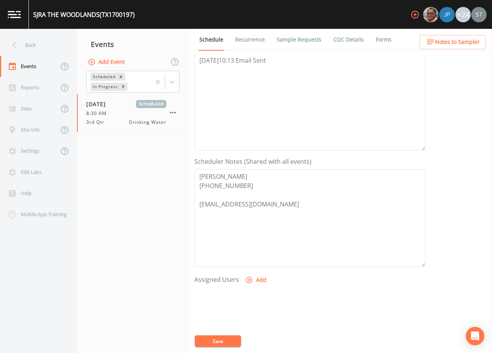
scroll to position [154, 0]
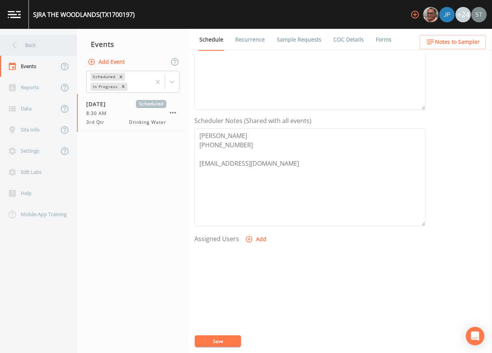
click at [34, 44] on div "Back" at bounding box center [34, 45] width 69 height 21
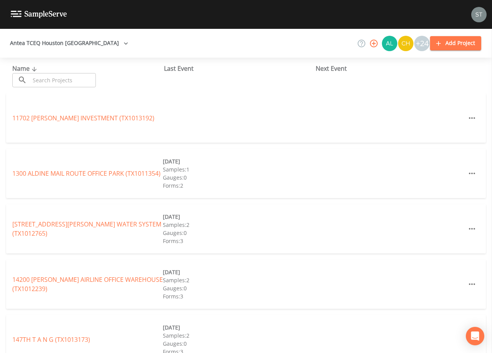
click at [83, 81] on input "text" at bounding box center [63, 80] width 66 height 14
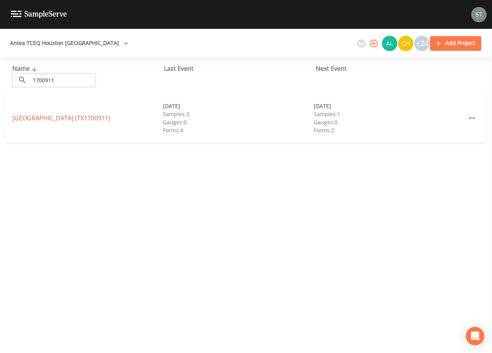
click at [76, 117] on link "[GEOGRAPHIC_DATA] (TX1700911)" at bounding box center [61, 118] width 98 height 8
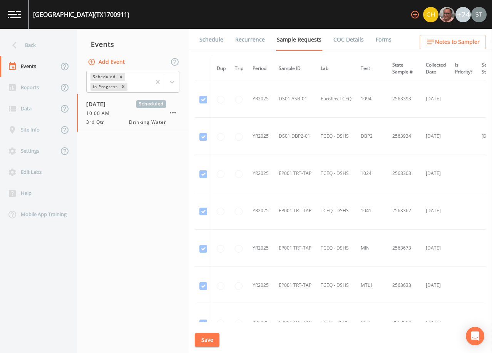
click at [210, 41] on link "Schedule" at bounding box center [211, 40] width 26 height 22
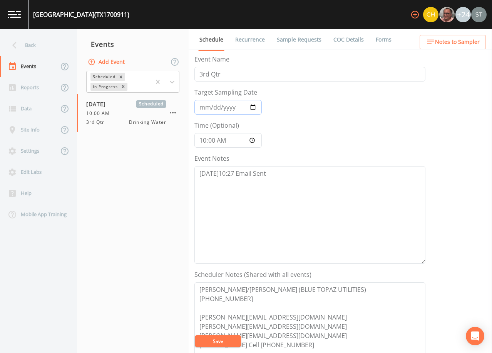
click at [204, 107] on input "[DATE]" at bounding box center [227, 107] width 67 height 15
click at [291, 174] on textarea "[DATE]10:27 Email Sent" at bounding box center [309, 215] width 231 height 98
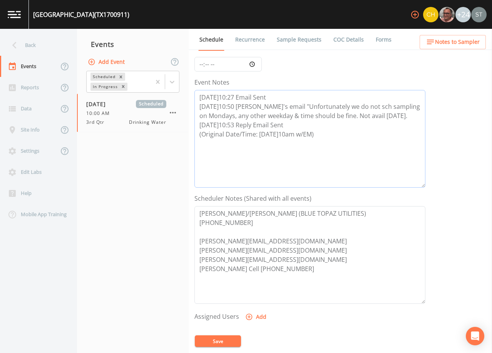
scroll to position [77, 0]
click at [291, 266] on textarea "[PERSON_NAME]/[PERSON_NAME] (BLUE TOPAZ UTILITIES) [PHONE_NUMBER] [PERSON_NAME]…" at bounding box center [309, 255] width 231 height 98
click at [245, 276] on textarea "[PERSON_NAME]/[PERSON_NAME] (BLUE TOPAZ UTILITIES) [PHONE_NUMBER] [PERSON_NAME]…" at bounding box center [309, 255] width 231 height 98
click at [228, 340] on button "Save" at bounding box center [218, 342] width 46 height 12
click at [229, 337] on button "Save" at bounding box center [218, 342] width 46 height 12
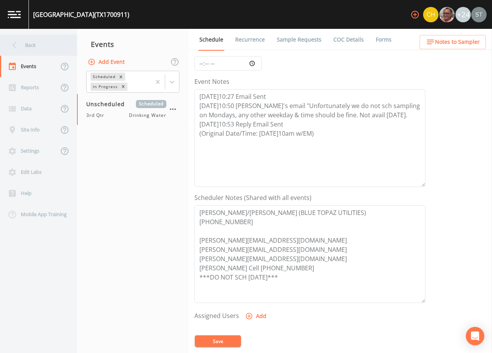
click at [35, 43] on div "Back" at bounding box center [34, 45] width 69 height 21
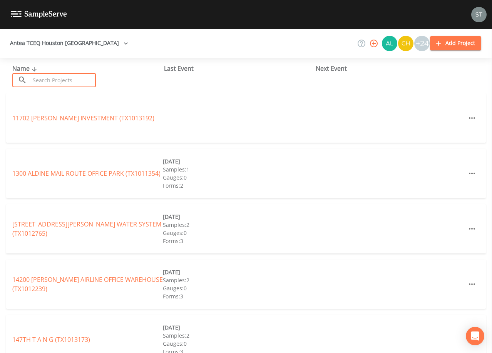
click at [77, 79] on input "text" at bounding box center [63, 80] width 66 height 14
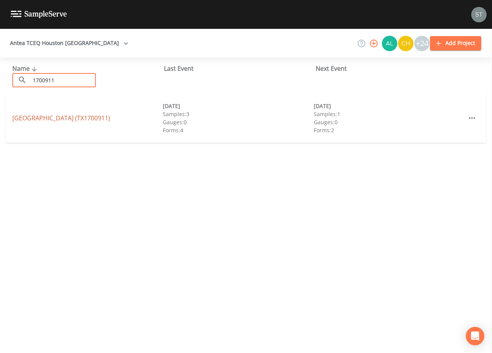
click at [102, 120] on link "[GEOGRAPHIC_DATA] (TX1700911)" at bounding box center [61, 118] width 98 height 8
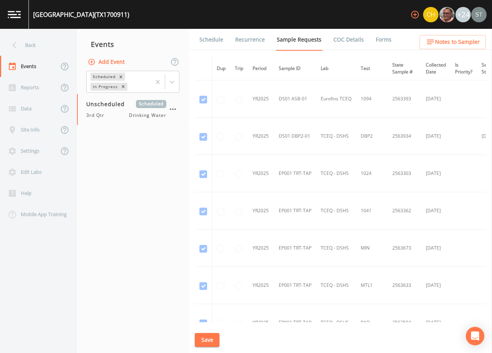
click at [209, 46] on link "Schedule" at bounding box center [211, 40] width 26 height 22
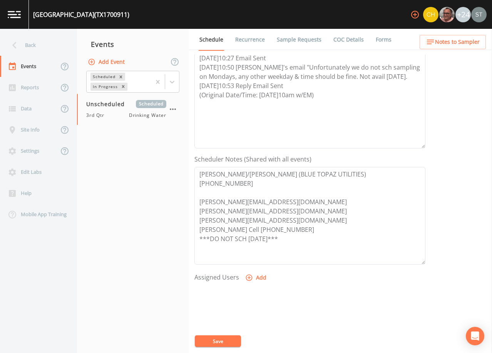
scroll to position [77, 0]
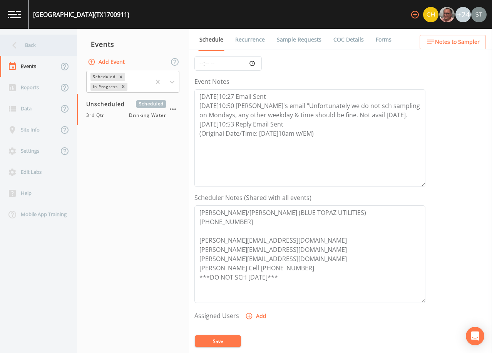
click at [40, 43] on div "Back" at bounding box center [34, 45] width 69 height 21
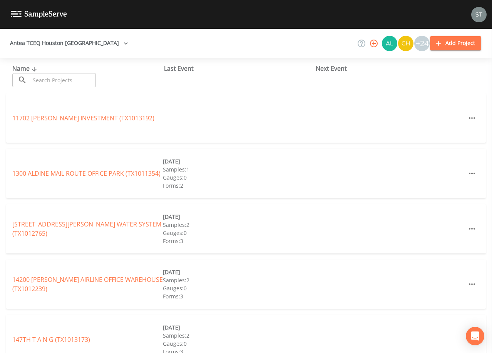
click at [54, 80] on input "text" at bounding box center [63, 80] width 66 height 14
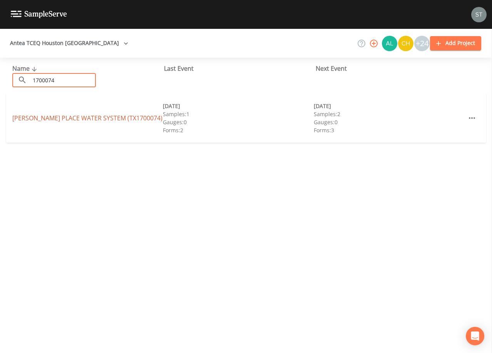
click at [90, 119] on link "[PERSON_NAME] PLACE WATER SYSTEM (TX1700074)" at bounding box center [87, 118] width 150 height 8
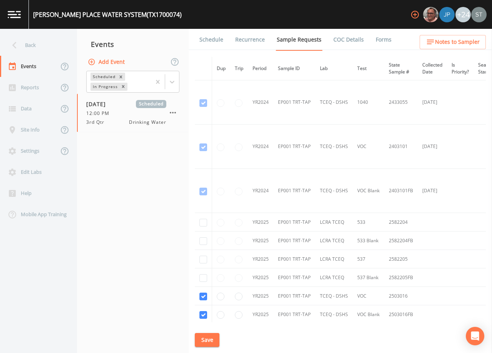
click at [213, 41] on link "Schedule" at bounding box center [211, 40] width 26 height 22
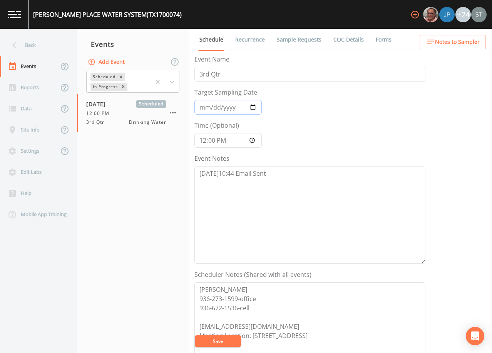
click at [202, 107] on input "[DATE]" at bounding box center [227, 107] width 67 height 15
click at [278, 172] on textarea "[DATE]10:44 Email Sent" at bounding box center [309, 215] width 231 height 98
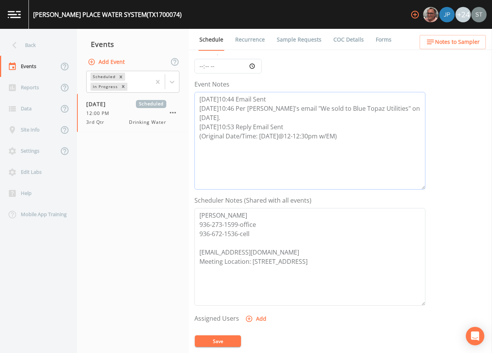
scroll to position [77, 0]
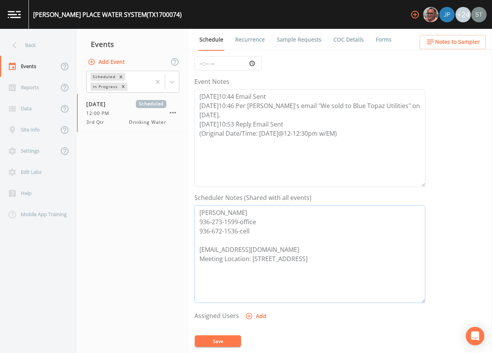
drag, startPoint x: 370, startPoint y: 260, endPoint x: 186, endPoint y: 192, distance: 196.9
click at [186, 192] on div "Back Events Reports Data Site Info Settings Edit Labs Help Mobile App Training …" at bounding box center [246, 191] width 492 height 325
click at [245, 268] on textarea "[PERSON_NAME]/[PERSON_NAME] [PHONE_NUMBER] [PERSON_NAME] ***DO NOT SC HON MON***" at bounding box center [309, 255] width 231 height 98
click at [246, 242] on textarea "[PERSON_NAME]/[PERSON_NAME] [PHONE_NUMBER] [PERSON_NAME] ***DO NOT SCHON MON***" at bounding box center [309, 255] width 231 height 98
click at [274, 253] on textarea "[PERSON_NAME]/[PERSON_NAME] [PHONE_NUMBER] [PERSON_NAME] ***DO NOT SCHON MON***" at bounding box center [309, 255] width 231 height 98
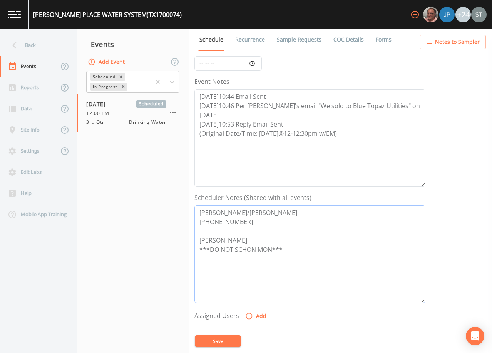
drag, startPoint x: 242, startPoint y: 261, endPoint x: 200, endPoint y: 241, distance: 46.8
click at [200, 241] on textarea "[PERSON_NAME]/[PERSON_NAME] [PHONE_NUMBER] [PERSON_NAME] ***DO NOT SCHON MON***" at bounding box center [309, 255] width 231 height 98
paste textarea "@[DOMAIN_NAME] [PERSON_NAME][EMAIL_ADDRESS][DOMAIN_NAME] [PERSON_NAME][EMAIL_AD…"
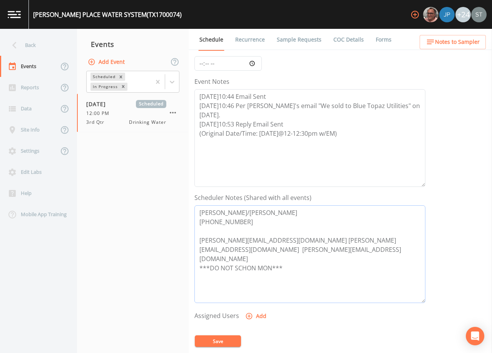
click at [291, 239] on textarea "[PERSON_NAME]/[PERSON_NAME] [PHONE_NUMBER] [PERSON_NAME][EMAIL_ADDRESS][DOMAIN_…" at bounding box center [309, 255] width 231 height 98
click at [286, 251] on textarea "[PERSON_NAME]/[PERSON_NAME] [PHONE_NUMBER] [PERSON_NAME][EMAIL_ADDRESS][DOMAIN_…" at bounding box center [309, 255] width 231 height 98
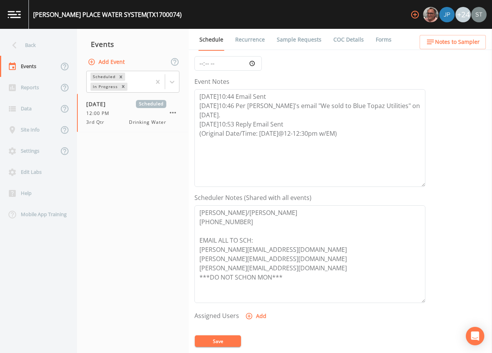
click at [229, 341] on button "Save" at bounding box center [218, 342] width 46 height 12
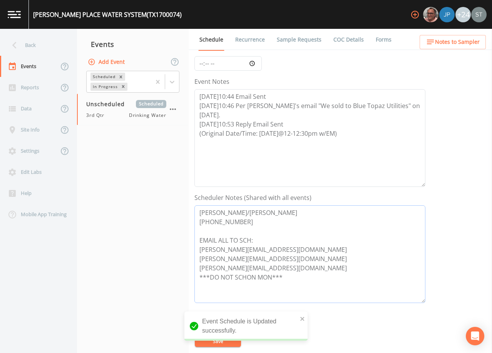
drag, startPoint x: 259, startPoint y: 226, endPoint x: 181, endPoint y: 202, distance: 81.7
click at [181, 202] on div "Back Events Reports Data Site Info Settings Edit Labs Help Mobile App Training …" at bounding box center [246, 191] width 492 height 325
click at [469, 46] on span "Notes to Sampler" at bounding box center [457, 42] width 45 height 10
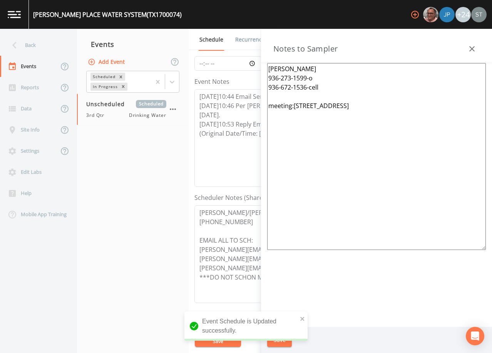
drag, startPoint x: 341, startPoint y: 92, endPoint x: 205, endPoint y: 52, distance: 141.8
click at [205, 52] on div "Back Events Reports Data Site Info Settings Edit Labs Help Mobile App Training …" at bounding box center [246, 191] width 492 height 325
paste textarea "[PERSON_NAME]/[PERSON_NAME] [PHONE_NUMBER]"
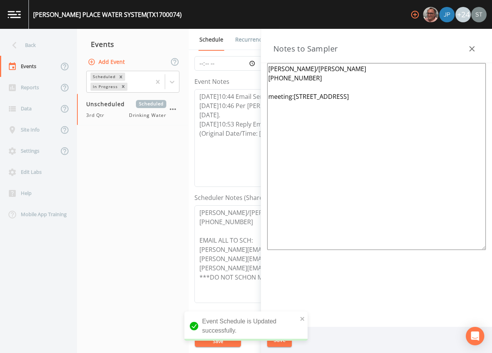
drag, startPoint x: 425, startPoint y: 98, endPoint x: 253, endPoint y: 95, distance: 172.2
click at [252, 96] on div "Back Events Reports Data Site Info Settings Edit Labs Help Mobile App Training …" at bounding box center [246, 191] width 492 height 325
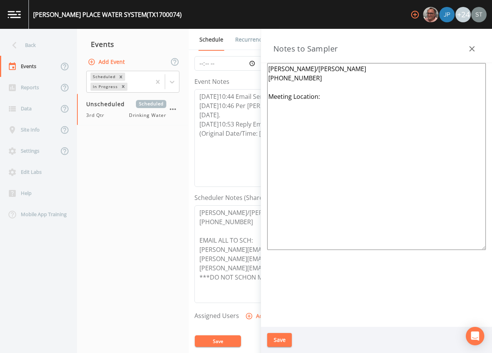
click at [280, 340] on button "Save" at bounding box center [279, 340] width 25 height 14
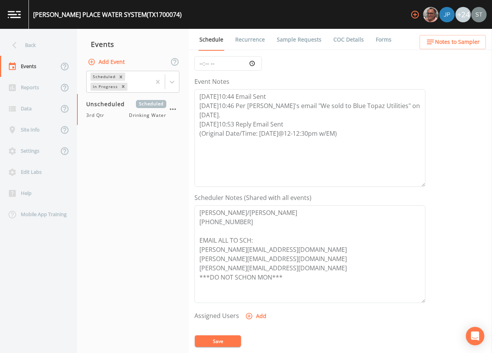
click at [218, 339] on button "Save" at bounding box center [218, 342] width 46 height 12
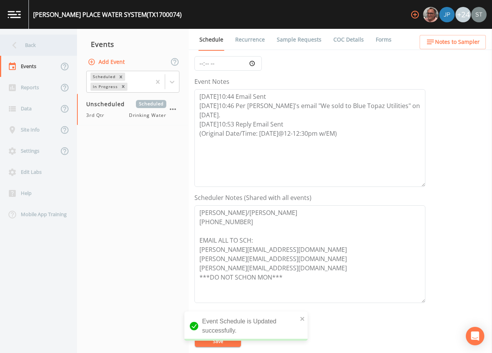
click at [28, 49] on div "Back" at bounding box center [34, 45] width 69 height 21
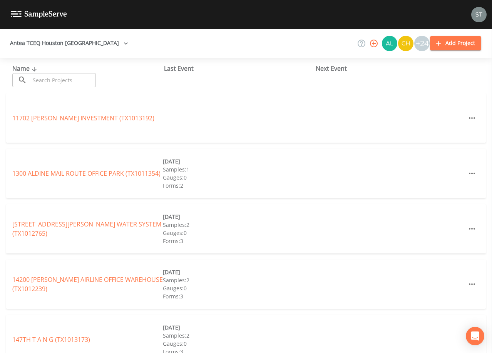
click at [80, 75] on input "text" at bounding box center [63, 80] width 66 height 14
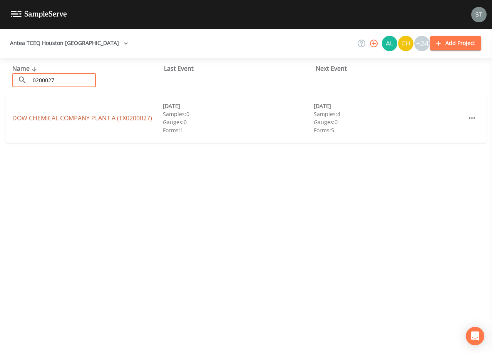
click at [71, 117] on link "DOW CHEMICAL COMPANY PLANT A (TX0200027)" at bounding box center [82, 118] width 140 height 8
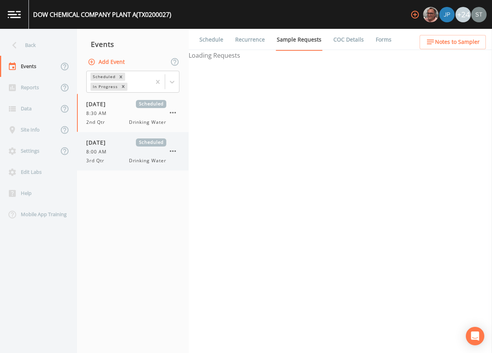
click at [127, 150] on div "8:00 AM" at bounding box center [126, 152] width 80 height 7
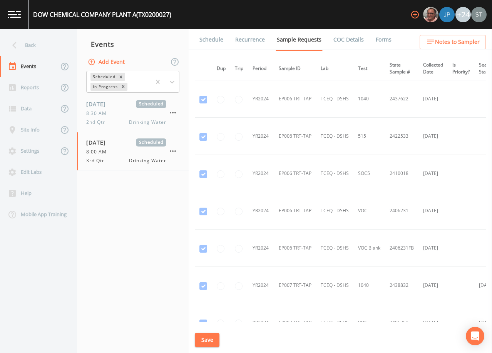
click at [211, 42] on link "Schedule" at bounding box center [211, 40] width 26 height 22
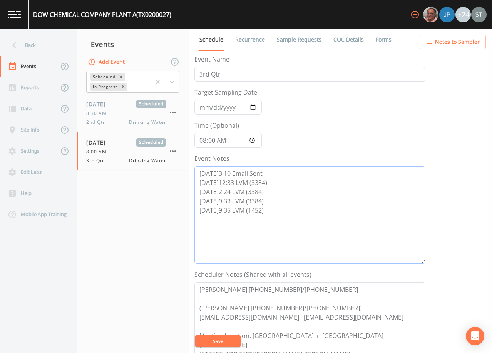
click at [285, 216] on textarea "[DATE]3:10 Email Sent [DATE]12:33 LVM (3384) [DATE]2:24 LVM (3384) [DATE]9:33 L…" at bounding box center [309, 215] width 231 height 98
drag, startPoint x: 210, startPoint y: 223, endPoint x: 184, endPoint y: 225, distance: 25.5
click at [184, 225] on div "Back Events Reports Data Site Info Settings Edit Labs Help Mobile App Training …" at bounding box center [246, 191] width 492 height 325
click at [296, 218] on textarea "[DATE]3:10 Email Sent [DATE]12:33 LVM (3384) [DATE]2:24 LVM (3384) [DATE]9:33 L…" at bounding box center [309, 215] width 231 height 98
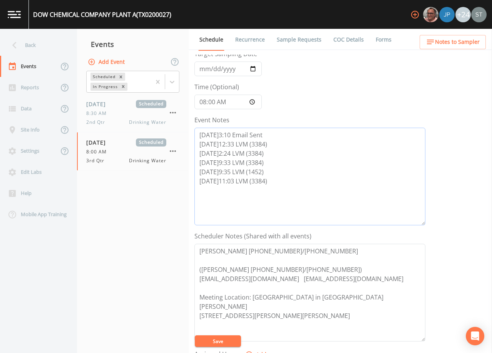
drag, startPoint x: 271, startPoint y: 181, endPoint x: 198, endPoint y: 180, distance: 73.2
click at [198, 180] on textarea "[DATE]3:10 Email Sent [DATE]12:33 LVM (3384) [DATE]2:24 LVM (3384) [DATE]9:33 L…" at bounding box center [309, 177] width 231 height 98
drag, startPoint x: 225, startPoint y: 343, endPoint x: 205, endPoint y: 288, distance: 58.8
click at [225, 343] on button "Save" at bounding box center [218, 342] width 46 height 12
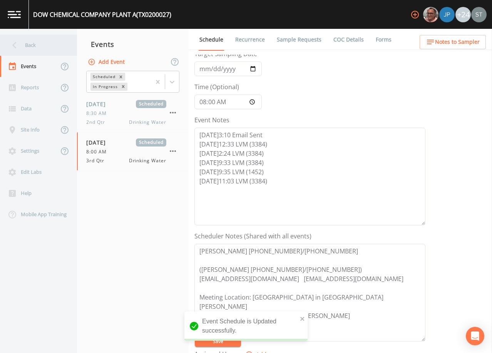
click at [25, 49] on div "Back" at bounding box center [34, 45] width 69 height 21
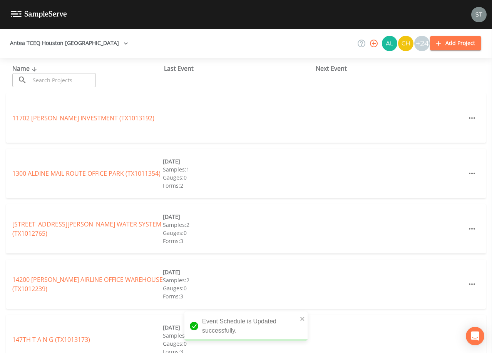
click at [61, 78] on input "text" at bounding box center [63, 80] width 66 height 14
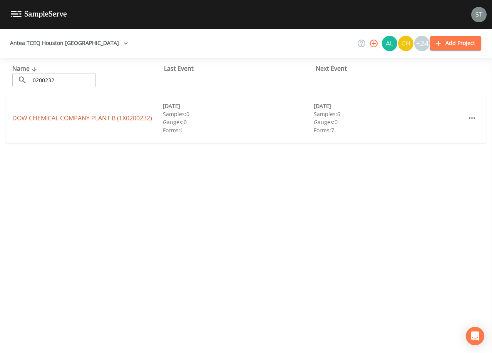
click at [96, 116] on link "DOW CHEMICAL COMPANY PLANT B (TX0200232)" at bounding box center [82, 118] width 140 height 8
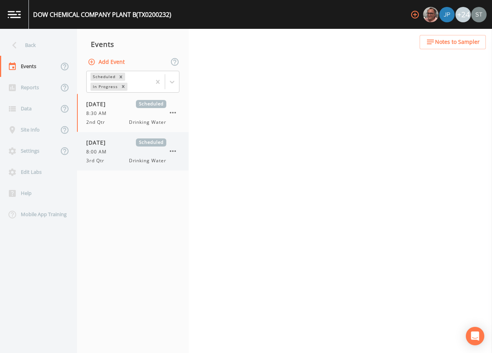
click at [112, 149] on div "8:00 AM" at bounding box center [126, 152] width 80 height 7
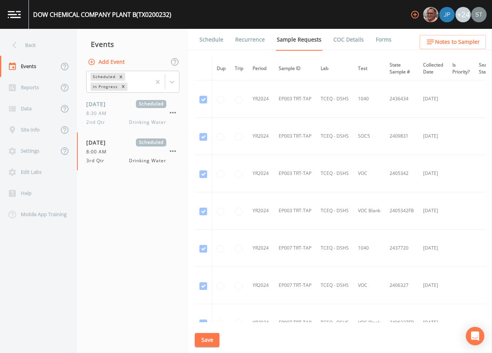
click at [212, 42] on link "Schedule" at bounding box center [211, 40] width 26 height 22
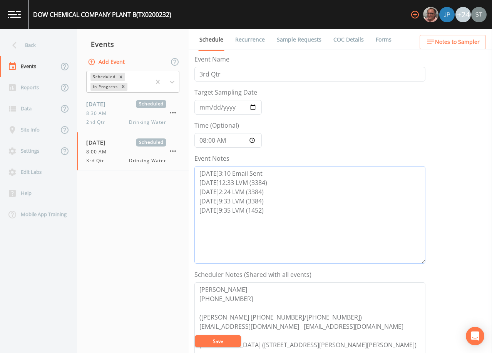
click at [300, 220] on textarea "[DATE]3:10 Email Sent [DATE]12:33 LVM (3384) [DATE]2:24 LVM (3384) [DATE]9:33 L…" at bounding box center [309, 215] width 231 height 98
click at [261, 233] on textarea "[DATE]3:10 Email Sent [DATE]12:33 LVM (3384) [DATE]2:24 LVM (3384) [DATE]9:33 L…" at bounding box center [309, 215] width 231 height 98
paste textarea "[DATE]11:03 LVM (3384)"
click at [235, 338] on button "Save" at bounding box center [218, 342] width 46 height 12
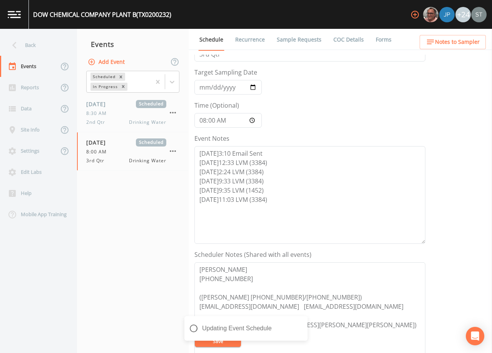
scroll to position [39, 0]
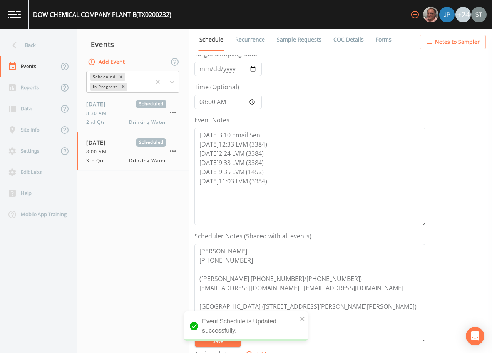
click at [473, 44] on span "Notes to Sampler" at bounding box center [457, 42] width 45 height 10
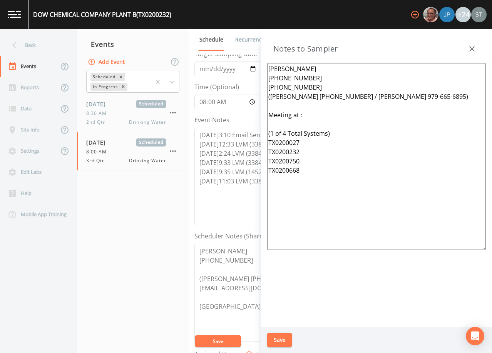
click at [472, 50] on icon "button" at bounding box center [471, 48] width 9 height 9
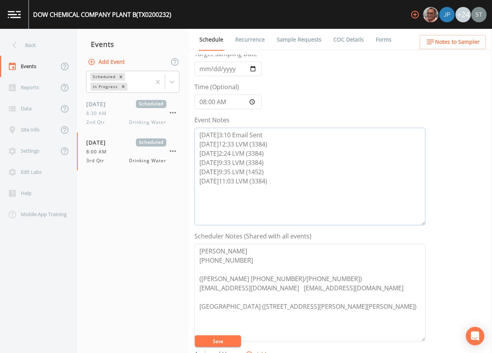
click at [288, 183] on textarea "[DATE]3:10 Email Sent [DATE]12:33 LVM (3384) [DATE]2:24 LVM (3384) [DATE]9:33 L…" at bounding box center [309, 177] width 231 height 98
paste textarea "[DATE]11:05 LVM ([PERSON_NAME] 979-236-9961)"
click at [221, 343] on button "Save" at bounding box center [218, 342] width 46 height 12
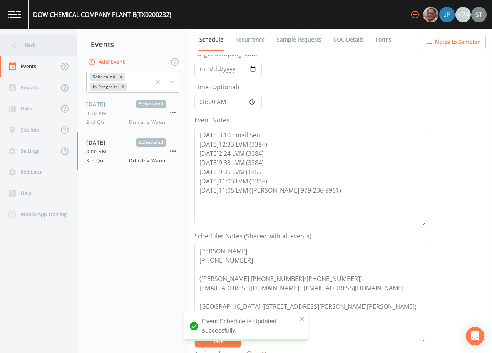
click at [37, 49] on div "Back" at bounding box center [34, 45] width 69 height 21
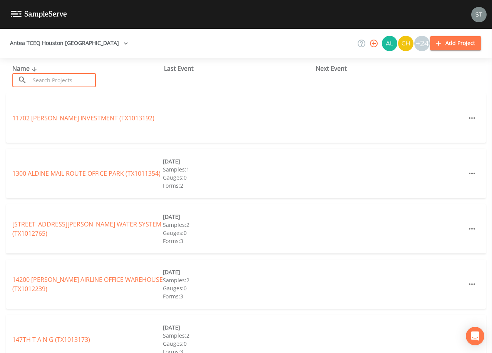
click at [58, 81] on input "text" at bounding box center [63, 80] width 66 height 14
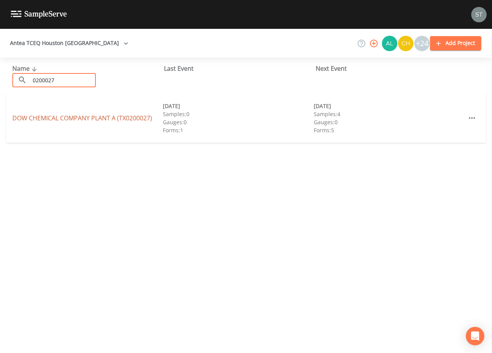
click at [121, 118] on link "DOW CHEMICAL COMPANY PLANT A (TX0200027)" at bounding box center [82, 118] width 140 height 8
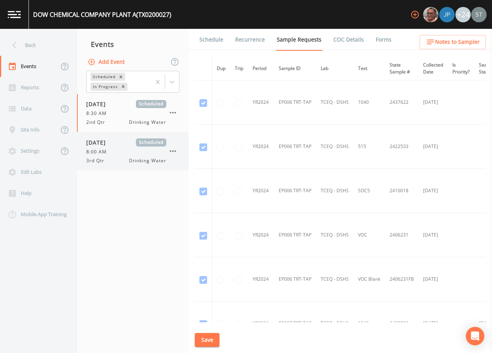
click at [131, 149] on div "8:00 AM" at bounding box center [126, 152] width 80 height 7
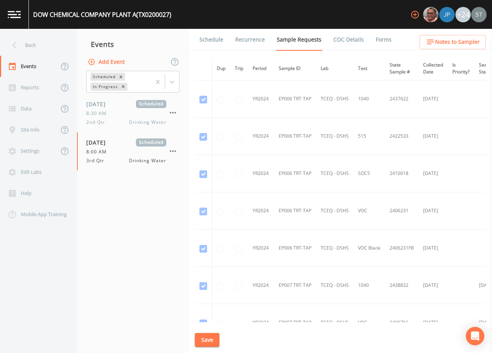
click at [212, 42] on link "Schedule" at bounding box center [211, 40] width 26 height 22
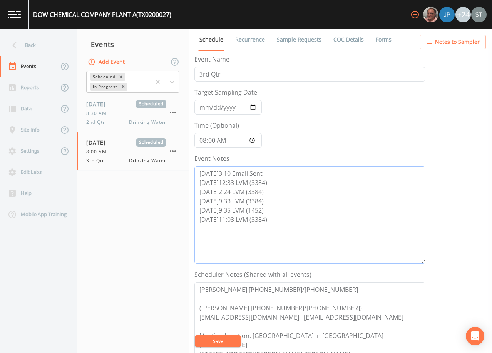
click at [278, 223] on textarea "[DATE]3:10 Email Sent [DATE]12:33 LVM (3384) [DATE]2:24 LVM (3384) [DATE]9:33 L…" at bounding box center [309, 215] width 231 height 98
paste textarea "[DATE]11:05 LVM ([PERSON_NAME] 979-236-9961)"
click at [226, 343] on button "Save" at bounding box center [218, 342] width 46 height 12
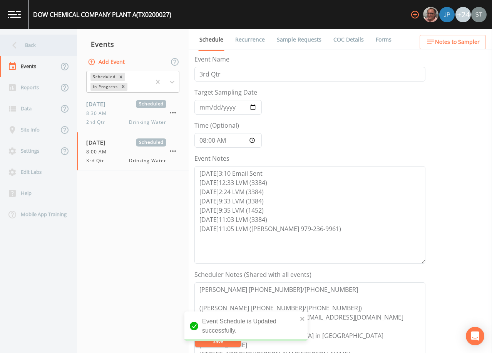
click at [33, 46] on div "Back" at bounding box center [34, 45] width 69 height 21
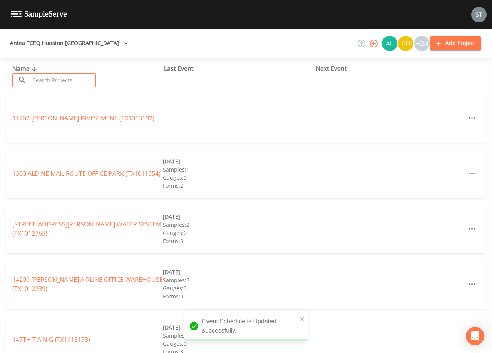
click at [56, 80] on input "text" at bounding box center [63, 80] width 66 height 14
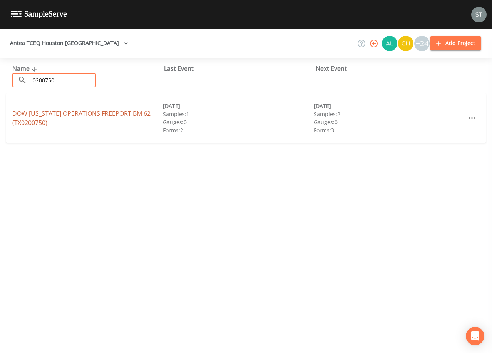
click at [73, 116] on link "DOW [US_STATE] OPERATIONS FREEPORT BM 62 (TX0200750)" at bounding box center [81, 118] width 138 height 18
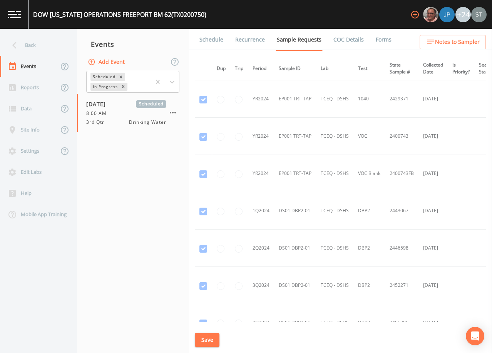
click at [211, 40] on link "Schedule" at bounding box center [211, 40] width 26 height 22
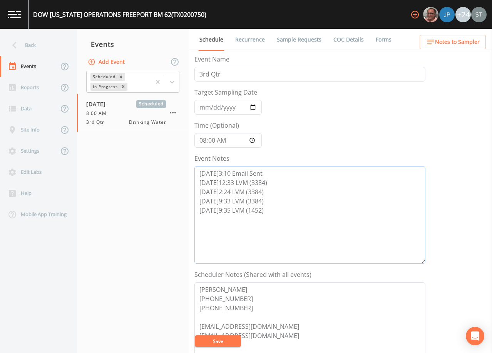
click at [271, 208] on textarea "[DATE]3:10 Email Sent [DATE]12:33 LVM (3384) [DATE]2:24 LVM (3384) [DATE]9:33 L…" at bounding box center [309, 215] width 231 height 98
paste textarea "[DATE]11:03 LVM (3384) [DATE]11:05 LVM ([PERSON_NAME] 979-236-9961)"
click at [228, 340] on button "Save" at bounding box center [218, 342] width 46 height 12
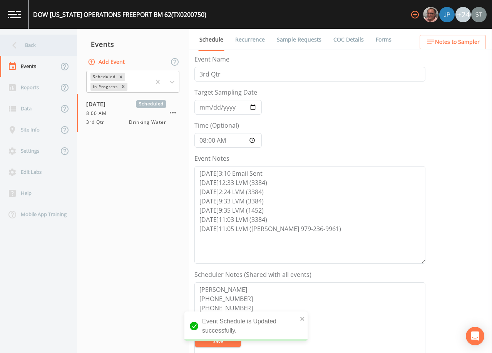
click at [33, 40] on div "Back" at bounding box center [34, 45] width 69 height 21
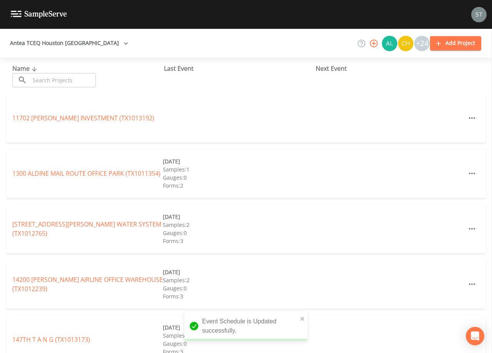
click at [55, 78] on input "text" at bounding box center [63, 80] width 66 height 14
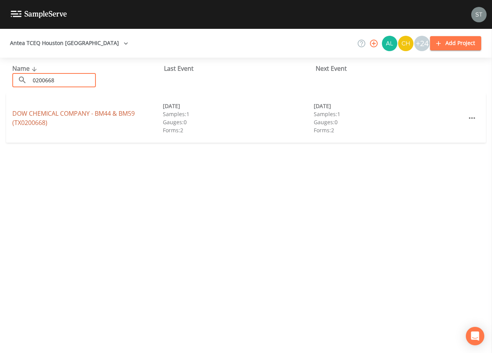
click at [69, 113] on link "DOW CHEMICAL COMPANY - BM44 & BM59 (TX0200668)" at bounding box center [73, 118] width 122 height 18
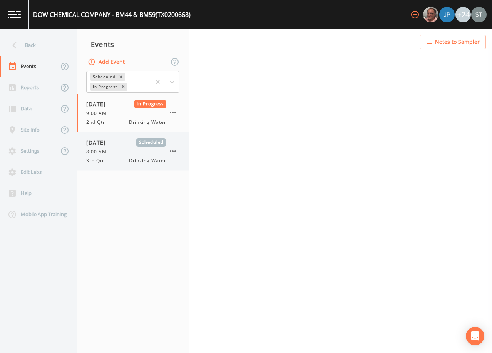
click at [117, 151] on div "8:00 AM" at bounding box center [126, 152] width 80 height 7
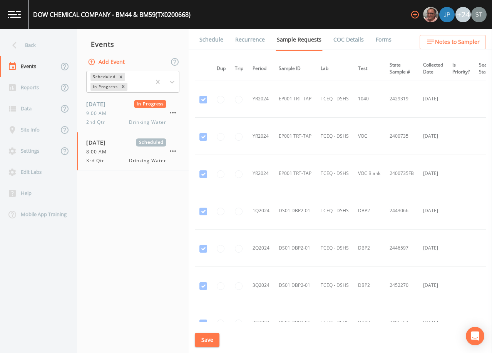
click at [209, 45] on link "Schedule" at bounding box center [211, 40] width 26 height 22
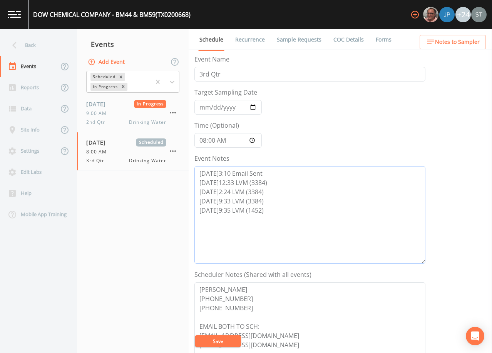
click at [281, 211] on textarea "[DATE]3:10 Email Sent [DATE]12:33 LVM (3384) [DATE]2:24 LVM (3384) [DATE]9:33 L…" at bounding box center [309, 215] width 231 height 98
paste textarea "[DATE]11:03 LVM (3384) [DATE]11:05 LVM ([PERSON_NAME] 979-236-9961)"
click at [227, 340] on button "Save" at bounding box center [218, 342] width 46 height 12
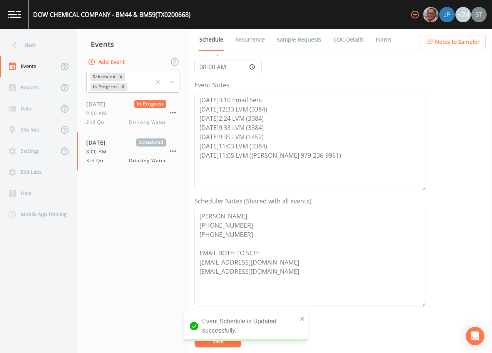
scroll to position [77, 0]
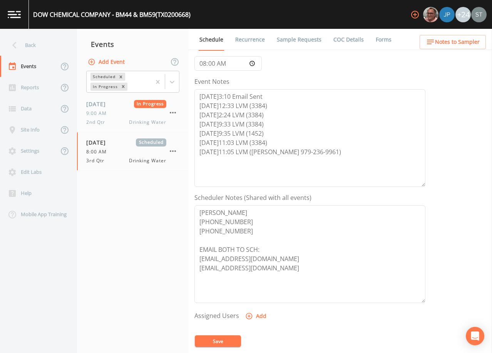
click at [233, 342] on button "Save" at bounding box center [218, 342] width 46 height 12
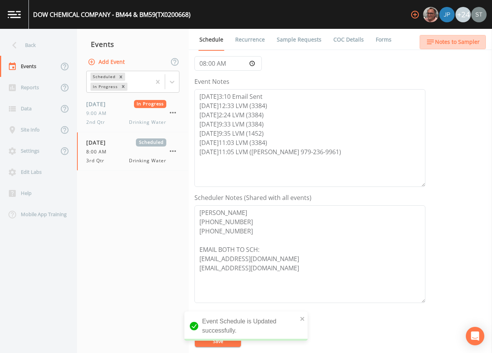
click at [470, 43] on span "Notes to Sampler" at bounding box center [457, 42] width 45 height 10
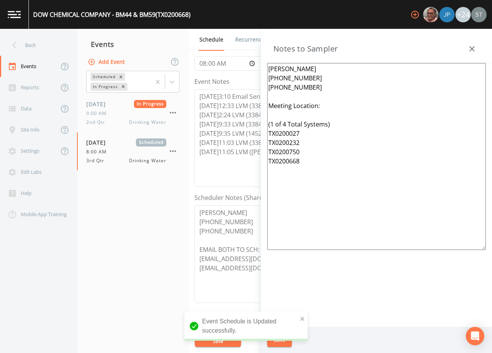
click at [470, 48] on icon "button" at bounding box center [471, 48] width 9 height 9
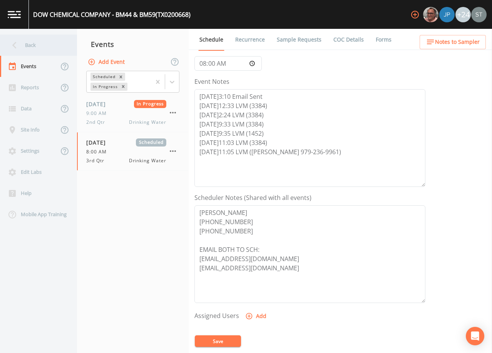
click at [42, 49] on div "Back" at bounding box center [34, 45] width 69 height 21
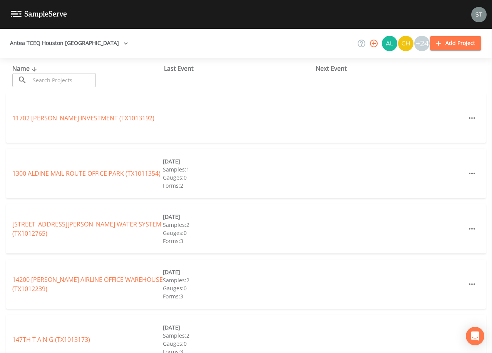
click at [82, 79] on input "text" at bounding box center [63, 80] width 66 height 14
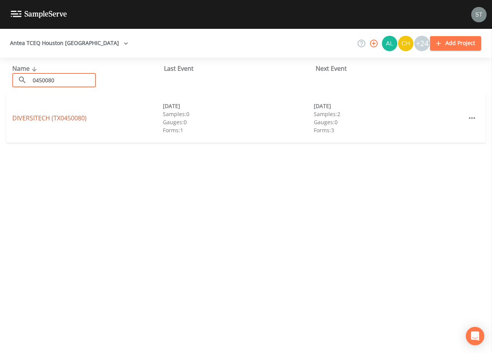
click at [68, 119] on link "DIVERSITECH (TX0450080)" at bounding box center [49, 118] width 74 height 8
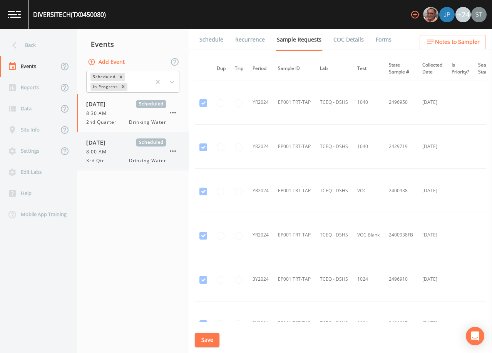
click at [135, 152] on div "8:00 AM" at bounding box center [126, 152] width 80 height 7
click at [211, 42] on link "Schedule" at bounding box center [211, 40] width 26 height 22
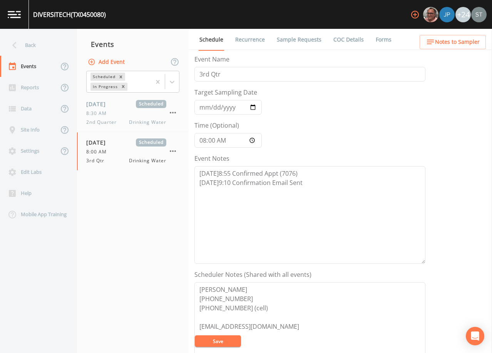
click at [470, 42] on span "Notes to Sampler" at bounding box center [457, 42] width 45 height 10
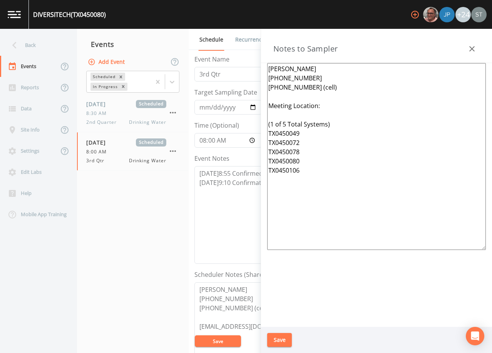
click at [346, 107] on textarea "[PERSON_NAME] [PHONE_NUMBER] [PHONE_NUMBER] (cell) Meeting Location: (1 of 5 To…" at bounding box center [376, 156] width 219 height 187
click at [285, 335] on button "Save" at bounding box center [279, 340] width 25 height 14
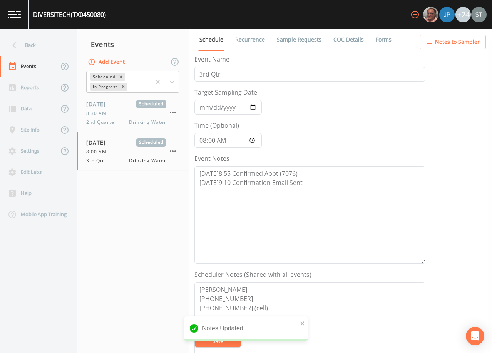
click at [463, 48] on button "Notes to Sampler" at bounding box center [453, 42] width 66 height 14
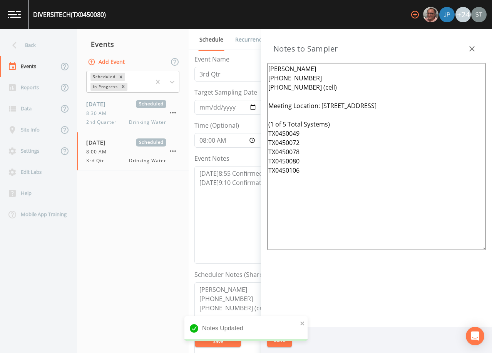
drag, startPoint x: 444, startPoint y: 108, endPoint x: 321, endPoint y: 104, distance: 123.3
click at [321, 104] on textarea "[PERSON_NAME] [PHONE_NUMBER] [PHONE_NUMBER] (cell) Meeting Location: [STREET_AD…" at bounding box center [376, 156] width 219 height 187
click at [40, 45] on div "Back" at bounding box center [34, 45] width 69 height 21
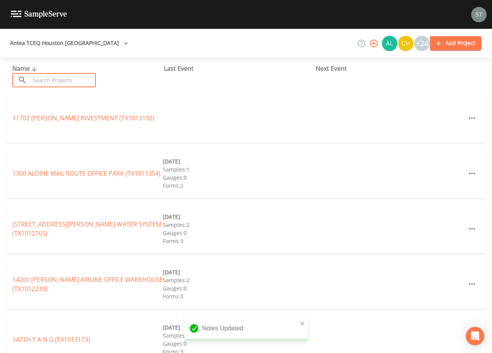
click at [59, 78] on input "text" at bounding box center [63, 80] width 66 height 14
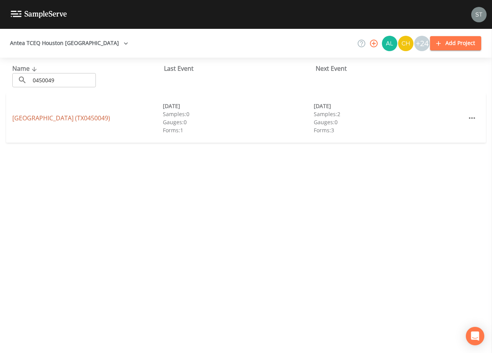
click at [110, 120] on link "[GEOGRAPHIC_DATA] (TX0450049)" at bounding box center [61, 118] width 98 height 8
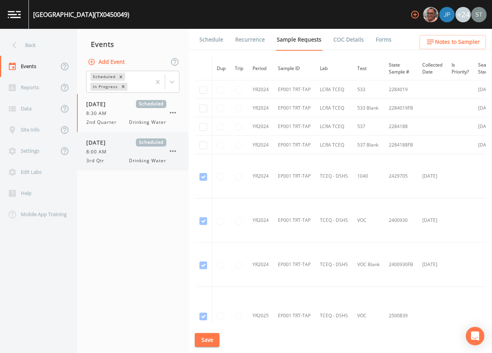
click at [91, 151] on span "8:00 AM" at bounding box center [98, 152] width 25 height 7
click at [465, 45] on span "Notes to Sampler" at bounding box center [457, 42] width 45 height 10
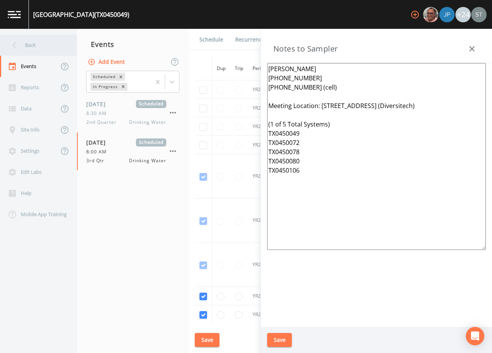
click at [36, 47] on div "Back" at bounding box center [34, 45] width 69 height 21
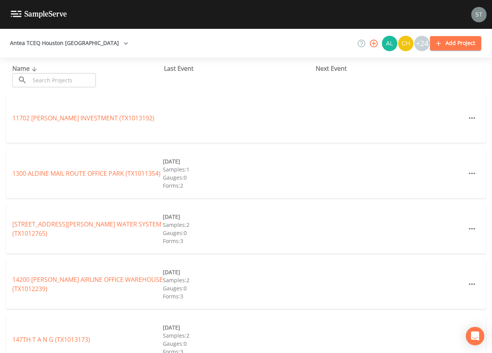
click at [62, 79] on input "text" at bounding box center [63, 80] width 66 height 14
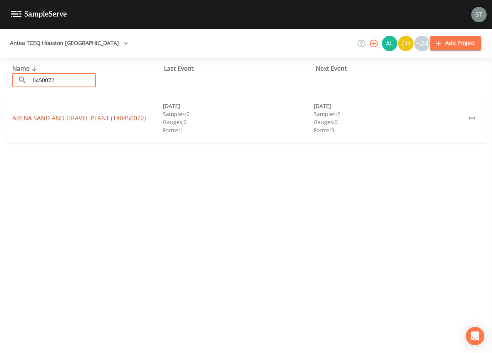
click at [94, 119] on link "ARENA SAND AND GRAVEL PLANT (TX0450072)" at bounding box center [79, 118] width 134 height 8
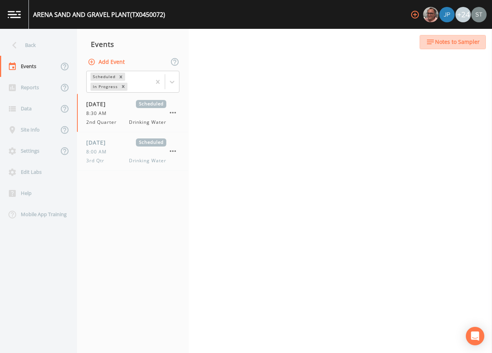
click at [463, 45] on span "Notes to Sampler" at bounding box center [457, 42] width 45 height 10
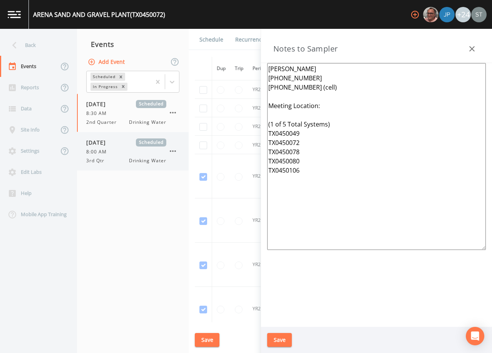
click at [111, 145] on span "[DATE]" at bounding box center [98, 143] width 25 height 8
click at [347, 107] on textarea "[PERSON_NAME] [PHONE_NUMBER] [PHONE_NUMBER] (cell) Meeting Location: (1 of 5 To…" at bounding box center [376, 156] width 219 height 187
paste textarea "[STREET_ADDRESS]"
click at [279, 343] on button "Save" at bounding box center [279, 340] width 25 height 14
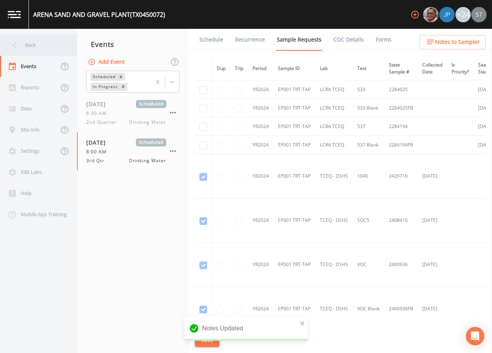
click at [32, 49] on div "Back" at bounding box center [34, 45] width 69 height 21
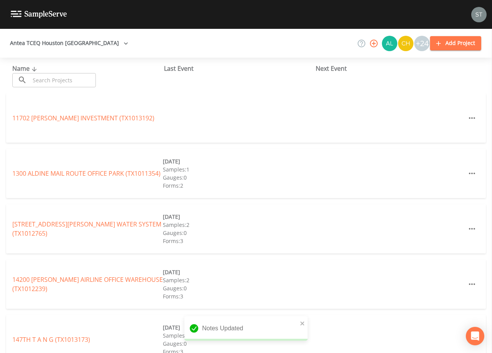
click at [66, 83] on input "text" at bounding box center [63, 80] width 66 height 14
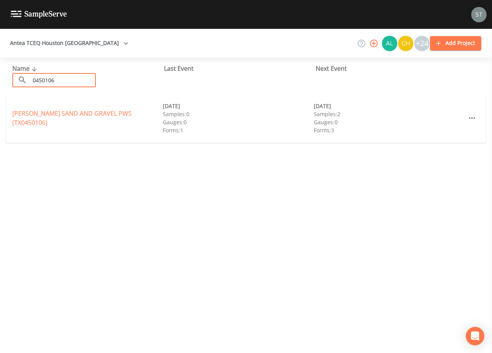
click at [97, 117] on link "[PERSON_NAME] SAND AND GRAVEL PWS (TX0450106)" at bounding box center [71, 118] width 119 height 18
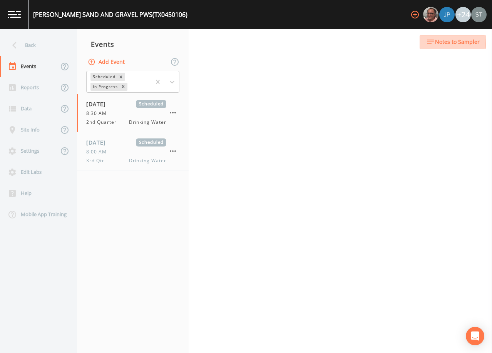
click at [441, 44] on span "Notes to Sampler" at bounding box center [457, 42] width 45 height 10
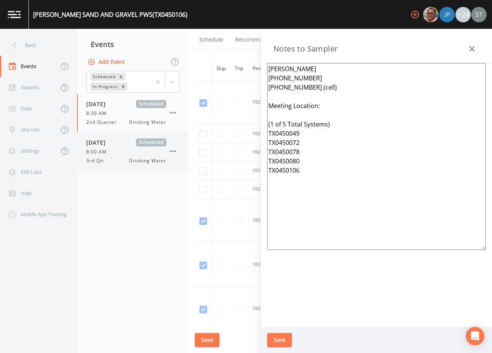
click at [127, 156] on div "[DATE] Scheduled 8:00 AM 3rd Qtr Drinking Water" at bounding box center [126, 152] width 80 height 26
click at [327, 106] on textarea "[PERSON_NAME] [PHONE_NUMBER] [PHONE_NUMBER] (cell) Meeting Location: (1 of 5 To…" at bounding box center [376, 156] width 219 height 187
paste textarea "[STREET_ADDRESS]"
drag, startPoint x: 283, startPoint y: 338, endPoint x: 282, endPoint y: 268, distance: 69.7
click at [283, 337] on button "Save" at bounding box center [279, 340] width 25 height 14
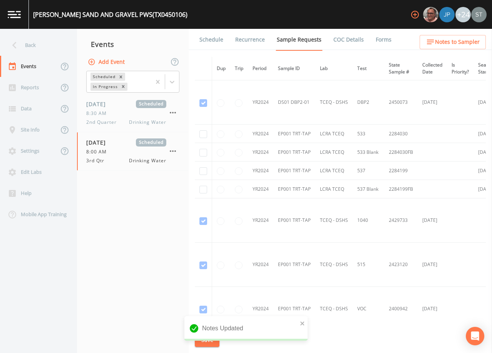
click at [212, 39] on link "Schedule" at bounding box center [211, 40] width 26 height 22
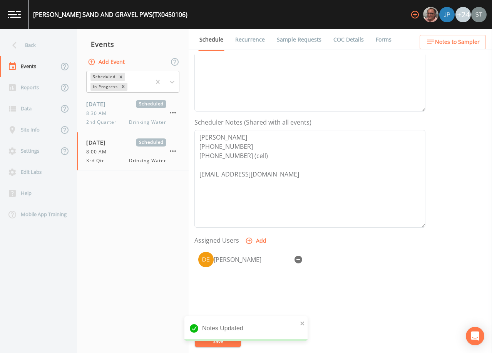
scroll to position [190, 0]
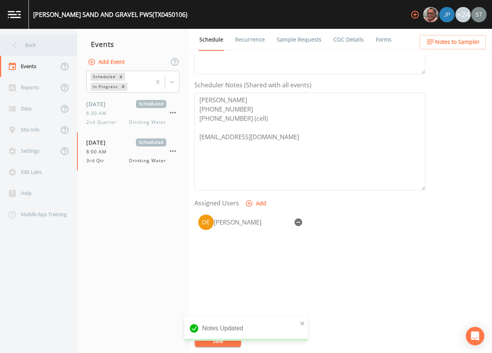
click at [43, 47] on div "Back" at bounding box center [34, 45] width 69 height 21
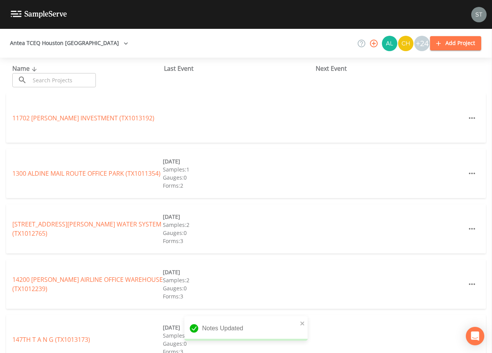
click at [72, 79] on input "text" at bounding box center [63, 80] width 66 height 14
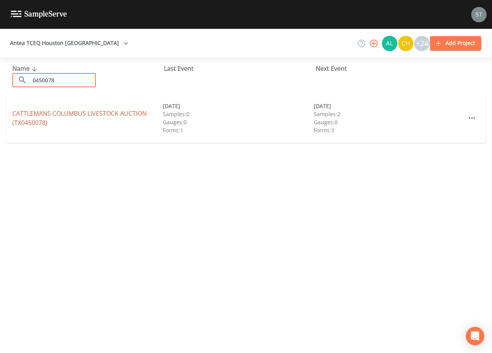
click at [106, 111] on link "CATTLEMANS COLUMBUS LIVESTOCK AUCTION (TX0450078)" at bounding box center [79, 118] width 134 height 18
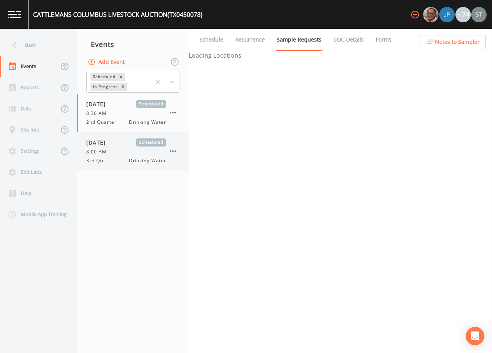
click at [116, 148] on div "[DATE] Scheduled 8:00 AM 3rd Qtr Drinking Water" at bounding box center [126, 152] width 80 height 26
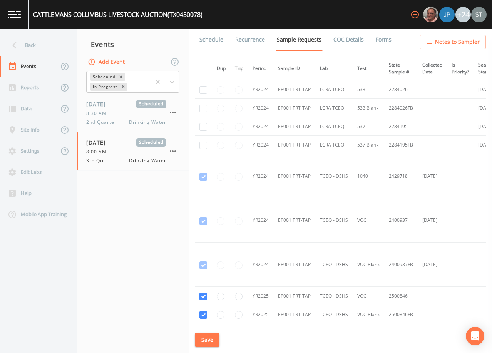
click at [211, 42] on link "Schedule" at bounding box center [211, 40] width 26 height 22
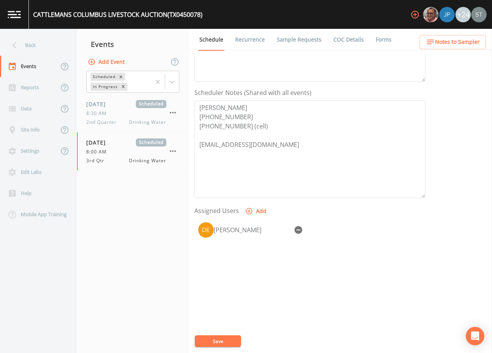
scroll to position [190, 0]
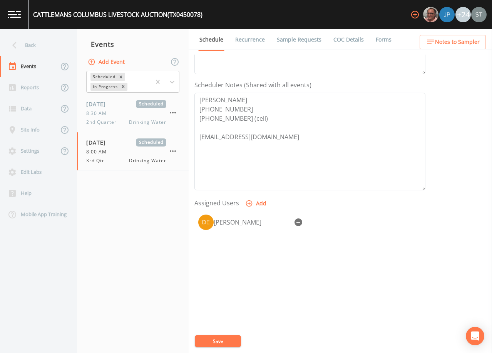
click at [477, 45] on span "Notes to Sampler" at bounding box center [457, 42] width 45 height 10
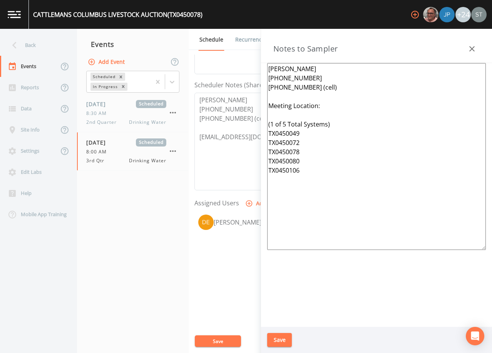
click at [342, 107] on textarea "[PERSON_NAME] [PHONE_NUMBER] [PHONE_NUMBER] (cell) Meeting Location: (1 of 5 To…" at bounding box center [376, 156] width 219 height 187
paste textarea "[STREET_ADDRESS]"
click at [278, 336] on button "Save" at bounding box center [279, 340] width 25 height 14
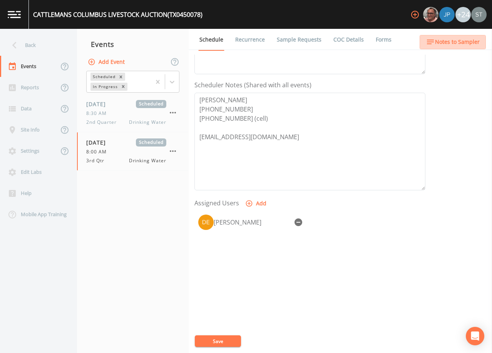
click at [457, 38] on span "Notes to Sampler" at bounding box center [457, 42] width 45 height 10
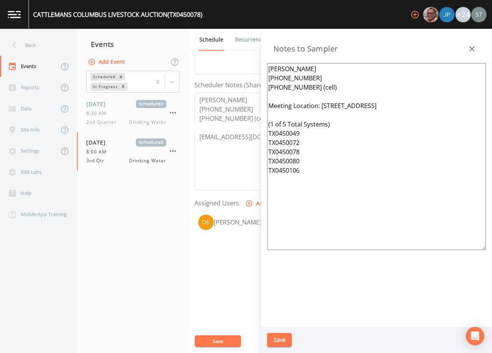
click at [473, 50] on icon "button" at bounding box center [471, 48] width 9 height 9
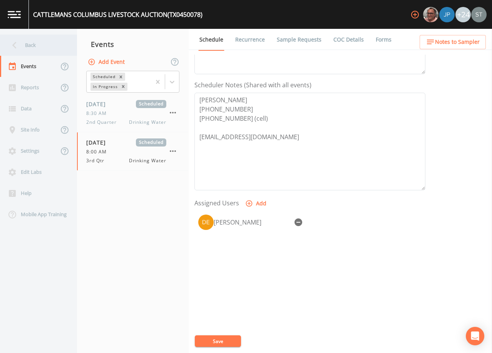
click at [34, 39] on div "Back" at bounding box center [34, 45] width 69 height 21
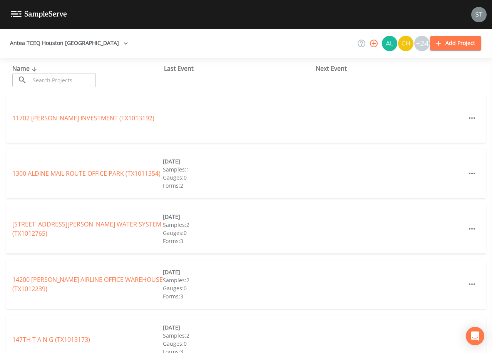
click at [89, 80] on input "text" at bounding box center [63, 80] width 66 height 14
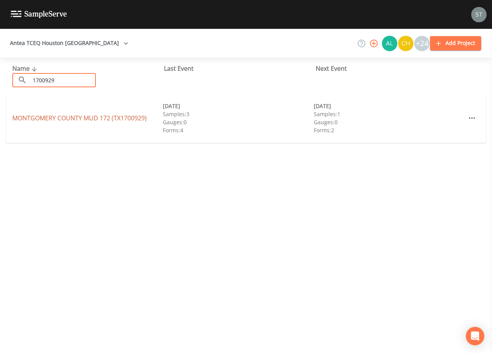
click at [92, 119] on link "[GEOGRAPHIC_DATA] 172 (TX1700929)" at bounding box center [79, 118] width 134 height 8
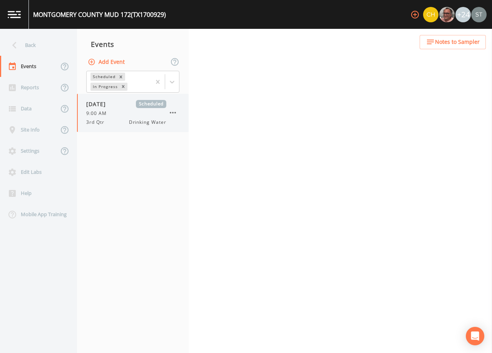
click at [116, 112] on div "9:00 AM" at bounding box center [126, 113] width 80 height 7
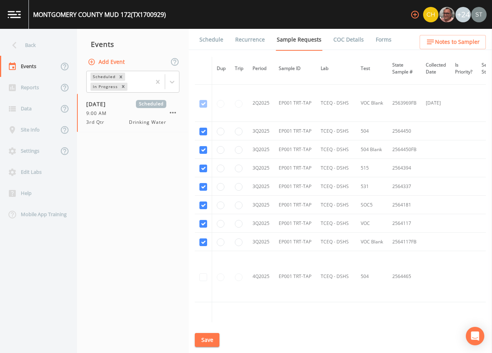
scroll to position [501, 0]
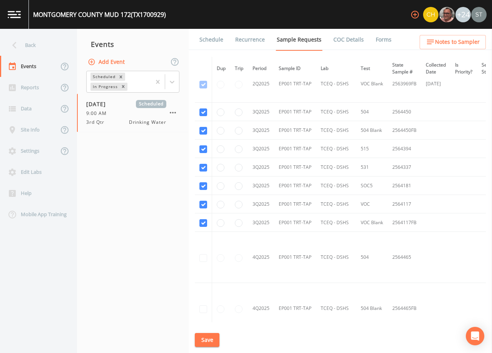
click at [213, 41] on link "Schedule" at bounding box center [211, 40] width 26 height 22
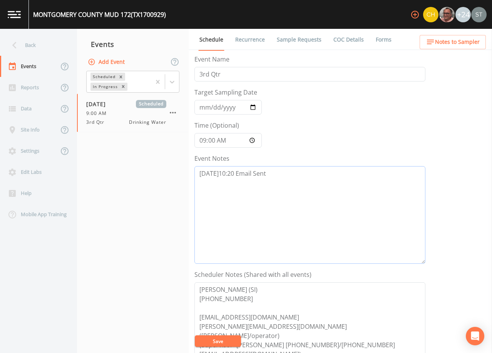
click at [292, 179] on textarea "[DATE]10:20 Email Sent" at bounding box center [309, 215] width 231 height 98
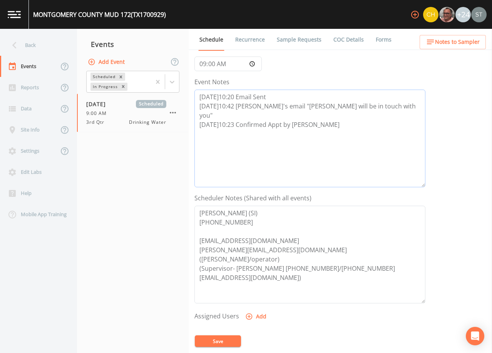
scroll to position [77, 0]
click at [258, 318] on button "Add" at bounding box center [257, 317] width 26 height 14
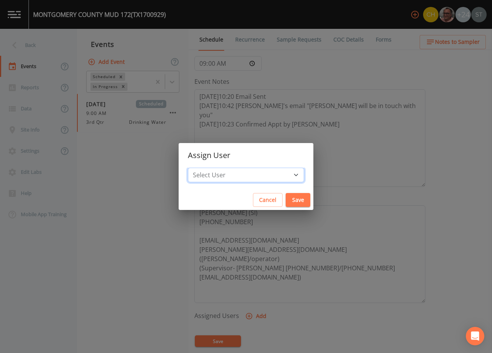
click at [259, 173] on select "Select User [PERSON_NAME] [PERSON_NAME] [PERSON_NAME] [PERSON_NAME] [PERSON_NAM…" at bounding box center [246, 175] width 116 height 15
click at [205, 168] on select "Select User [PERSON_NAME] [PERSON_NAME] [PERSON_NAME] [PERSON_NAME] [PERSON_NAM…" at bounding box center [246, 175] width 116 height 15
click at [286, 199] on button "Save" at bounding box center [298, 200] width 25 height 14
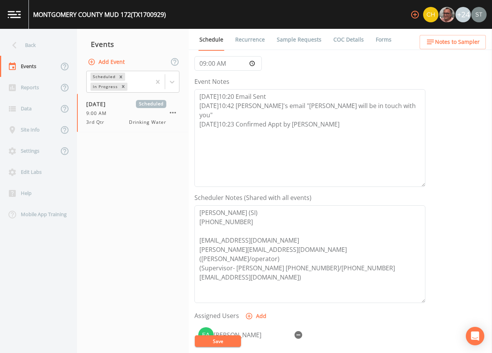
click at [226, 340] on button "Save" at bounding box center [218, 342] width 46 height 12
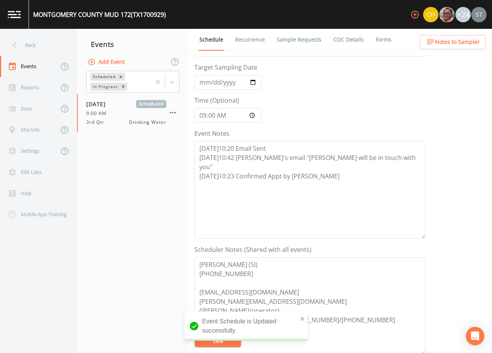
scroll to position [39, 0]
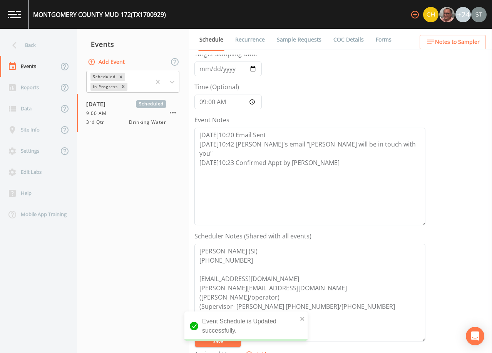
click at [461, 47] on button "Notes to Sampler" at bounding box center [453, 42] width 66 height 14
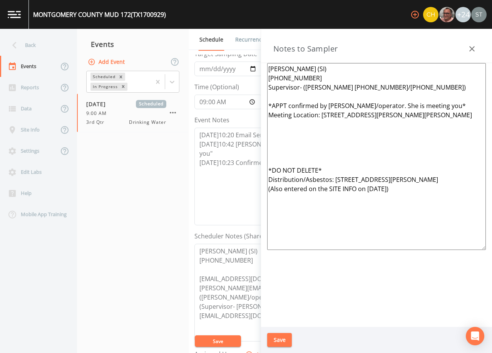
click at [294, 157] on textarea "[PERSON_NAME] (SI) [PHONE_NUMBER] Supervisor- ([PERSON_NAME] [PHONE_NUMBER]/[PH…" at bounding box center [376, 156] width 219 height 187
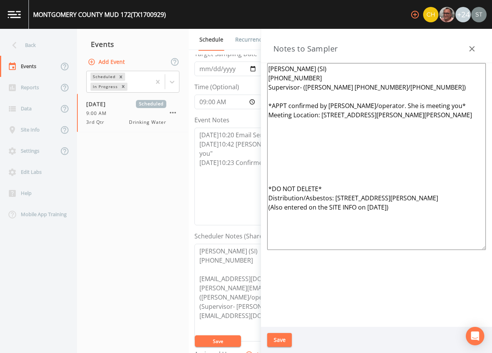
click at [400, 105] on textarea "[PERSON_NAME] (SI) [PHONE_NUMBER] Supervisor- ([PERSON_NAME] [PHONE_NUMBER]/[PH…" at bounding box center [376, 156] width 219 height 187
click at [472, 47] on icon "button" at bounding box center [471, 48] width 9 height 9
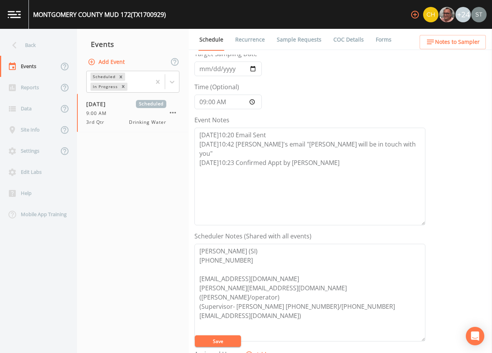
click at [467, 41] on span "Notes to Sampler" at bounding box center [457, 42] width 45 height 10
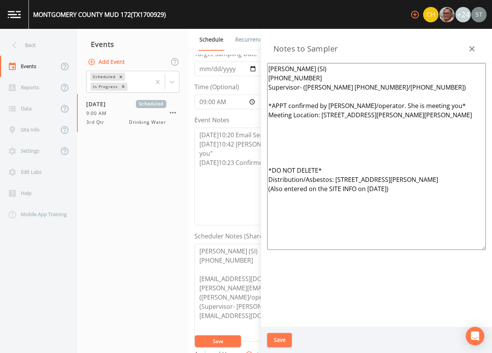
click at [375, 104] on textarea "[PERSON_NAME] (SI) [PHONE_NUMBER] Supervisor- ([PERSON_NAME] [PHONE_NUMBER]/[PH…" at bounding box center [376, 156] width 219 height 187
click at [469, 44] on button "button" at bounding box center [471, 48] width 15 height 15
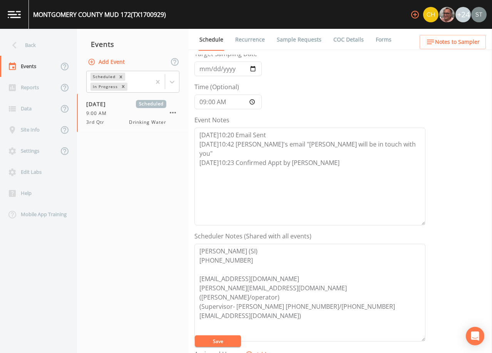
click at [469, 44] on span "Notes to Sampler" at bounding box center [457, 42] width 45 height 10
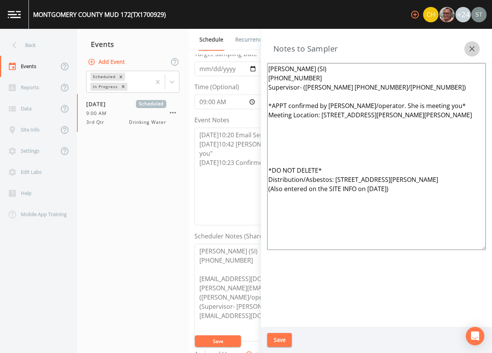
click at [470, 44] on button "button" at bounding box center [471, 48] width 15 height 15
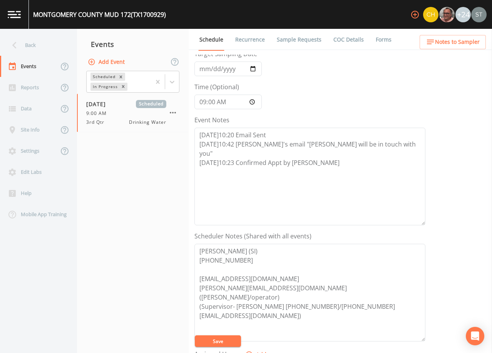
click at [219, 340] on button "Save" at bounding box center [218, 342] width 46 height 12
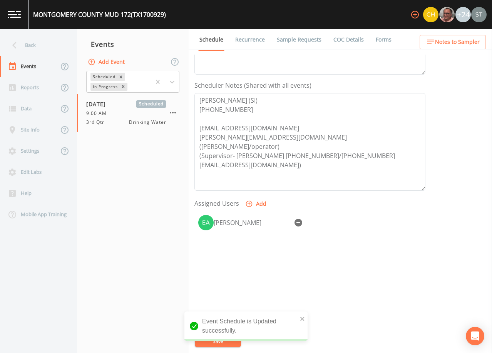
scroll to position [190, 0]
click at [39, 48] on div "Back" at bounding box center [34, 45] width 69 height 21
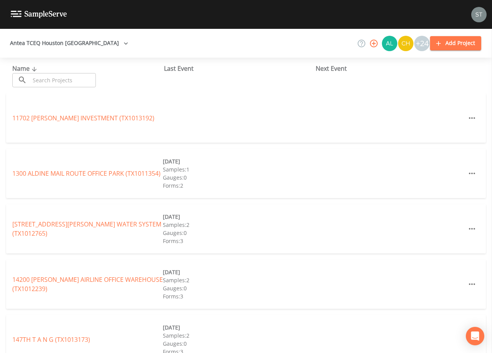
click at [45, 79] on input "text" at bounding box center [63, 80] width 66 height 14
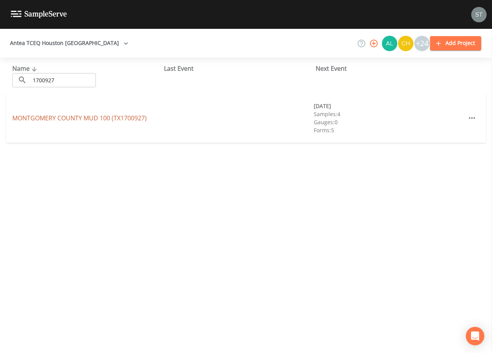
click at [81, 114] on link "[GEOGRAPHIC_DATA] 100 (TX1700927)" at bounding box center [79, 118] width 134 height 8
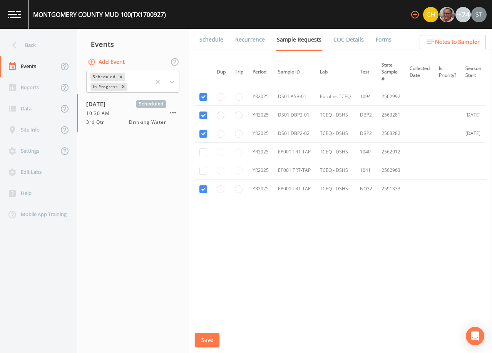
click at [212, 42] on link "Schedule" at bounding box center [211, 40] width 26 height 22
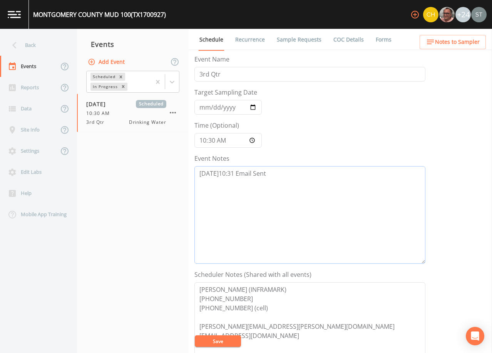
click at [294, 176] on textarea "[DATE]10:31 Email Sent" at bounding box center [309, 215] width 231 height 98
click at [239, 188] on textarea "[DATE]10:31 Email Sent 8/11@" at bounding box center [309, 215] width 231 height 98
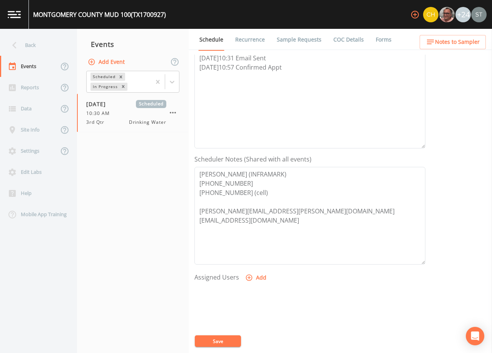
click at [255, 278] on button "Add" at bounding box center [257, 278] width 26 height 14
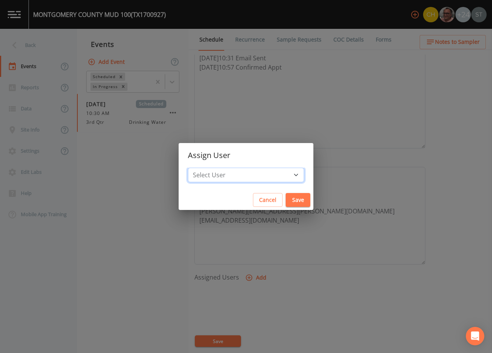
click at [259, 178] on select "Select User [PERSON_NAME] [PERSON_NAME] [PERSON_NAME] [PERSON_NAME] [PERSON_NAM…" at bounding box center [246, 175] width 116 height 15
click at [205, 168] on select "Select User [PERSON_NAME] [PERSON_NAME] [PERSON_NAME] [PERSON_NAME] [PERSON_NAM…" at bounding box center [246, 175] width 116 height 15
click at [286, 199] on button "Save" at bounding box center [298, 200] width 25 height 14
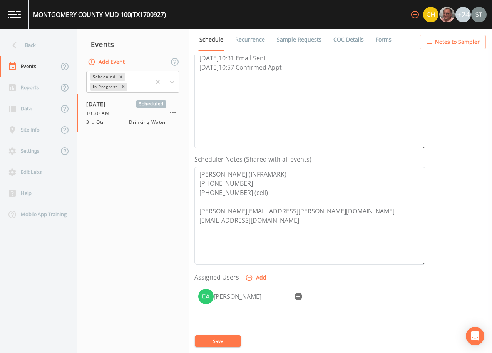
click at [219, 341] on button "Save" at bounding box center [218, 342] width 46 height 12
click at [208, 343] on button "Save" at bounding box center [218, 342] width 46 height 12
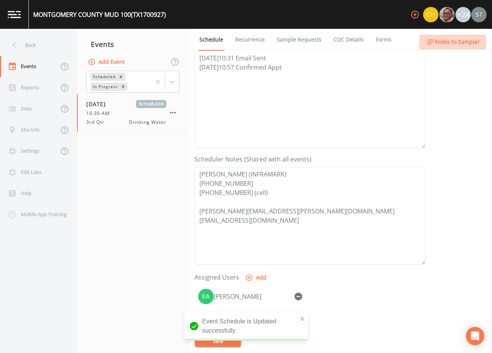
click at [458, 44] on span "Notes to Sampler" at bounding box center [457, 42] width 45 height 10
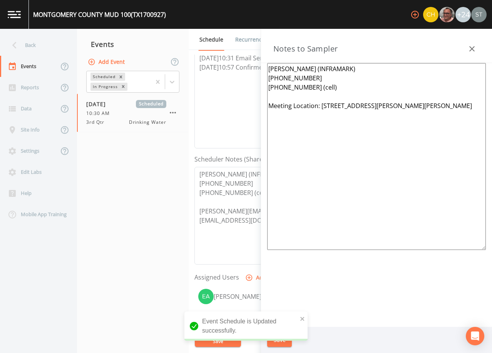
click at [356, 97] on textarea "[PERSON_NAME] (INFRAMARK) [PHONE_NUMBER] [PHONE_NUMBER] (cell) Meeting Location…" at bounding box center [376, 156] width 219 height 187
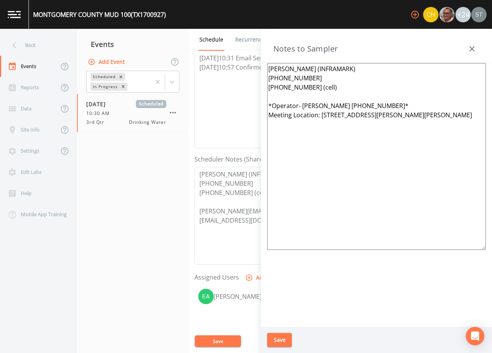
click at [286, 335] on button "Save" at bounding box center [279, 340] width 25 height 14
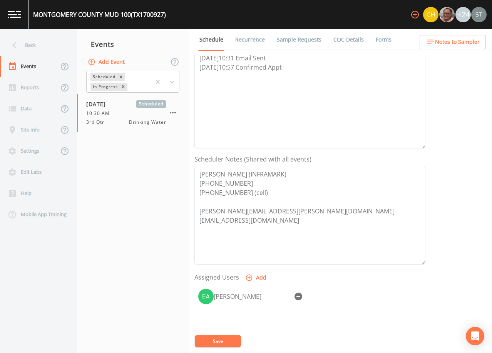
click at [220, 347] on button "Save" at bounding box center [218, 342] width 46 height 12
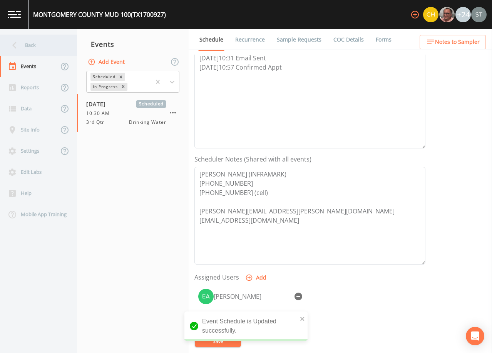
click at [29, 43] on div "Back" at bounding box center [34, 45] width 69 height 21
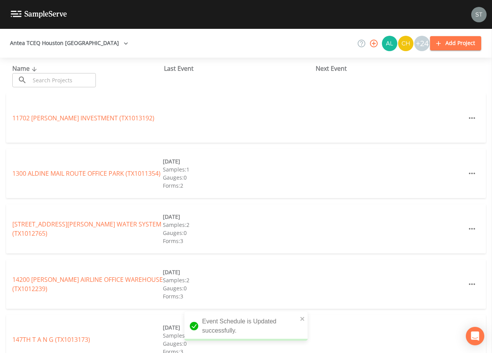
click at [46, 79] on input "text" at bounding box center [63, 80] width 66 height 14
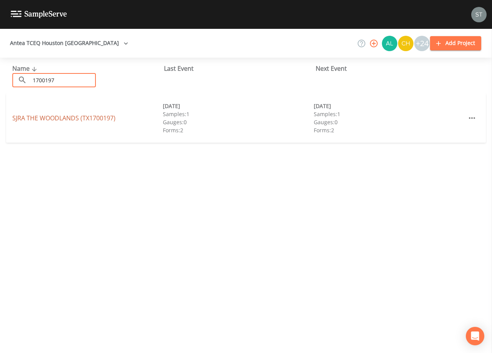
click at [80, 116] on link "SJRA THE WOODLANDS (TX1700197)" at bounding box center [63, 118] width 103 height 8
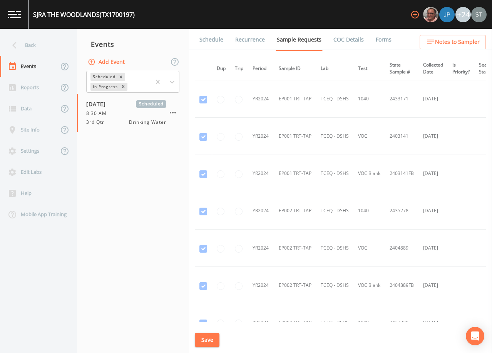
click at [213, 37] on link "Schedule" at bounding box center [211, 40] width 26 height 22
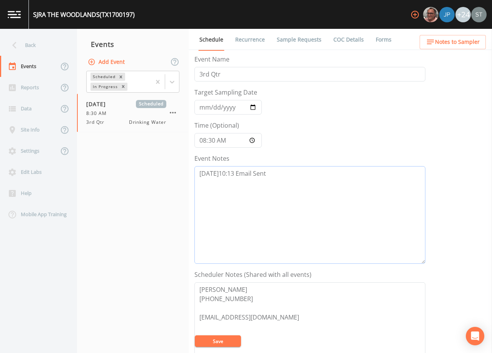
click at [287, 179] on textarea "[DATE]10:13 Email Sent" at bounding box center [309, 215] width 231 height 98
click at [262, 188] on textarea "[DATE]10:13 Email Sent [DATE]11:18" at bounding box center [309, 215] width 231 height 98
click at [226, 338] on button "Save" at bounding box center [218, 342] width 46 height 12
click at [220, 340] on button "Save" at bounding box center [218, 342] width 46 height 12
click at [232, 339] on button "Save" at bounding box center [218, 342] width 46 height 12
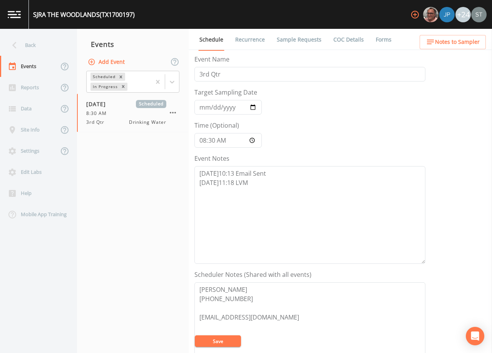
click at [294, 39] on link "Sample Requests" at bounding box center [299, 40] width 47 height 22
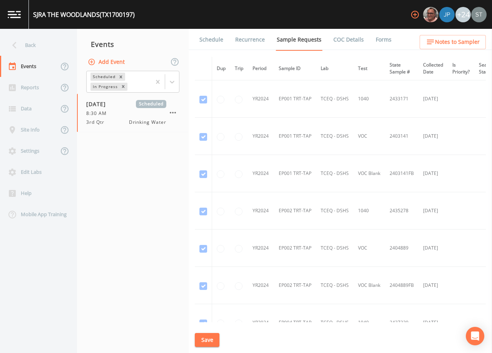
click at [209, 41] on link "Schedule" at bounding box center [211, 40] width 26 height 22
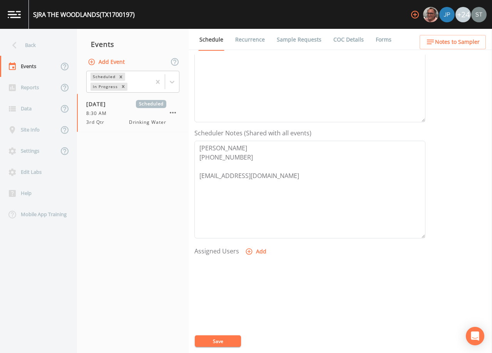
scroll to position [154, 0]
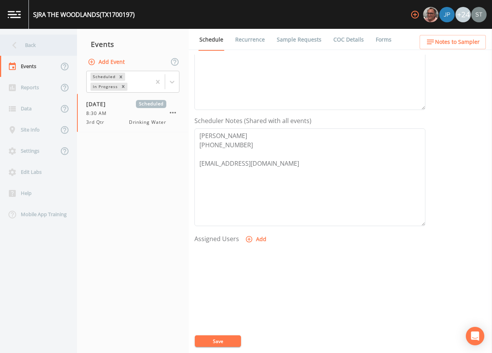
click at [36, 47] on div "Back" at bounding box center [34, 45] width 69 height 21
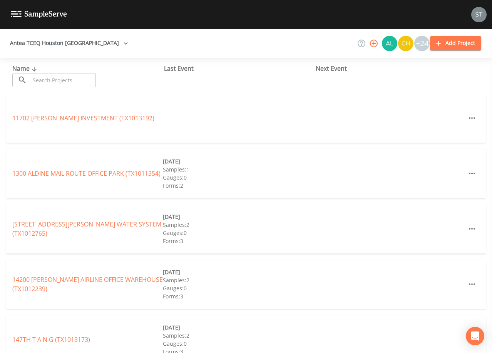
click at [79, 78] on input "text" at bounding box center [63, 80] width 66 height 14
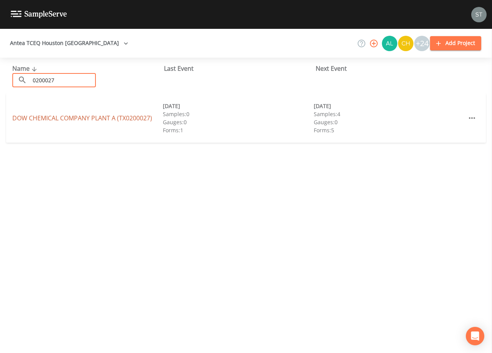
click at [74, 116] on link "DOW CHEMICAL COMPANY PLANT A (TX0200027)" at bounding box center [82, 118] width 140 height 8
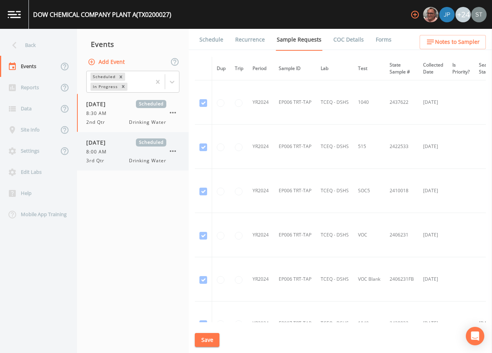
click at [107, 152] on span "8:00 AM" at bounding box center [98, 152] width 25 height 7
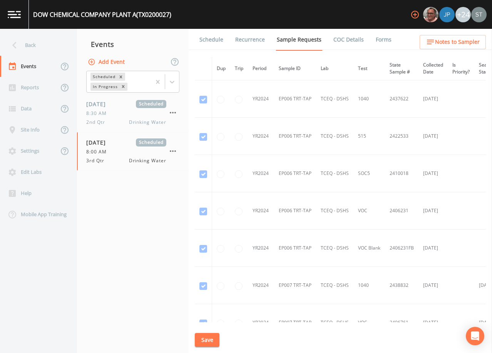
click at [205, 40] on link "Schedule" at bounding box center [211, 40] width 26 height 22
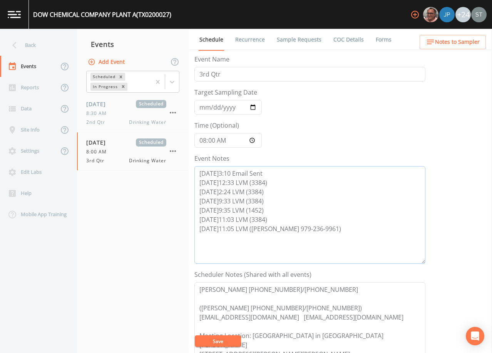
click at [357, 228] on textarea "[DATE]3:10 Email Sent [DATE]12:33 LVM (3384) [DATE]2:24 LVM (3384) [DATE]9:33 L…" at bounding box center [309, 215] width 231 height 98
click at [234, 237] on textarea "[DATE]3:10 Email Sent [DATE]12:33 LVM (3384) [DATE]2:24 LVM (3384) [DATE]9:33 L…" at bounding box center [309, 215] width 231 height 98
click at [222, 341] on button "Save" at bounding box center [218, 342] width 46 height 12
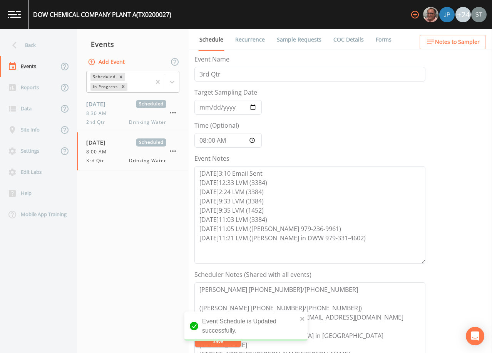
scroll to position [39, 0]
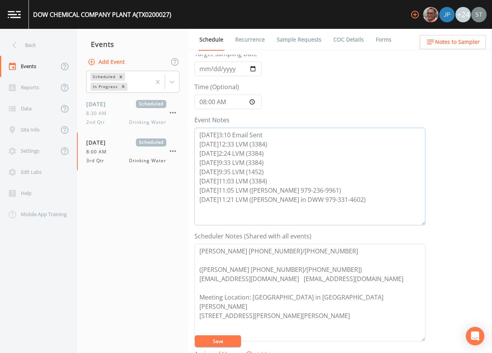
drag, startPoint x: 373, startPoint y: 199, endPoint x: 187, endPoint y: 199, distance: 186.0
click at [187, 199] on div "Back Events Reports Data Site Info Settings Edit Labs Help Mobile App Training …" at bounding box center [246, 191] width 492 height 325
click at [227, 340] on button "Save" at bounding box center [218, 342] width 46 height 12
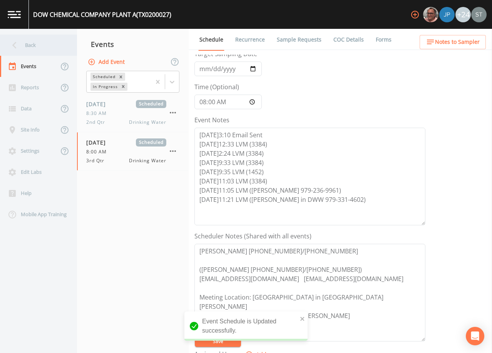
click at [31, 47] on div "Back" at bounding box center [34, 45] width 69 height 21
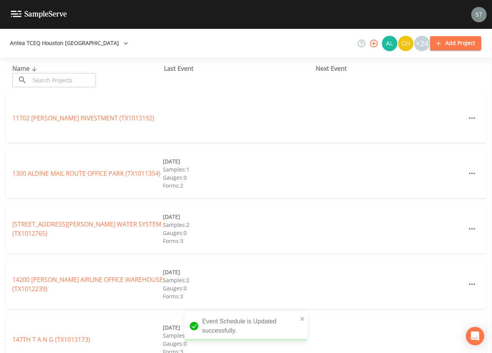
drag, startPoint x: 60, startPoint y: 81, endPoint x: 65, endPoint y: 78, distance: 5.6
click at [61, 80] on input "text" at bounding box center [63, 80] width 66 height 14
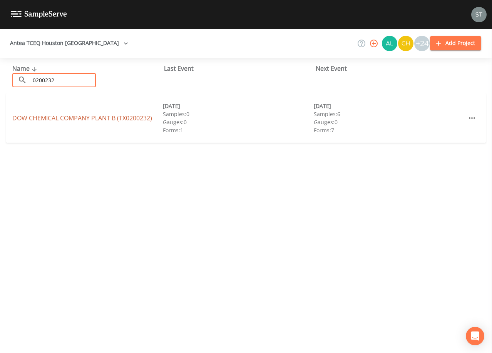
click at [84, 119] on link "DOW CHEMICAL COMPANY PLANT B (TX0200232)" at bounding box center [82, 118] width 140 height 8
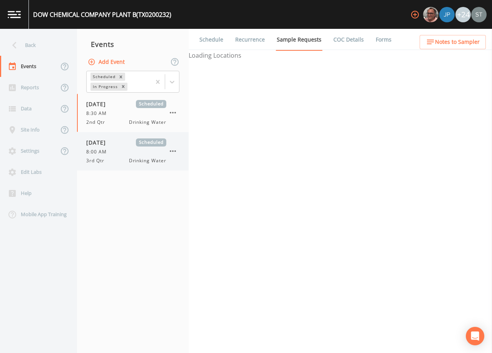
click at [111, 146] on span "[DATE]" at bounding box center [98, 143] width 25 height 8
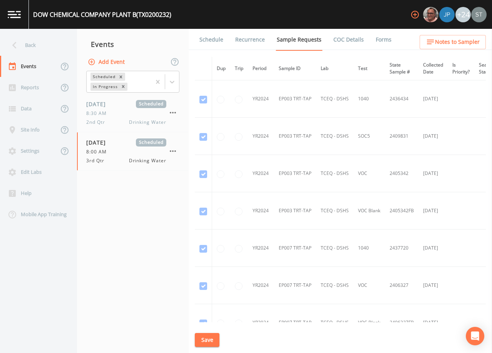
click at [209, 41] on link "Schedule" at bounding box center [211, 40] width 26 height 22
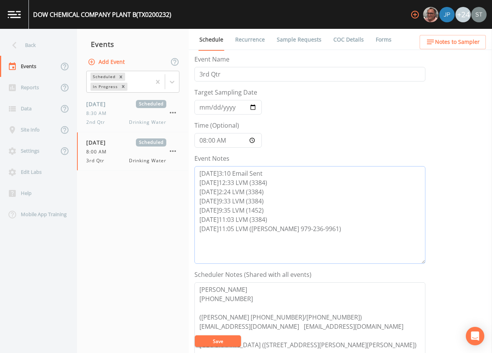
click at [337, 229] on textarea "[DATE]3:10 Email Sent [DATE]12:33 LVM (3384) [DATE]2:24 LVM (3384) [DATE]9:33 L…" at bounding box center [309, 215] width 231 height 98
click at [304, 238] on textarea "[DATE]3:10 Email Sent [DATE]12:33 LVM (3384) [DATE]2:24 LVM (3384) [DATE]9:33 L…" at bounding box center [309, 215] width 231 height 98
paste textarea "[DATE]11:21 LVM ([PERSON_NAME] in DWW 979-331-4602)"
click at [226, 340] on button "Save" at bounding box center [218, 342] width 46 height 12
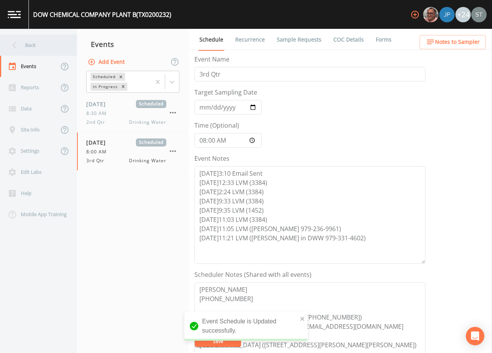
click at [29, 51] on div "Back" at bounding box center [34, 45] width 69 height 21
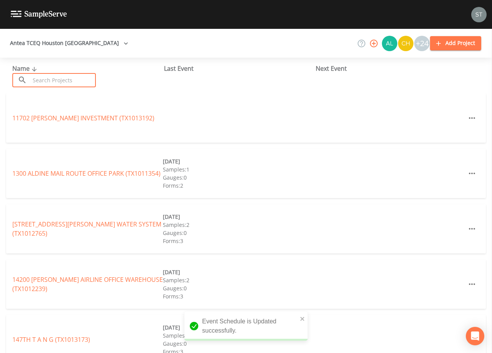
click at [60, 77] on input "text" at bounding box center [63, 80] width 66 height 14
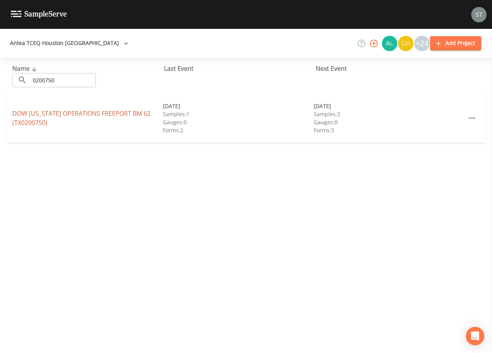
click at [40, 115] on link "DOW [US_STATE] OPERATIONS FREEPORT BM 62 (TX0200750)" at bounding box center [81, 118] width 138 height 18
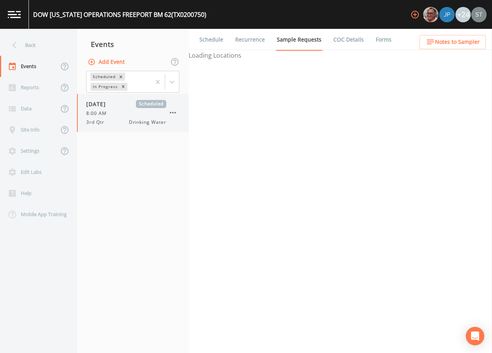
click at [119, 111] on div "8:00 AM" at bounding box center [126, 113] width 80 height 7
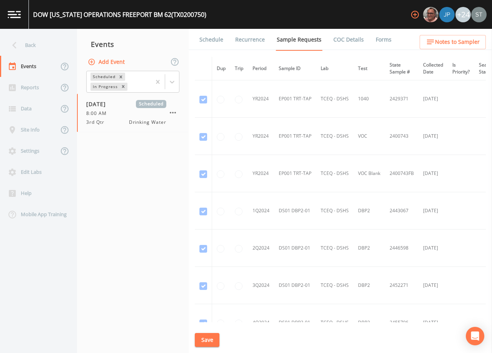
click at [208, 42] on link "Schedule" at bounding box center [211, 40] width 26 height 22
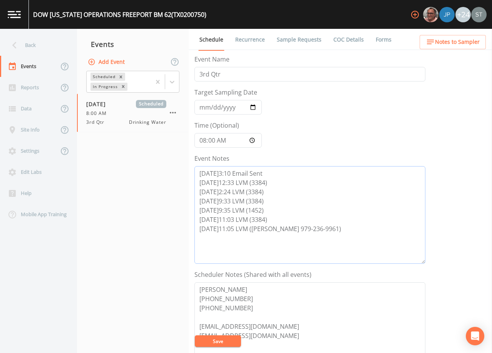
click at [352, 229] on textarea "[DATE]3:10 Email Sent [DATE]12:33 LVM (3384) [DATE]2:24 LVM (3384) [DATE]9:33 L…" at bounding box center [309, 215] width 231 height 98
paste textarea "[DATE]11:21 LVM ([PERSON_NAME] in DWW 979-331-4602)"
click at [229, 339] on button "Save" at bounding box center [218, 342] width 46 height 12
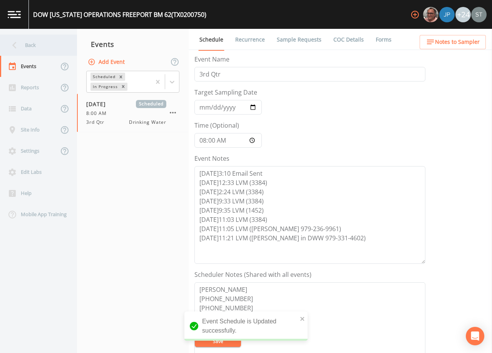
click at [31, 43] on div "Back" at bounding box center [34, 45] width 69 height 21
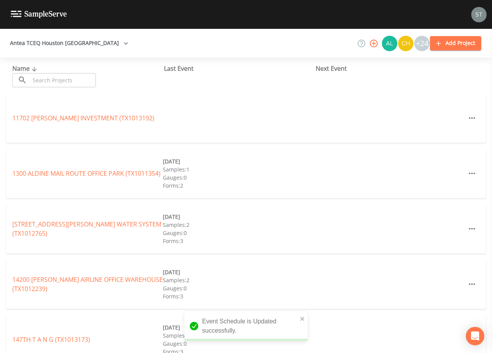
click at [46, 80] on input "text" at bounding box center [63, 80] width 66 height 14
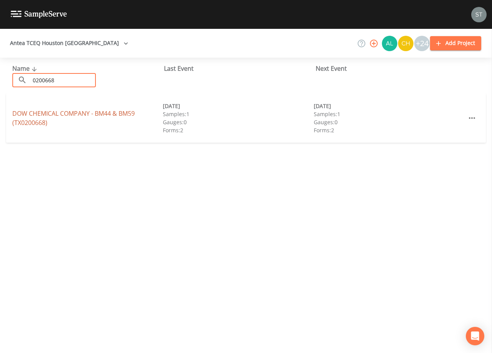
click at [79, 115] on link "DOW CHEMICAL COMPANY - BM44 & BM59 (TX0200668)" at bounding box center [73, 118] width 122 height 18
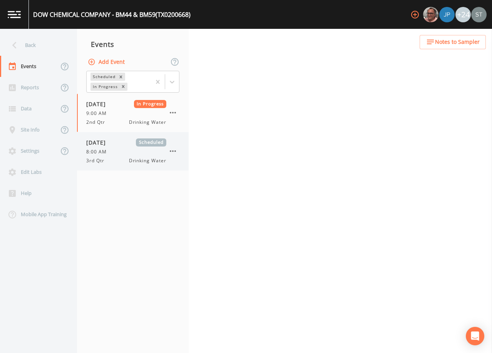
click at [111, 146] on span "[DATE]" at bounding box center [98, 143] width 25 height 8
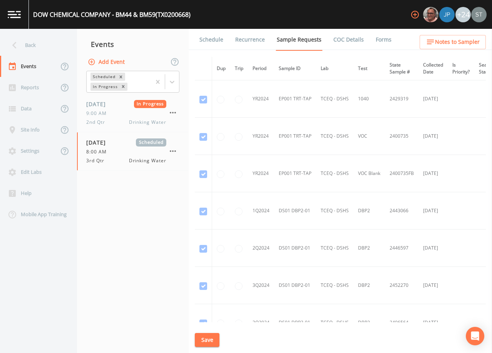
click at [206, 42] on link "Schedule" at bounding box center [211, 40] width 26 height 22
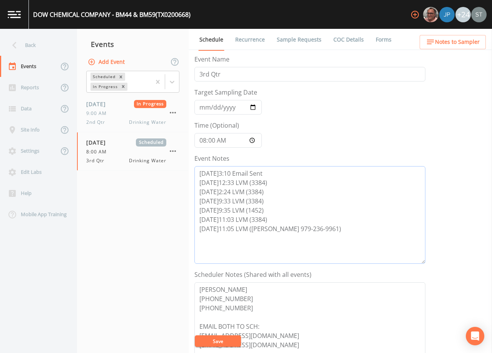
click at [350, 227] on textarea "[DATE]3:10 Email Sent [DATE]12:33 LVM (3384) [DATE]2:24 LVM (3384) [DATE]9:33 L…" at bounding box center [309, 215] width 231 height 98
paste textarea "[DATE]11:21 LVM ([PERSON_NAME] in DWW 979-331-4602)"
click at [219, 340] on button "Save" at bounding box center [218, 342] width 46 height 12
click at [223, 342] on button "Save" at bounding box center [218, 342] width 46 height 12
click at [231, 339] on button "Save" at bounding box center [218, 342] width 46 height 12
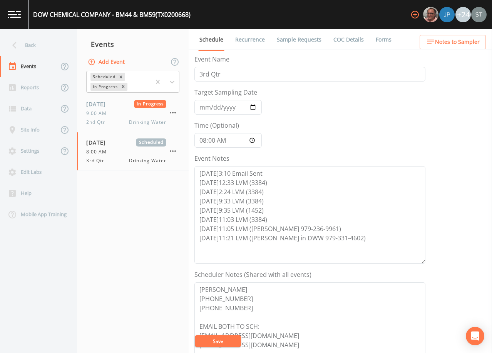
click at [251, 40] on link "Recurrence" at bounding box center [250, 40] width 32 height 22
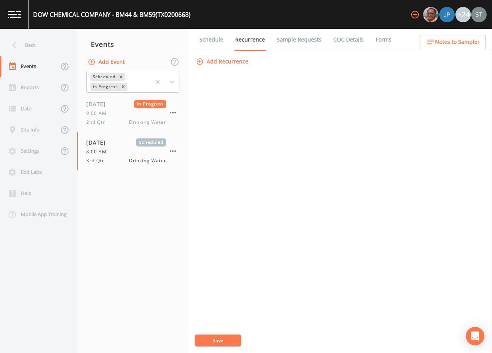
click at [213, 39] on link "Schedule" at bounding box center [211, 40] width 26 height 22
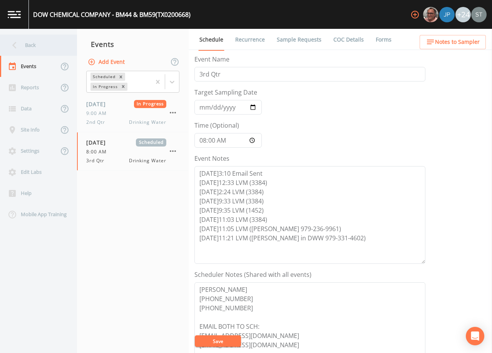
click at [29, 47] on div "Back" at bounding box center [34, 45] width 69 height 21
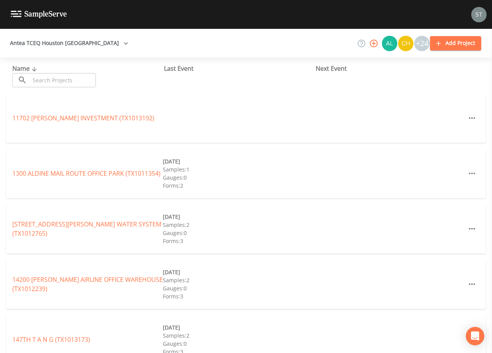
click at [78, 80] on input "text" at bounding box center [63, 80] width 66 height 14
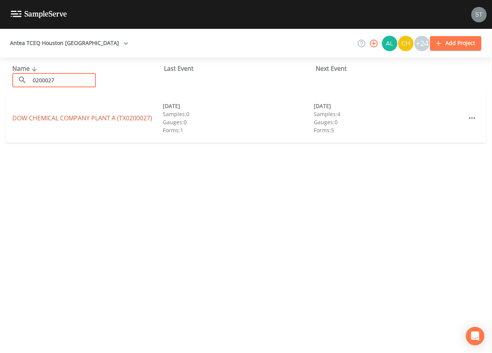
click at [121, 121] on link "DOW CHEMICAL COMPANY PLANT A (TX0200027)" at bounding box center [82, 118] width 140 height 8
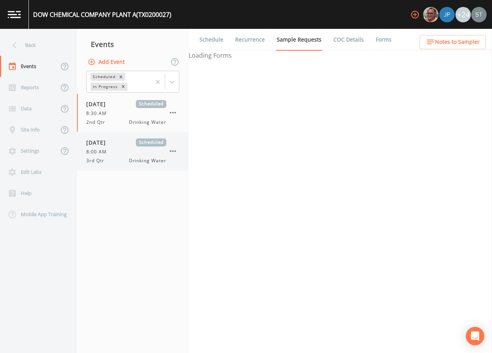
click at [135, 157] on span "Drinking Water" at bounding box center [147, 160] width 37 height 7
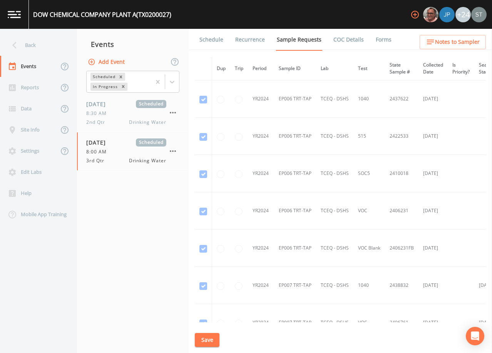
click at [207, 38] on link "Schedule" at bounding box center [211, 40] width 26 height 22
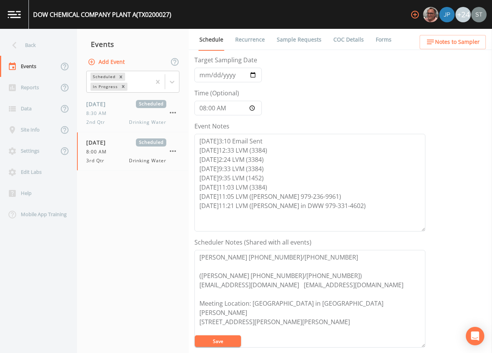
scroll to position [77, 0]
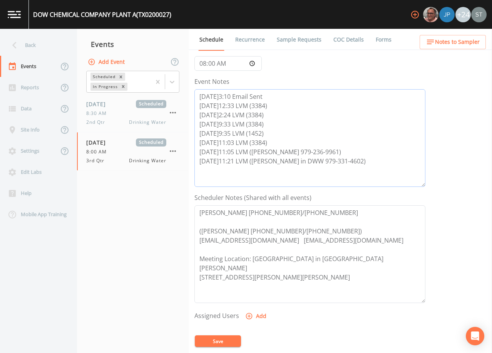
click at [373, 157] on textarea "[DATE]3:10 Email Sent [DATE]12:33 LVM (3384) [DATE]2:24 LVM (3384) [DATE]9:33 L…" at bounding box center [309, 138] width 231 height 98
click at [209, 339] on button "Save" at bounding box center [218, 342] width 46 height 12
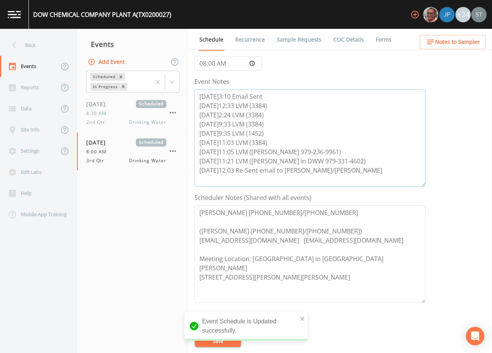
click at [331, 172] on textarea "[DATE]3:10 Email Sent [DATE]12:33 LVM (3384) [DATE]2:24 LVM (3384) [DATE]9:33 L…" at bounding box center [309, 138] width 231 height 98
drag, startPoint x: 339, startPoint y: 173, endPoint x: 194, endPoint y: 176, distance: 145.2
click at [194, 176] on div "Schedule Recurrence Sample Requests COC Details Forms Event Name 3rd Qtr Target…" at bounding box center [340, 191] width 303 height 325
click at [387, 165] on textarea "[DATE]3:10 Email Sent [DATE]12:33 LVM (3384) [DATE]2:24 LVM (3384) [DATE]9:33 L…" at bounding box center [309, 138] width 231 height 98
click at [247, 39] on link "Recurrence" at bounding box center [250, 40] width 32 height 22
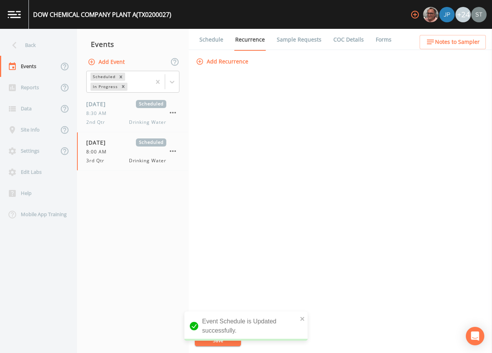
click at [226, 43] on li "Recurrence" at bounding box center [245, 40] width 42 height 22
click at [214, 38] on link "Schedule" at bounding box center [211, 40] width 26 height 22
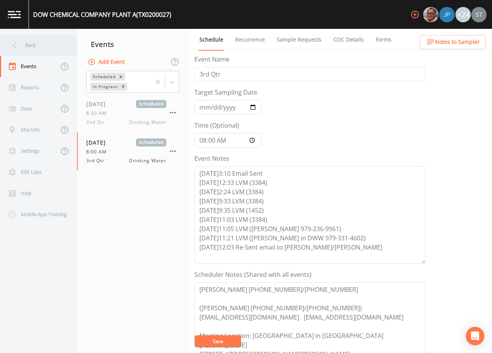
click at [32, 46] on div "Back" at bounding box center [34, 45] width 69 height 21
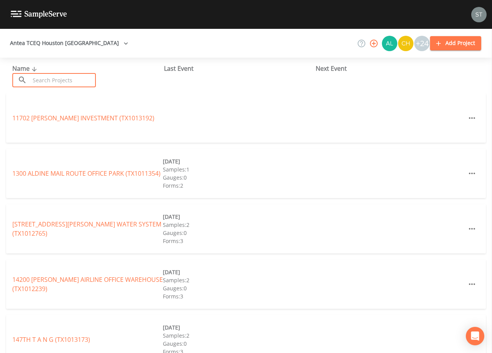
click at [54, 77] on input "text" at bounding box center [63, 80] width 66 height 14
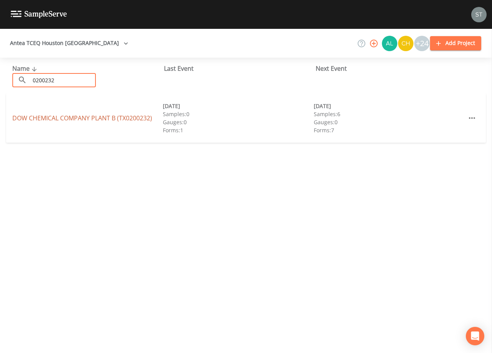
click at [81, 116] on link "DOW CHEMICAL COMPANY PLANT B (TX0200232)" at bounding box center [82, 118] width 140 height 8
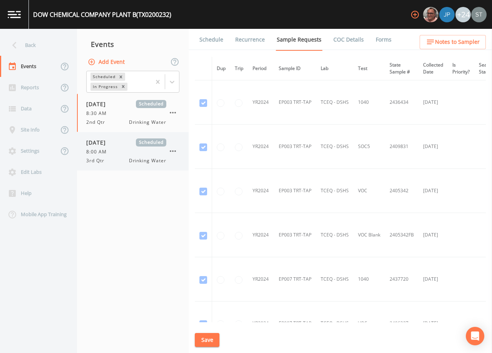
click at [112, 153] on div "8:00 AM" at bounding box center [126, 152] width 80 height 7
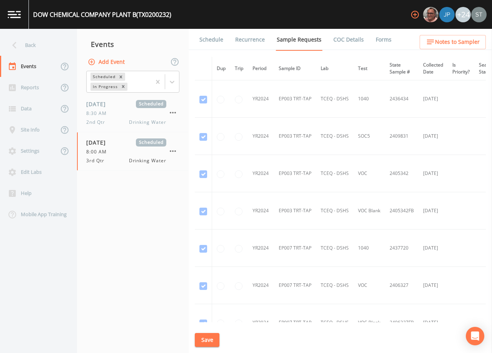
click at [213, 42] on link "Schedule" at bounding box center [211, 40] width 26 height 22
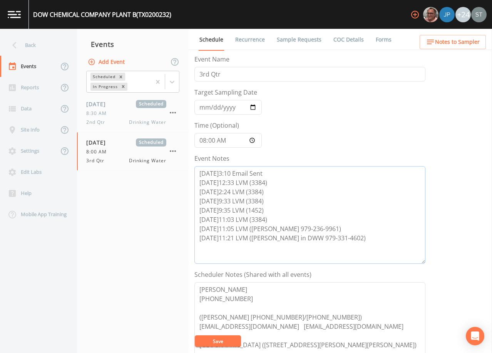
click at [373, 238] on textarea "[DATE]3:10 Email Sent [DATE]12:33 LVM (3384) [DATE]2:24 LVM (3384) [DATE]9:33 L…" at bounding box center [309, 215] width 231 height 98
paste textarea "[DATE]12:03 Re-Sent email to [PERSON_NAME]/[PERSON_NAME]"
click at [222, 342] on button "Save" at bounding box center [218, 342] width 46 height 12
click at [244, 42] on link "Recurrence" at bounding box center [250, 40] width 32 height 22
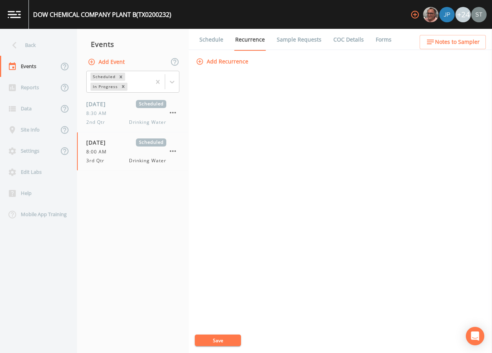
click at [207, 42] on link "Schedule" at bounding box center [211, 40] width 26 height 22
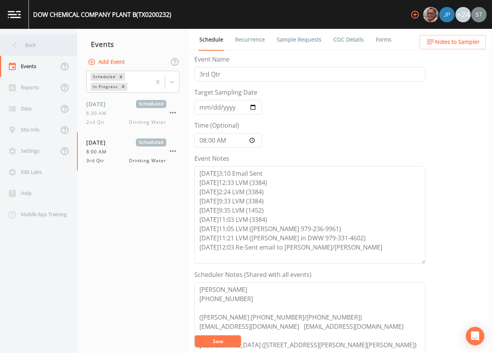
click at [40, 47] on div "Back" at bounding box center [34, 45] width 69 height 21
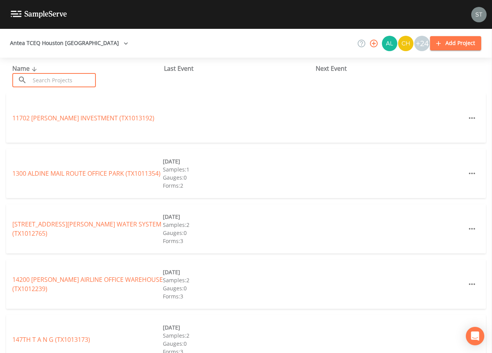
drag, startPoint x: 53, startPoint y: 79, endPoint x: 63, endPoint y: 70, distance: 13.3
click at [60, 72] on div "Name ​ ​" at bounding box center [88, 75] width 152 height 23
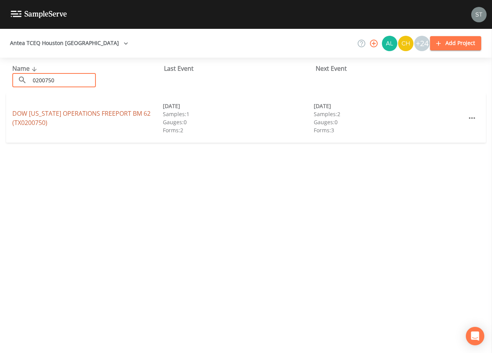
click at [31, 117] on div "DOW [US_STATE] OPERATIONS FREEPORT BM 62 (TX0200750)" at bounding box center [87, 118] width 151 height 18
click at [122, 114] on link "DOW [US_STATE] OPERATIONS FREEPORT BM 62 (TX0200750)" at bounding box center [81, 118] width 138 height 18
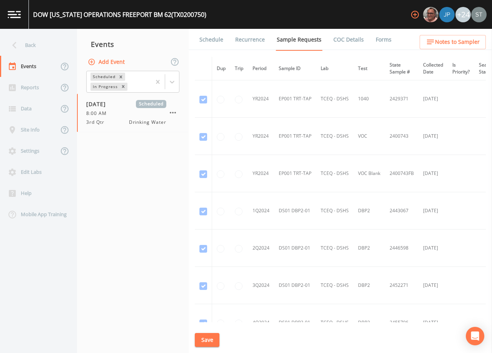
click at [206, 41] on link "Schedule" at bounding box center [211, 40] width 26 height 22
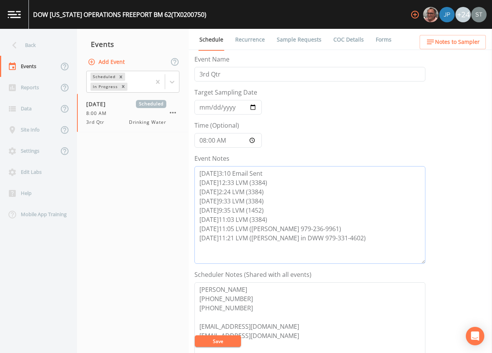
click at [369, 238] on textarea "[DATE]3:10 Email Sent [DATE]12:33 LVM (3384) [DATE]2:24 LVM (3384) [DATE]9:33 L…" at bounding box center [309, 215] width 231 height 98
paste textarea "[DATE]12:03 Re-Sent email to [PERSON_NAME]/[PERSON_NAME]"
click at [214, 340] on button "Save" at bounding box center [218, 342] width 46 height 12
drag, startPoint x: 256, startPoint y: 37, endPoint x: 244, endPoint y: 39, distance: 12.5
click at [256, 38] on link "Recurrence" at bounding box center [250, 40] width 32 height 22
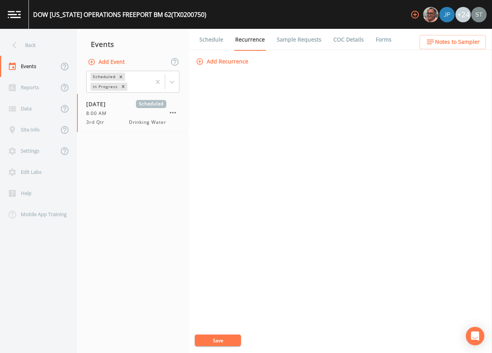
click at [211, 42] on link "Schedule" at bounding box center [211, 40] width 26 height 22
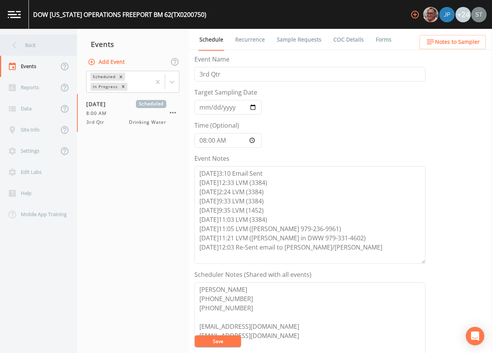
click at [30, 48] on div "Back" at bounding box center [34, 45] width 69 height 21
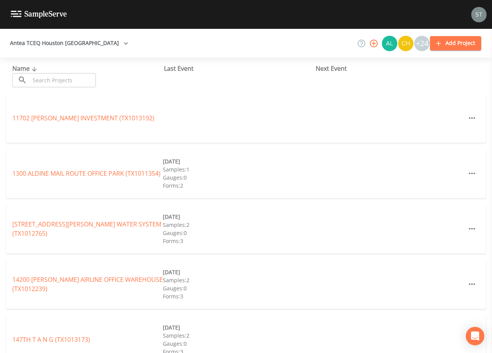
click at [69, 77] on input "text" at bounding box center [63, 80] width 66 height 14
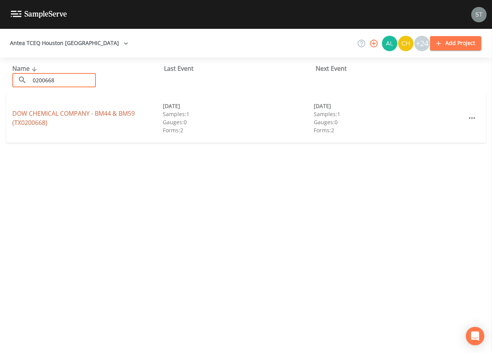
click at [75, 113] on link "DOW CHEMICAL COMPANY - BM44 & BM59 (TX0200668)" at bounding box center [73, 118] width 122 height 18
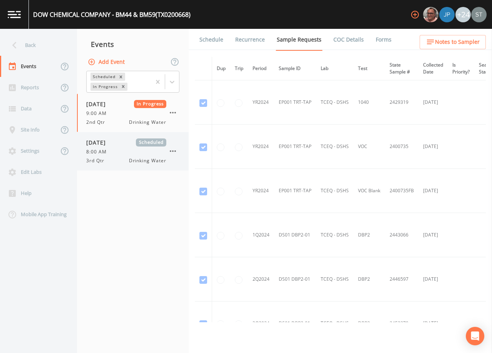
click at [111, 145] on span "[DATE]" at bounding box center [98, 143] width 25 height 8
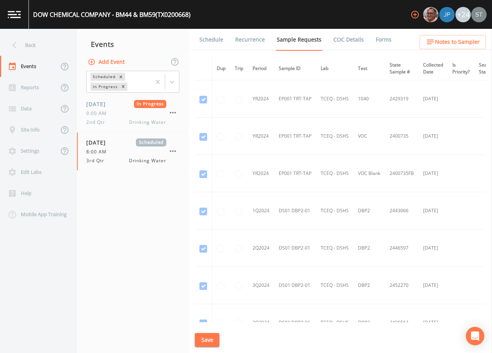
click at [211, 42] on link "Schedule" at bounding box center [211, 40] width 26 height 22
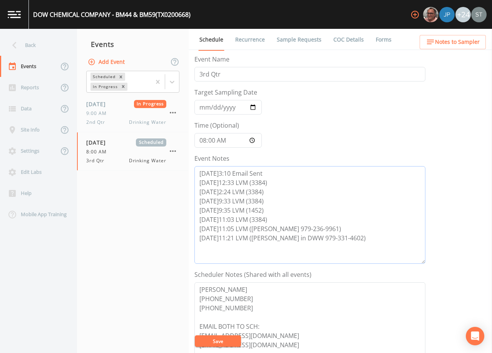
click at [370, 236] on textarea "[DATE]3:10 Email Sent [DATE]12:33 LVM (3384) [DATE]2:24 LVM (3384) [DATE]9:33 L…" at bounding box center [309, 215] width 231 height 98
paste textarea "[DATE]12:03 Re-Sent email to [PERSON_NAME]/[PERSON_NAME]"
click at [221, 342] on button "Save" at bounding box center [218, 342] width 46 height 12
click at [222, 340] on button "Save" at bounding box center [218, 342] width 46 height 12
click at [247, 40] on link "Recurrence" at bounding box center [250, 40] width 32 height 22
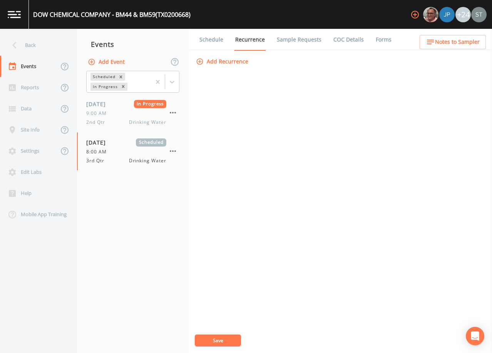
click at [212, 41] on link "Schedule" at bounding box center [211, 40] width 26 height 22
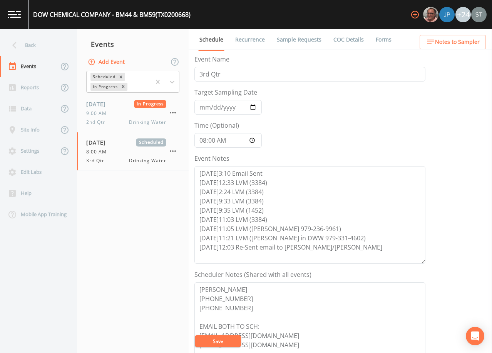
scroll to position [39, 0]
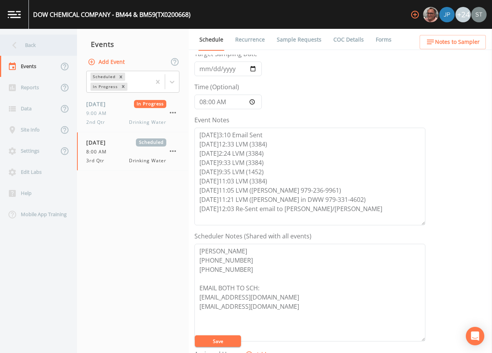
click at [39, 46] on div "Back" at bounding box center [34, 45] width 69 height 21
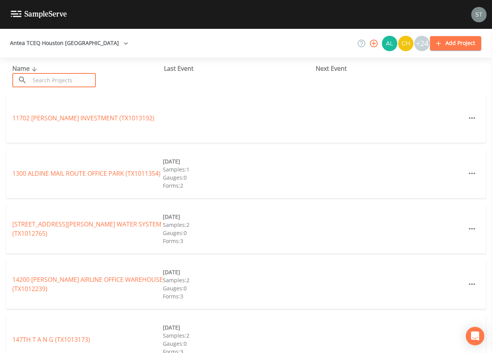
click at [80, 74] on input "text" at bounding box center [63, 80] width 66 height 14
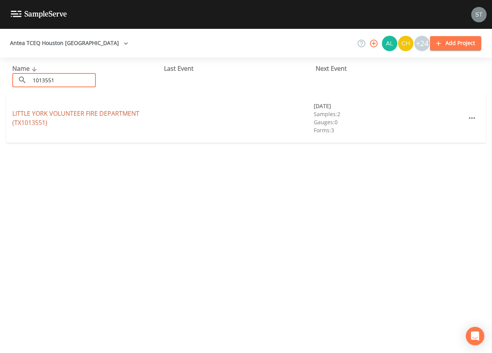
click at [91, 116] on link "LITTLE YORK VOLUNTEER FIRE DEPARTMENT (TX1013551)" at bounding box center [75, 118] width 127 height 18
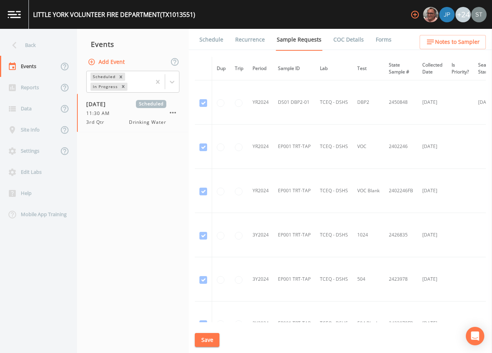
click at [216, 43] on link "Schedule" at bounding box center [211, 40] width 26 height 22
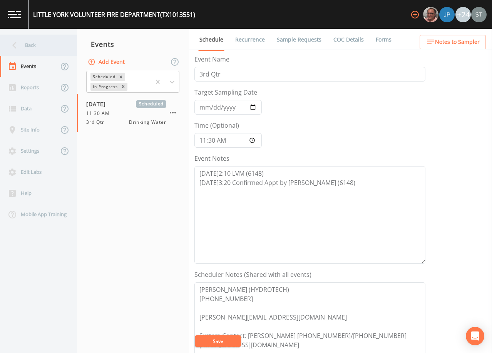
click at [36, 46] on div "Back" at bounding box center [34, 45] width 69 height 21
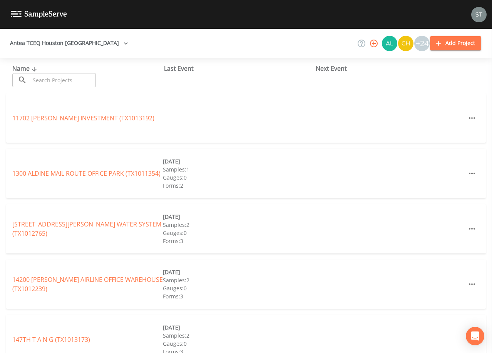
click at [66, 83] on input "text" at bounding box center [63, 80] width 66 height 14
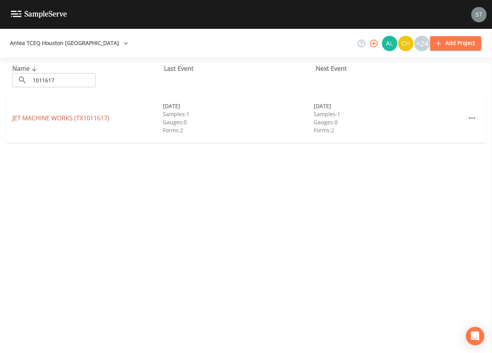
click at [95, 118] on link "JET MACHINE WORKS (TX1011617)" at bounding box center [60, 118] width 97 height 8
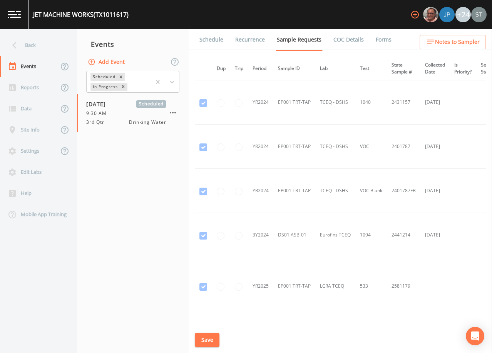
click at [207, 42] on link "Schedule" at bounding box center [211, 40] width 26 height 22
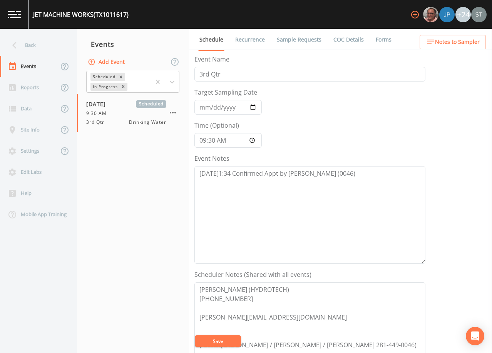
scroll to position [39, 0]
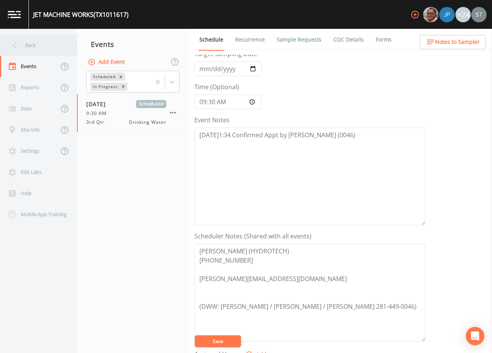
click at [37, 44] on div "Back" at bounding box center [34, 45] width 69 height 21
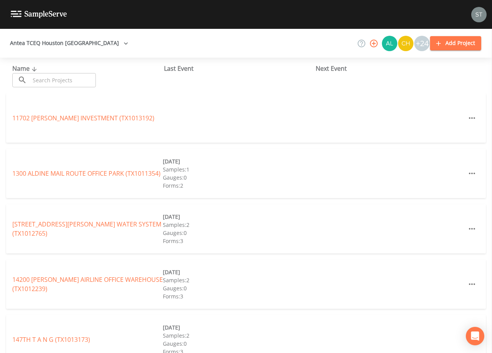
click at [64, 81] on input "text" at bounding box center [63, 80] width 66 height 14
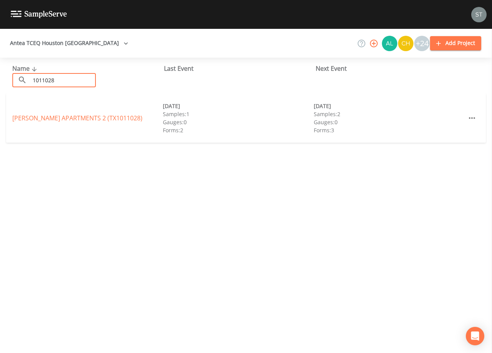
click at [82, 117] on link "[PERSON_NAME] APARTMENTS 2 (TX1011028)" at bounding box center [77, 118] width 130 height 8
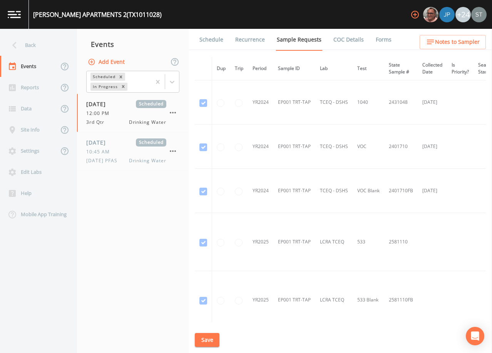
click at [211, 43] on link "Schedule" at bounding box center [211, 40] width 26 height 22
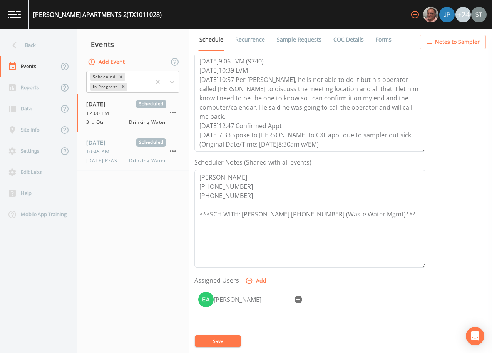
scroll to position [116, 0]
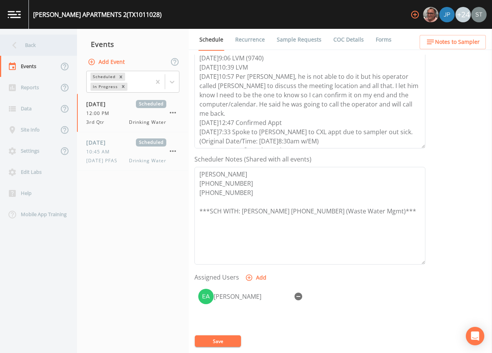
click at [30, 46] on div "Back" at bounding box center [34, 45] width 69 height 21
